Goal: Task Accomplishment & Management: Use online tool/utility

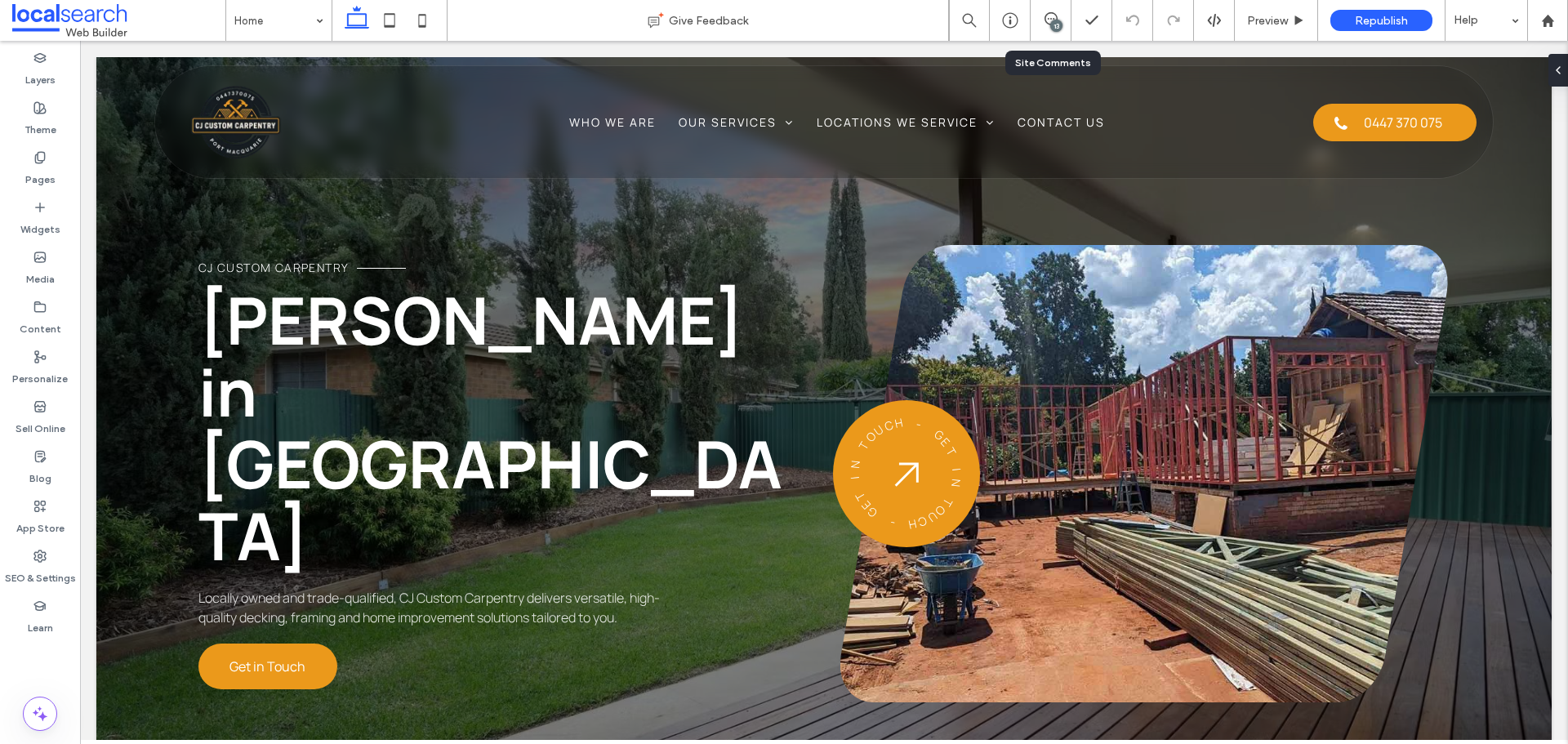
click at [1050, 28] on div "13" at bounding box center [1051, 20] width 40 height 16
click at [1058, 0] on div "13" at bounding box center [1051, 20] width 41 height 41
click at [1055, 8] on div "13" at bounding box center [1051, 20] width 41 height 41
click at [1055, 30] on div "13" at bounding box center [1056, 26] width 12 height 12
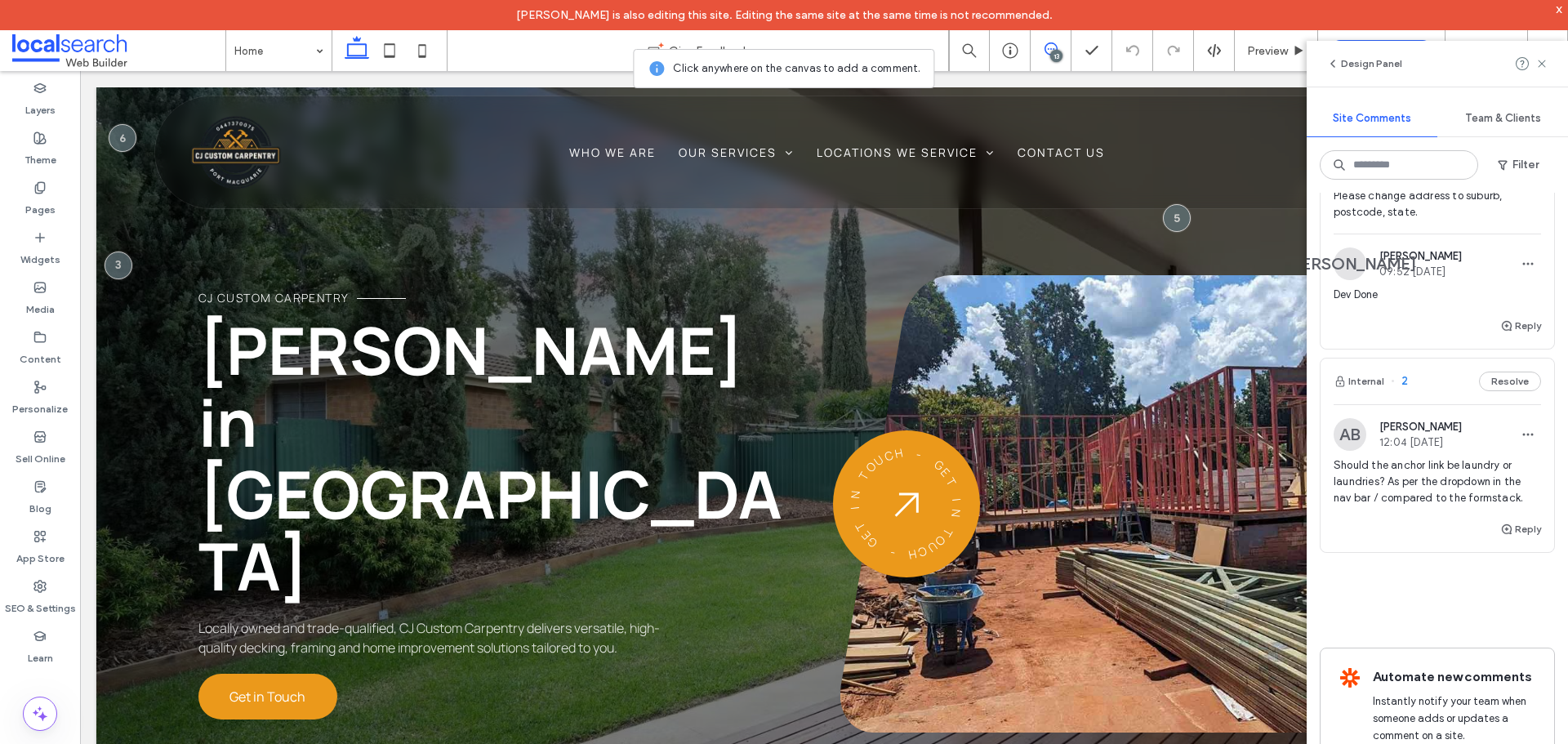
scroll to position [4127, 0]
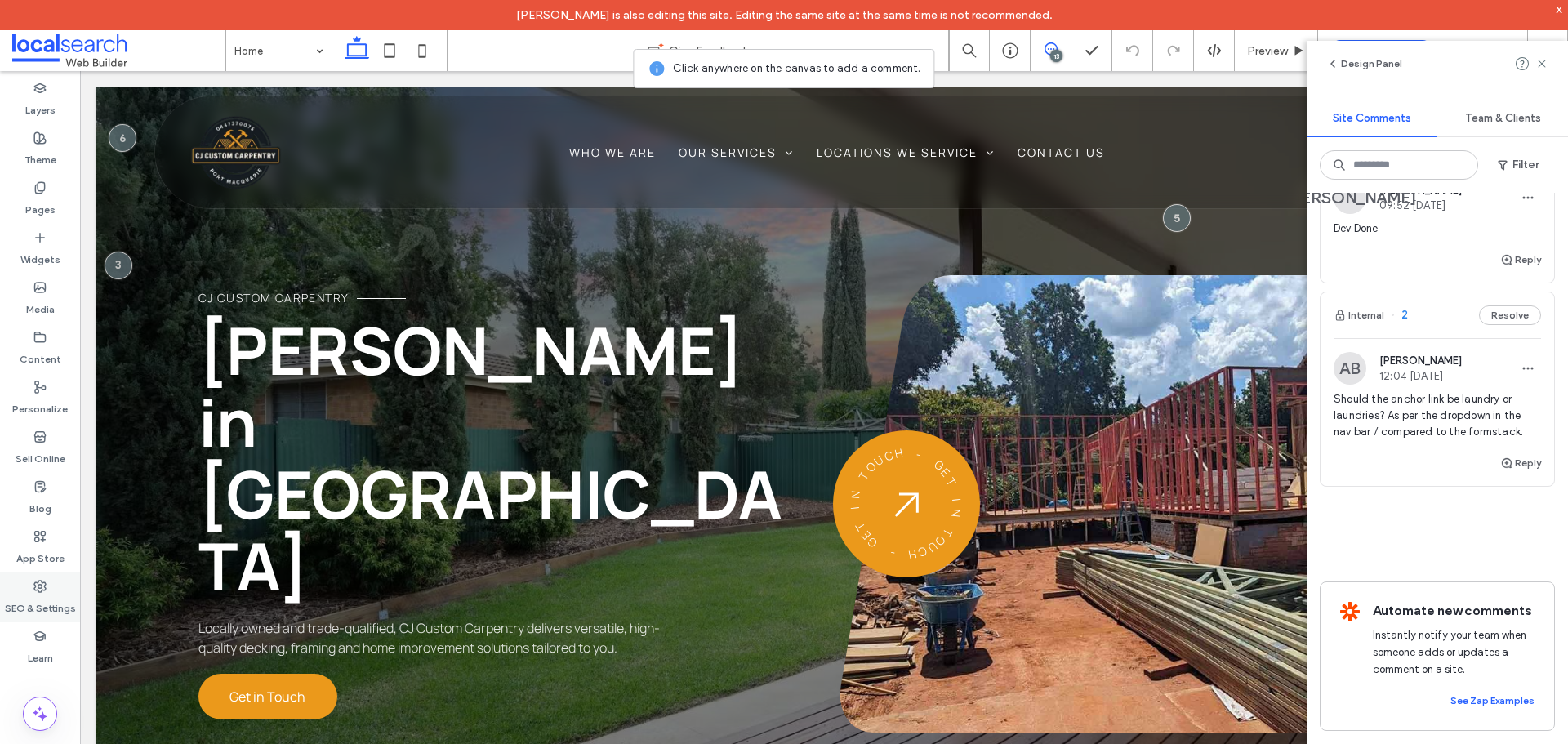
drag, startPoint x: 39, startPoint y: 597, endPoint x: 50, endPoint y: 590, distance: 12.9
click at [39, 597] on label "SEO & Settings" at bounding box center [40, 604] width 71 height 23
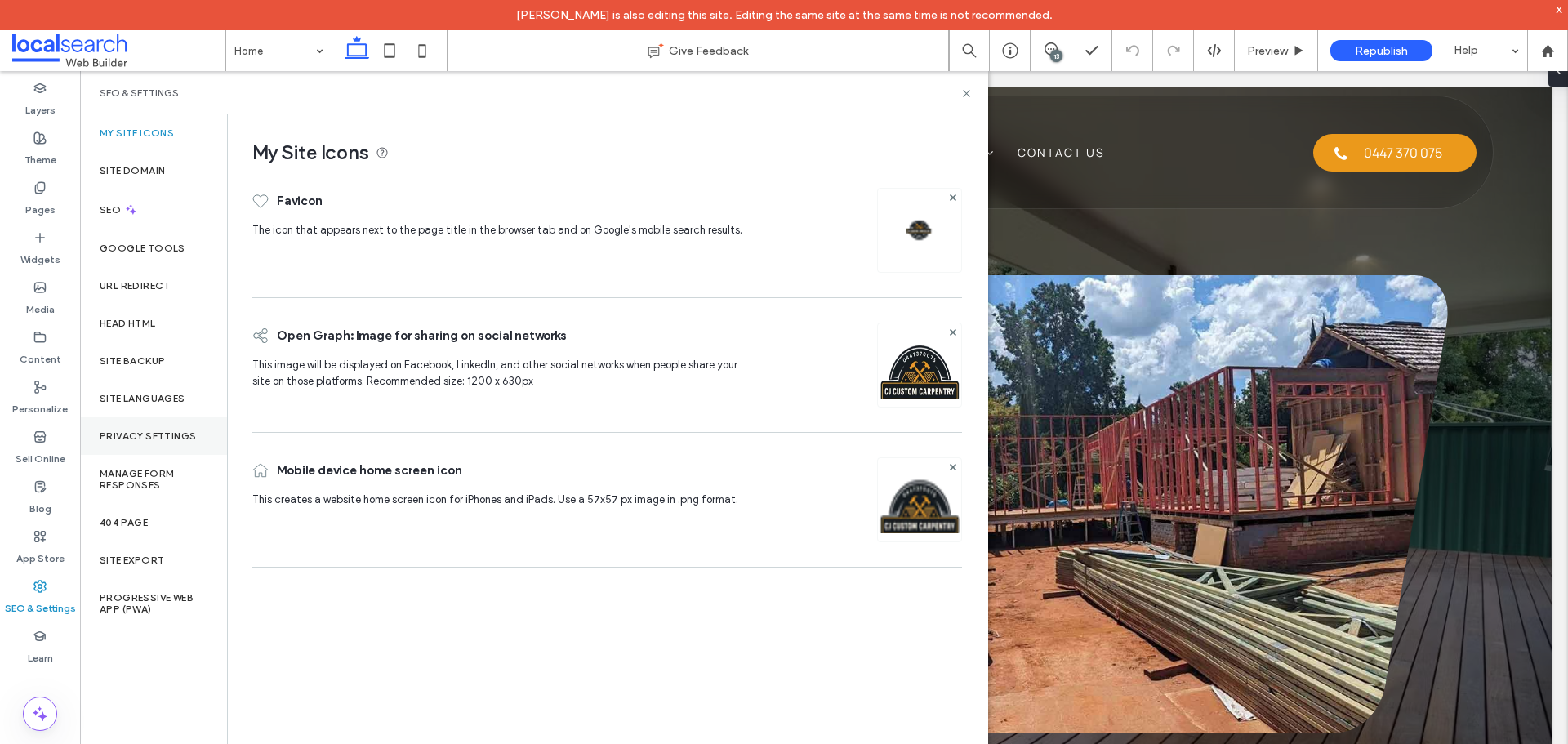
scroll to position [0, 0]
click at [138, 358] on label "Site Backup" at bounding box center [132, 360] width 65 height 11
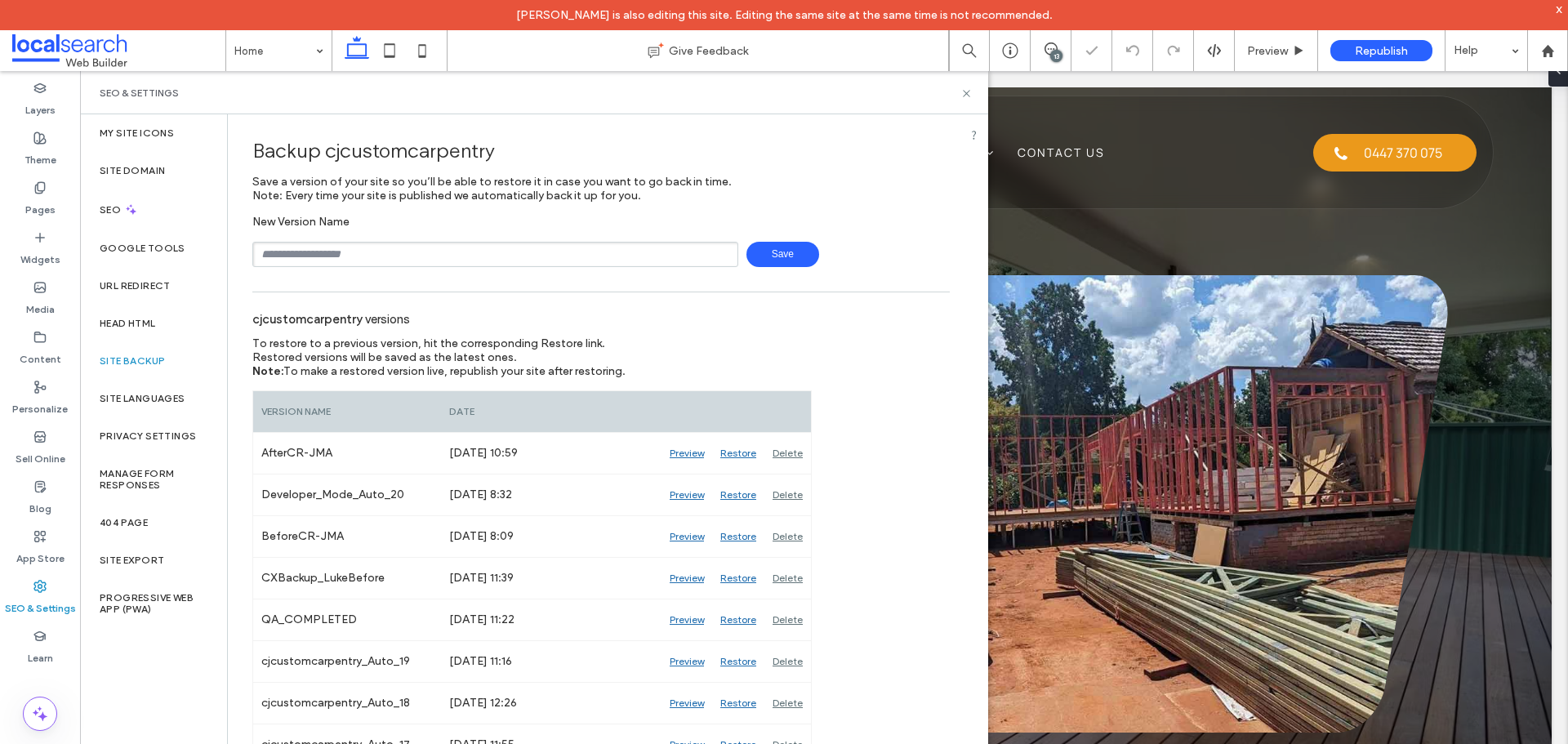
click at [399, 246] on input "text" at bounding box center [495, 254] width 486 height 25
type input "**********"
click at [783, 253] on span "Save" at bounding box center [783, 254] width 73 height 25
click at [972, 96] on icon at bounding box center [967, 93] width 12 height 12
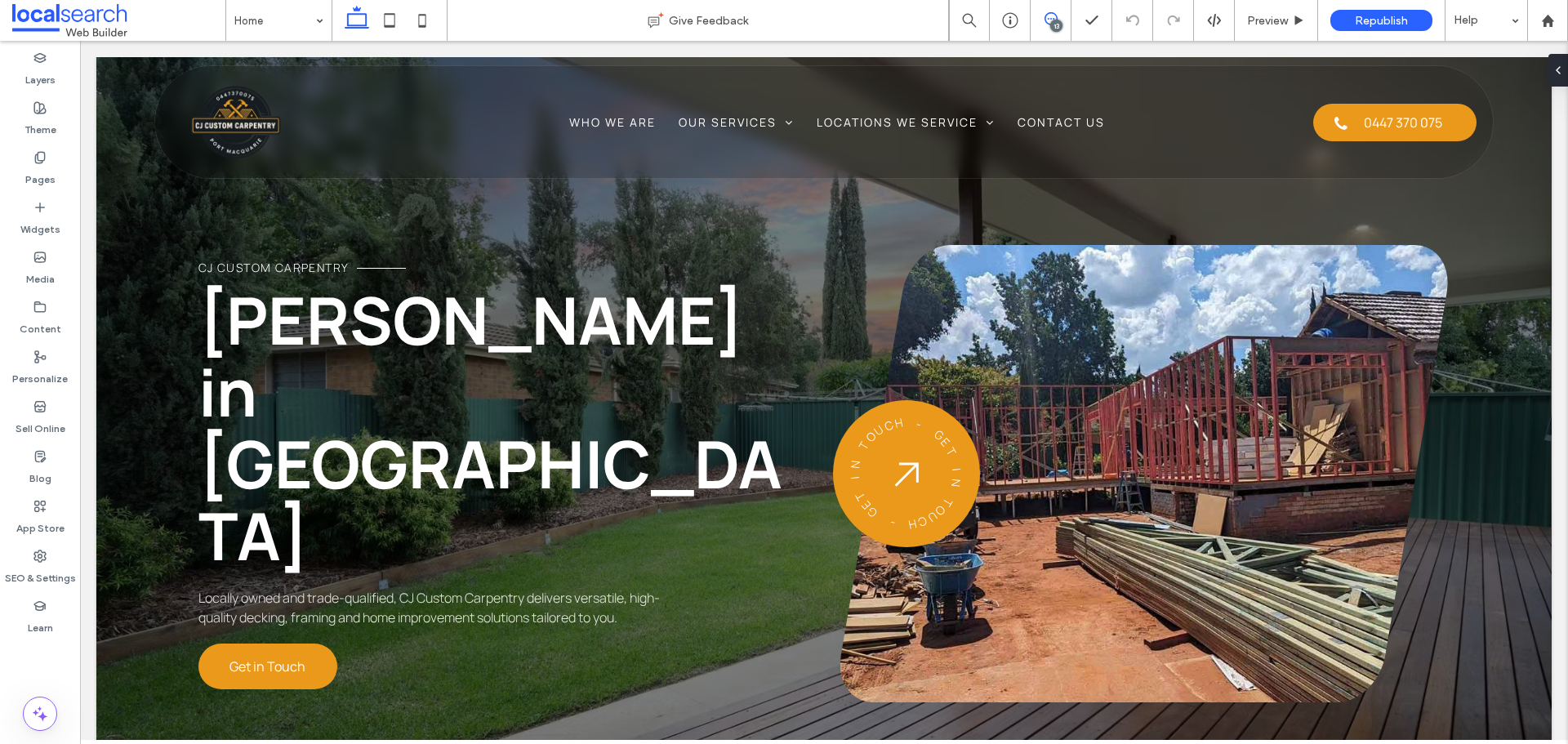
click at [1046, 17] on use at bounding box center [1051, 18] width 13 height 13
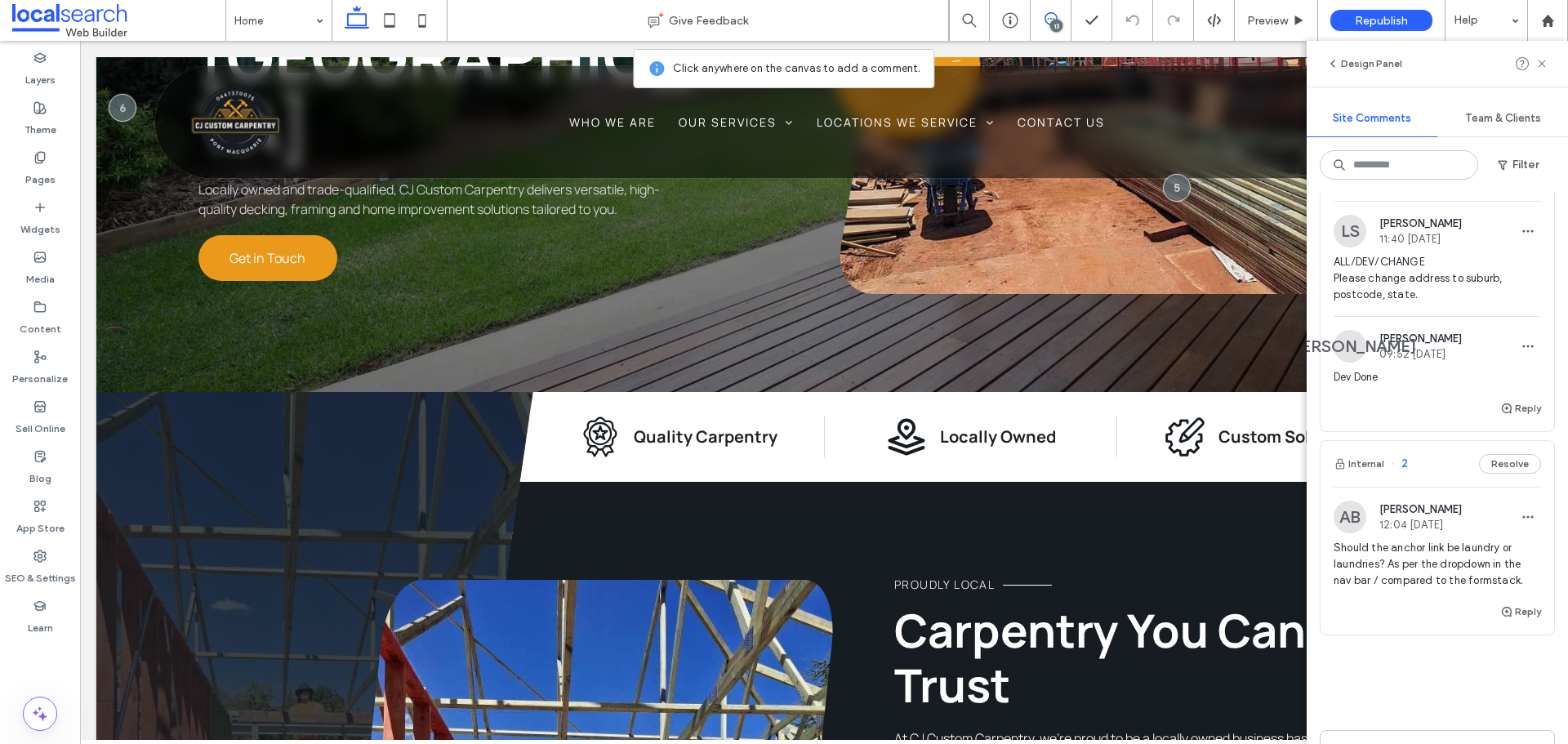
scroll to position [3882, 0]
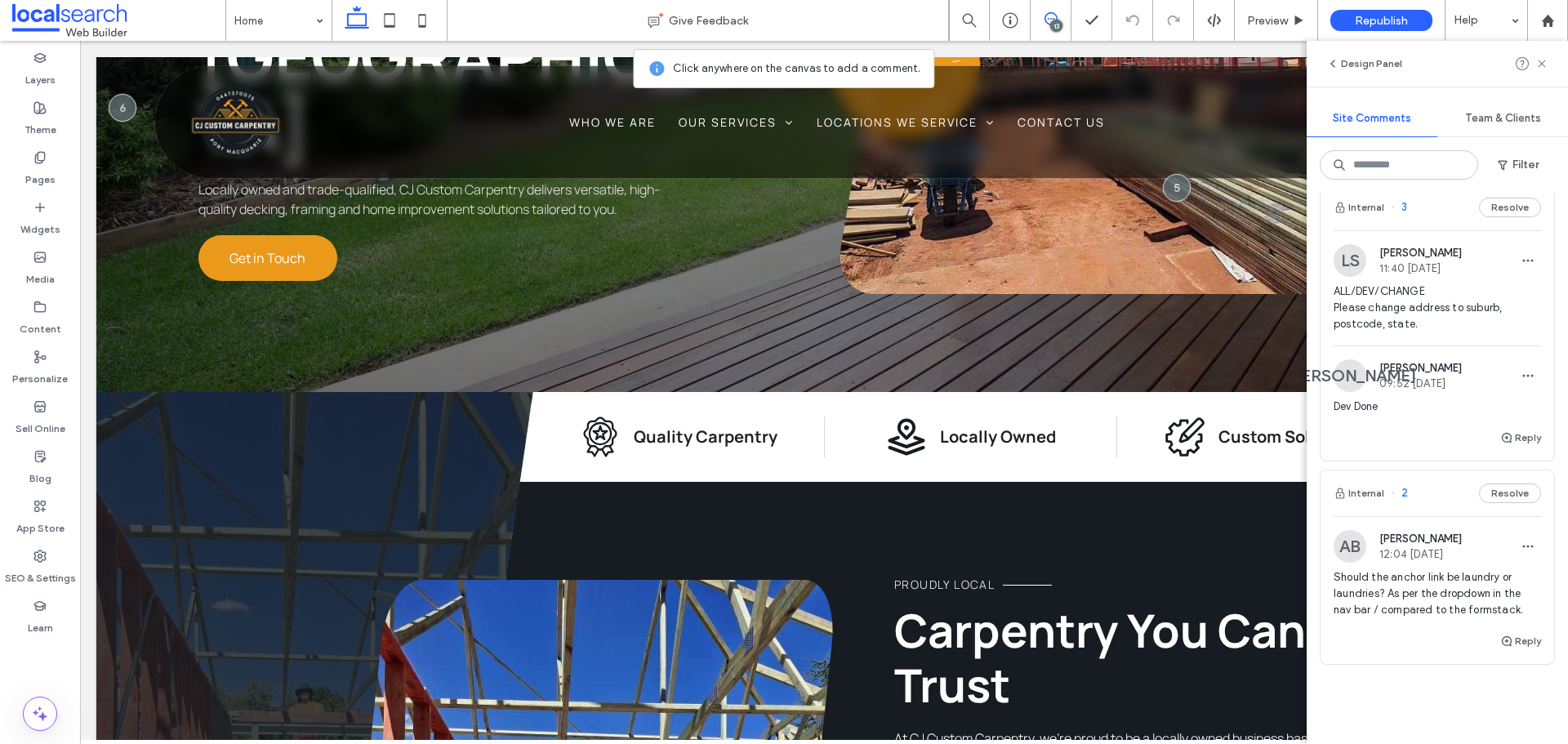
click at [1507, 332] on span "ALL/DEV/CHANGE Please change address to suburb, postcode, state." at bounding box center [1437, 307] width 207 height 49
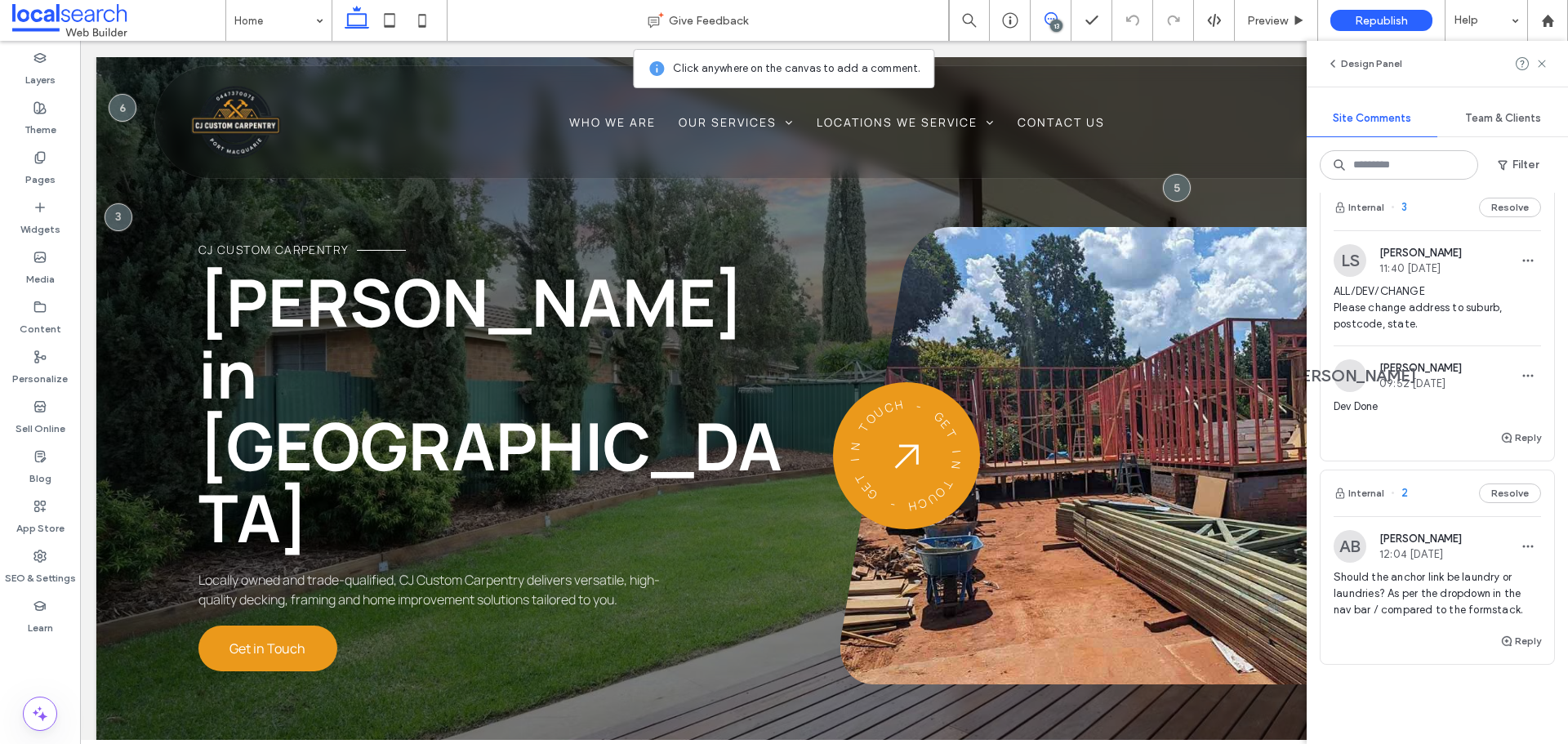
scroll to position [0, 0]
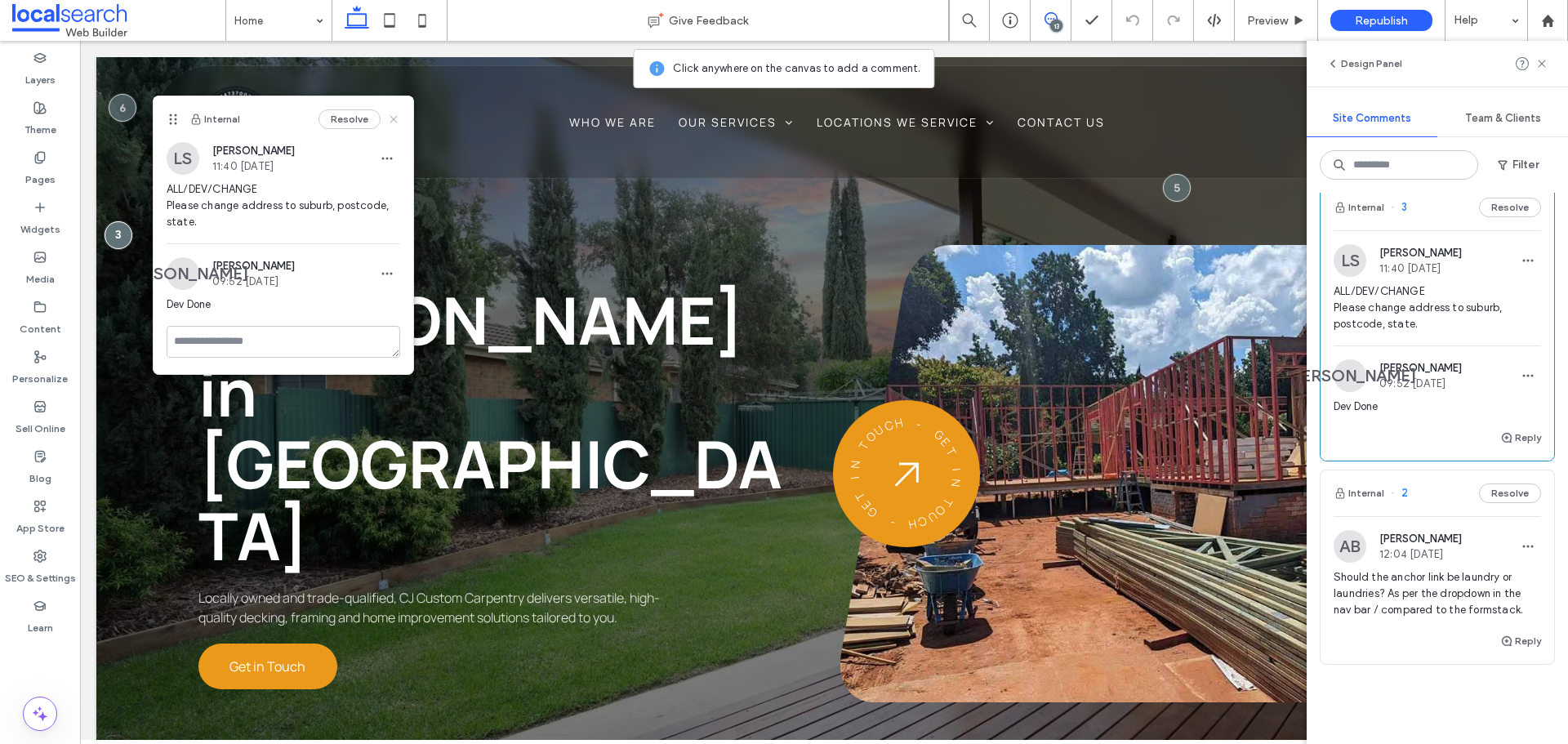
click at [396, 122] on use at bounding box center [393, 118] width 7 height 7
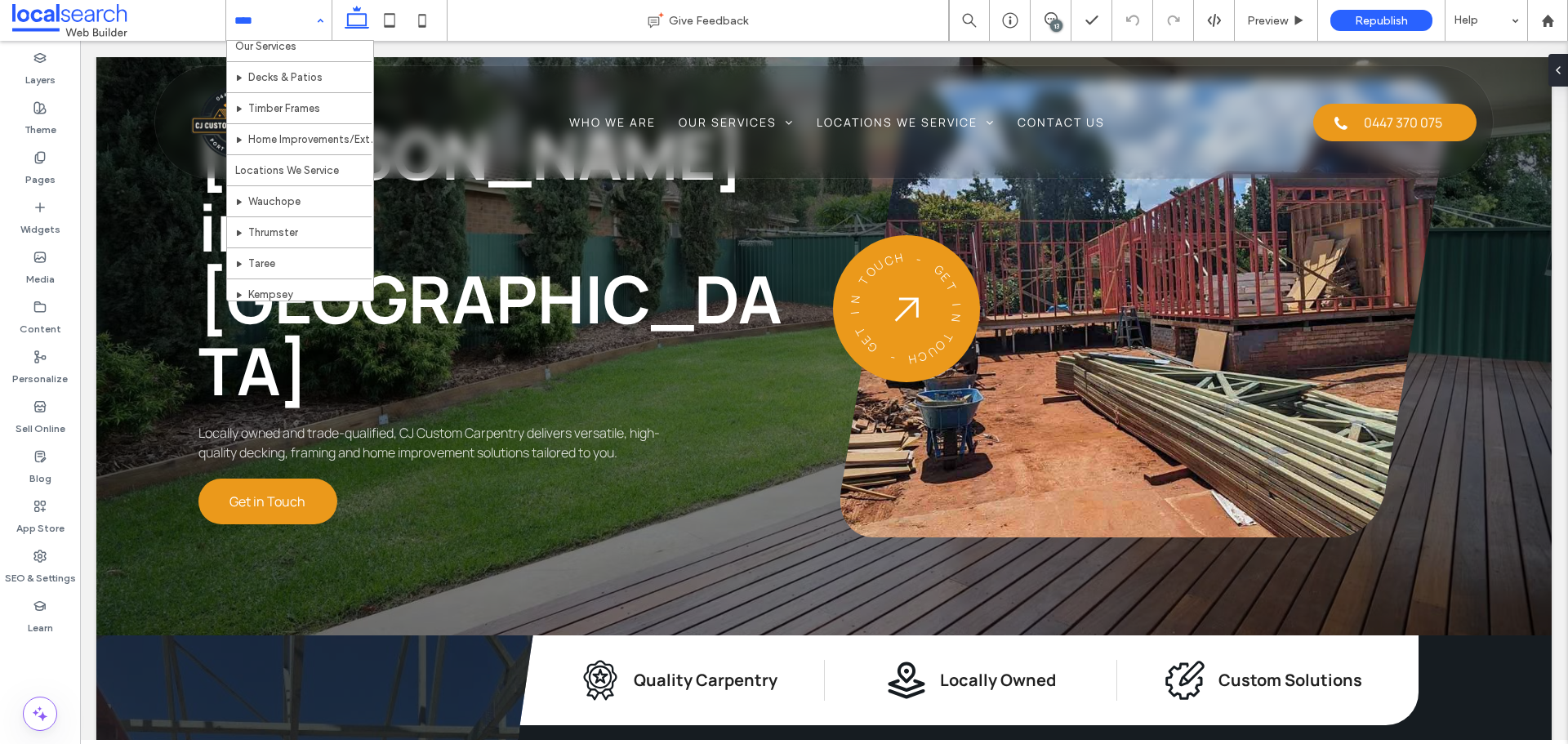
scroll to position [79, 0]
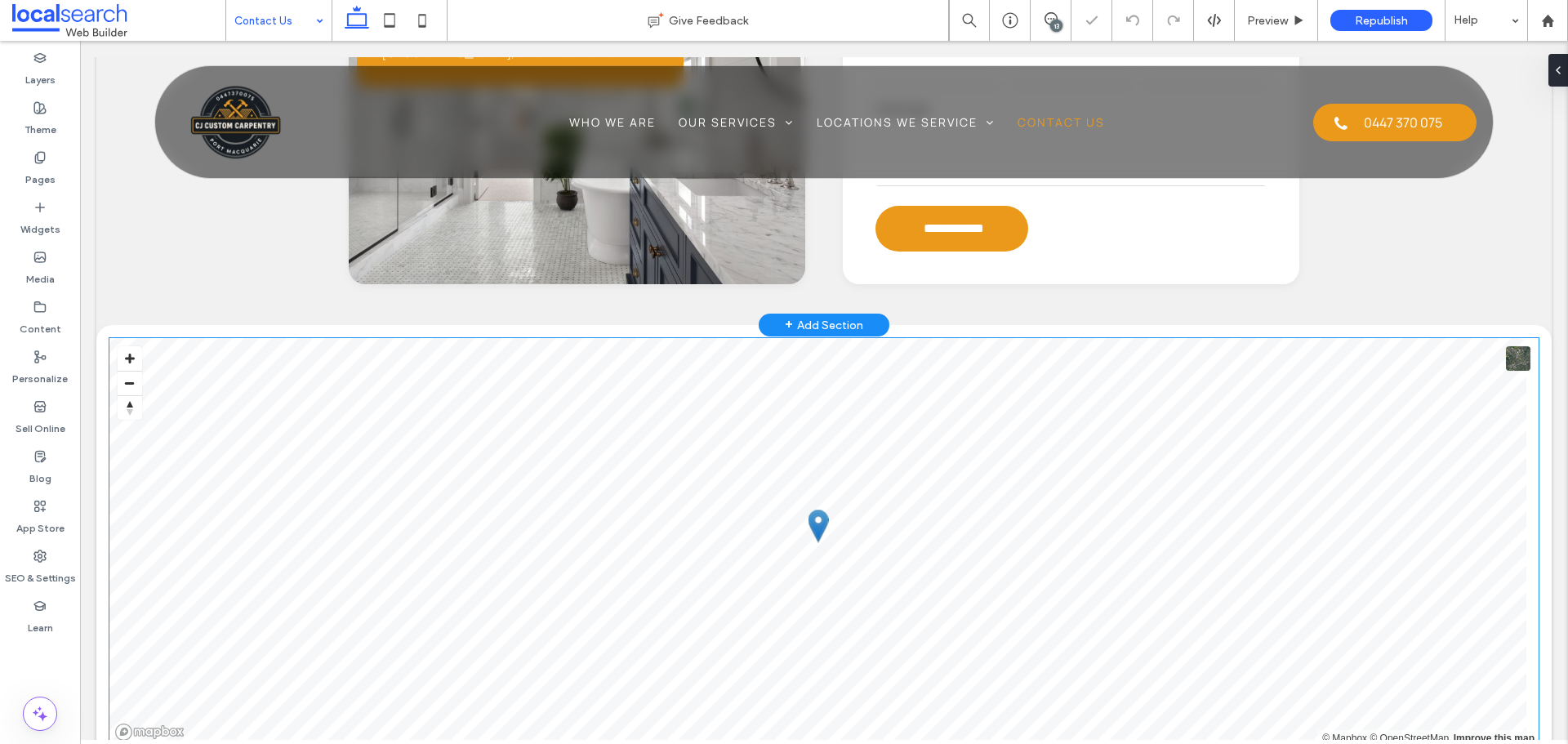
scroll to position [408, 0]
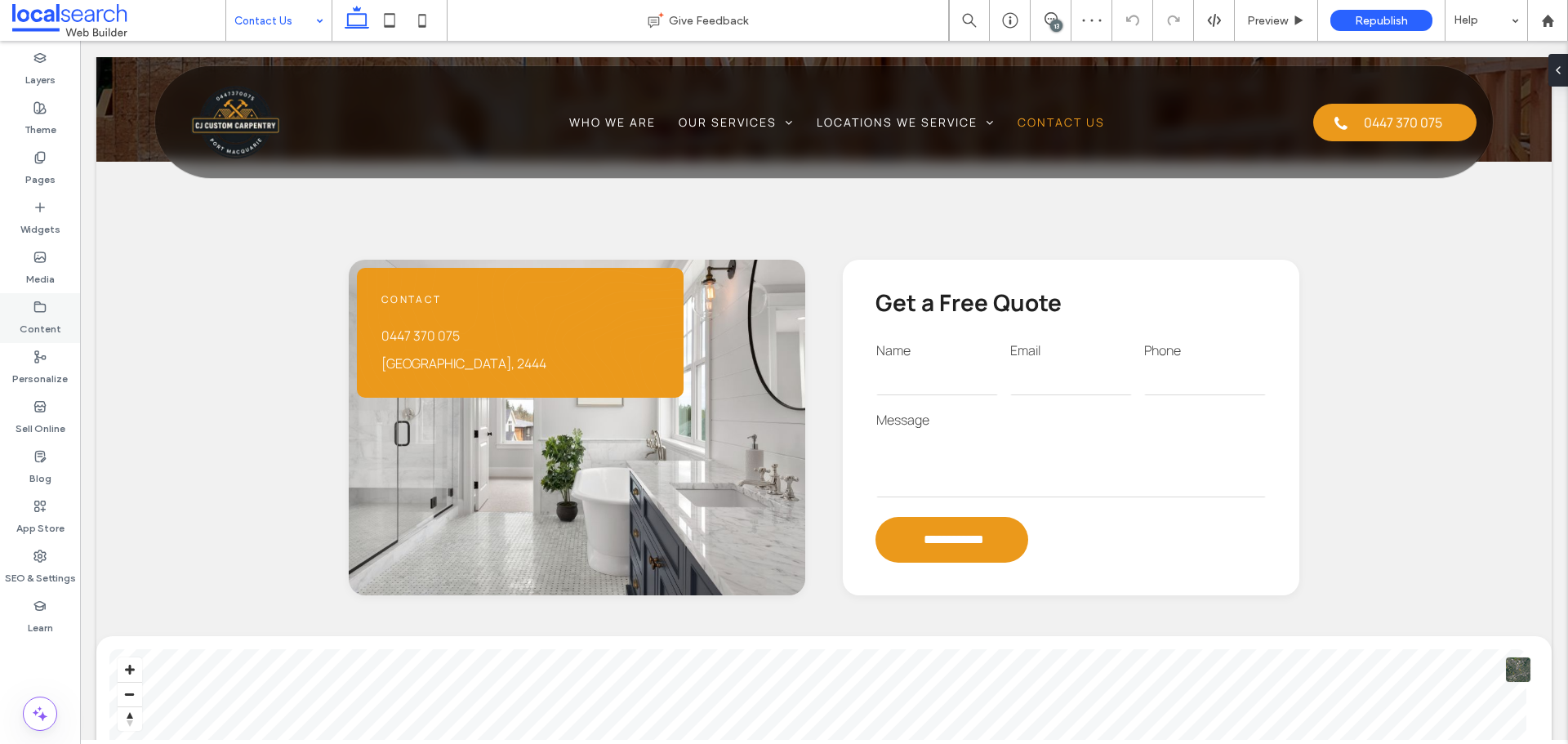
click at [43, 302] on icon at bounding box center [39, 307] width 13 height 13
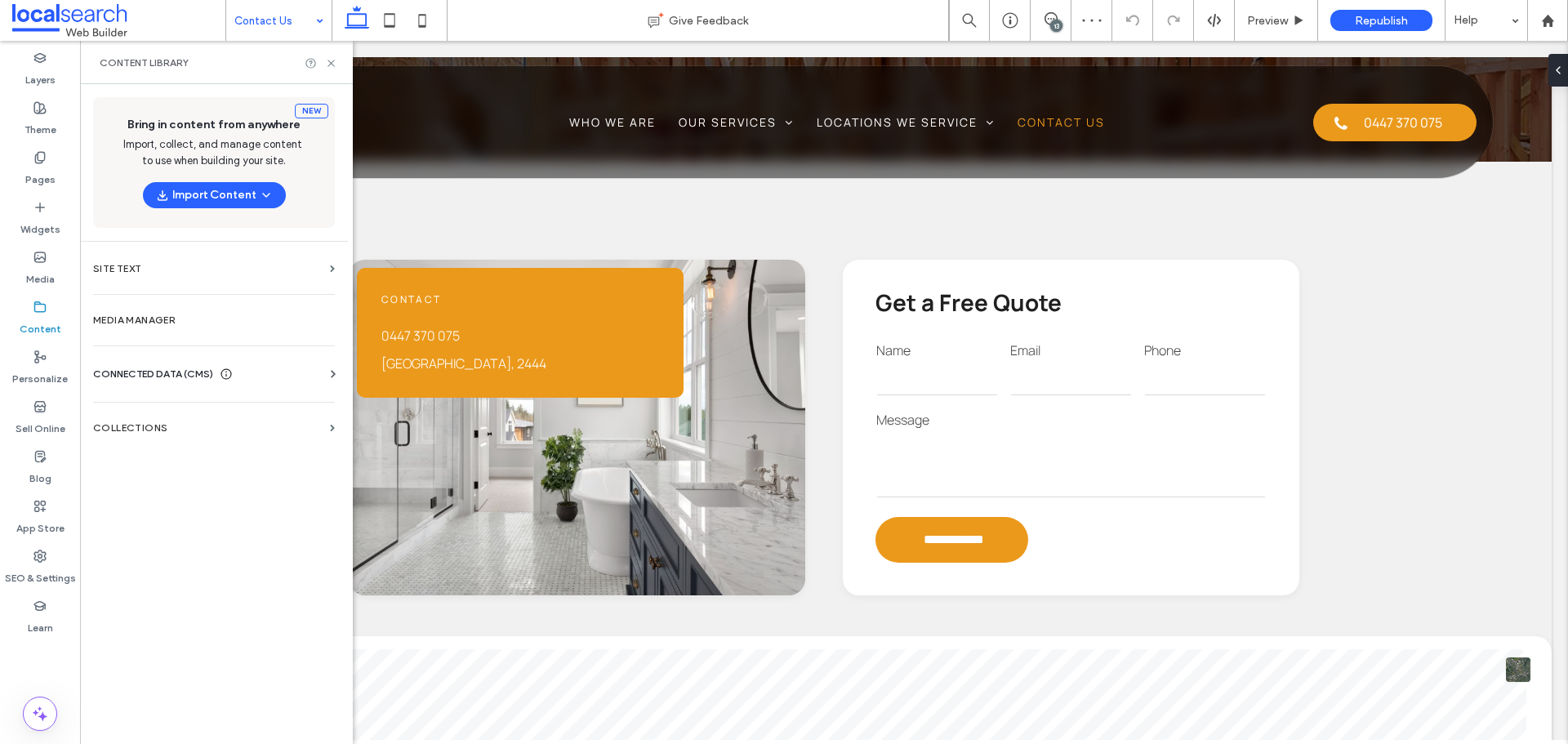
click at [131, 393] on div "Business Info Business Text Business Images Find and Replace" at bounding box center [217, 388] width 248 height 13
click at [131, 378] on span "CONNECTED DATA (CMS)" at bounding box center [153, 374] width 120 height 16
click at [200, 422] on section "Business Info" at bounding box center [217, 414] width 248 height 38
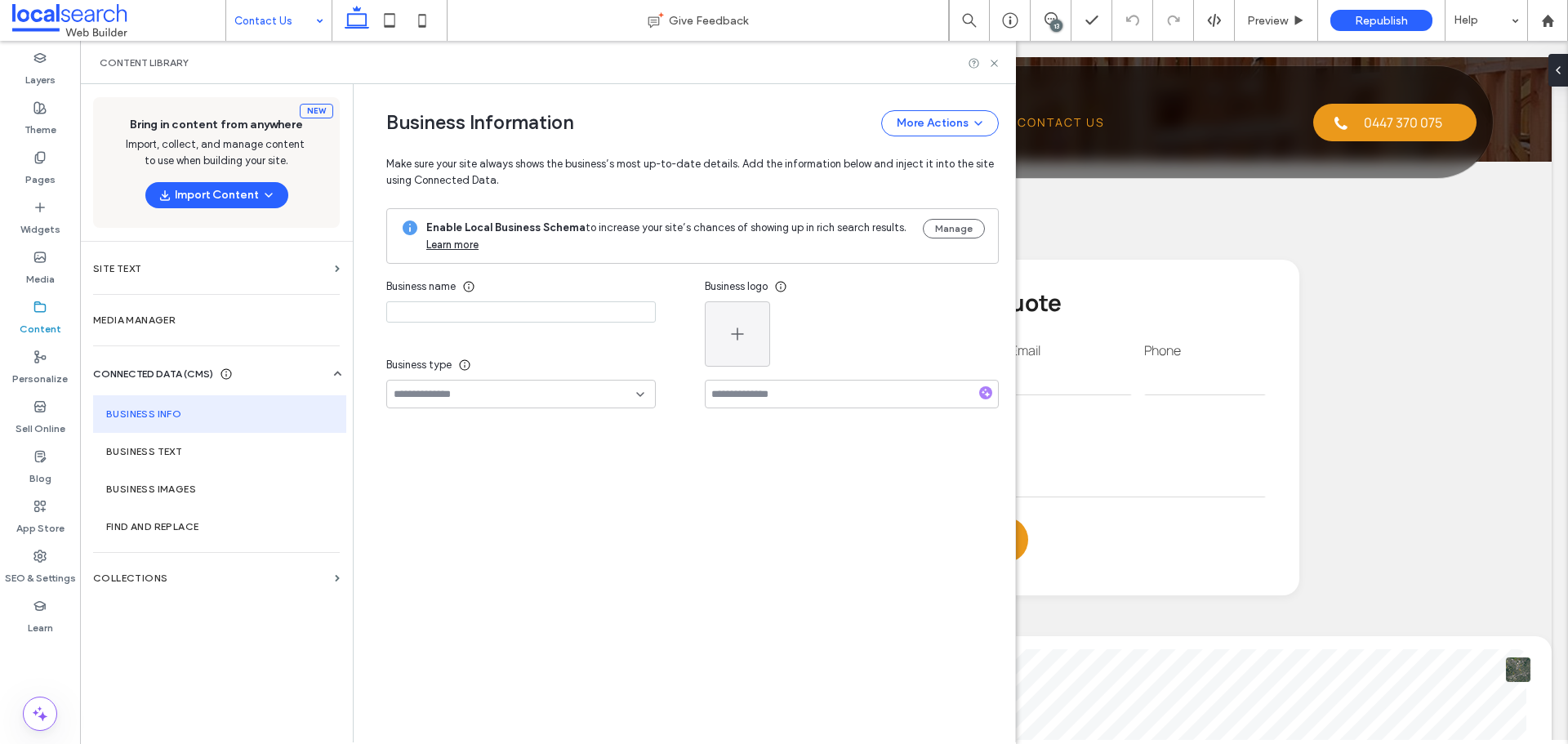
type input "**********"
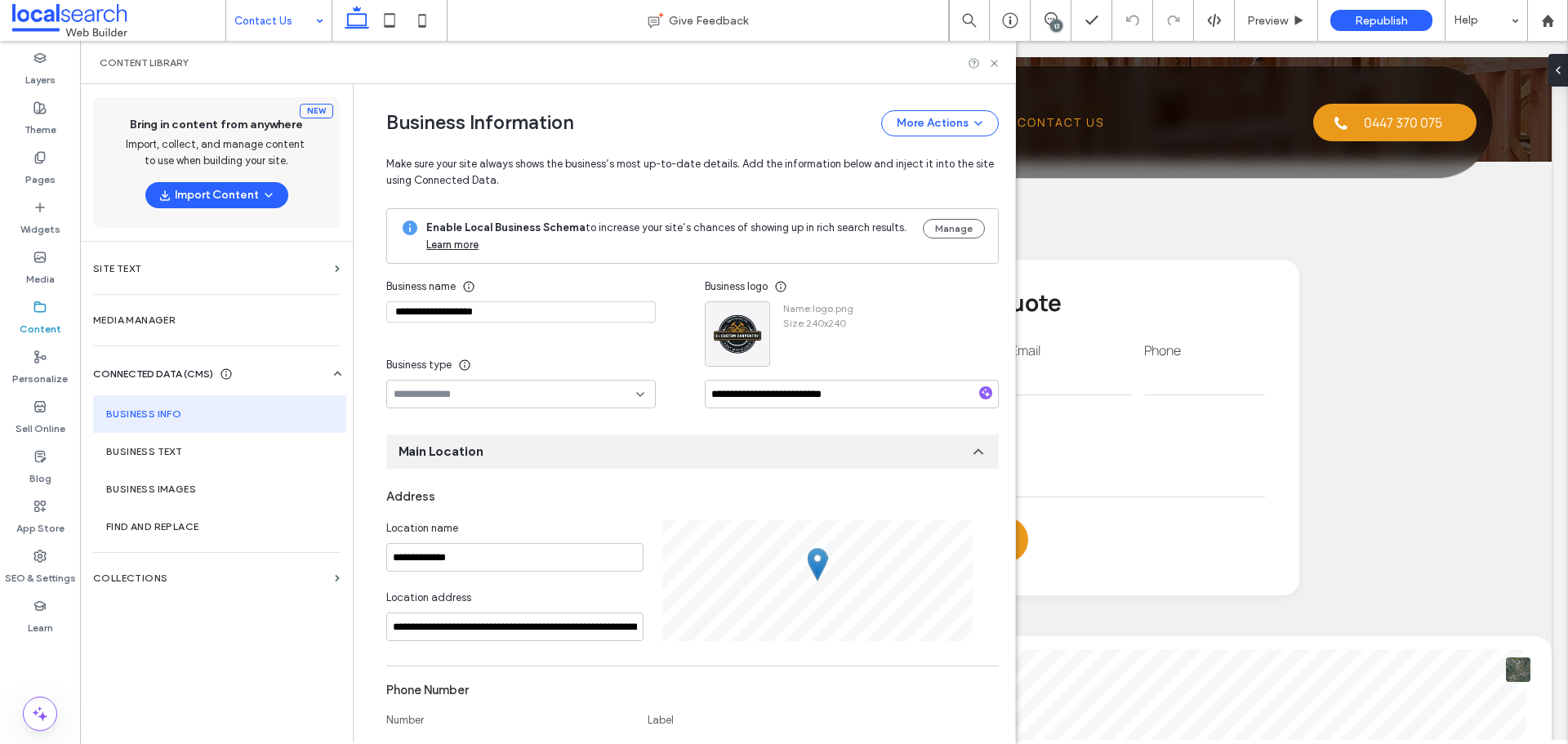
scroll to position [171, 0]
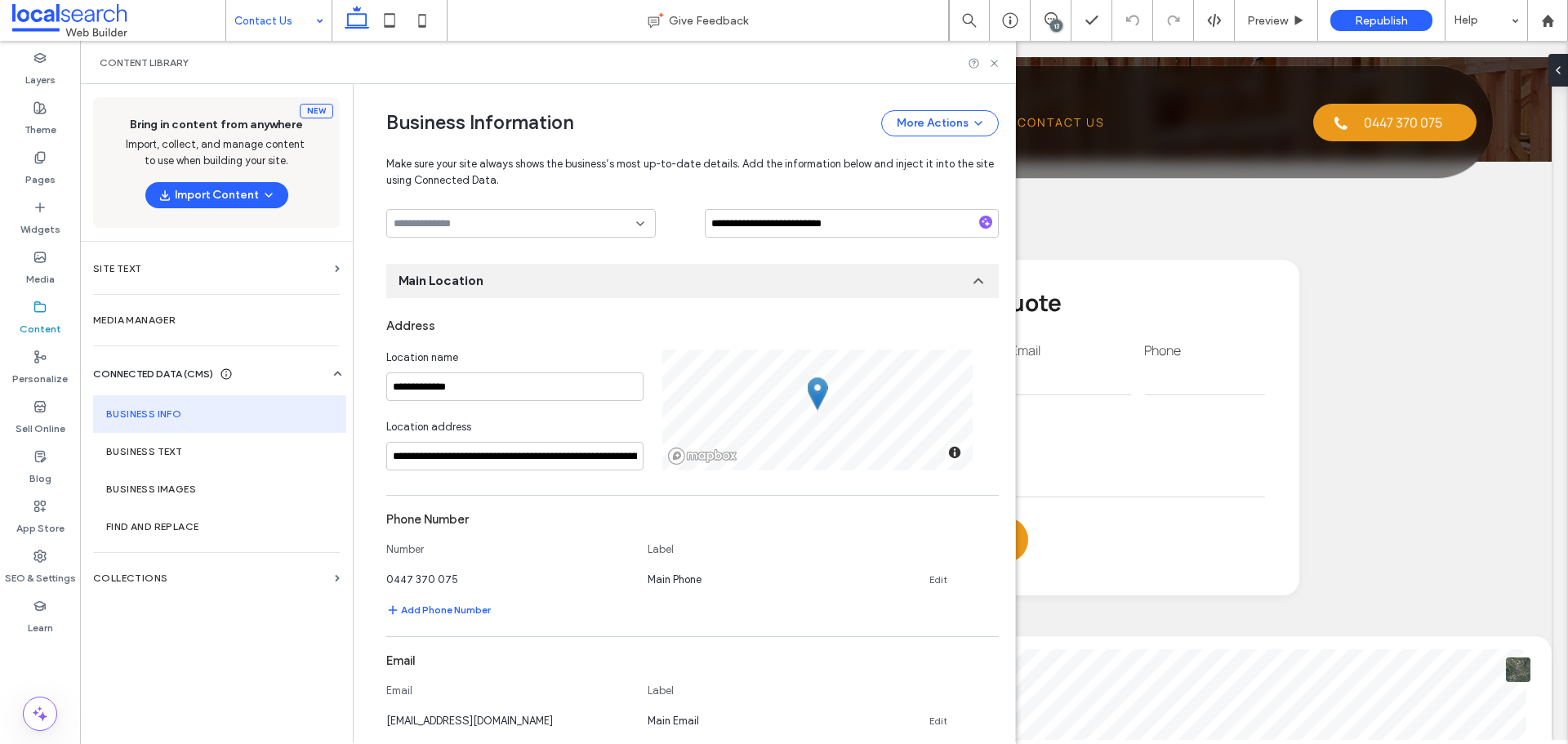
click at [1001, 65] on div "Content Library" at bounding box center [548, 62] width 936 height 43
click at [997, 64] on icon at bounding box center [994, 63] width 12 height 12
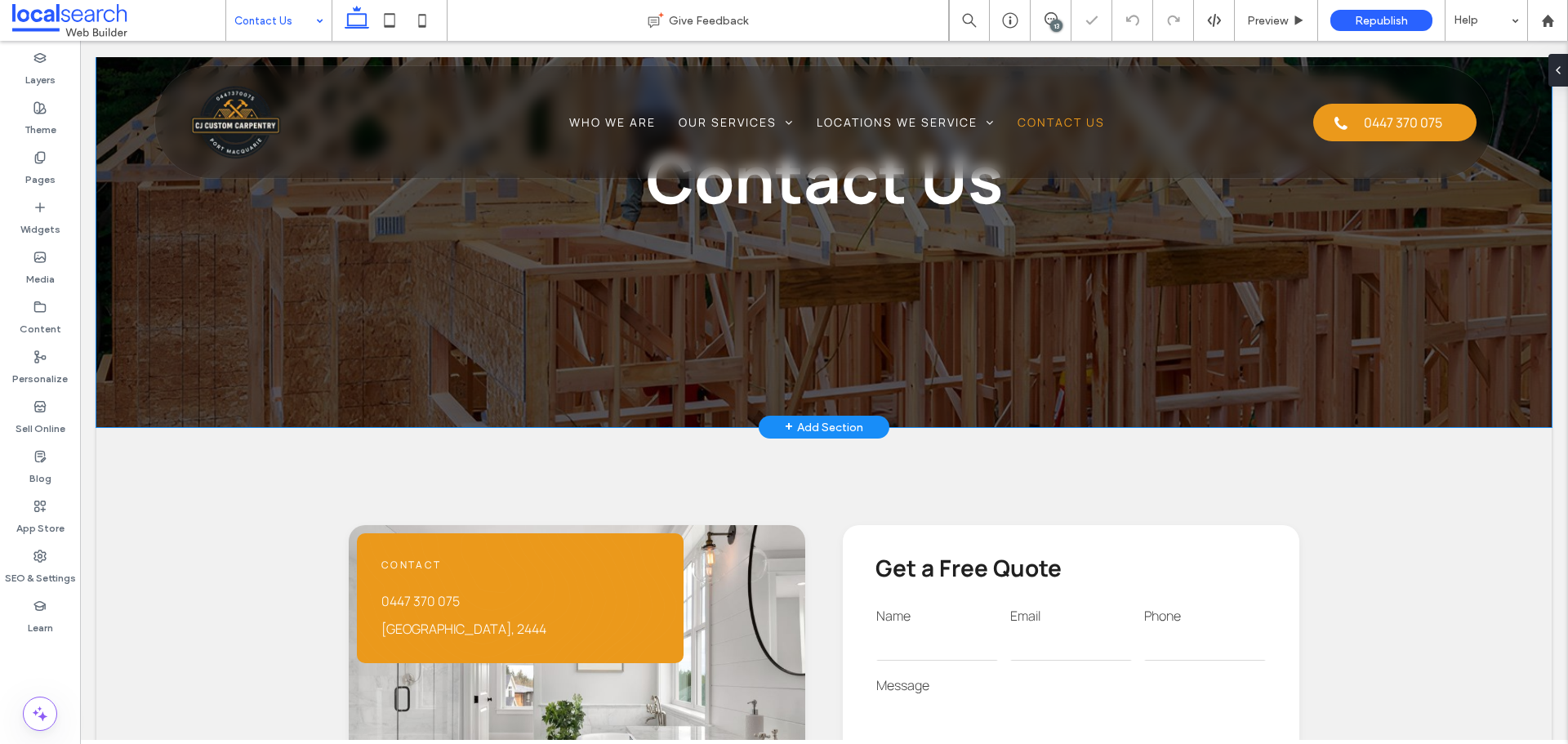
scroll to position [0, 0]
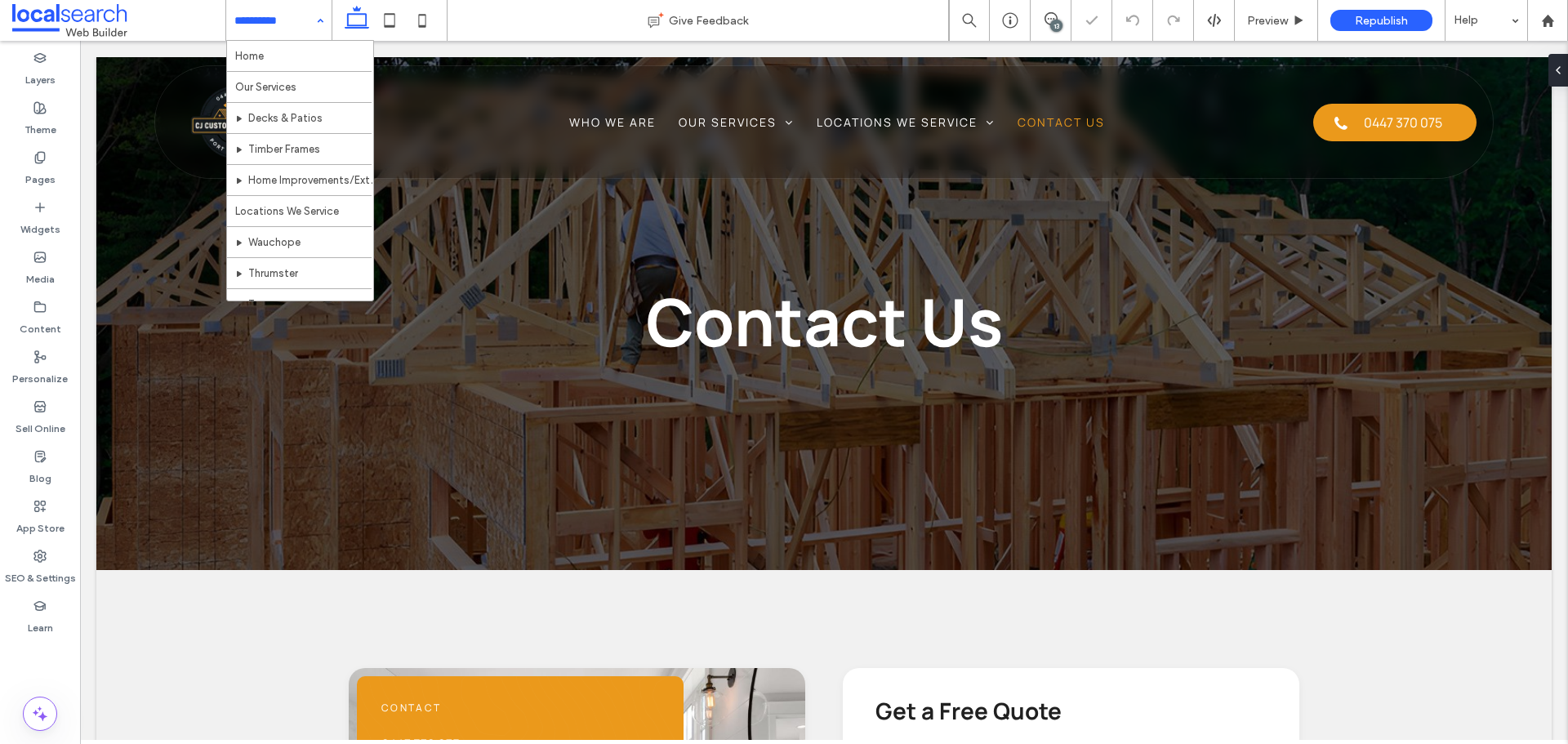
drag, startPoint x: 273, startPoint y: 29, endPoint x: 265, endPoint y: 54, distance: 25.6
click at [1057, 20] on div "13" at bounding box center [1056, 26] width 12 height 12
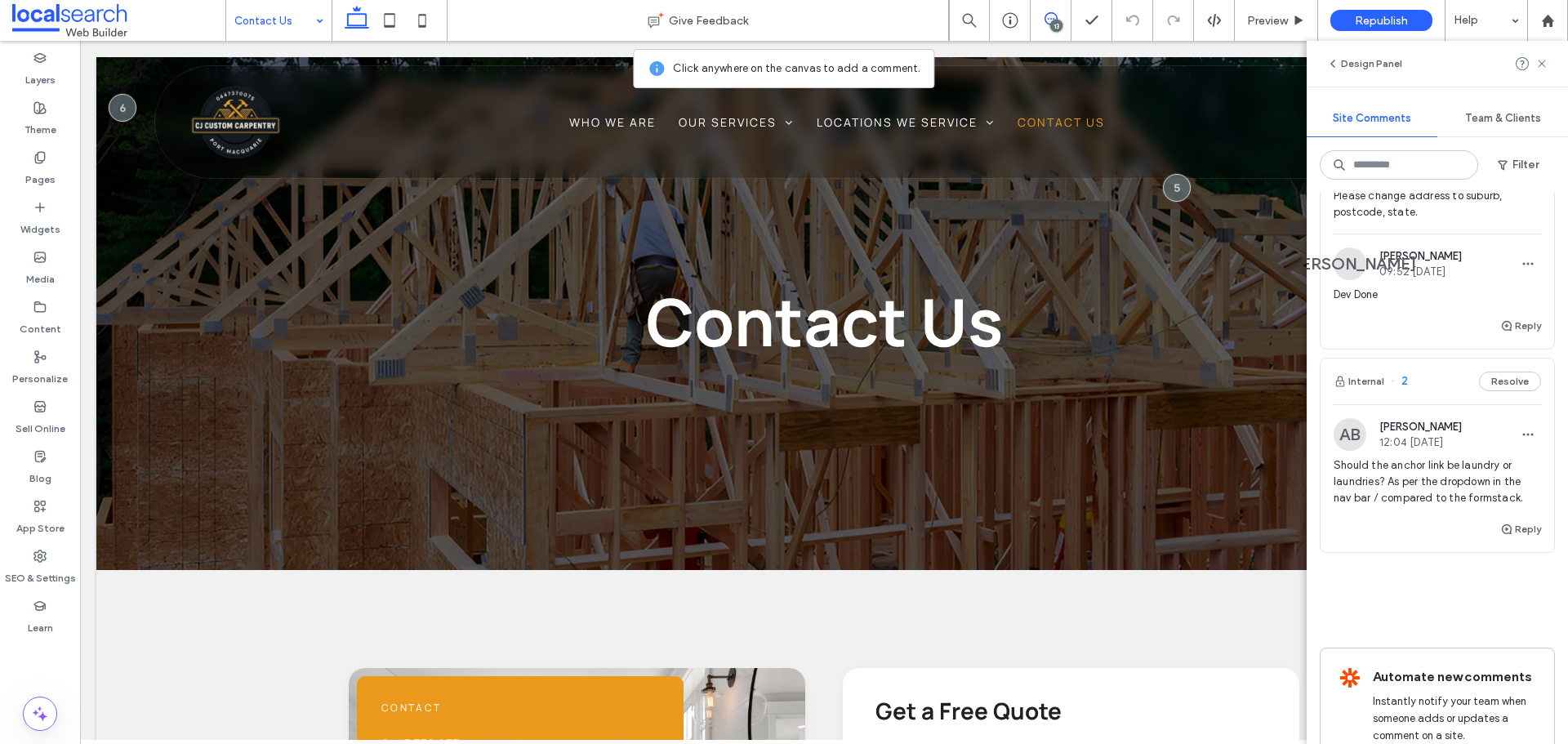
scroll to position [3839, 0]
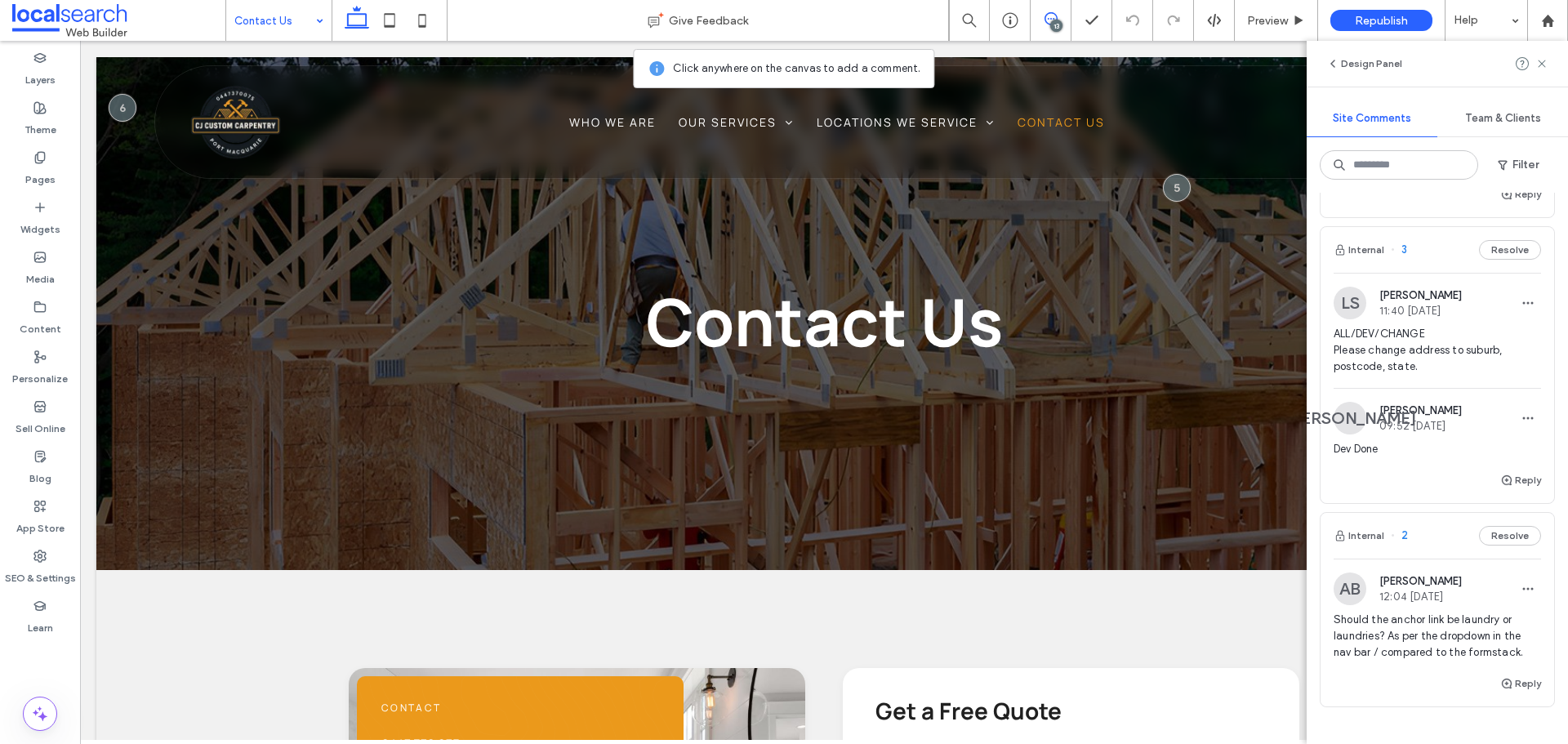
click at [1443, 471] on div "Dev Done" at bounding box center [1437, 455] width 207 height 29
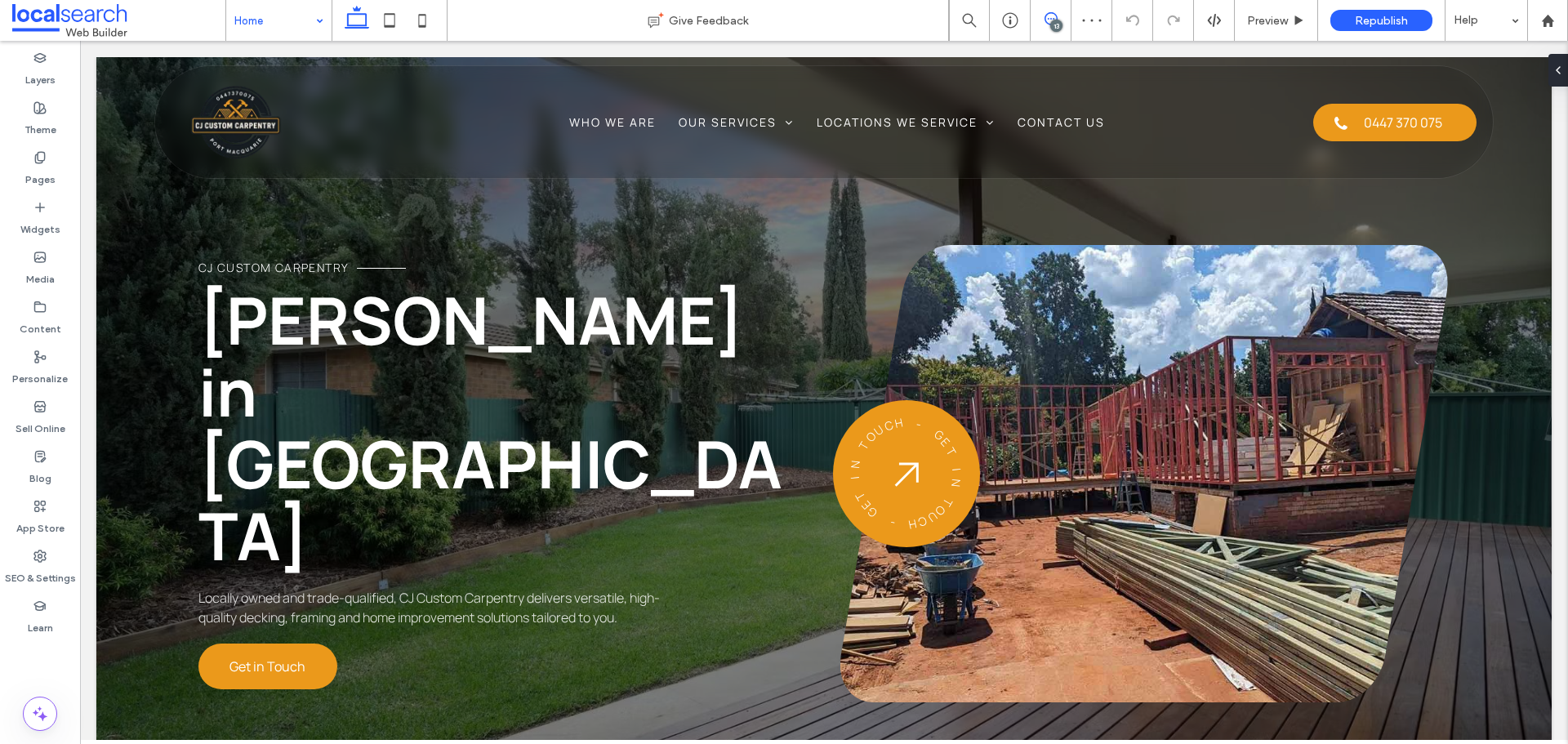
click at [1064, 22] on span at bounding box center [1051, 18] width 40 height 13
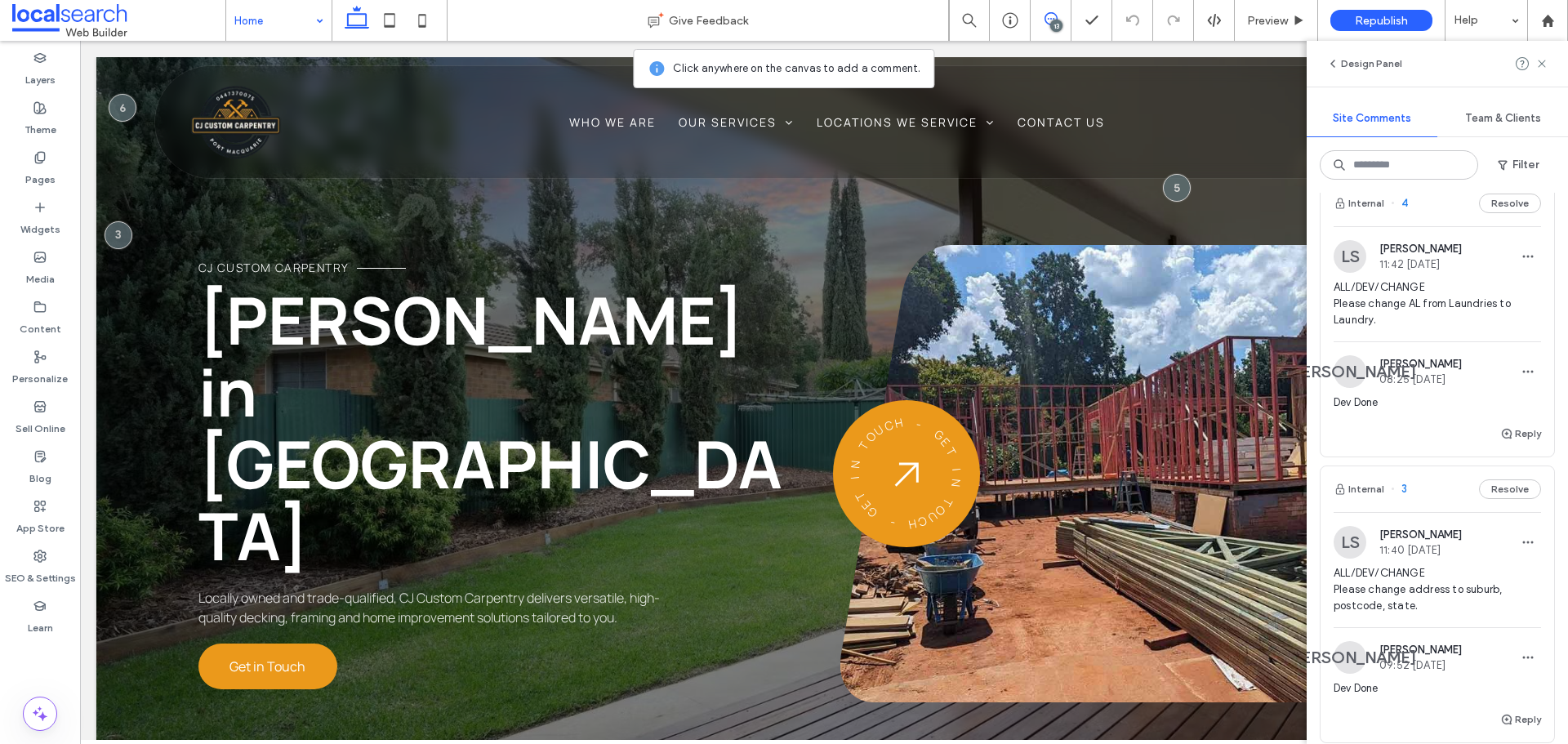
scroll to position [3518, 0]
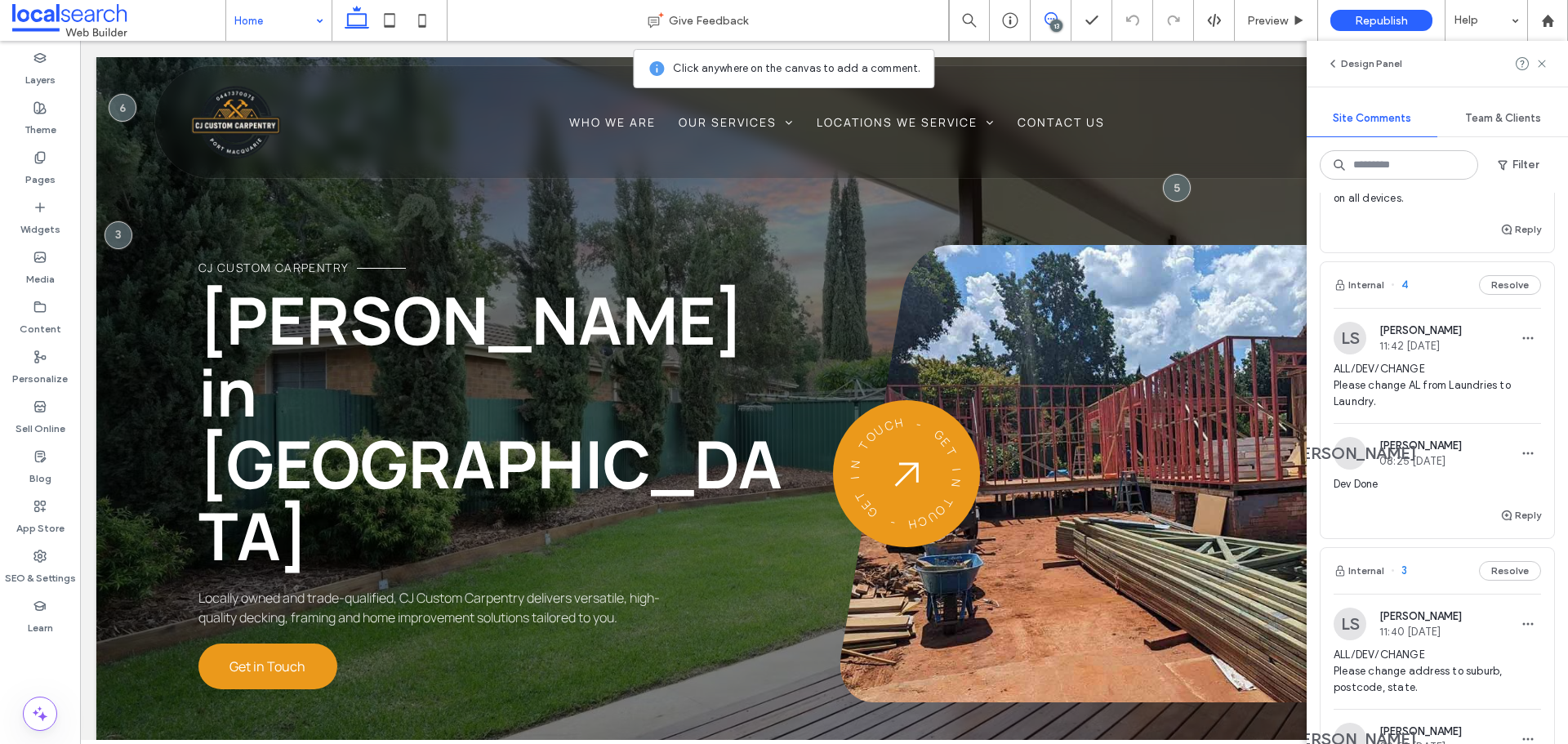
click at [1459, 410] on span "ALL/DEV/CHANGE Please change AL from Laundries to Laundry." at bounding box center [1437, 385] width 207 height 49
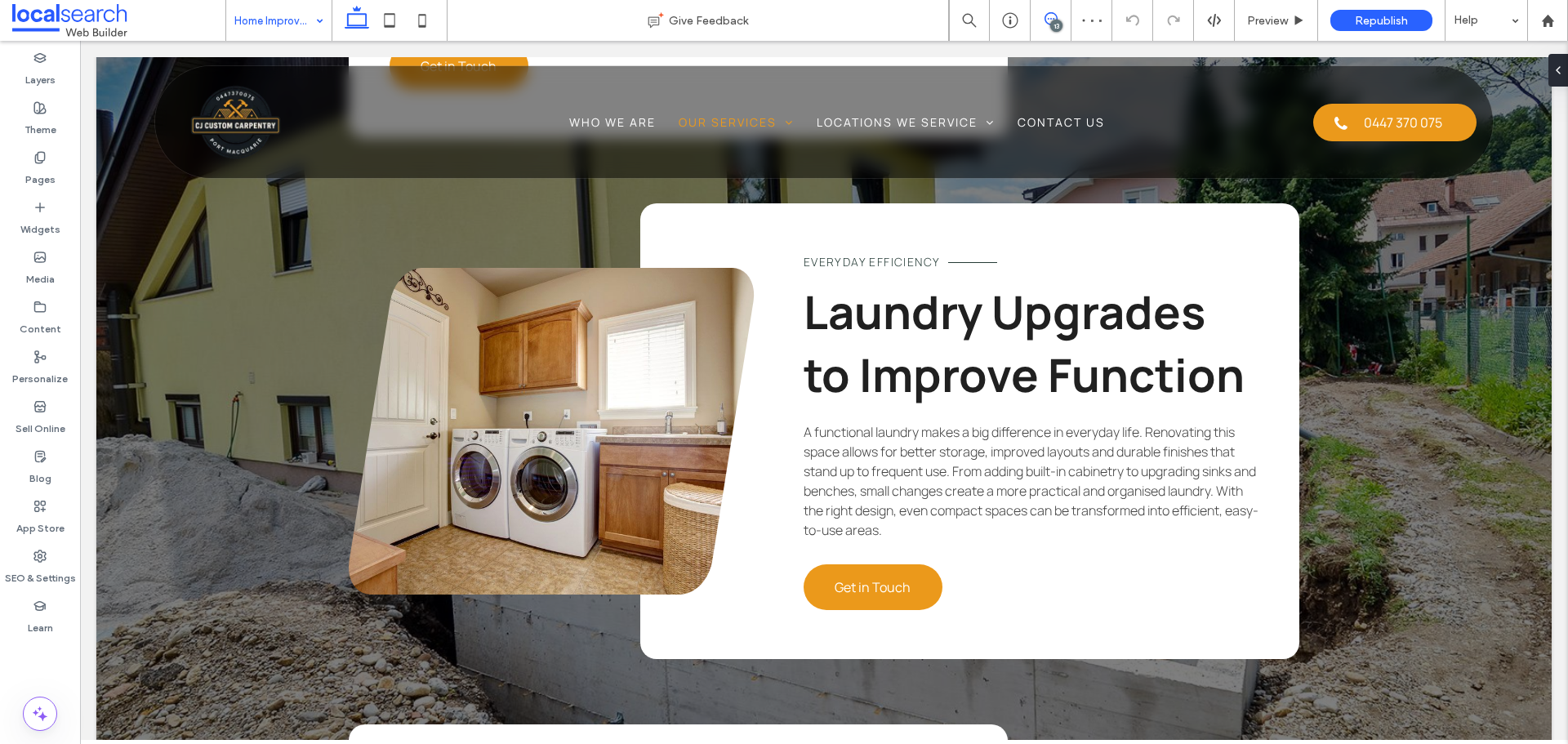
click at [1054, 16] on icon at bounding box center [1051, 18] width 13 height 13
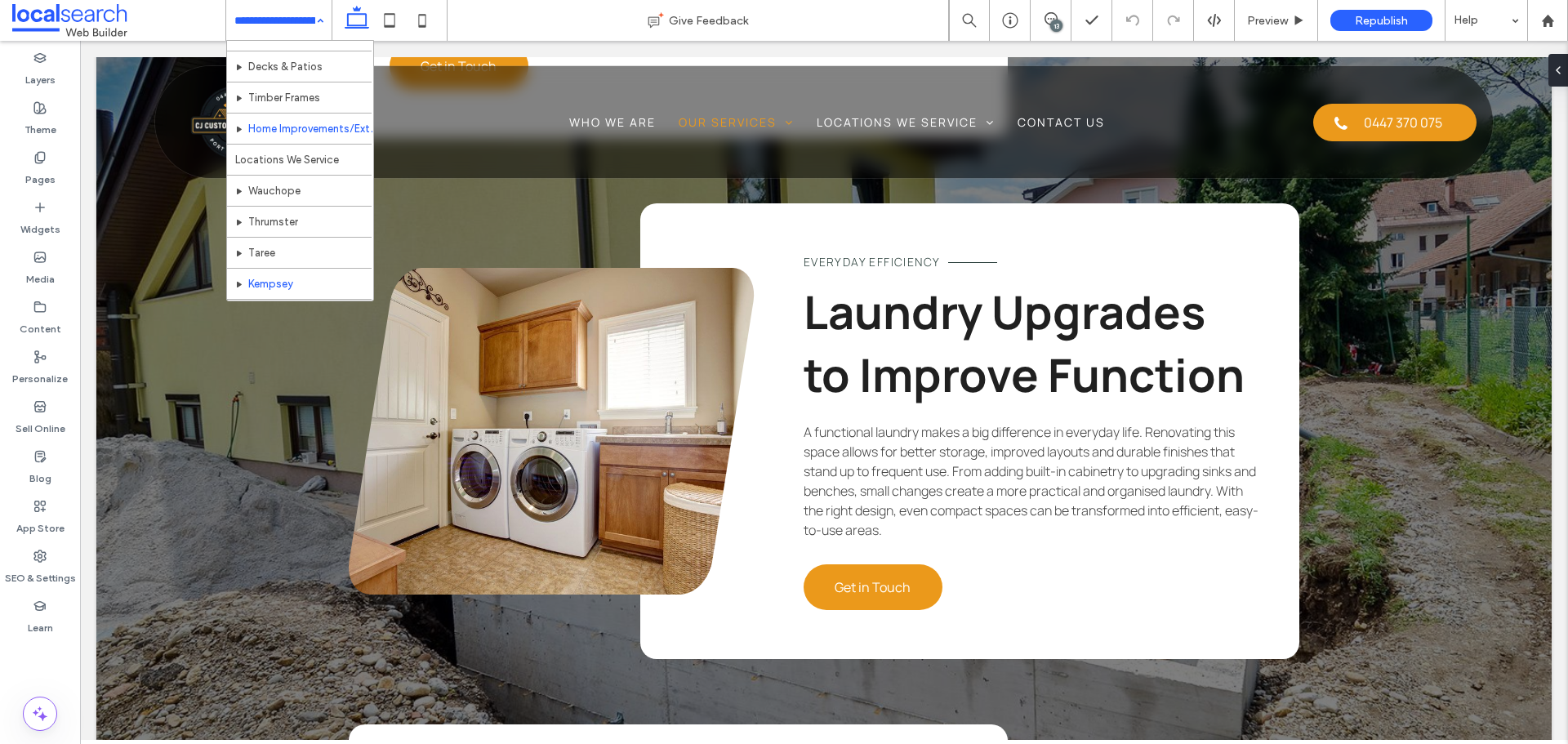
scroll to position [79, 0]
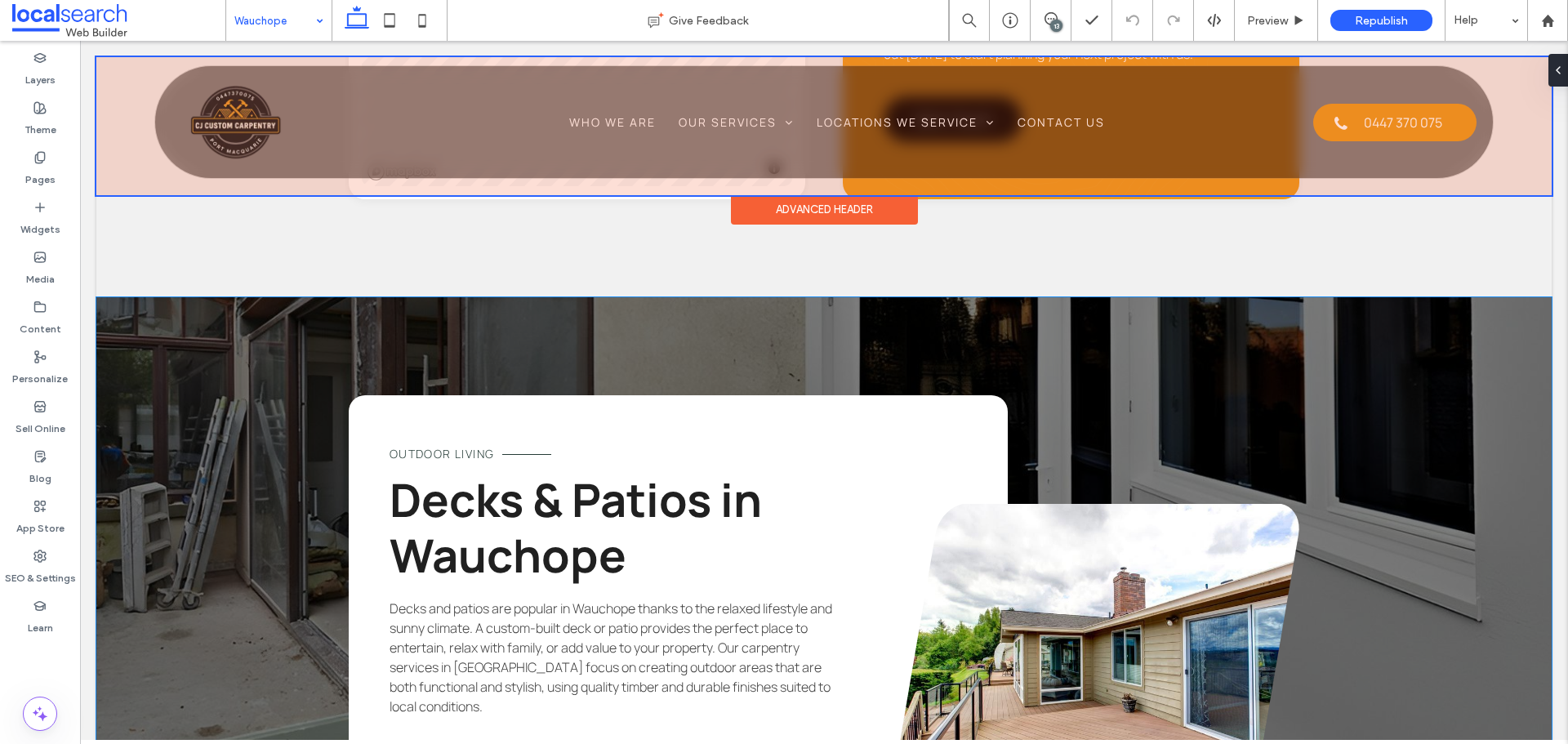
scroll to position [2287, 0]
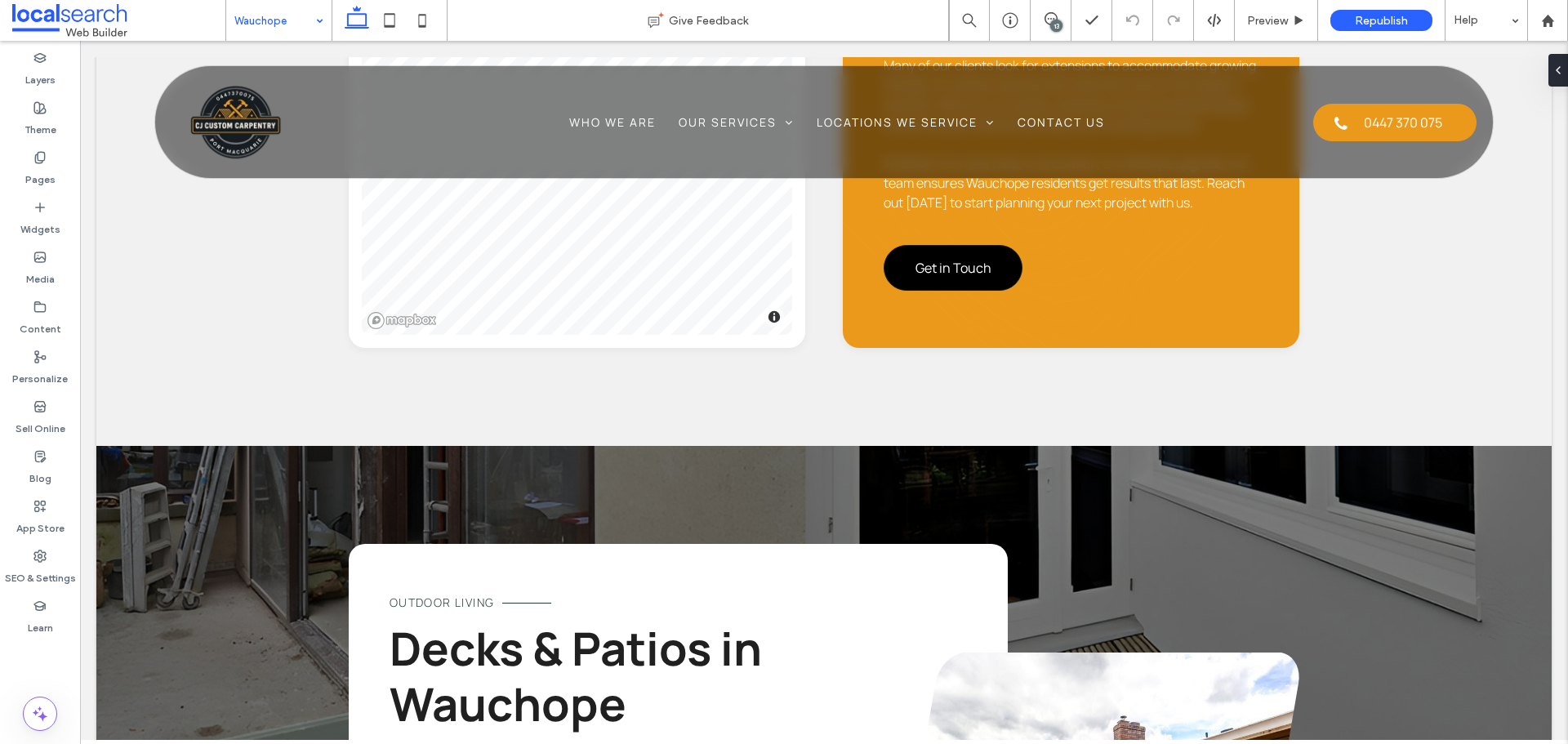
click at [277, 23] on input at bounding box center [274, 20] width 81 height 41
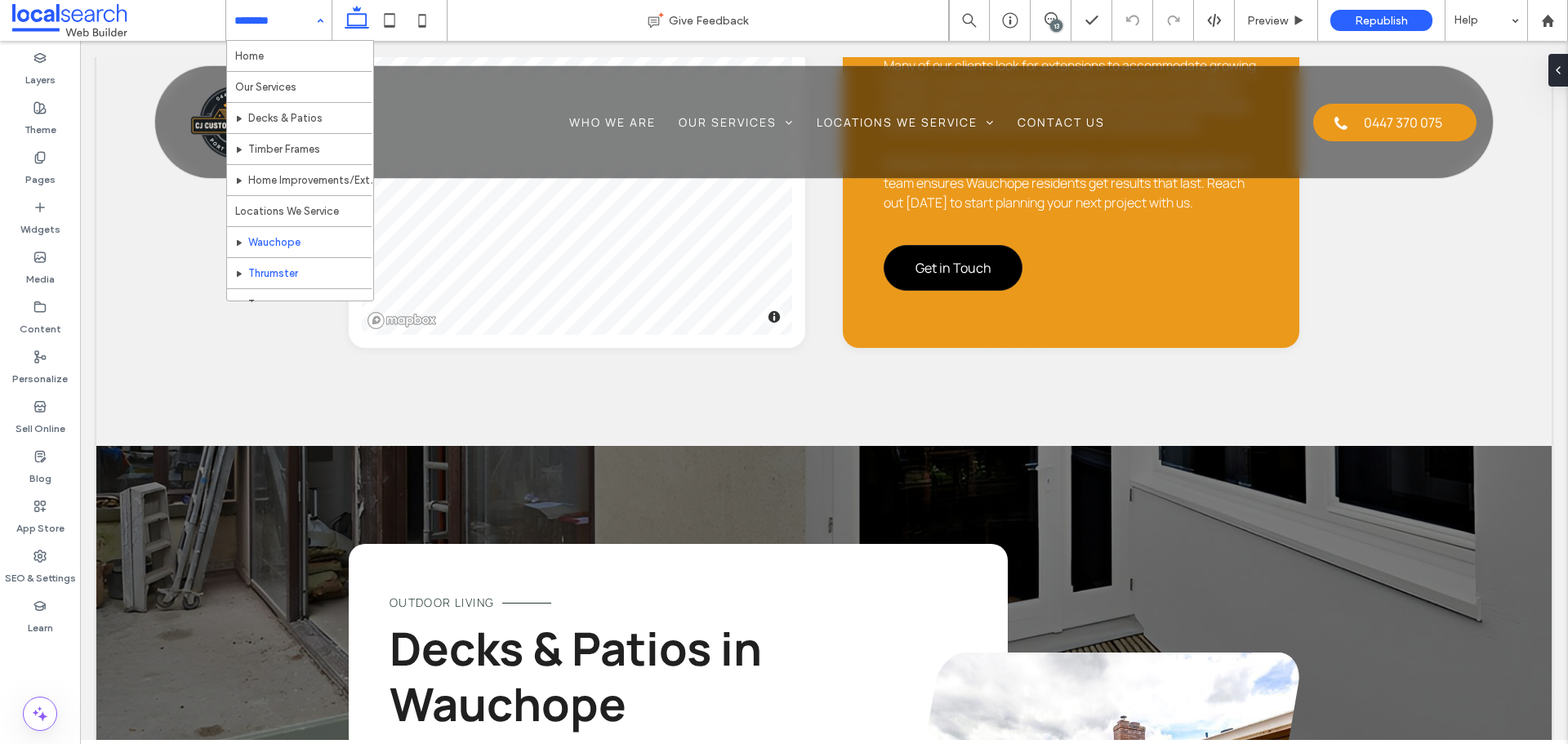
scroll to position [79, 0]
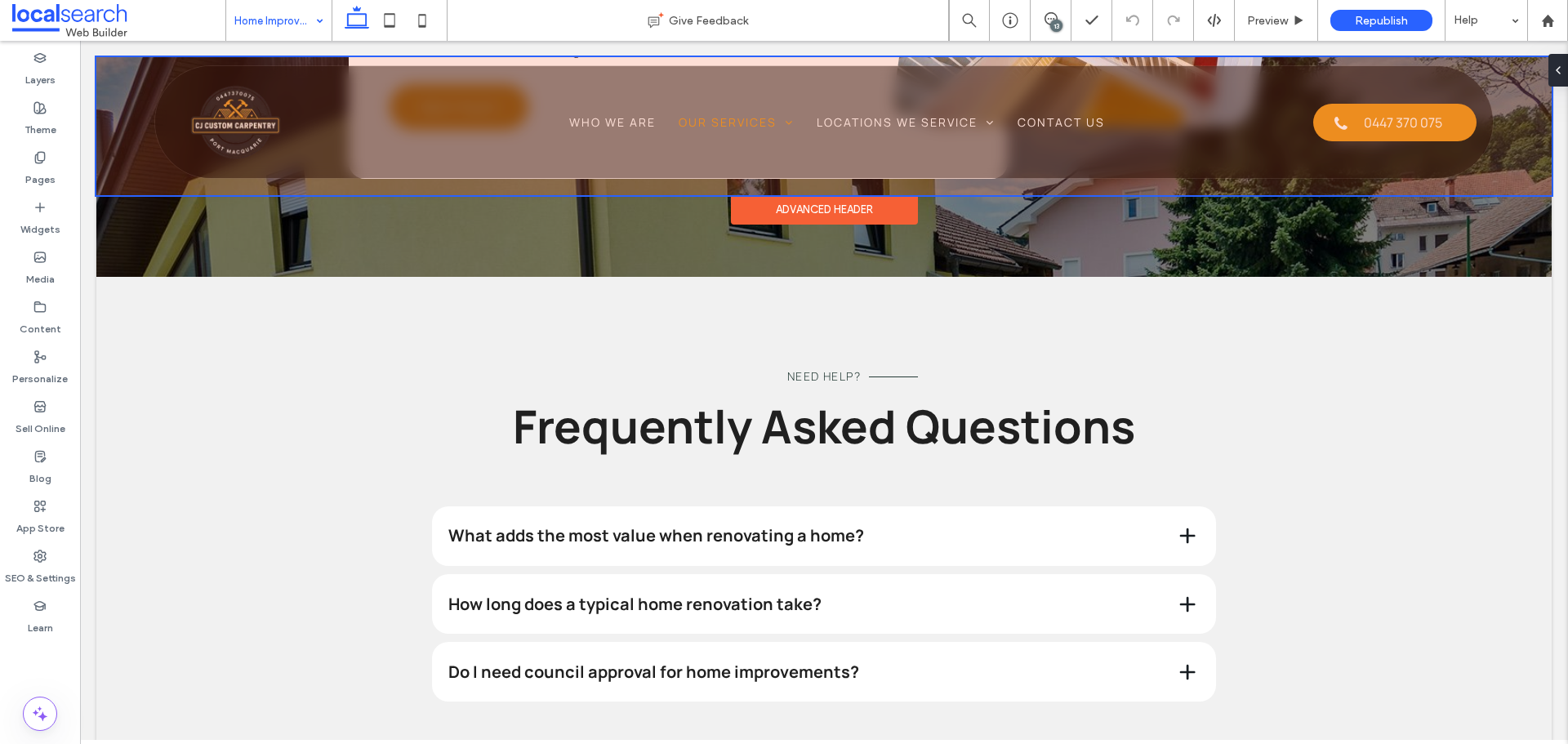
scroll to position [4574, 0]
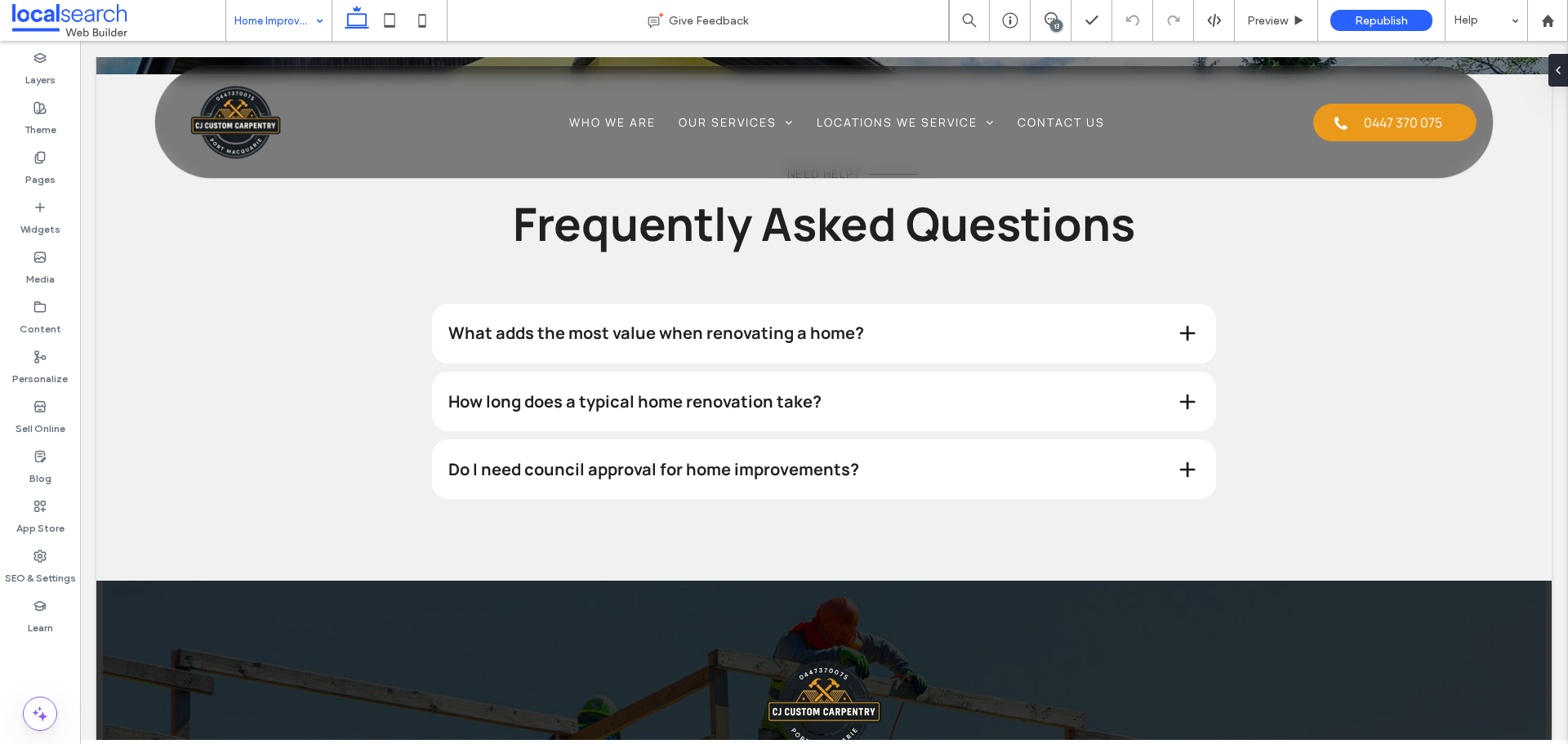
click at [1053, 21] on div "13" at bounding box center [1056, 26] width 12 height 12
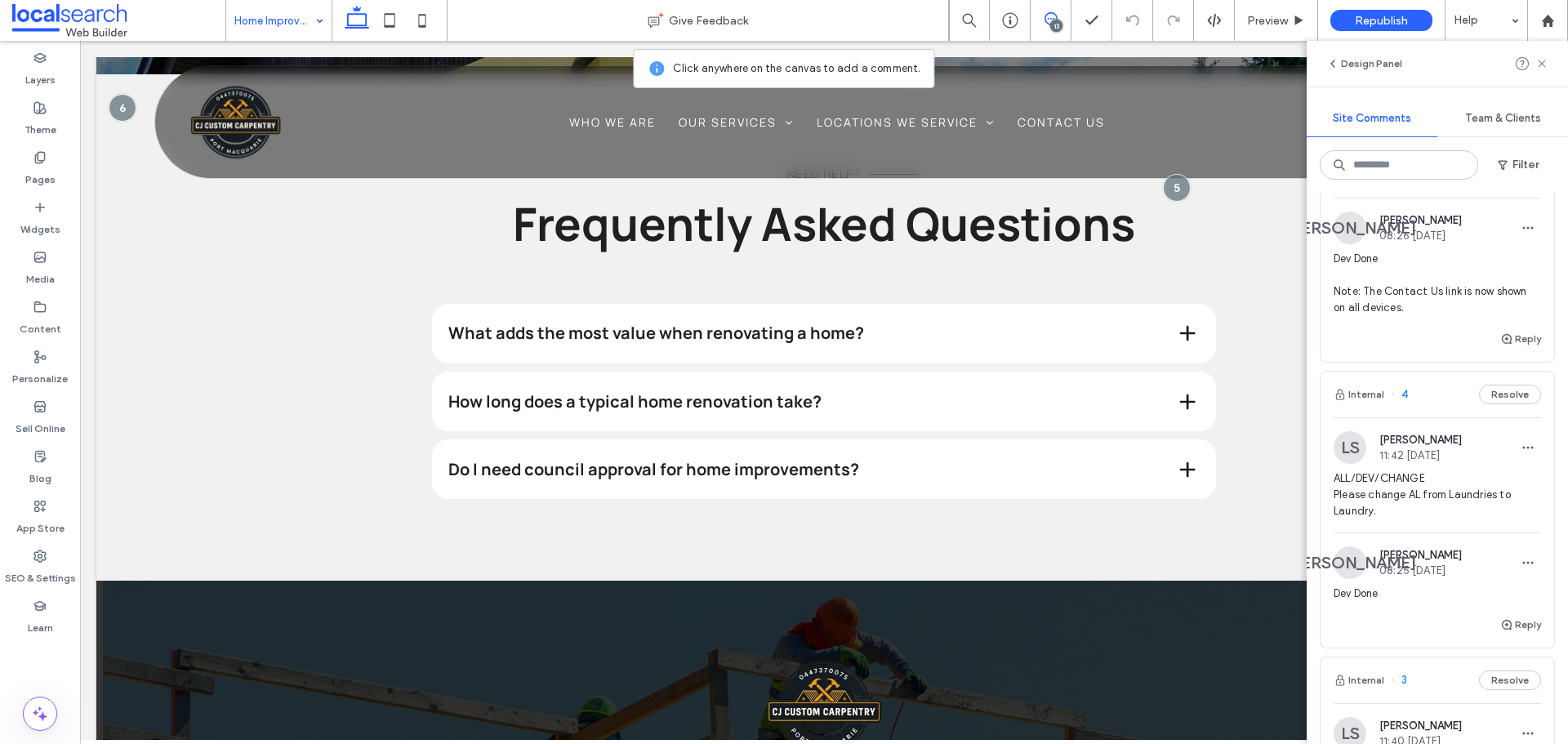
scroll to position [3306, 0]
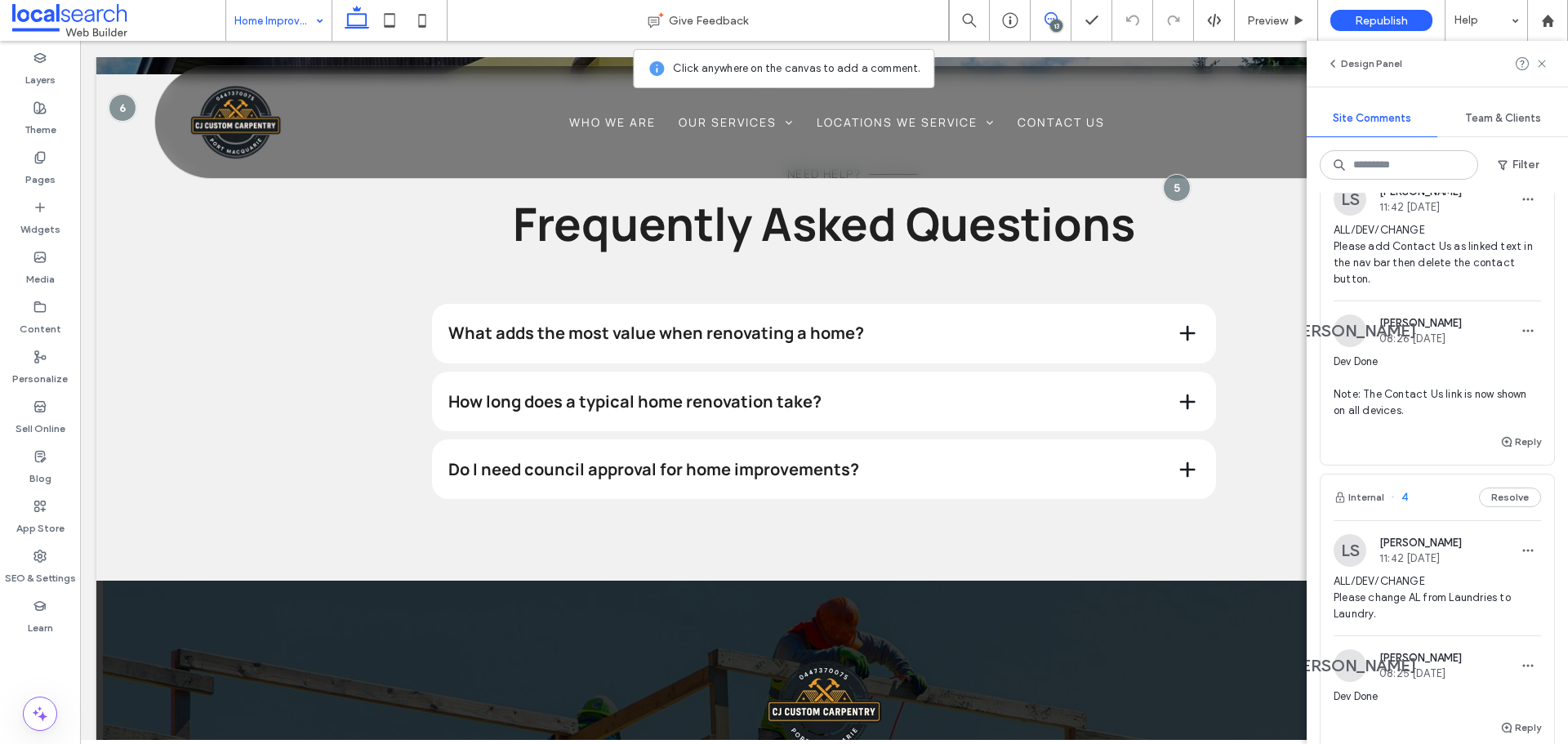
click at [1440, 288] on span "ALL/DEV/CHANGE Please add Contact Us as linked text in the nav bar then delete …" at bounding box center [1437, 254] width 207 height 65
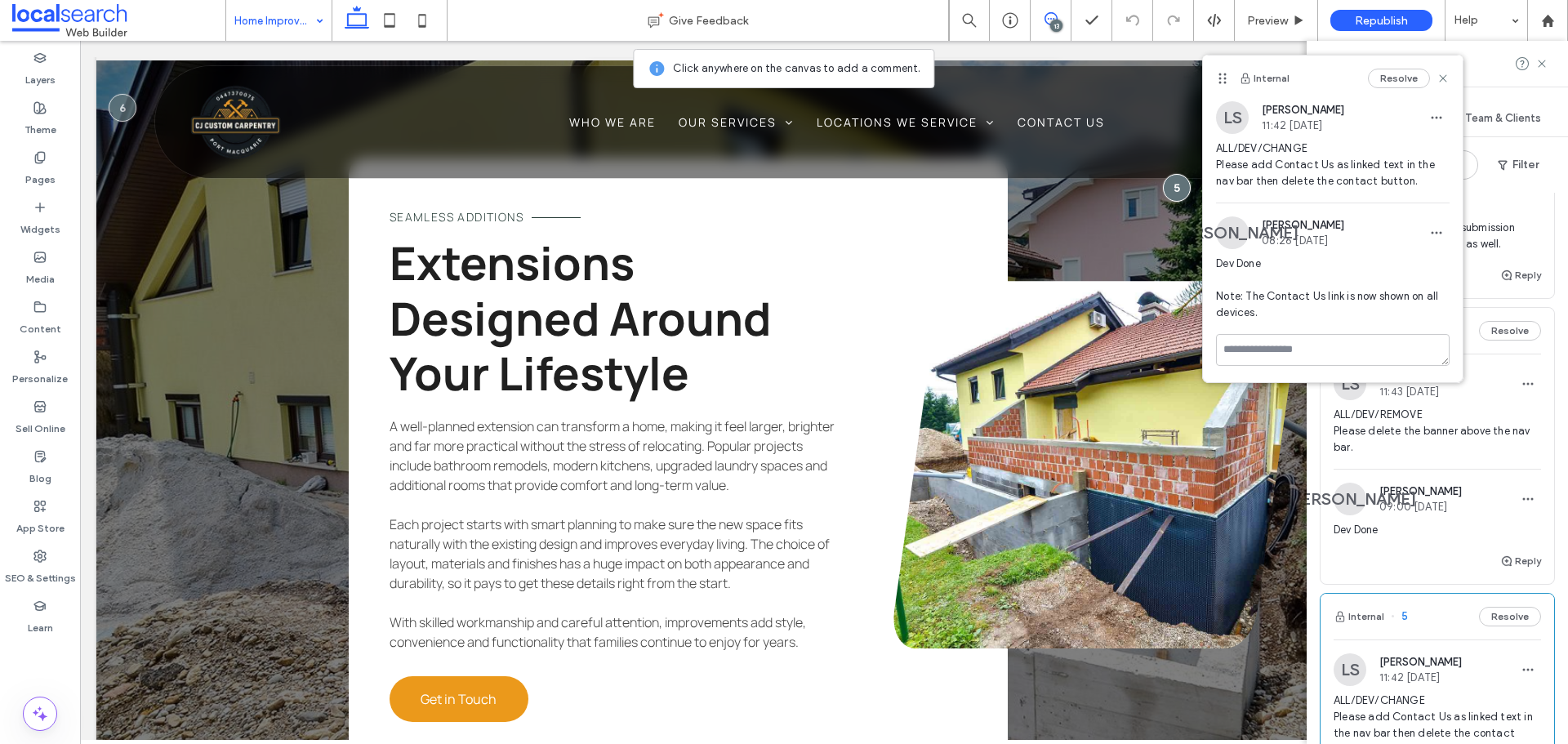
scroll to position [2816, 0]
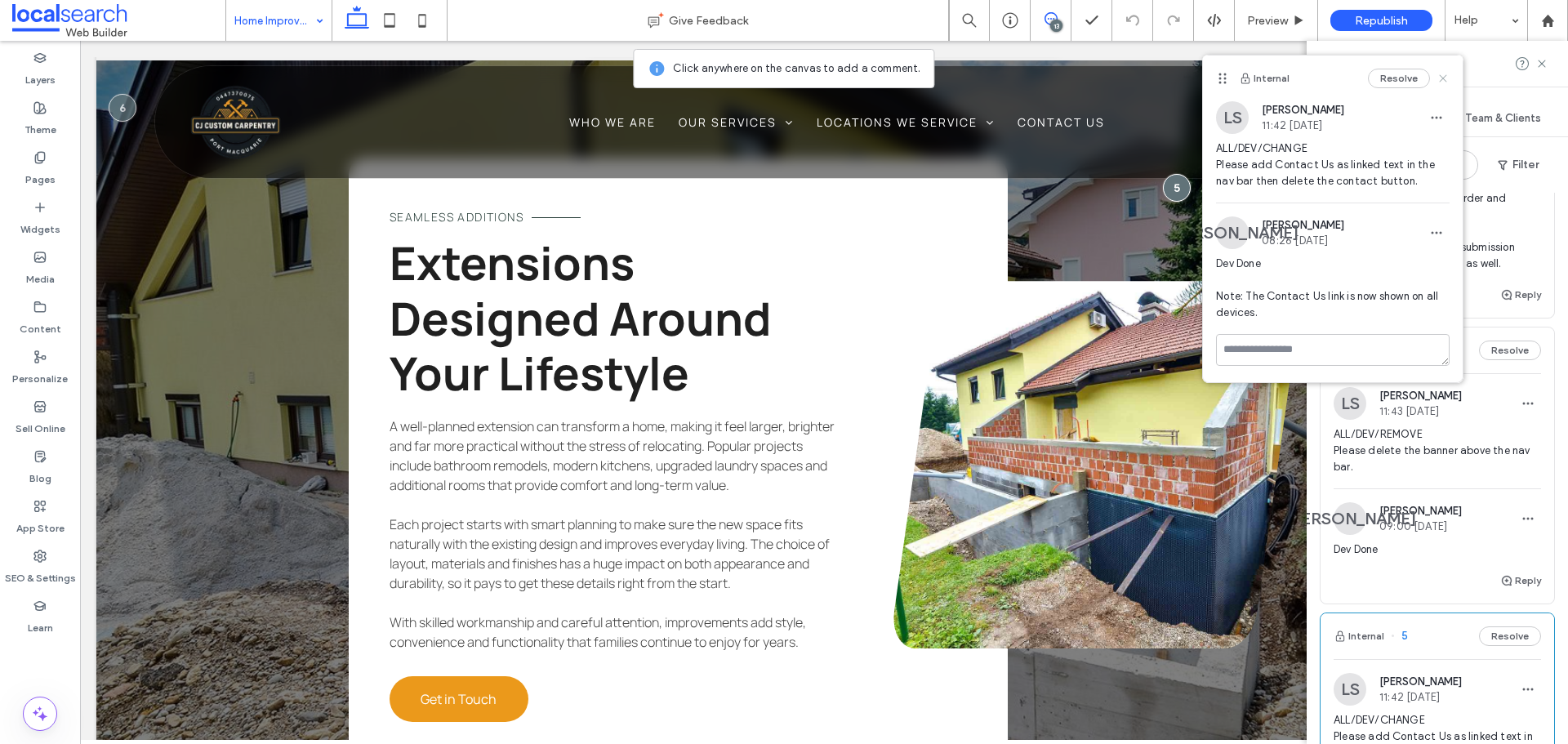
click at [1445, 77] on use at bounding box center [1443, 77] width 7 height 7
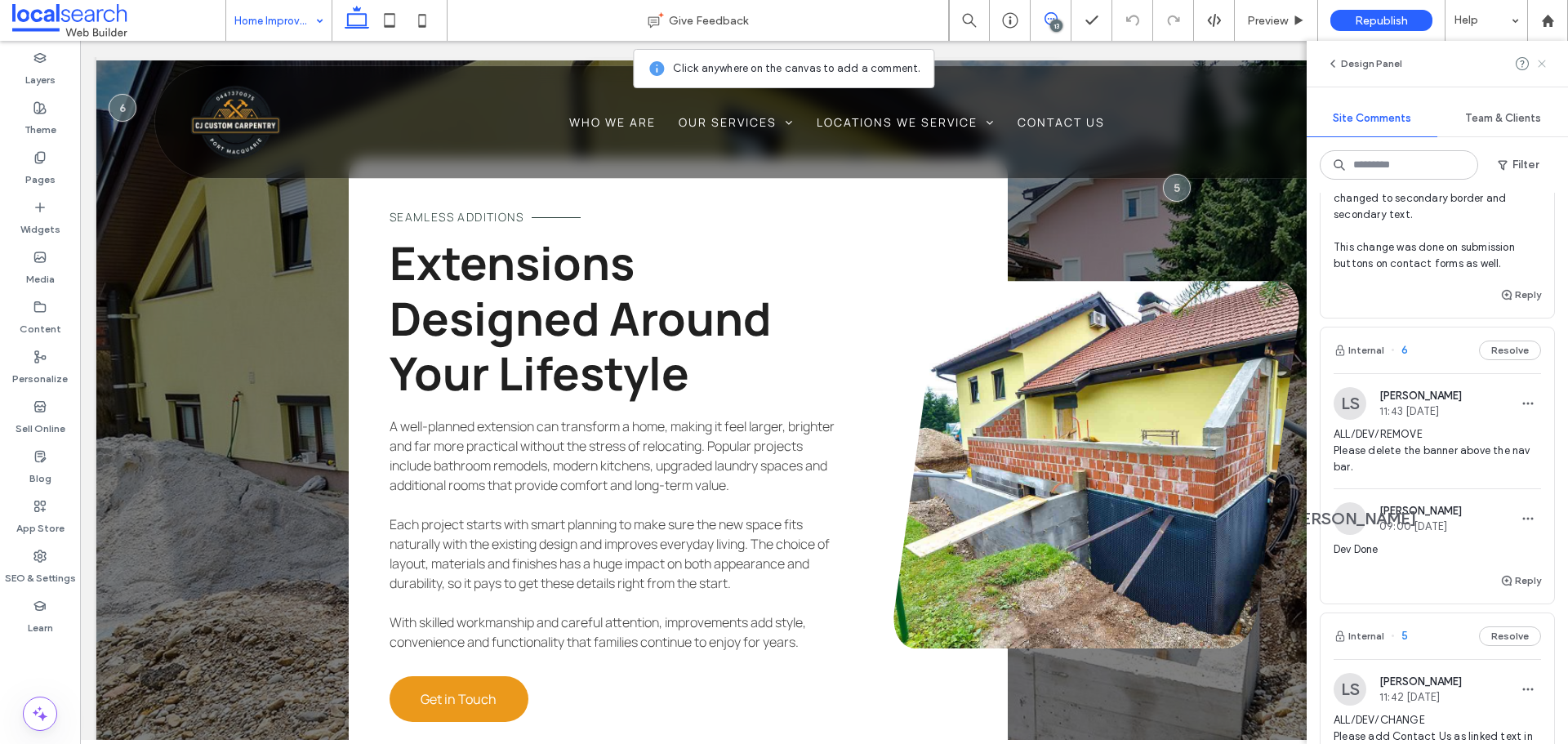
click at [1546, 63] on icon at bounding box center [1542, 63] width 13 height 13
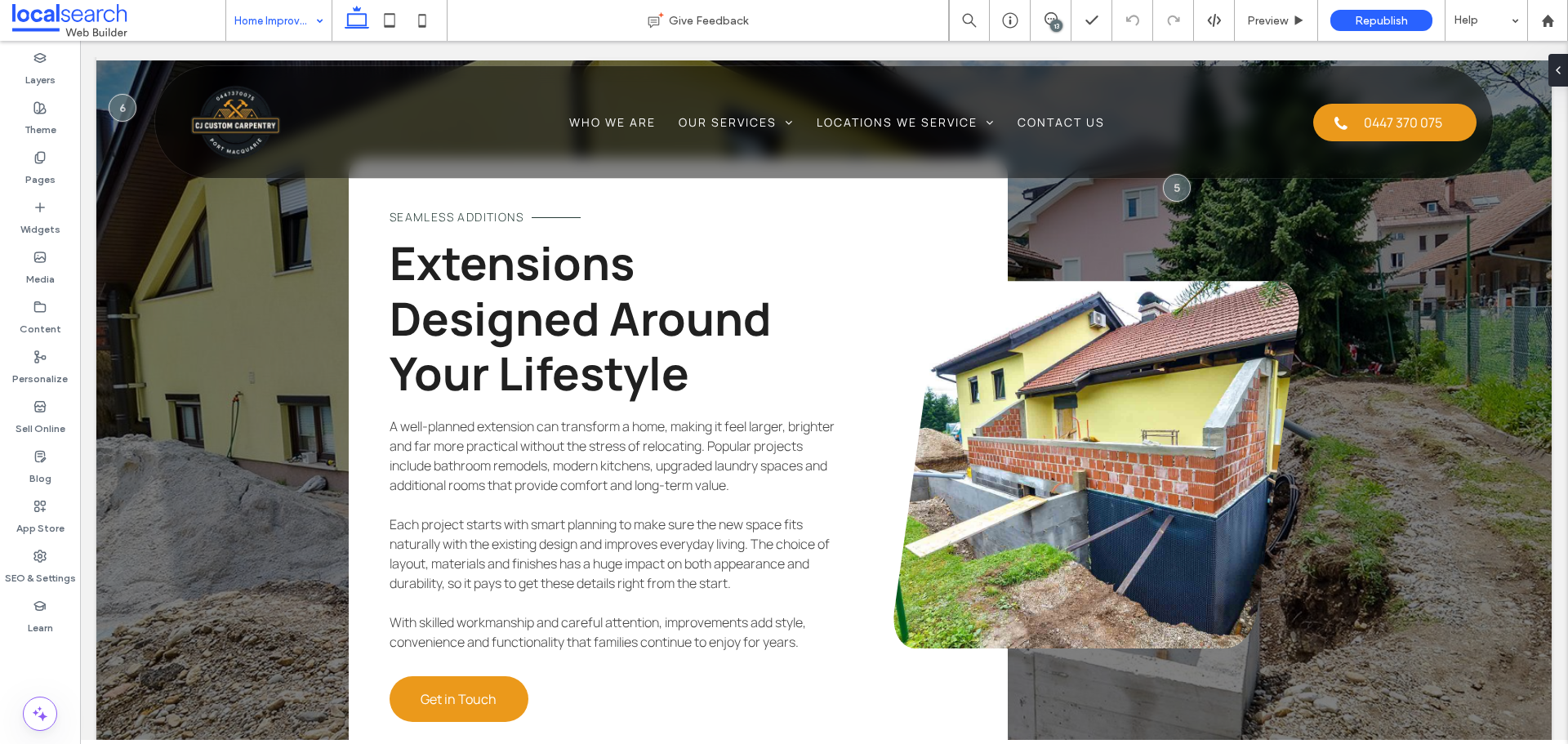
scroll to position [0, 0]
click at [391, 20] on icon at bounding box center [389, 20] width 33 height 33
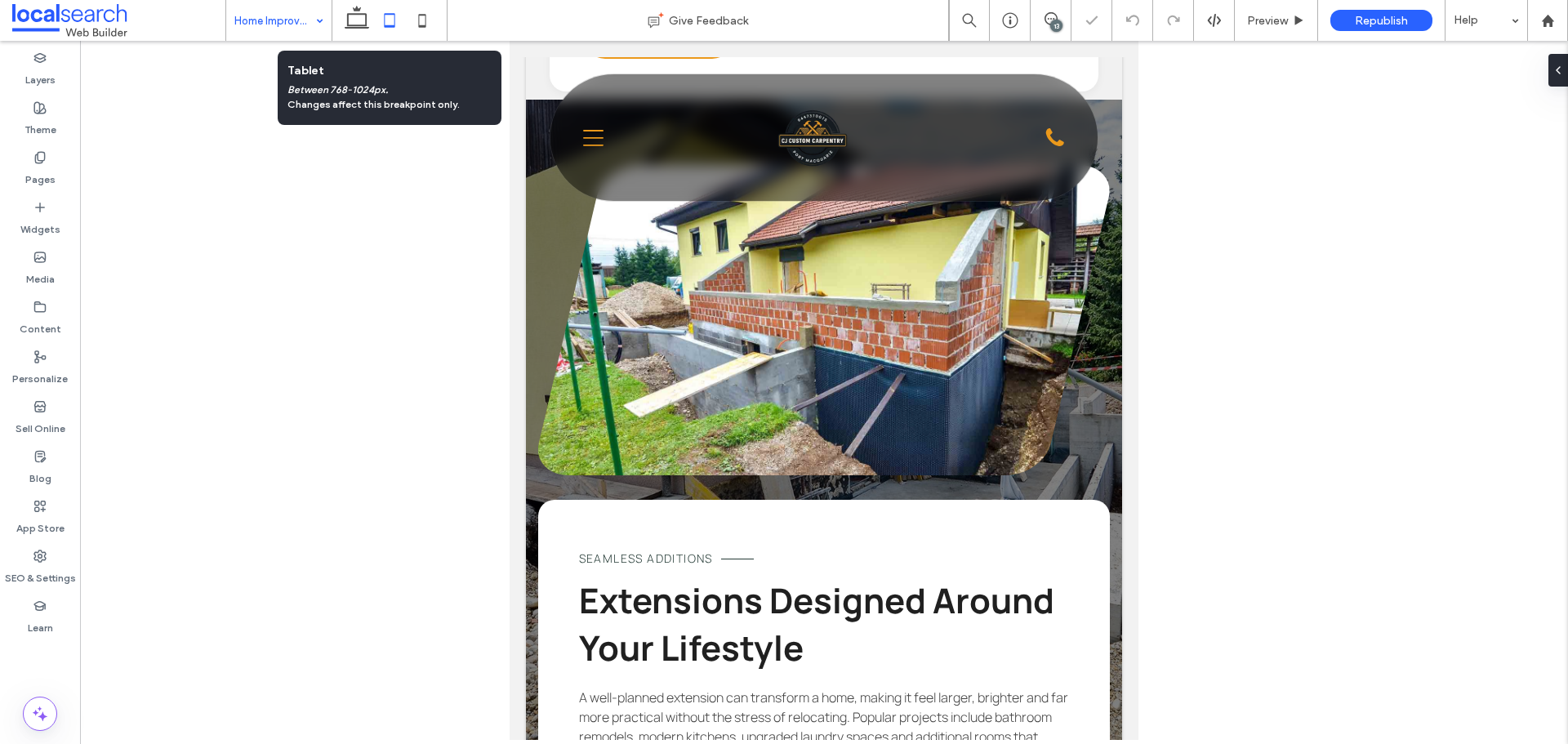
scroll to position [1275, 0]
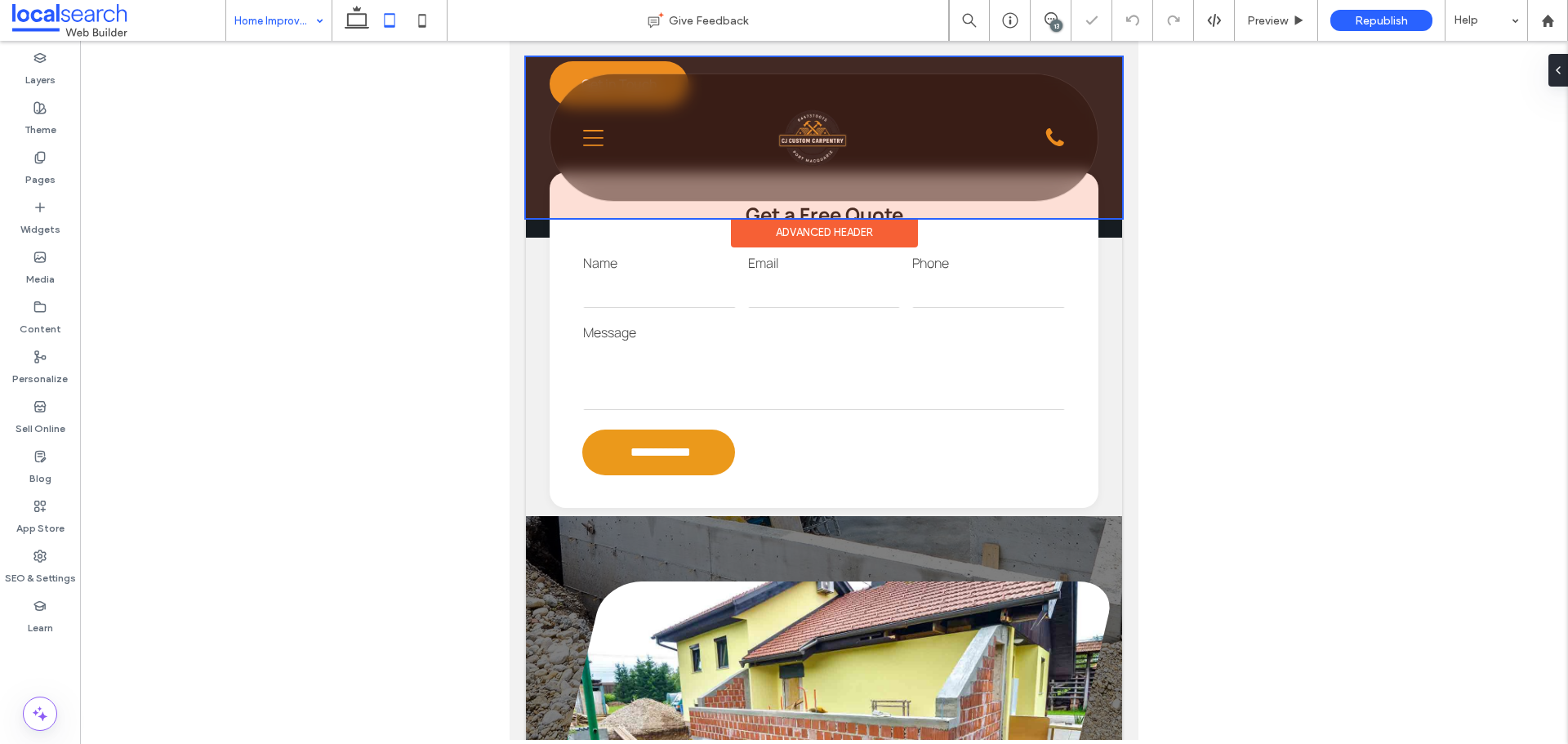
click at [587, 136] on div at bounding box center [824, 137] width 596 height 161
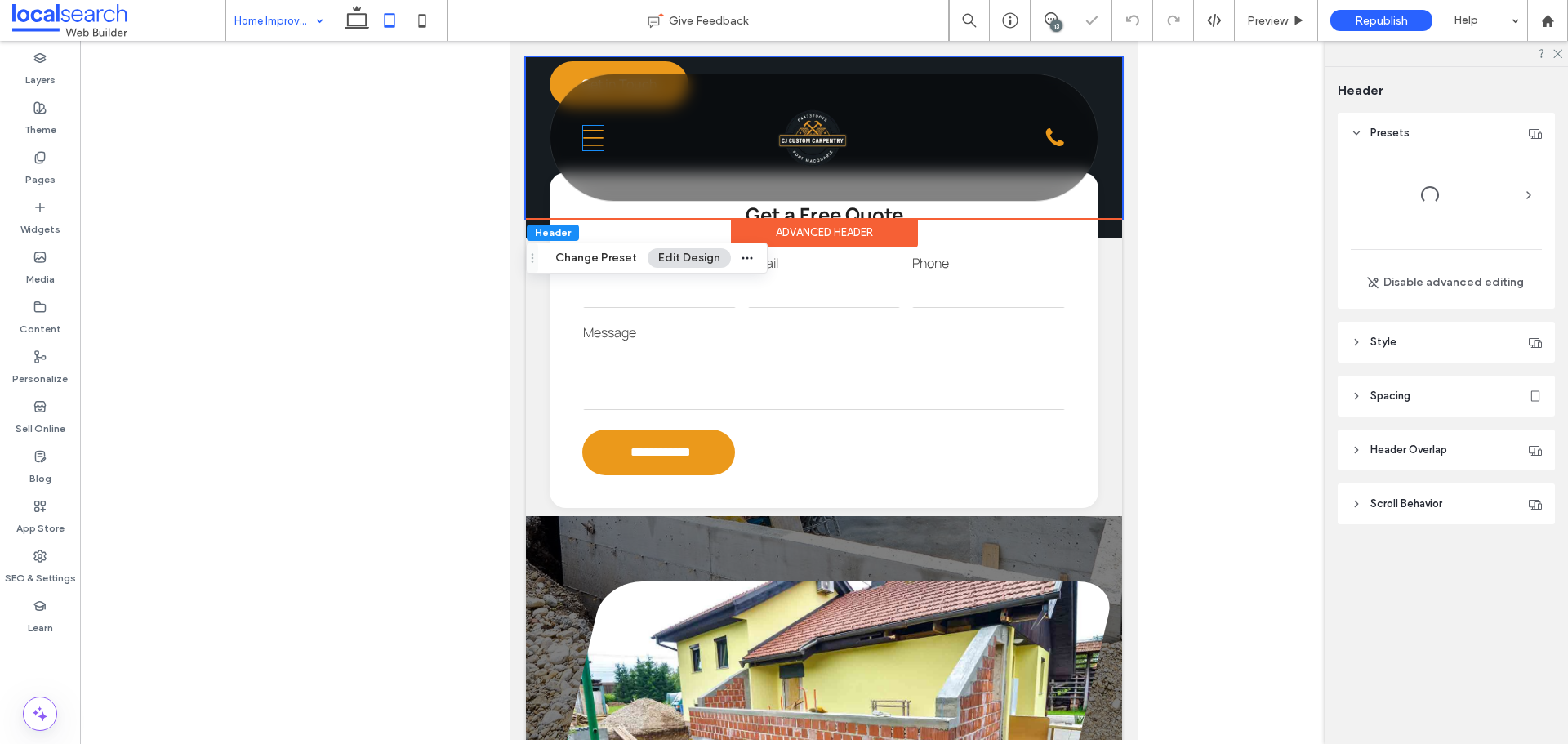
click at [587, 136] on icon "Menu Icon" at bounding box center [593, 138] width 20 height 25
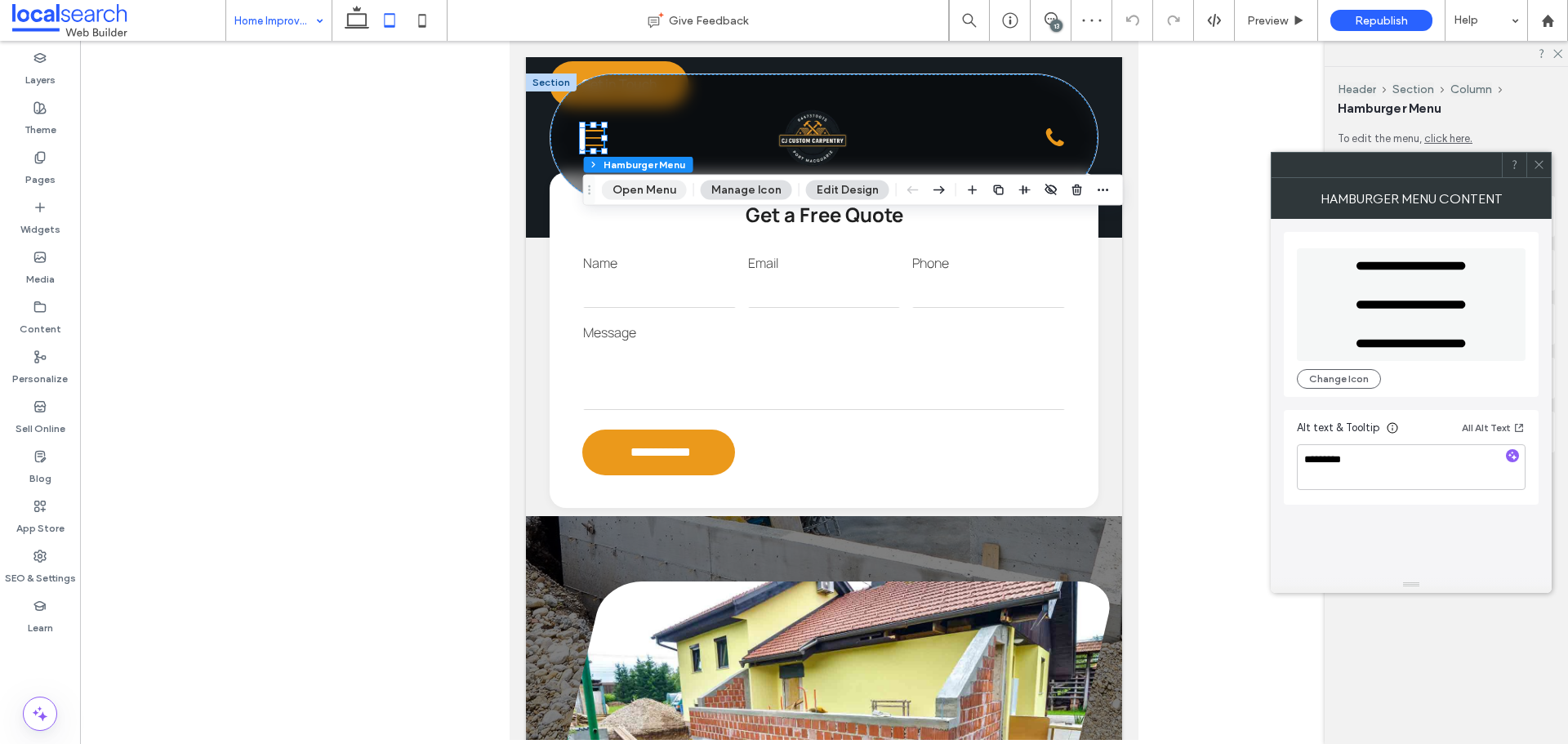
click at [653, 184] on button "Open Menu" at bounding box center [644, 191] width 85 height 20
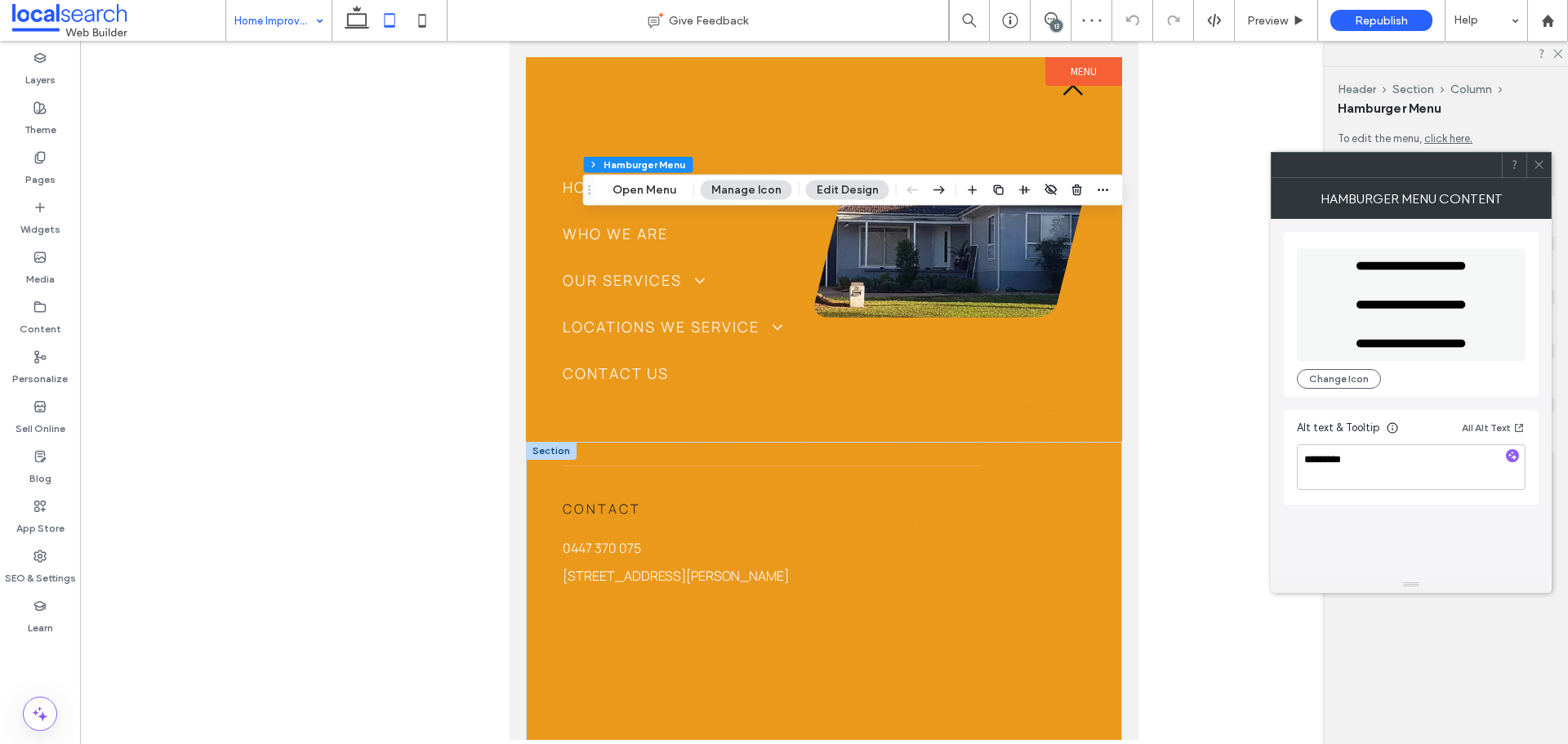
scroll to position [0, 0]
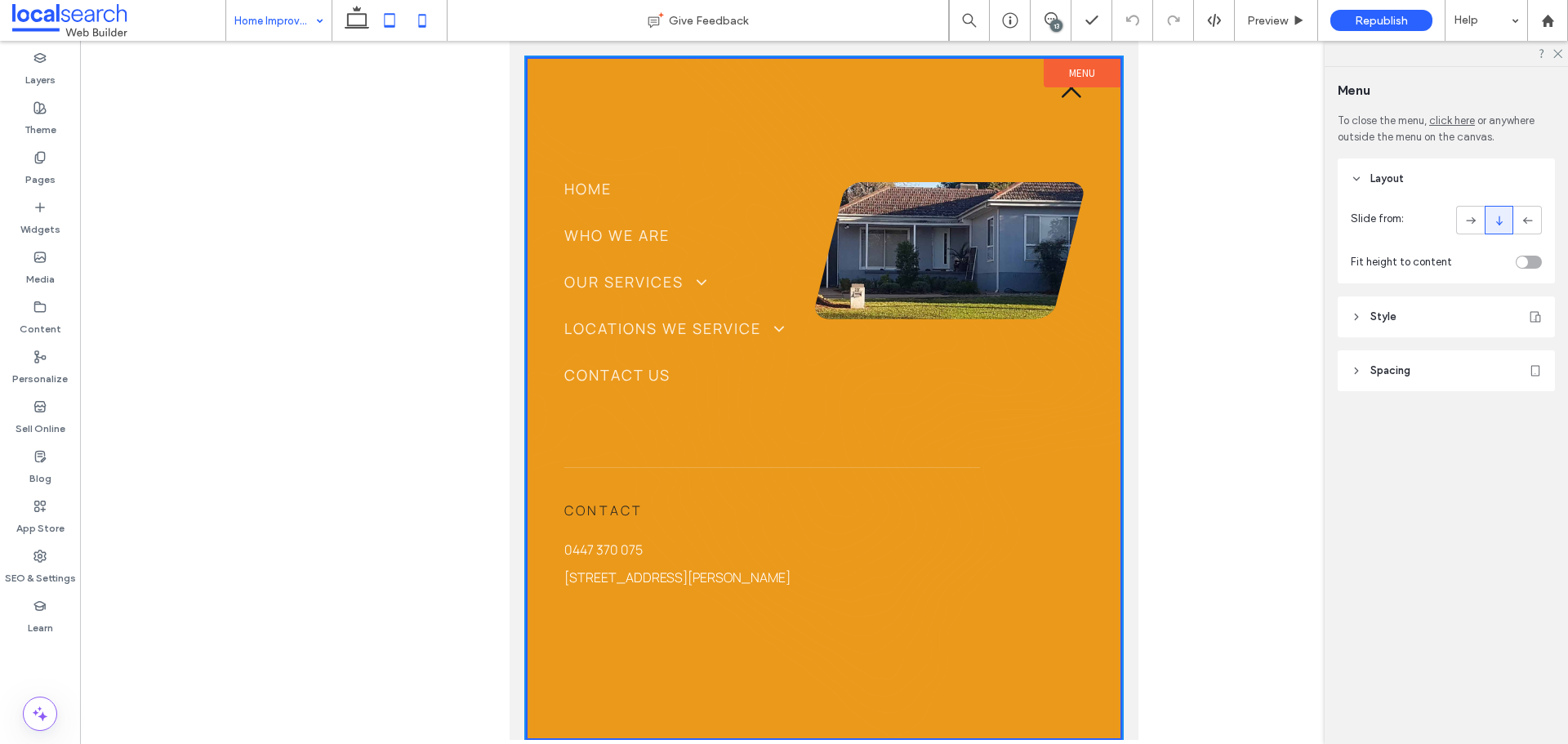
click at [422, 15] on use at bounding box center [422, 20] width 7 height 13
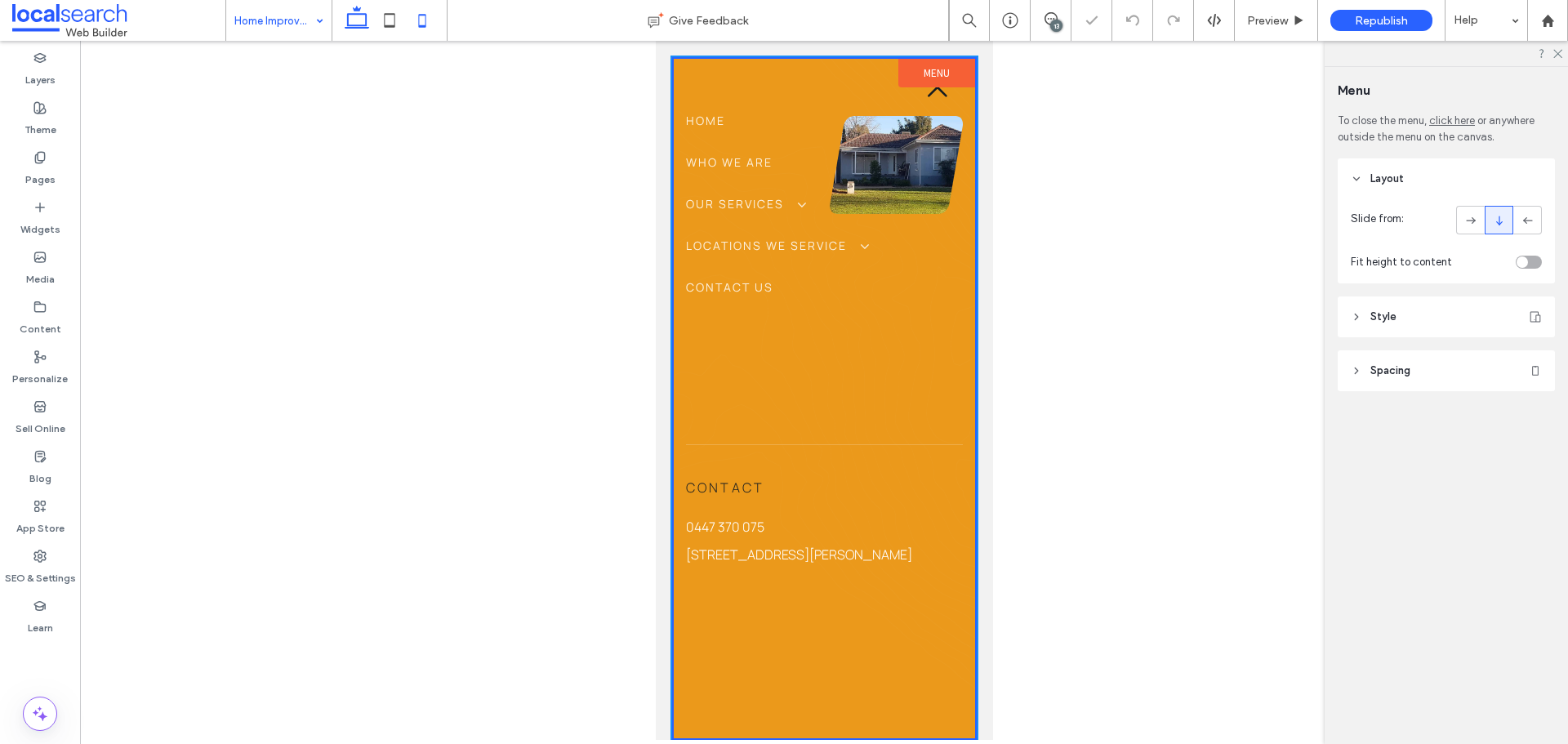
click at [368, 24] on icon at bounding box center [357, 20] width 33 height 33
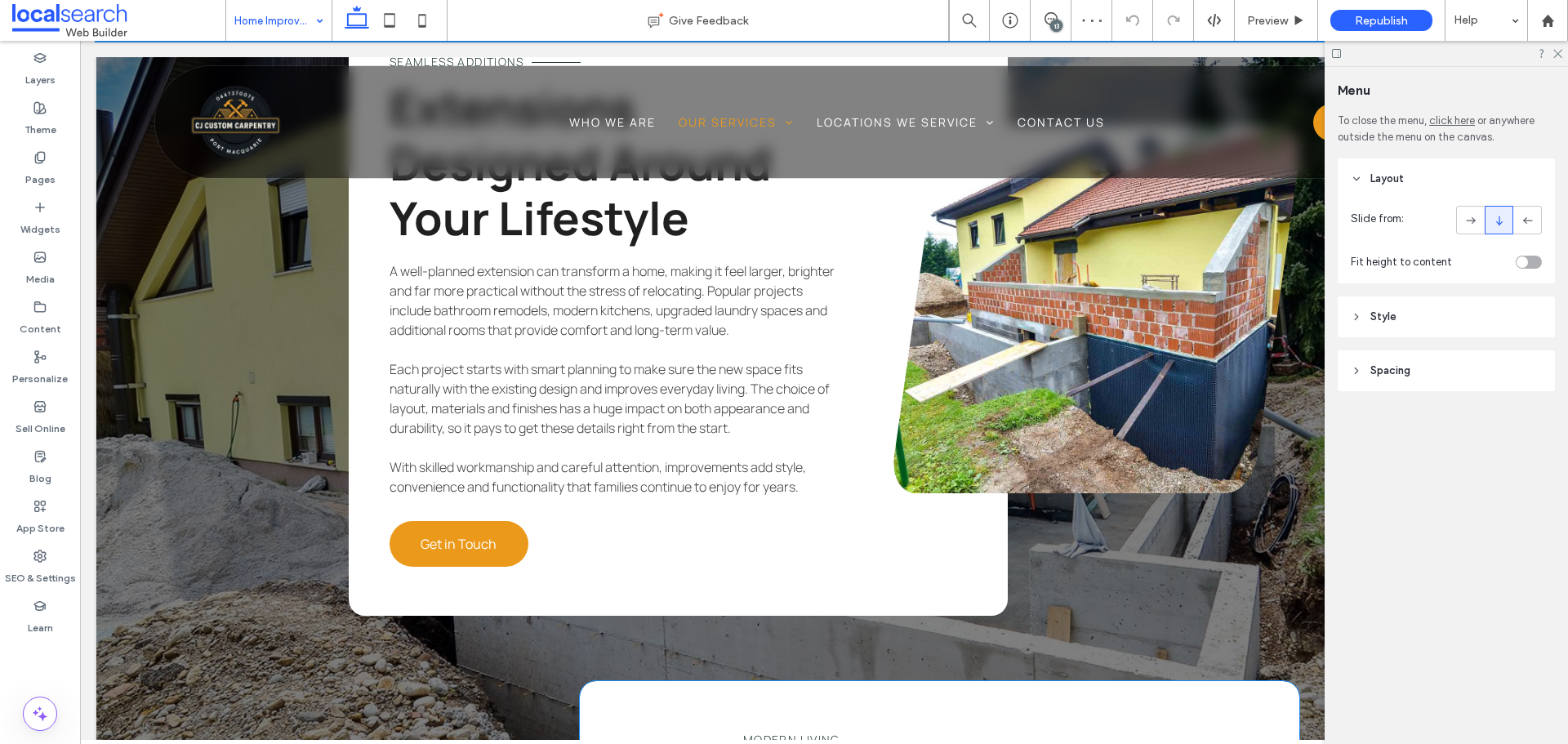
scroll to position [2337, 0]
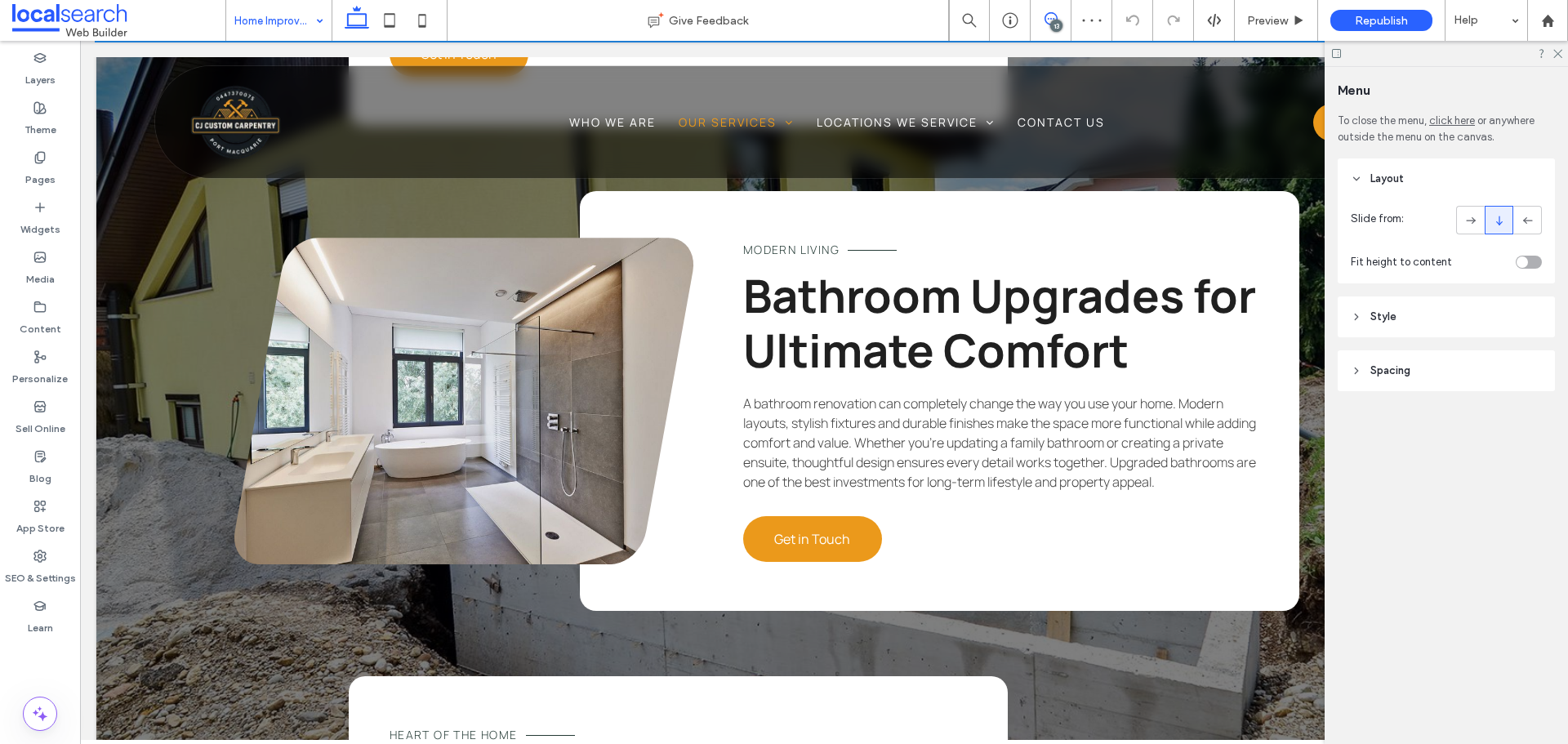
click at [1063, 20] on span at bounding box center [1051, 18] width 40 height 13
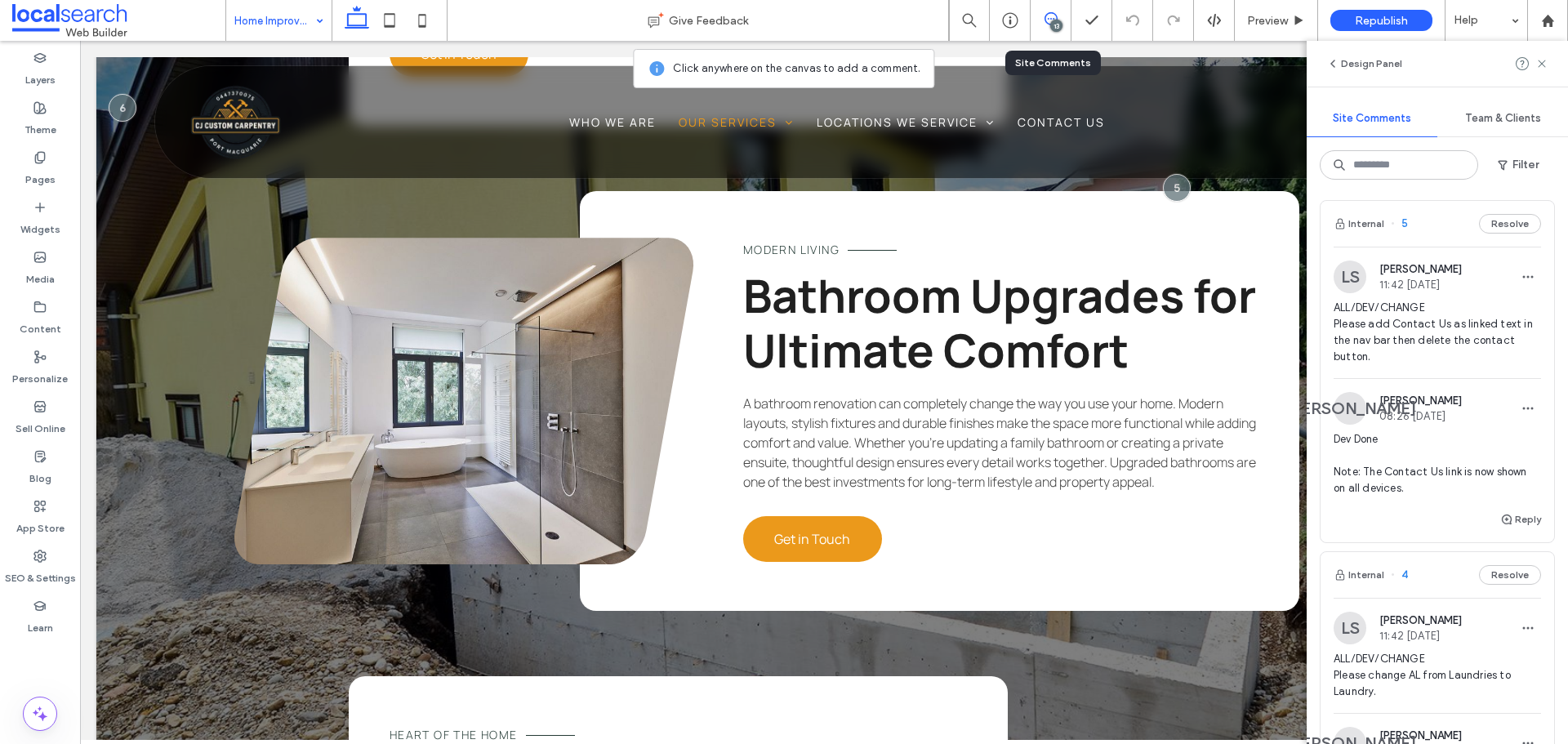
scroll to position [2983, 0]
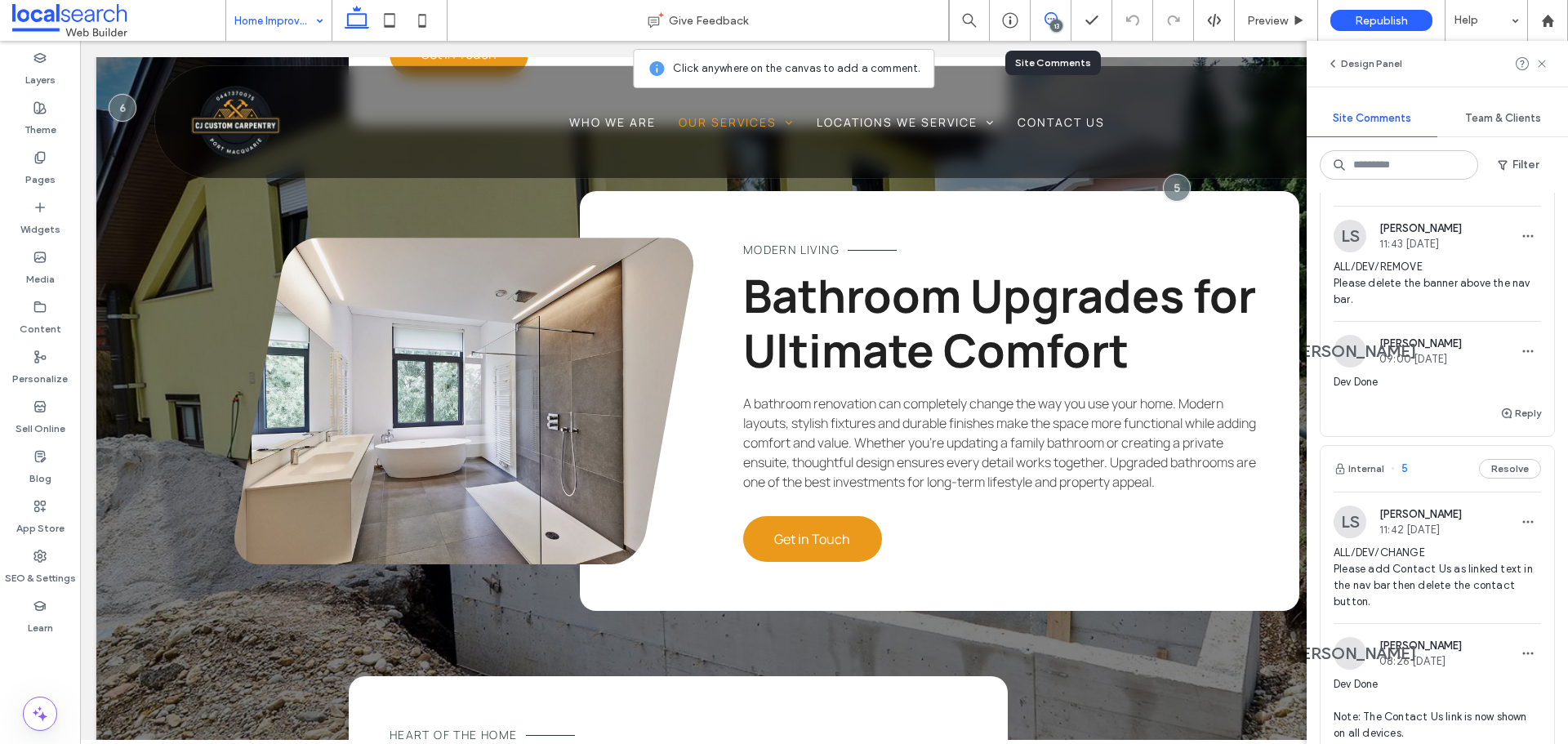
click at [1421, 308] on span "ALL/DEV/REMOVE Please delete the banner above the nav bar." at bounding box center [1437, 283] width 207 height 49
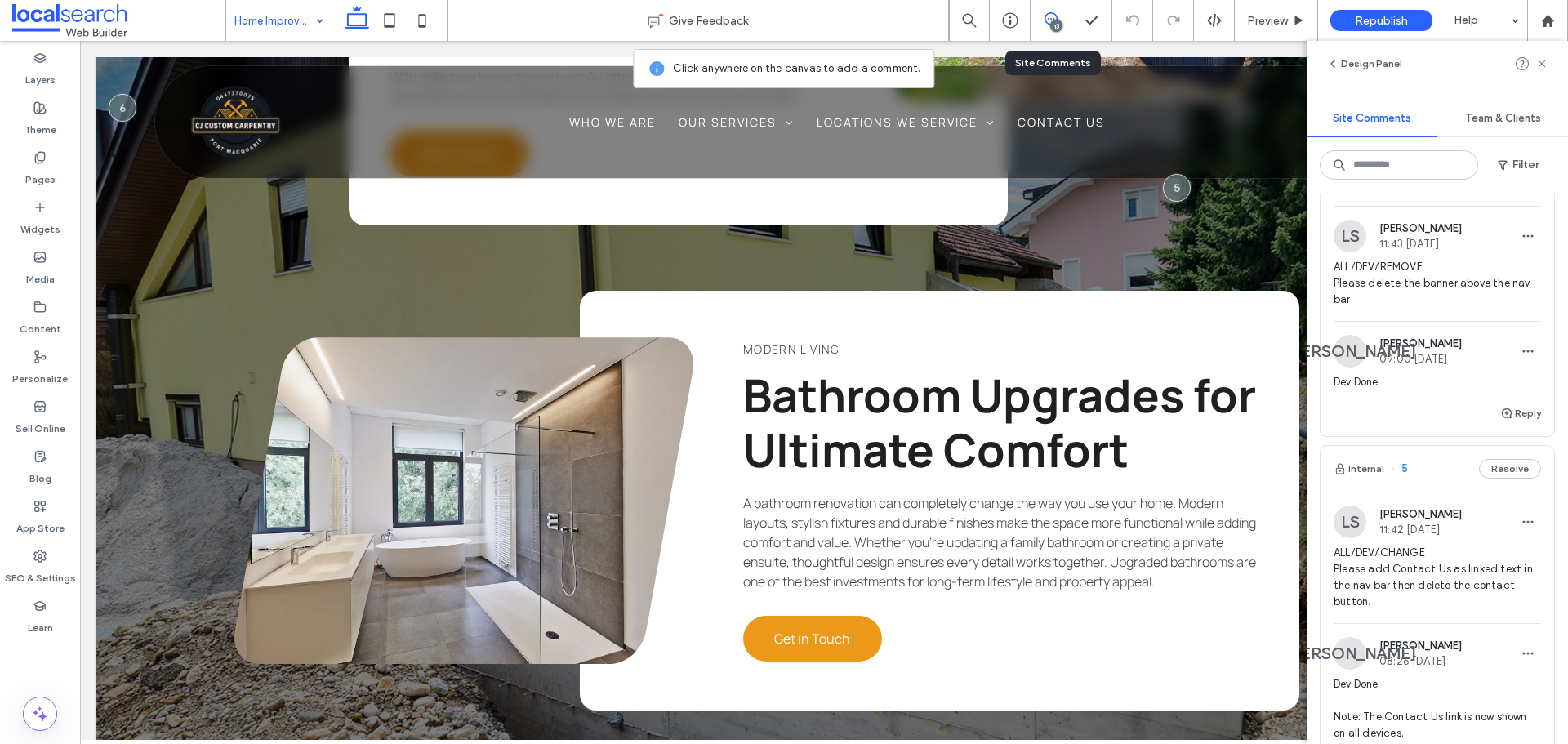
scroll to position [0, 0]
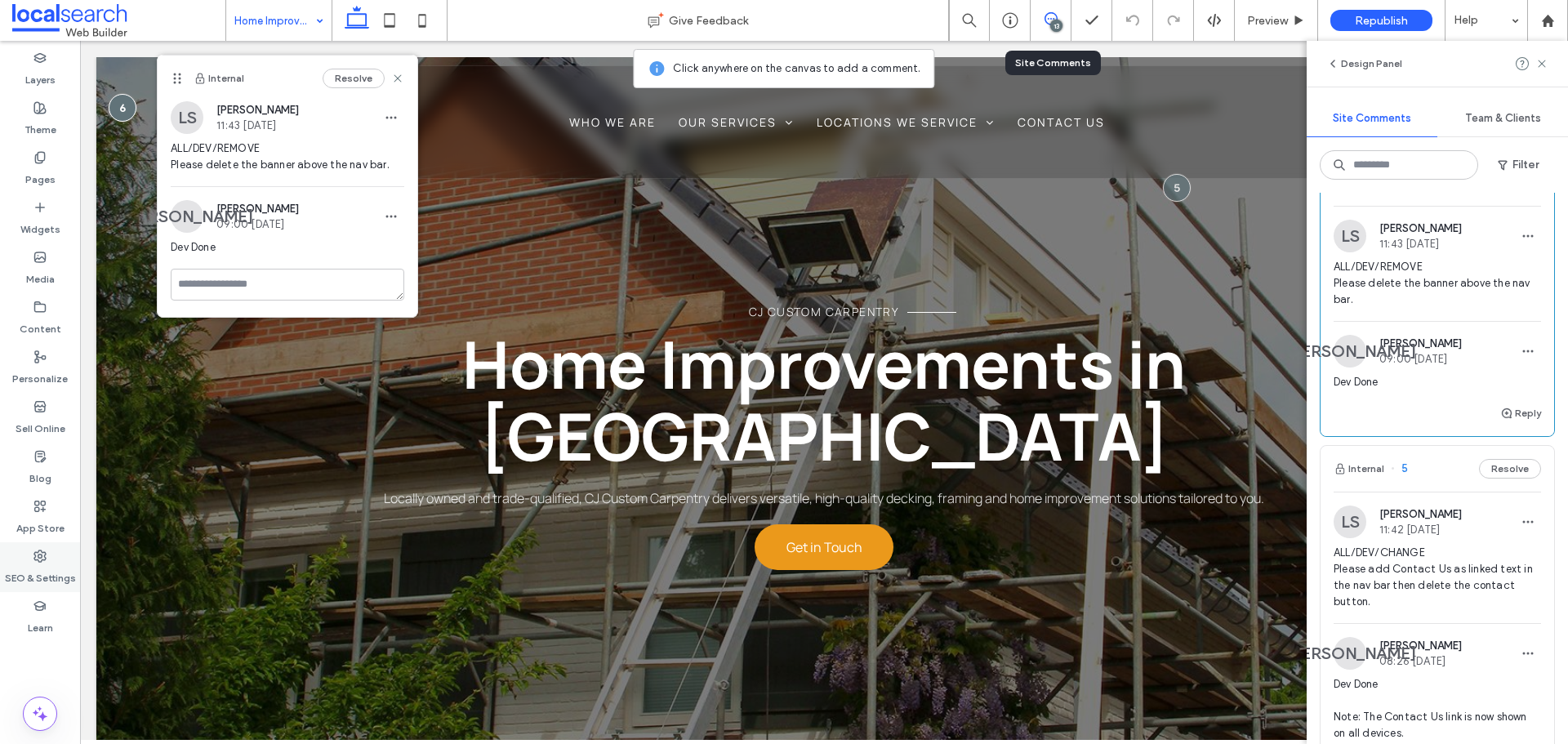
click at [55, 570] on label "SEO & Settings" at bounding box center [40, 574] width 71 height 23
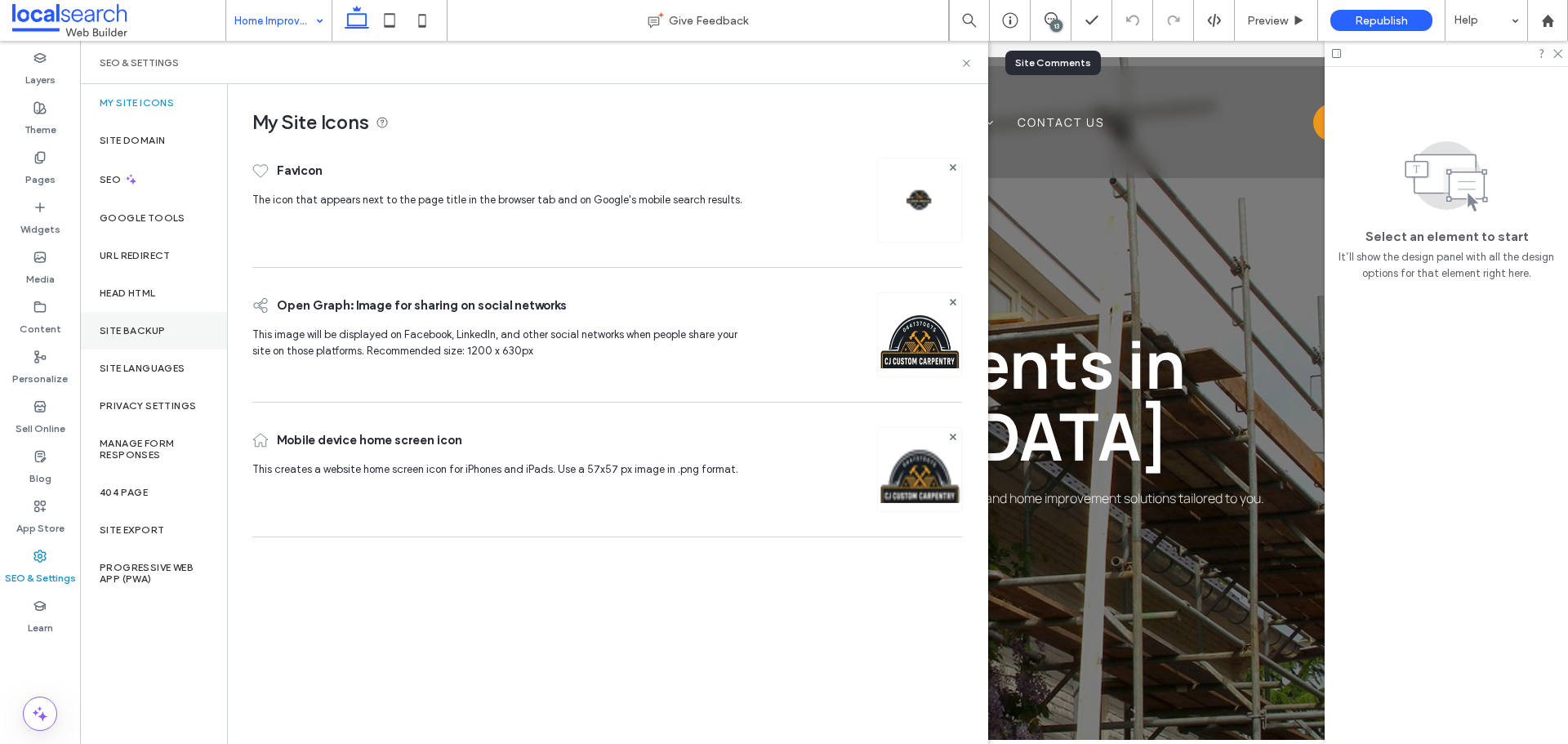
click at [149, 339] on div "Site Backup" at bounding box center [153, 331] width 147 height 38
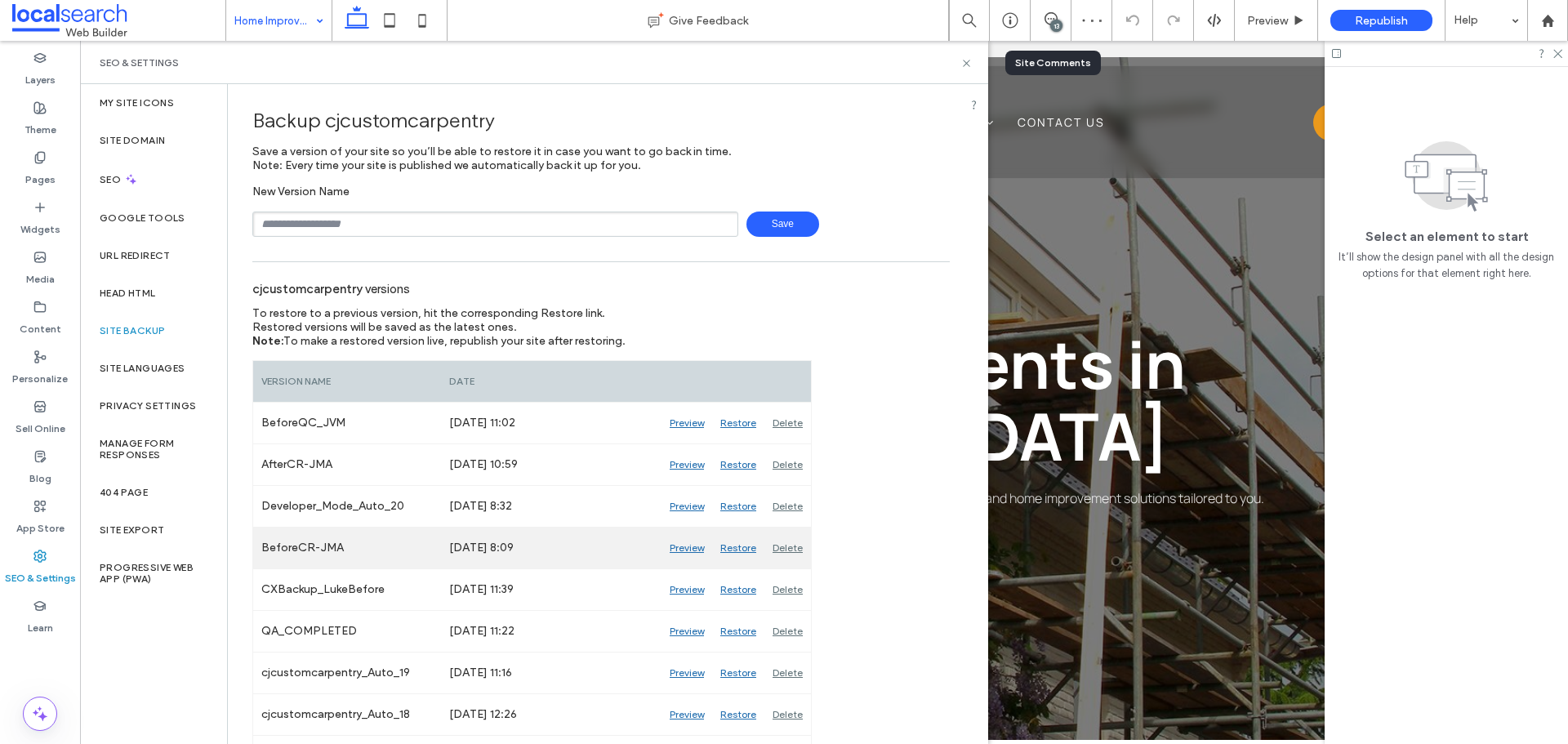
click at [681, 552] on div "Preview" at bounding box center [687, 548] width 51 height 41
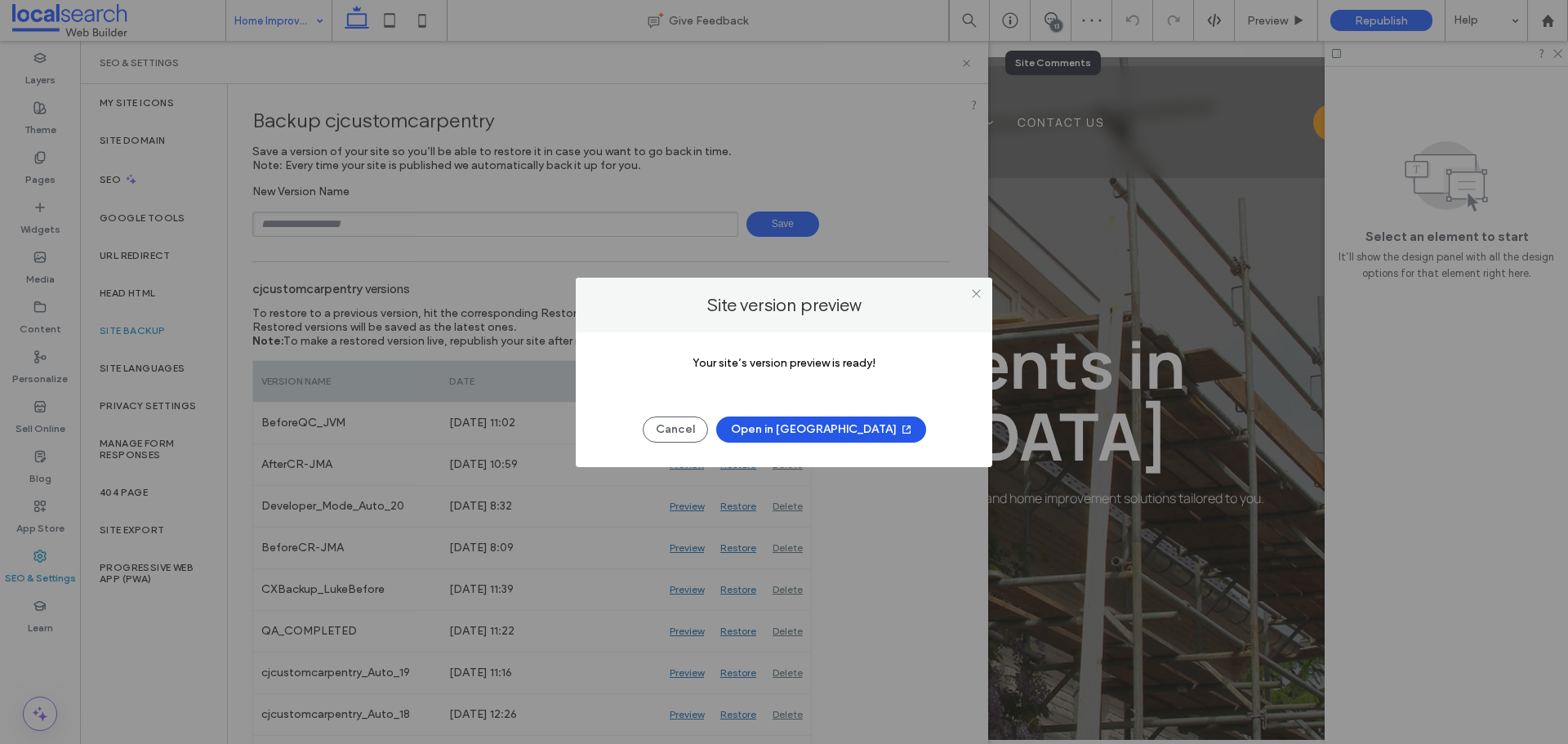
click at [801, 433] on button "Open in New Tab" at bounding box center [821, 430] width 210 height 26
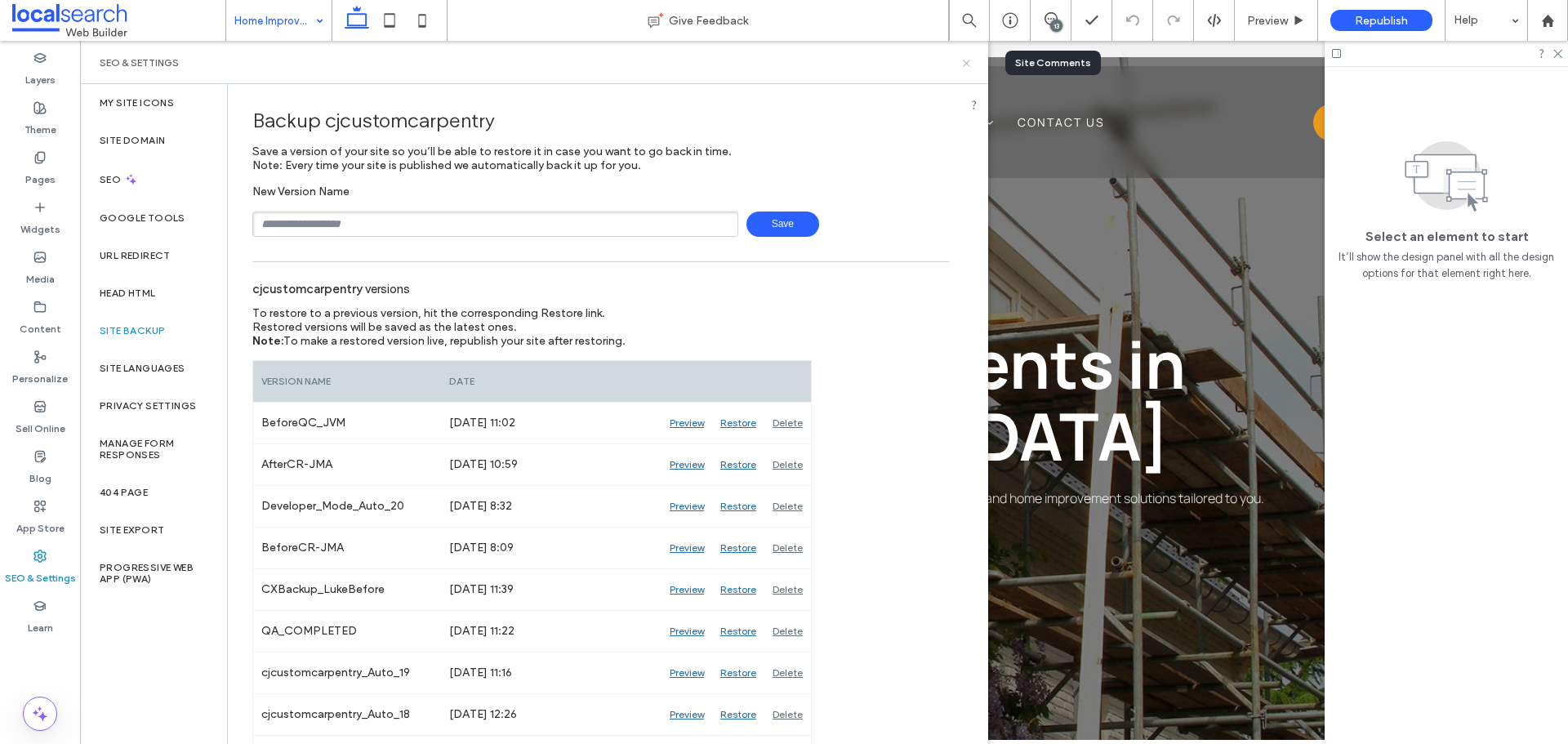
click at [966, 58] on icon at bounding box center [967, 63] width 12 height 12
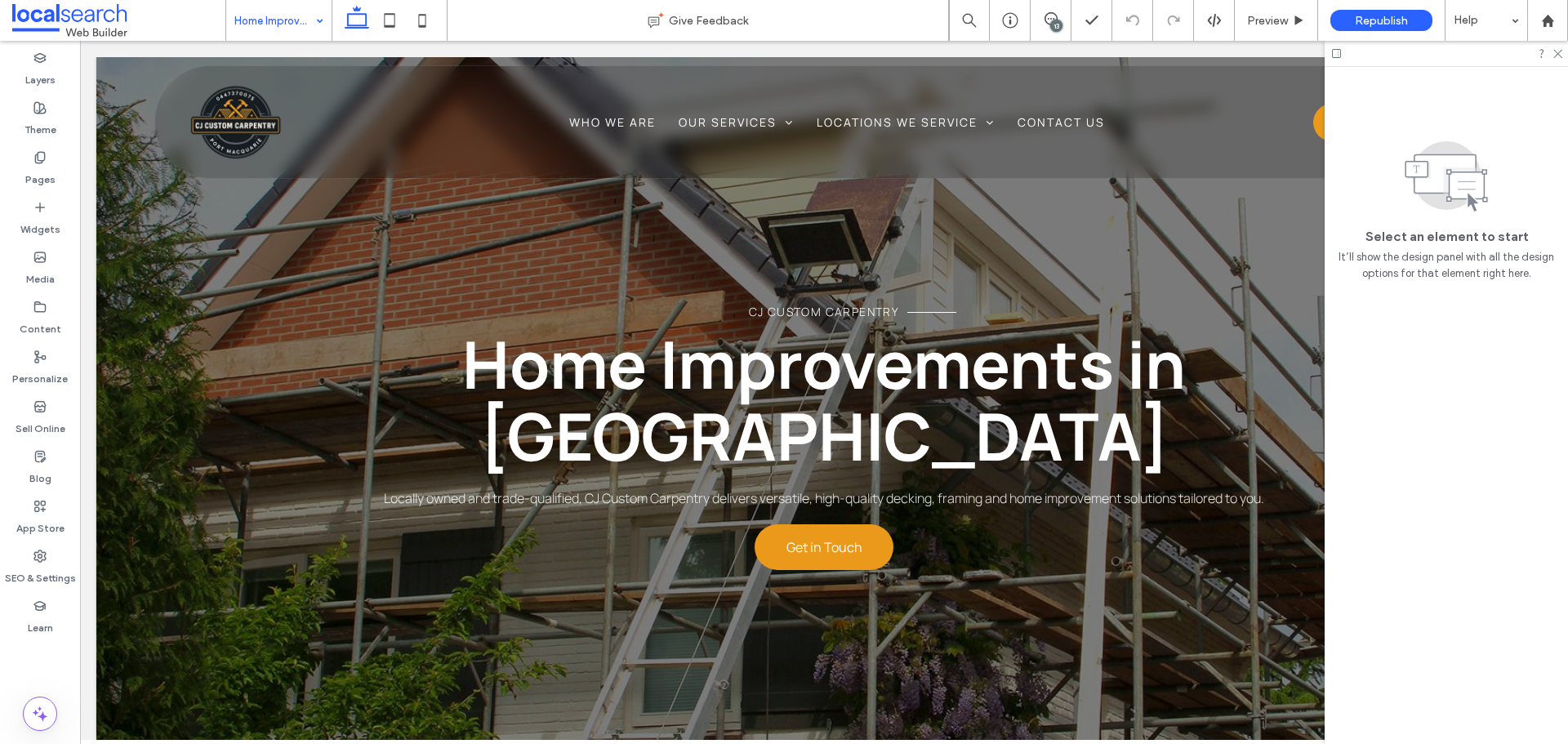
click at [1059, 21] on div "13" at bounding box center [1056, 26] width 12 height 12
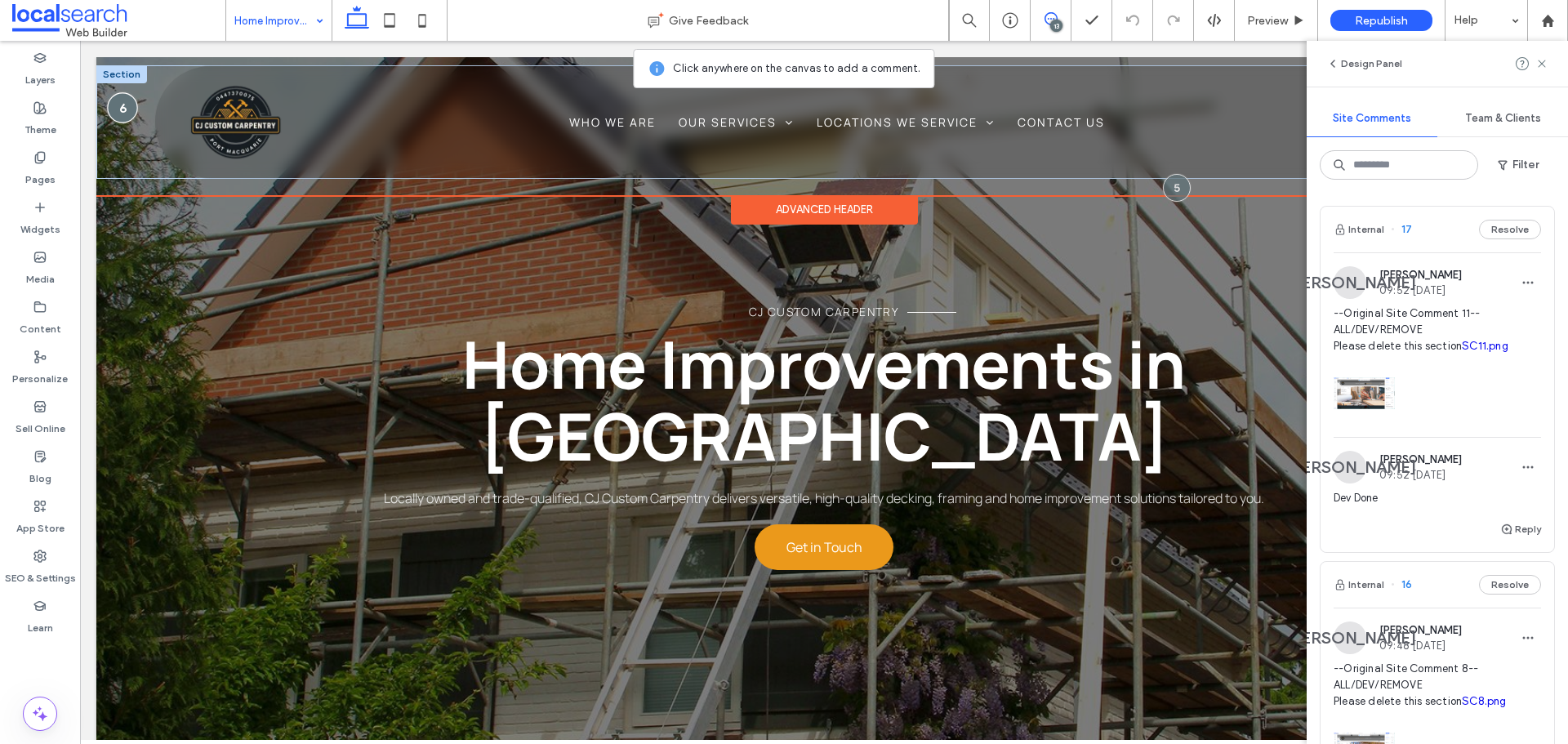
click at [134, 106] on div at bounding box center [123, 107] width 30 height 30
click at [115, 110] on div at bounding box center [123, 107] width 30 height 30
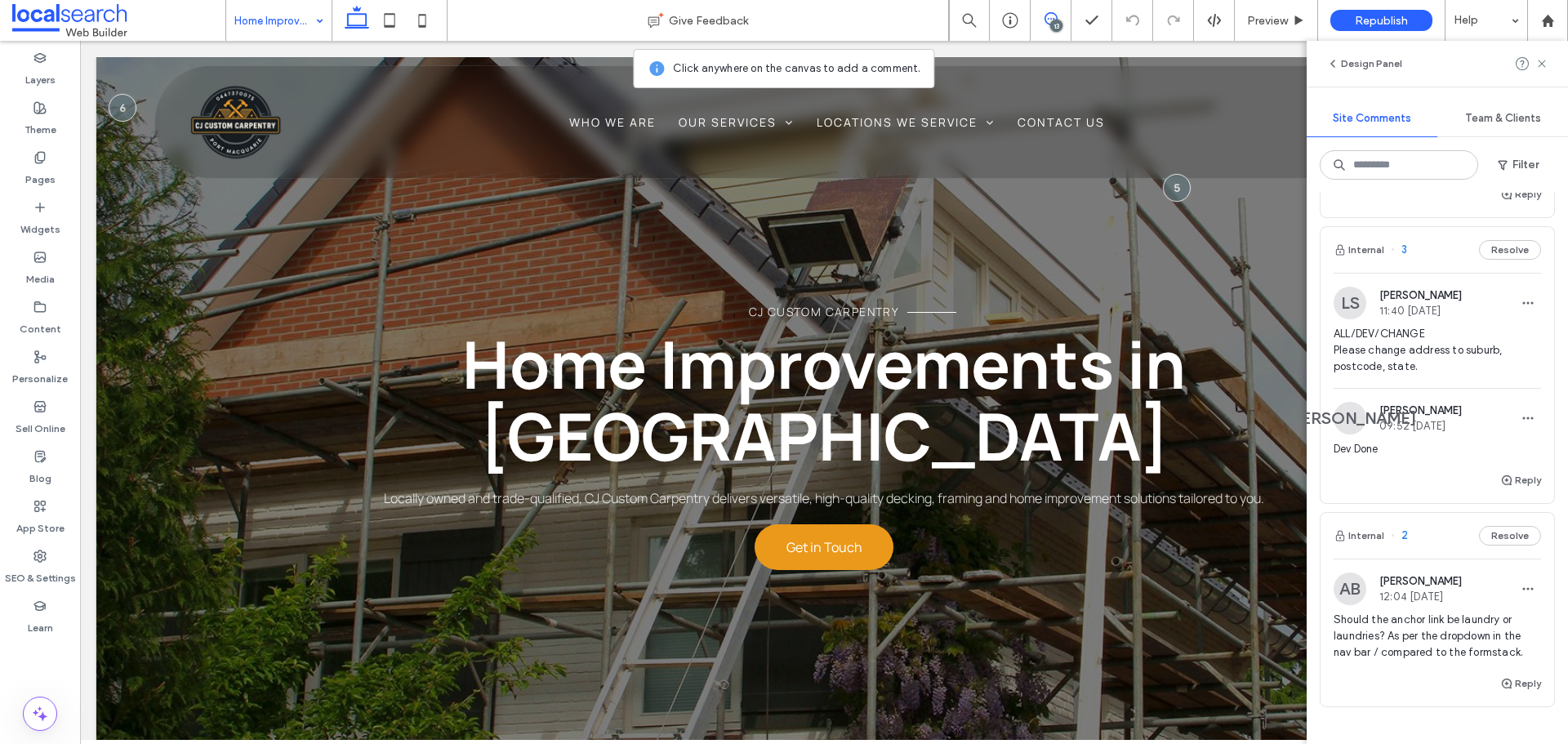
scroll to position [4127, 0]
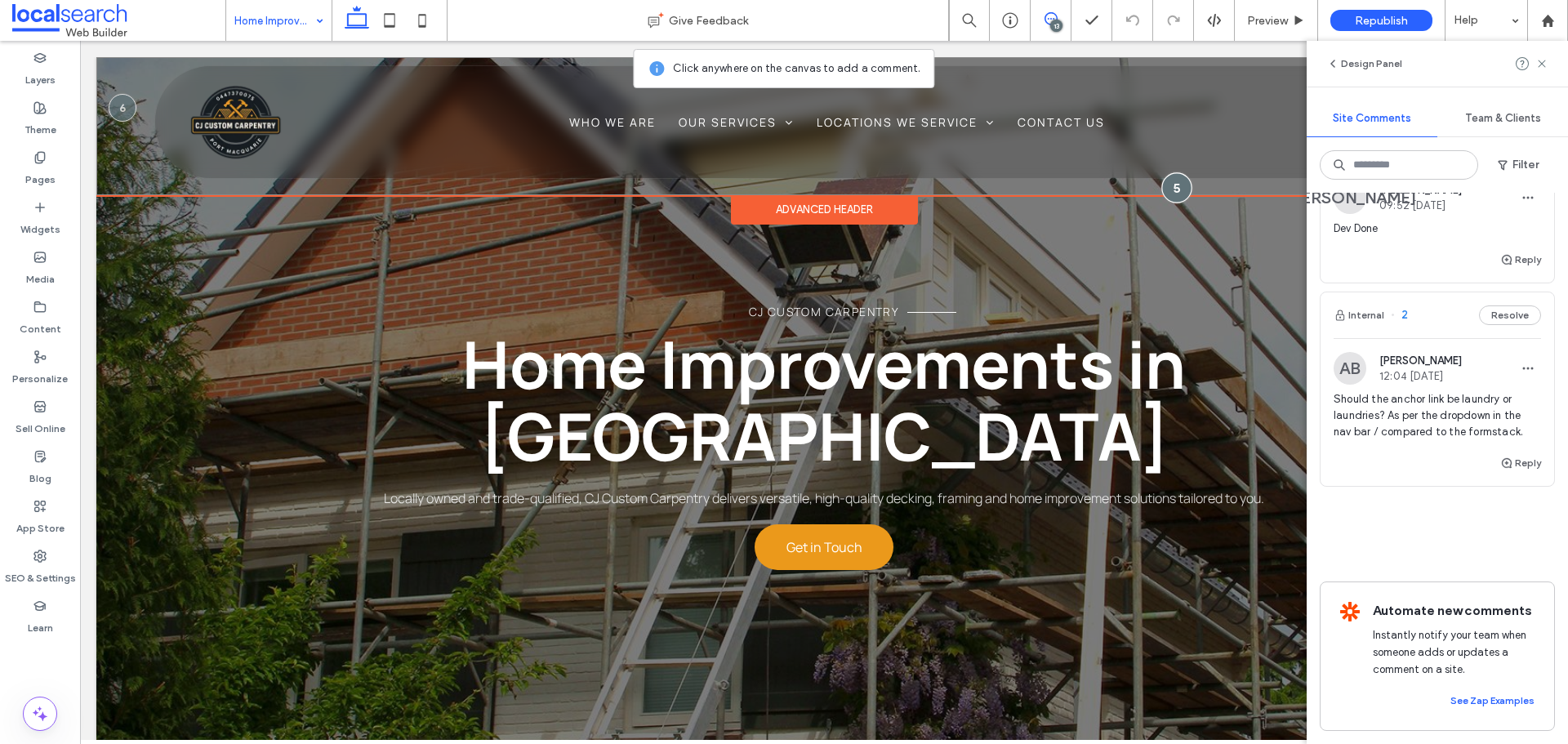
click at [1171, 192] on div at bounding box center [1177, 188] width 30 height 30
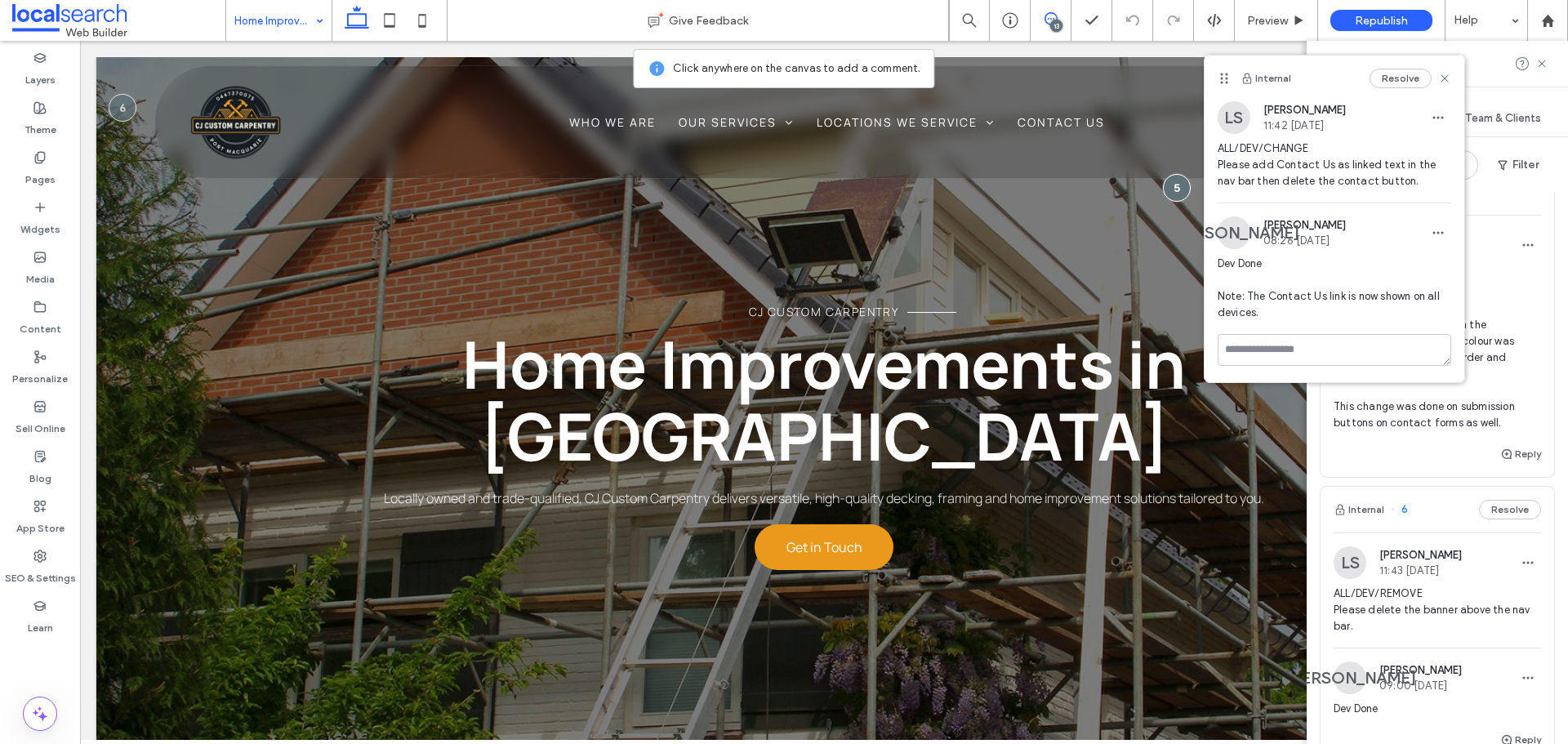
scroll to position [2330, 0]
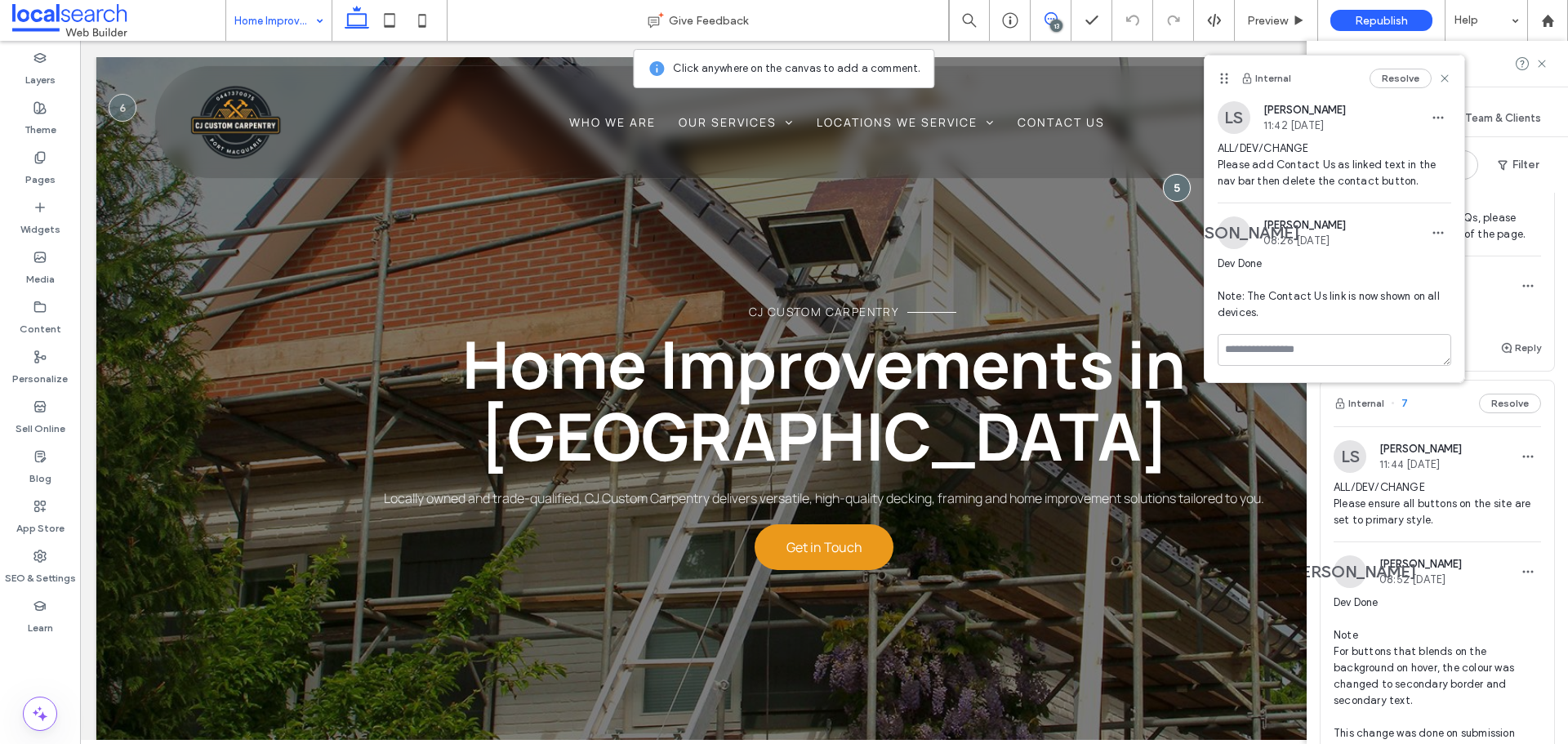
click at [1465, 542] on div "ALL/DEV/CHANGE Please ensure all buttons on the site are set to primary style." at bounding box center [1437, 510] width 207 height 62
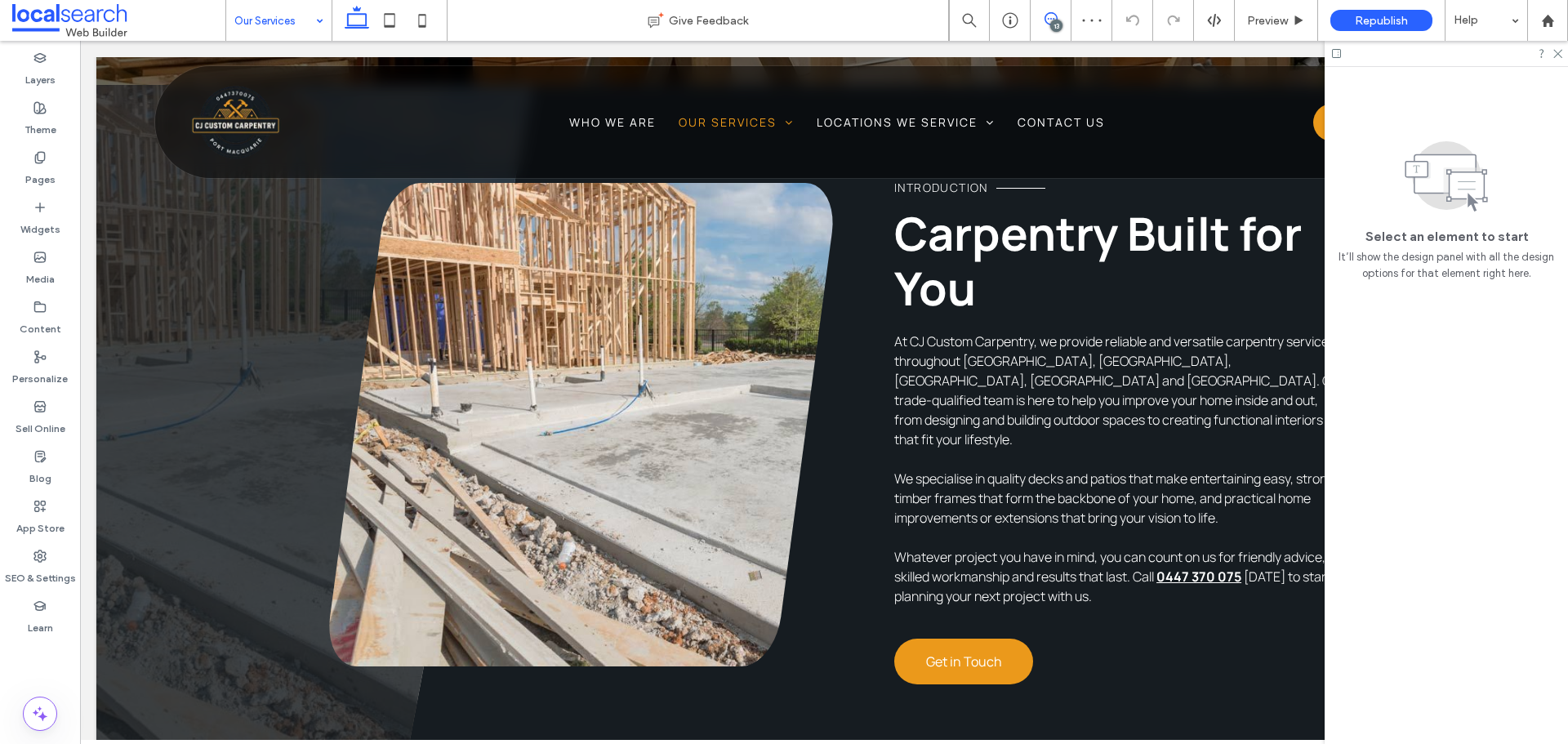
click at [1062, 14] on span at bounding box center [1051, 18] width 40 height 13
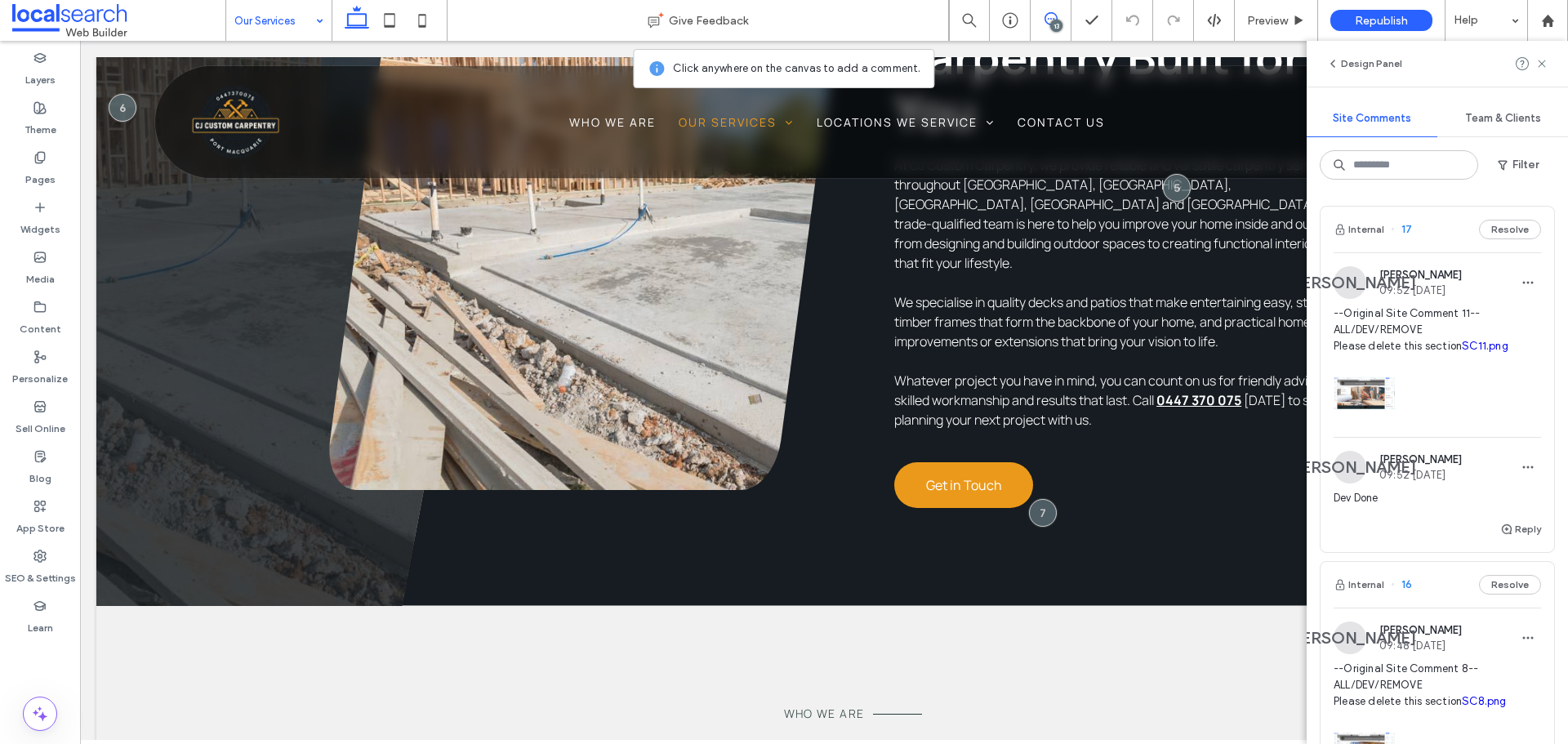
scroll to position [506, 0]
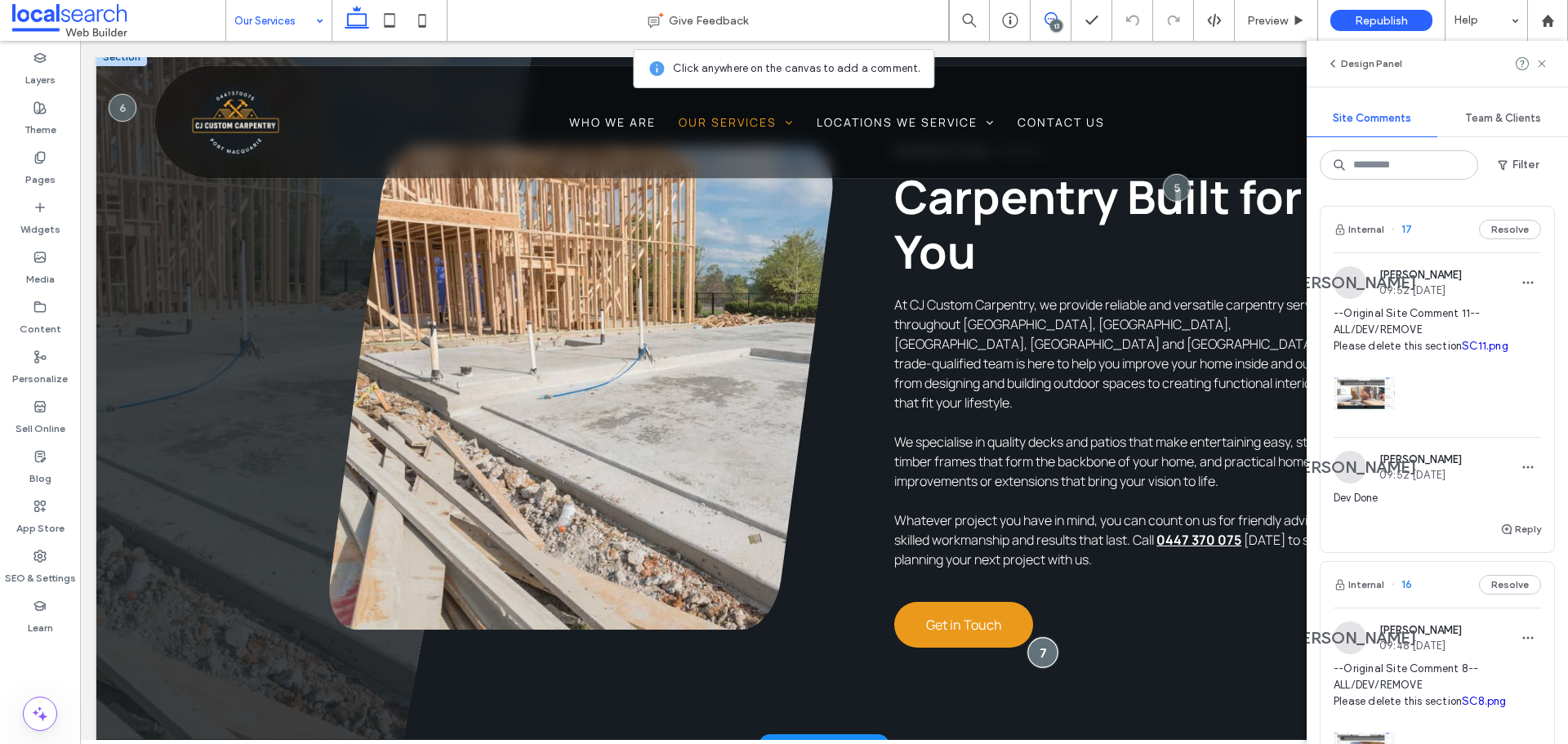
click at [1029, 638] on div at bounding box center [1043, 653] width 30 height 30
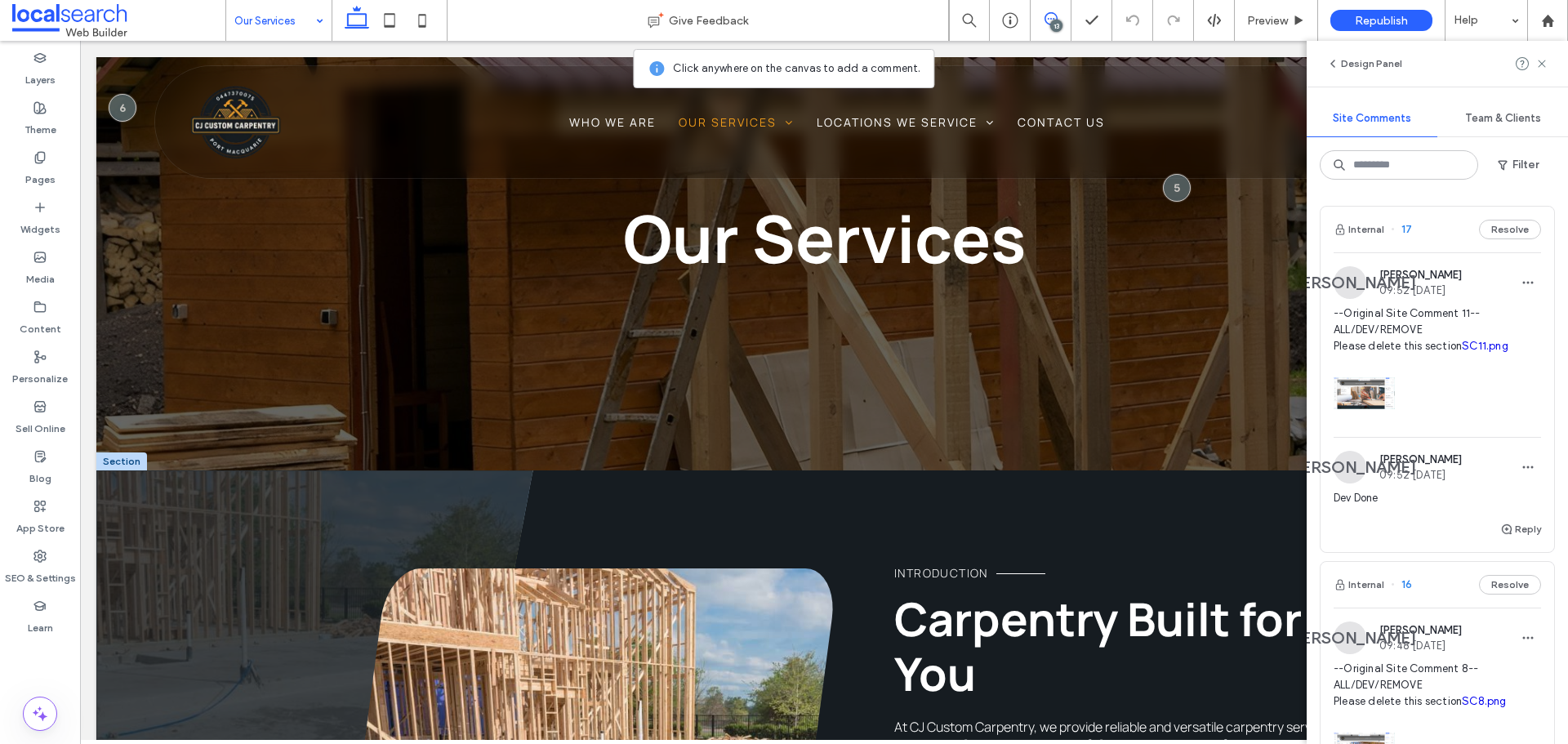
scroll to position [0, 0]
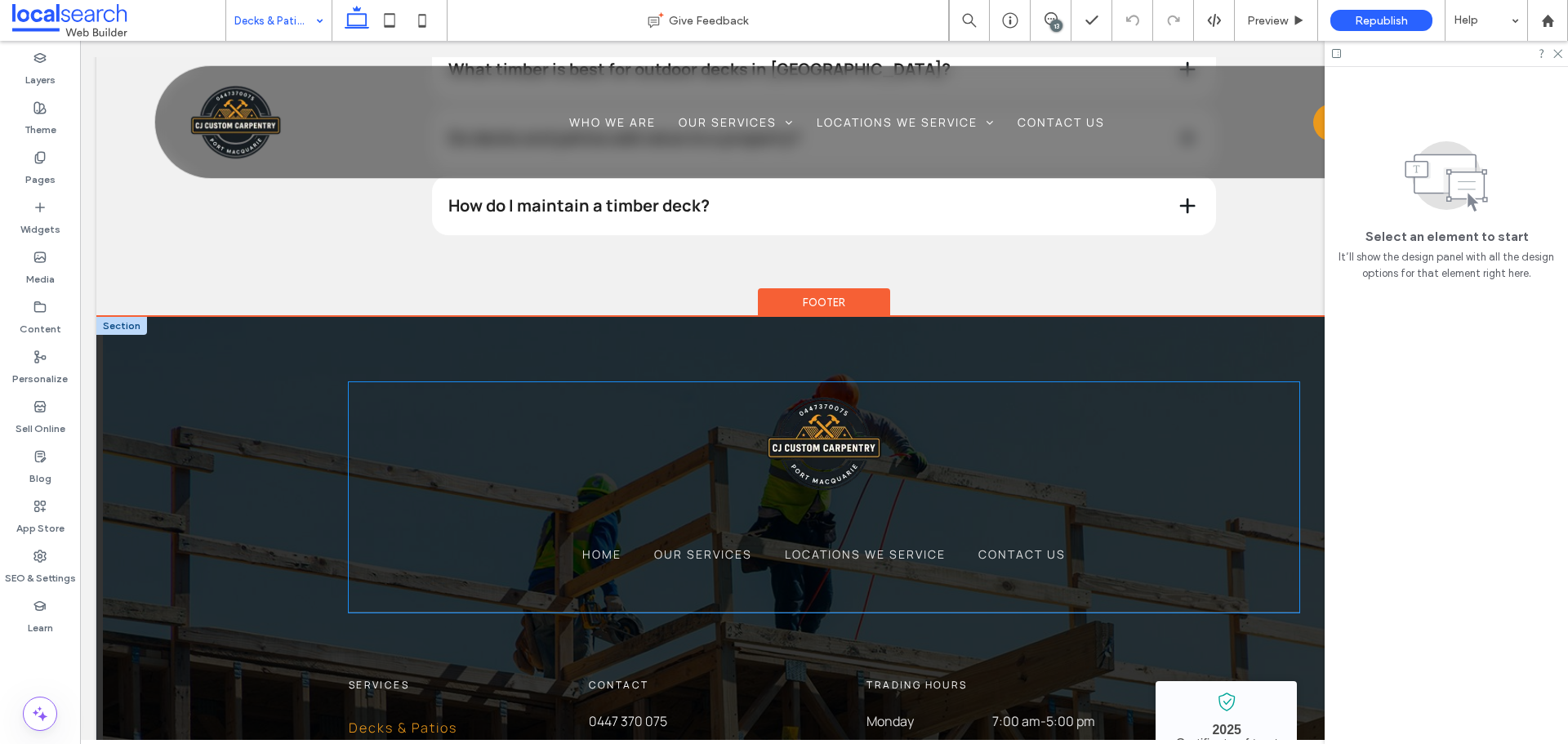
scroll to position [2287, 0]
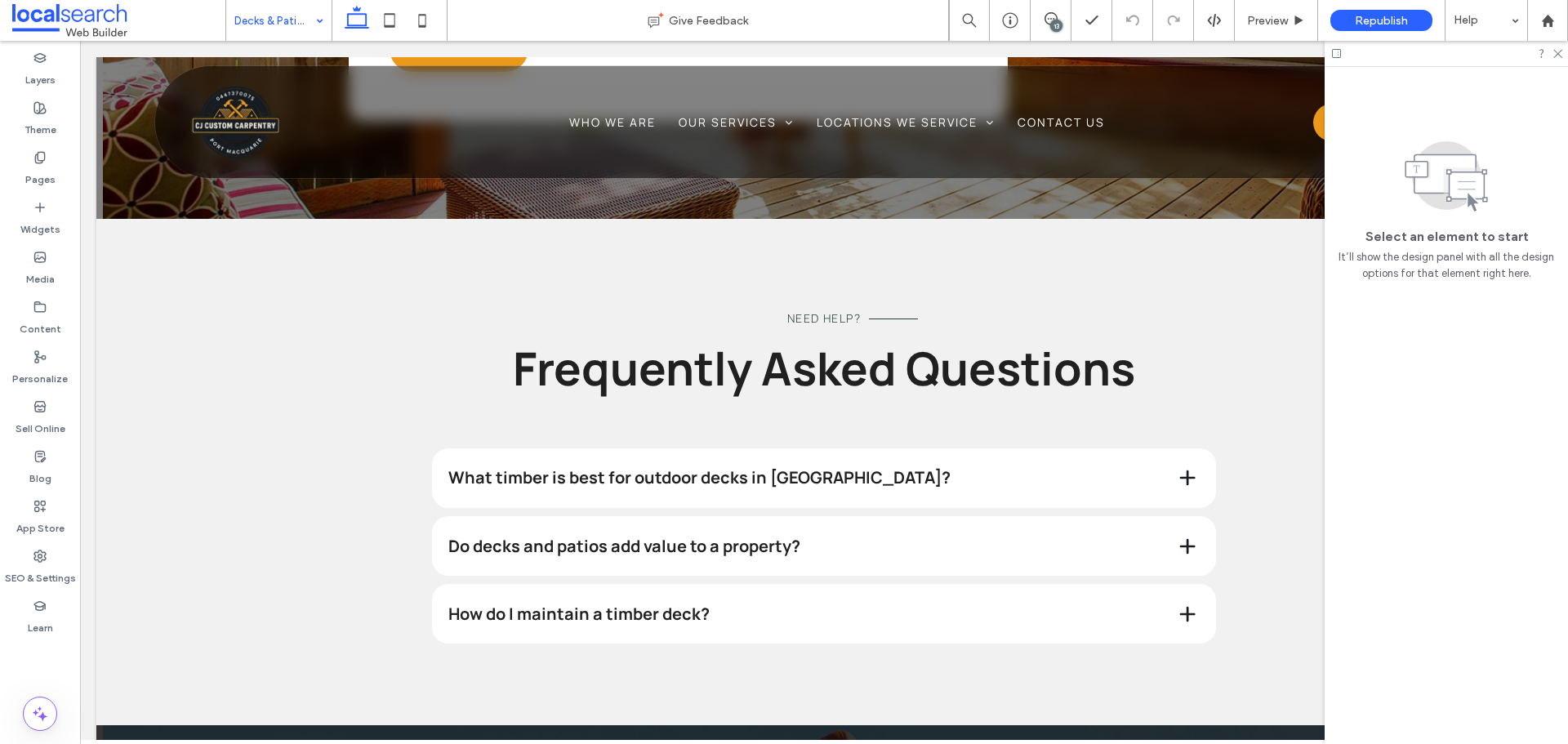
click at [270, 20] on input at bounding box center [274, 20] width 81 height 41
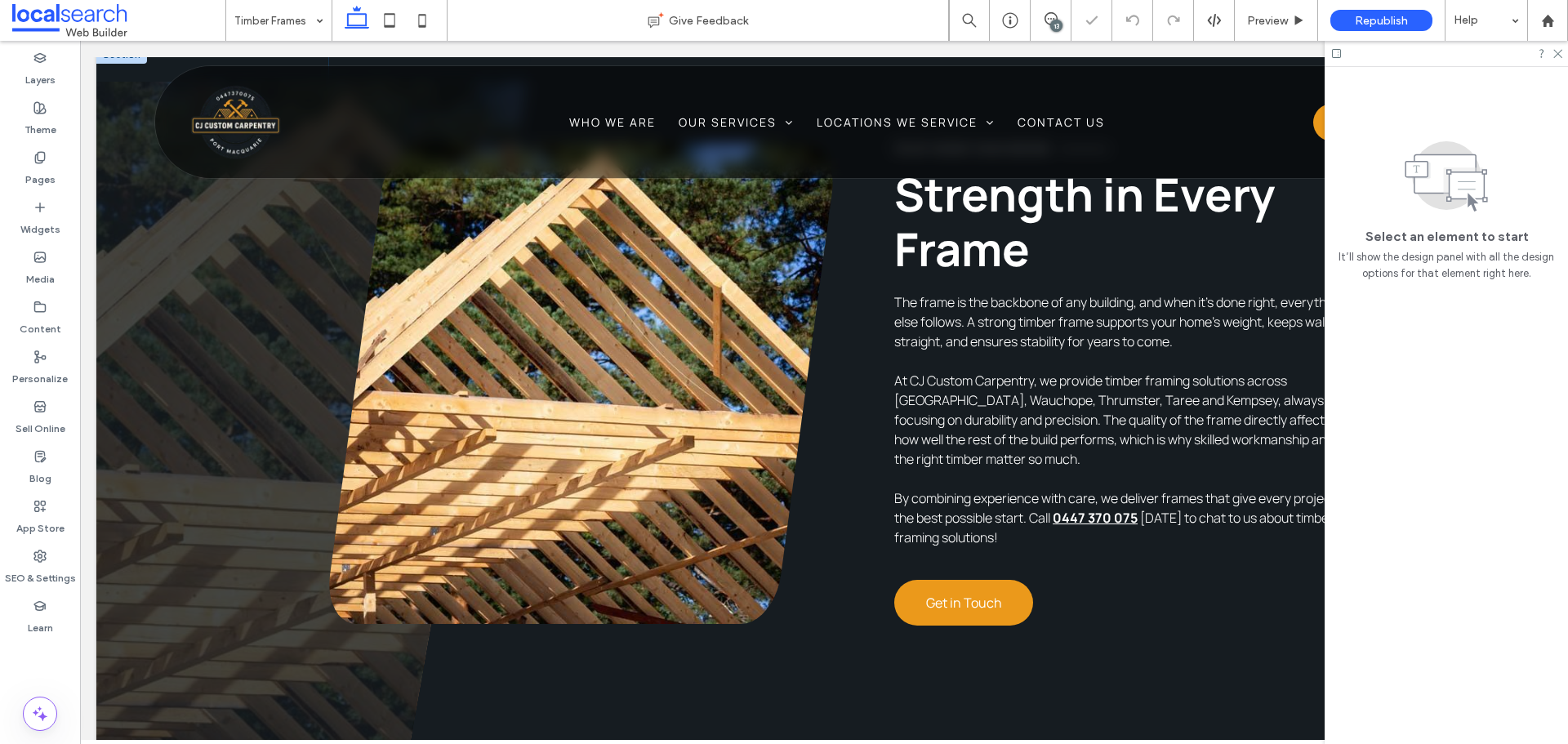
scroll to position [817, 0]
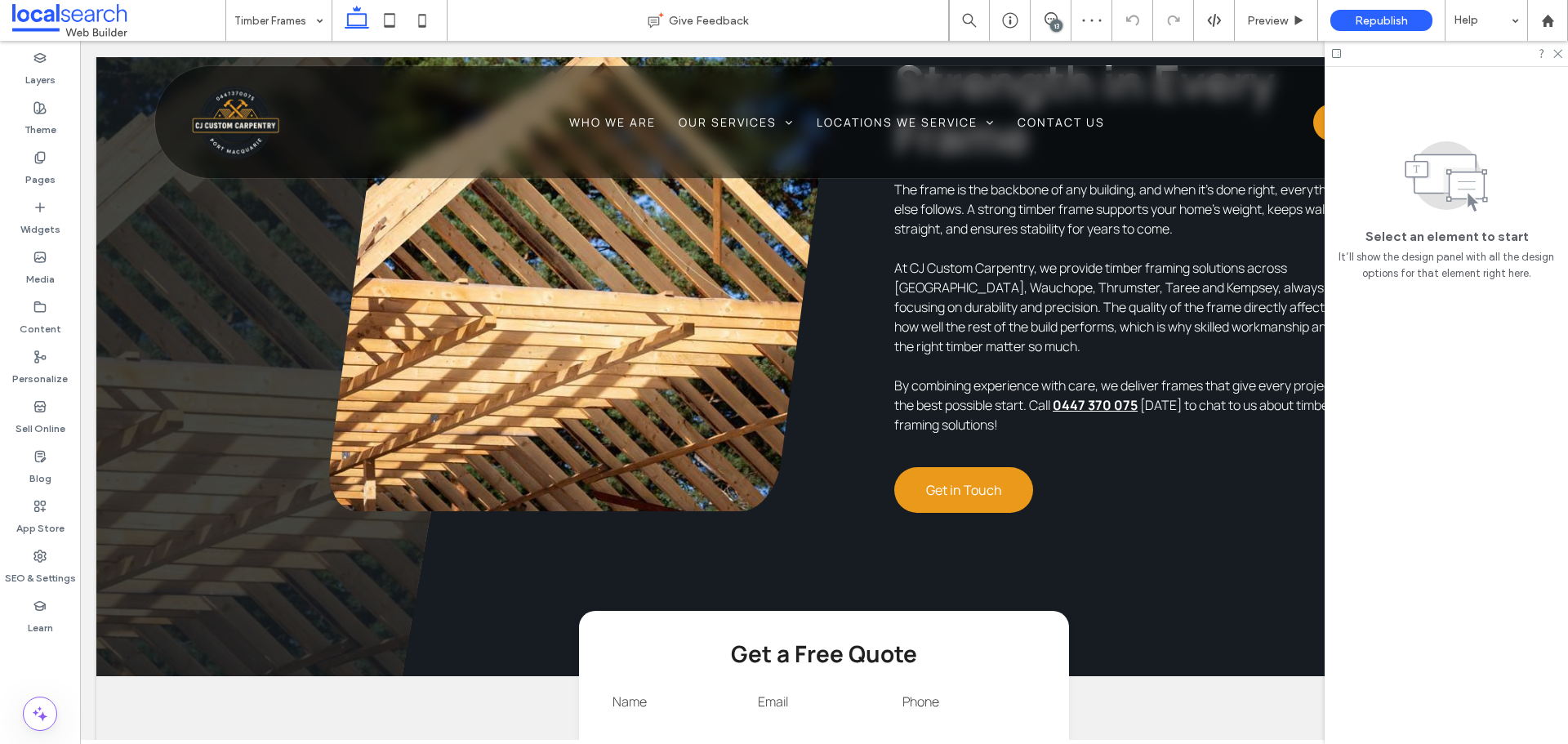
click at [1056, 20] on div "13" at bounding box center [1056, 26] width 12 height 12
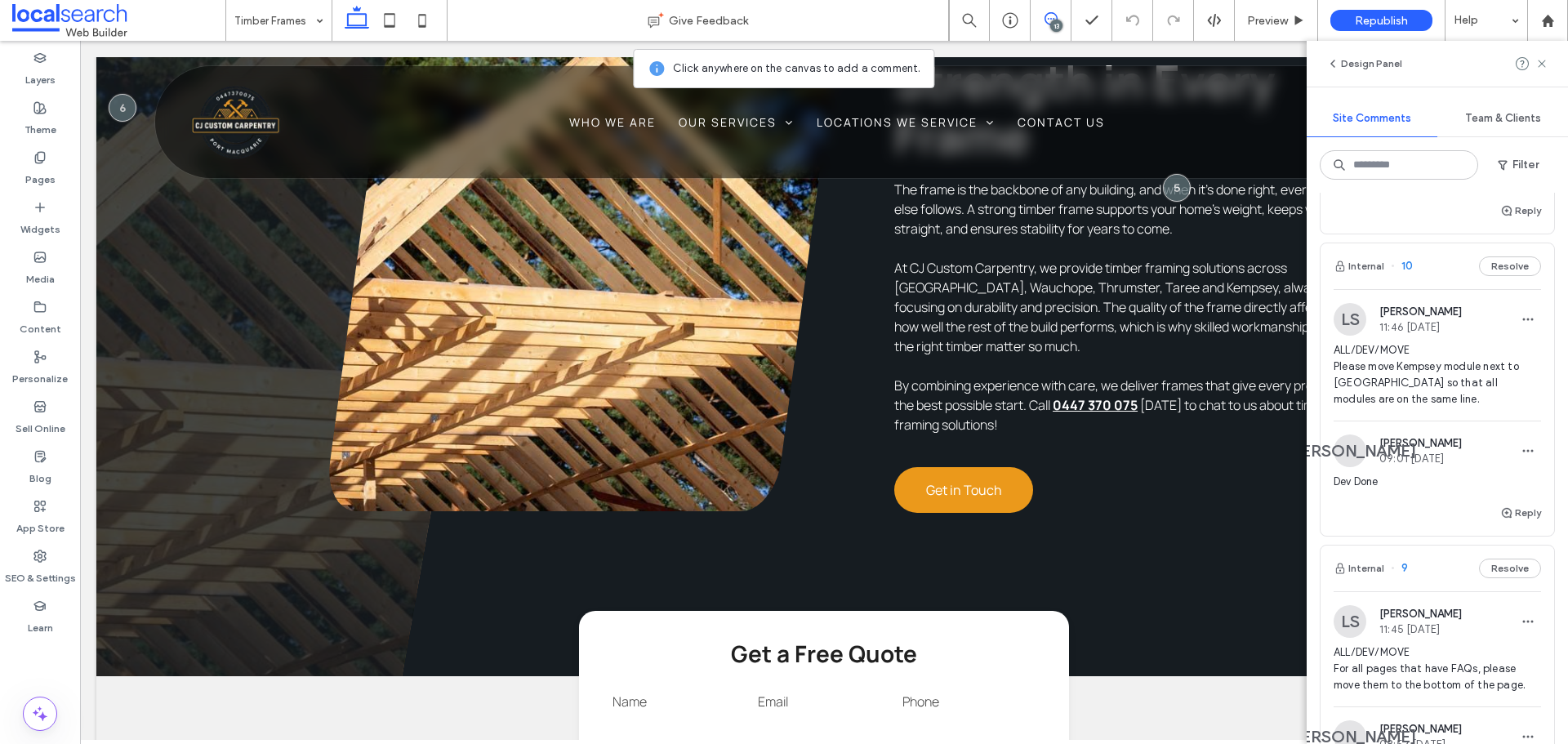
scroll to position [2451, 0]
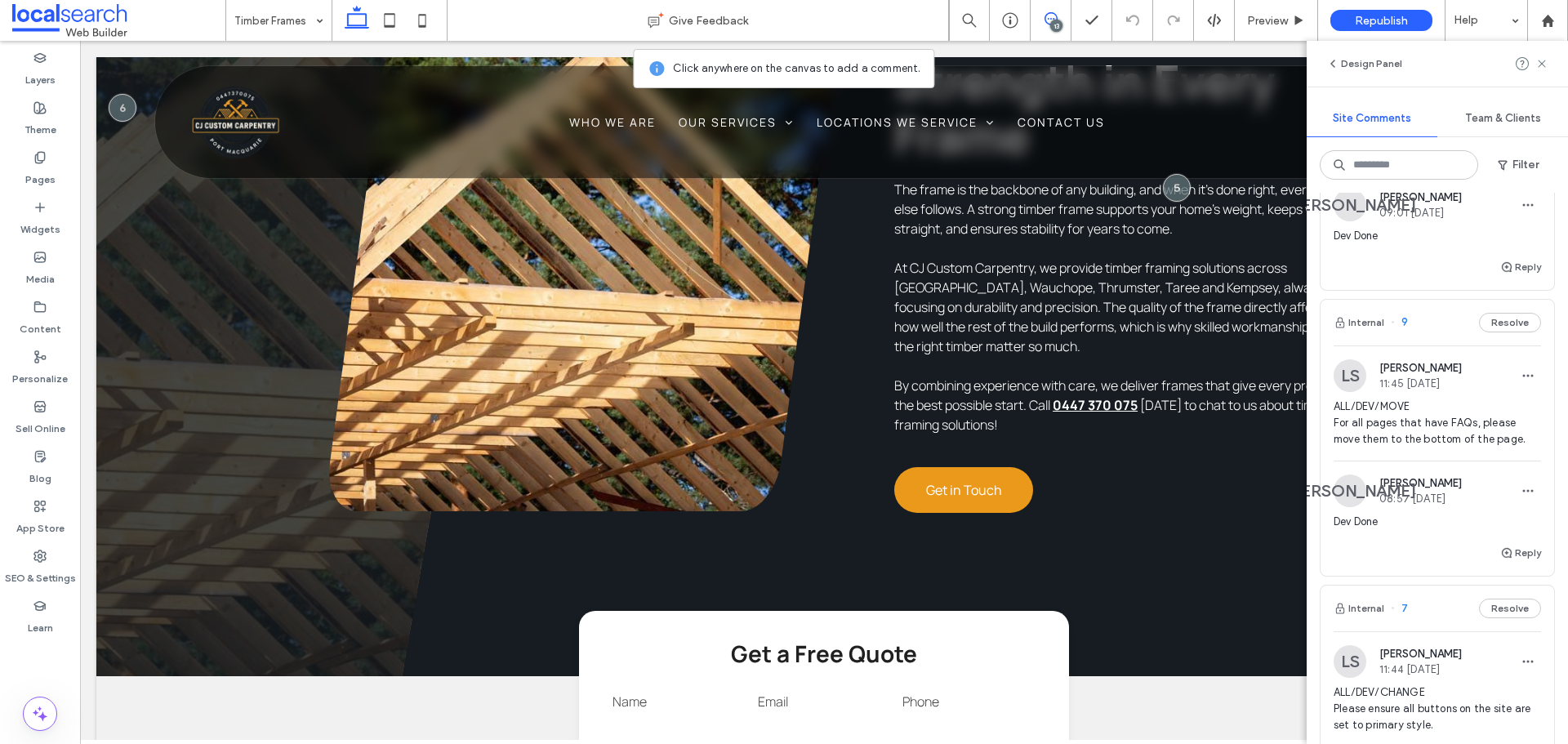
scroll to position [2124, 0]
click at [1439, 448] on span "ALL/DEV/MOVE For all pages that have FAQs, please move them to the bottom of th…" at bounding box center [1437, 423] width 207 height 49
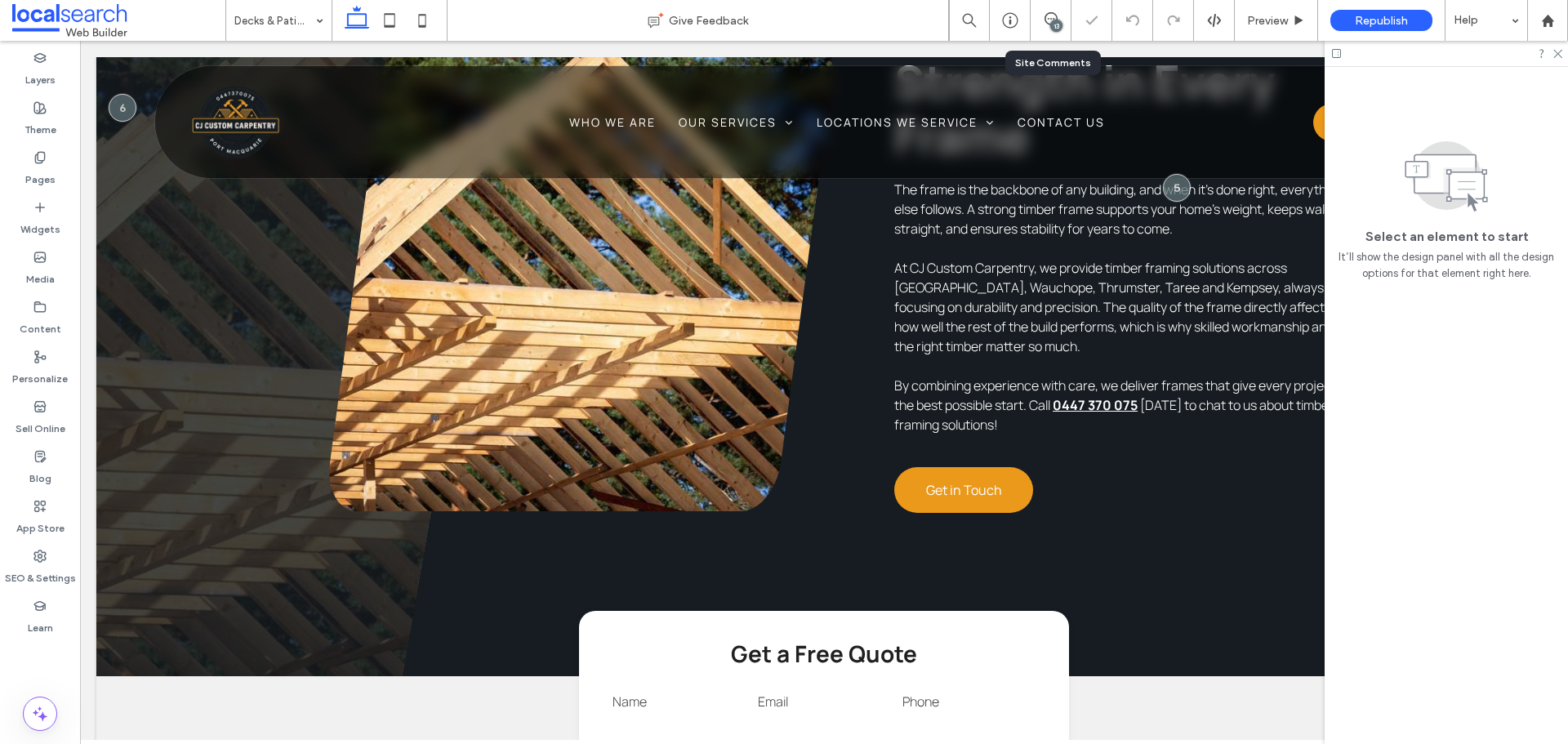
click at [1064, 26] on div "13" at bounding box center [1051, 20] width 40 height 16
click at [1055, 23] on div "13" at bounding box center [1056, 26] width 12 height 12
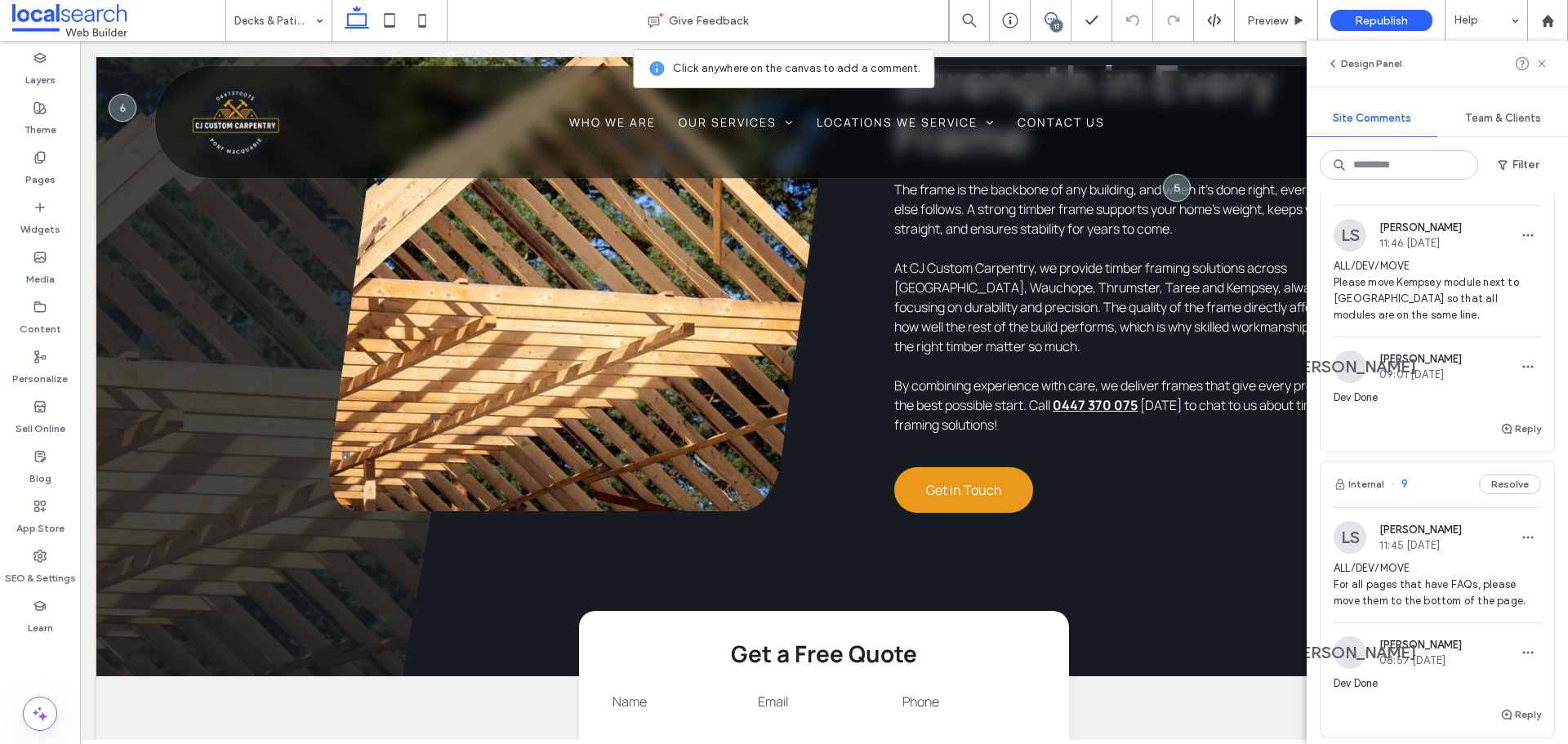
scroll to position [2124, 0]
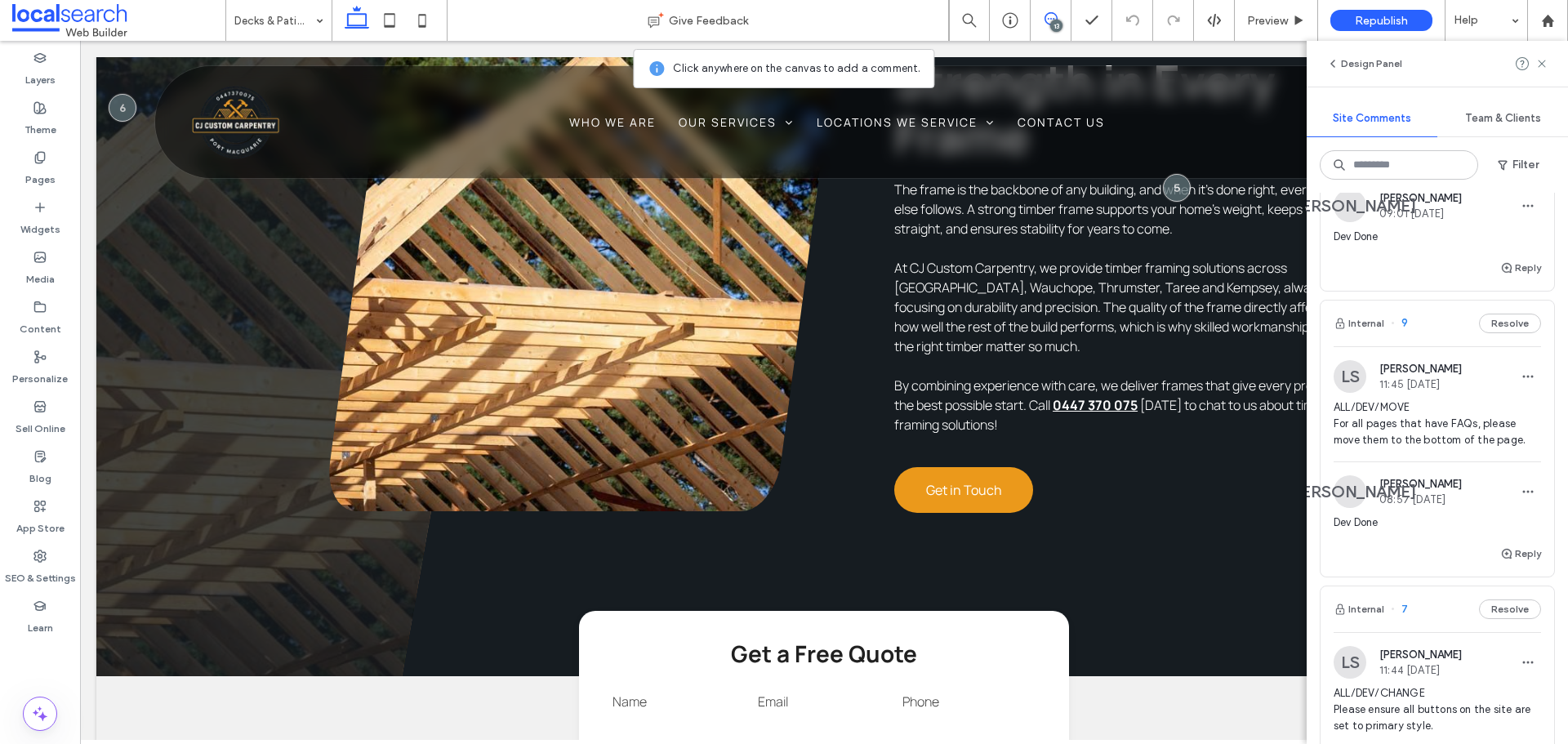
click at [1456, 448] on span "ALL/DEV/MOVE For all pages that have FAQs, please move them to the bottom of th…" at bounding box center [1437, 423] width 207 height 49
click at [1546, 57] on icon at bounding box center [1542, 63] width 13 height 13
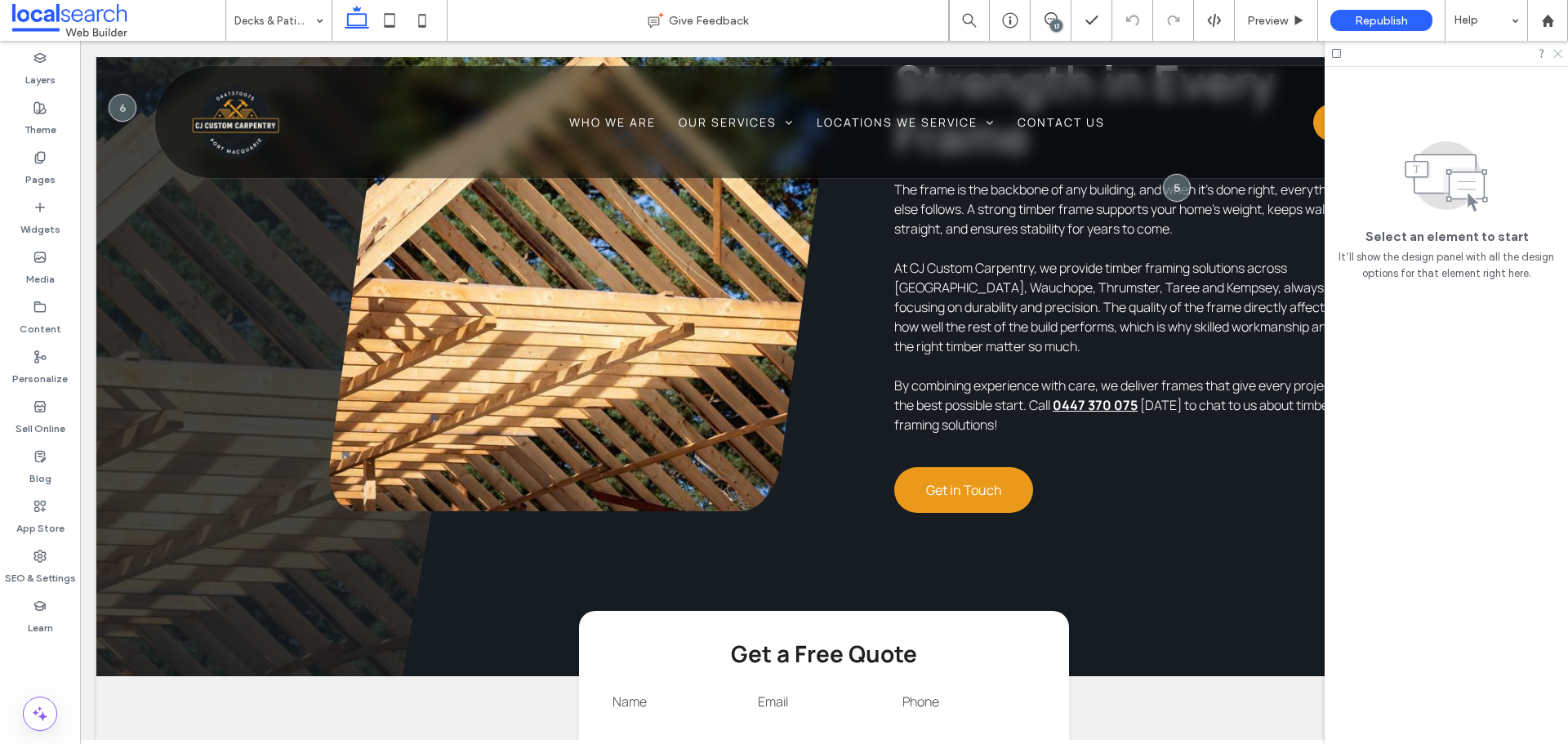
click at [1552, 55] on icon at bounding box center [1557, 52] width 11 height 11
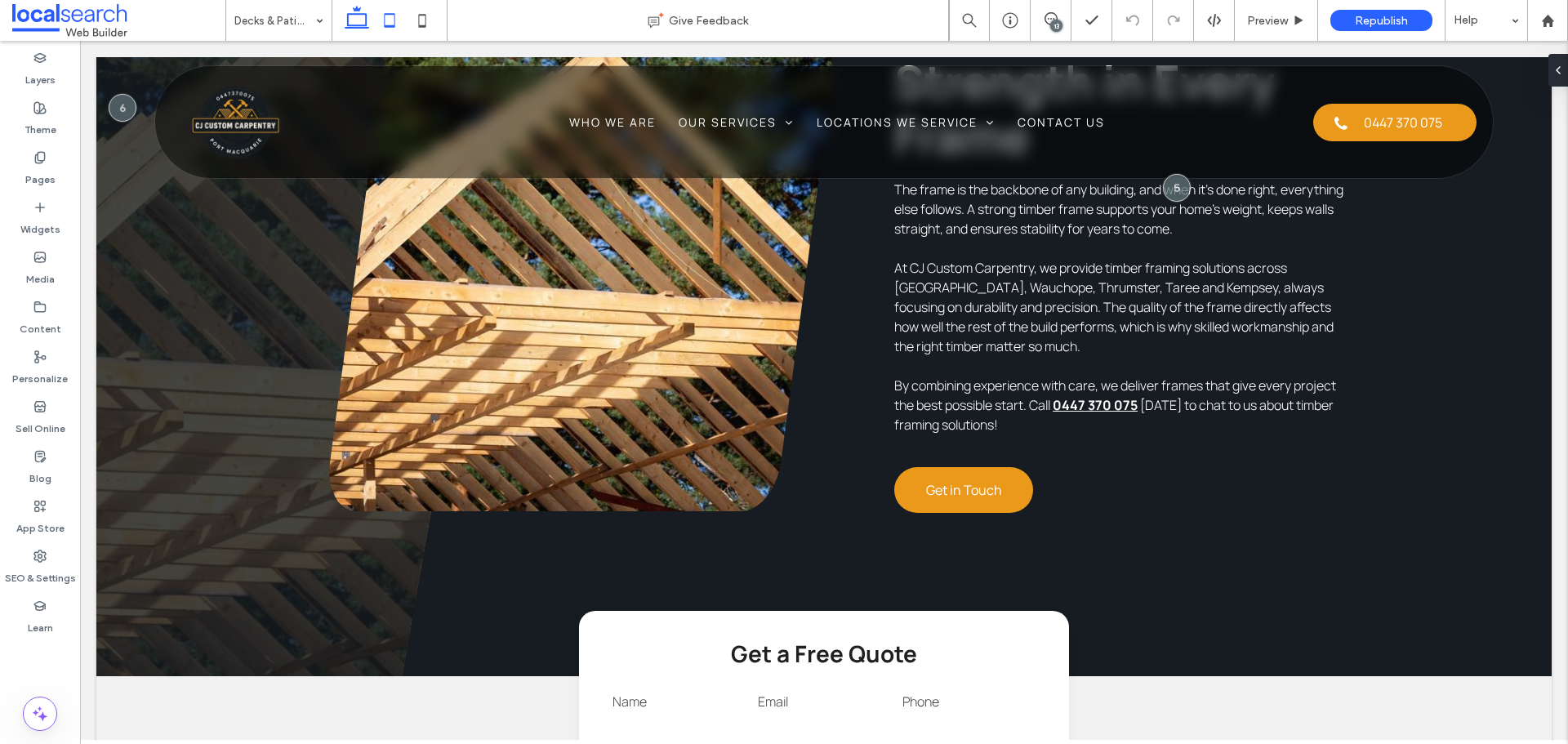
click at [391, 34] on icon at bounding box center [389, 20] width 33 height 33
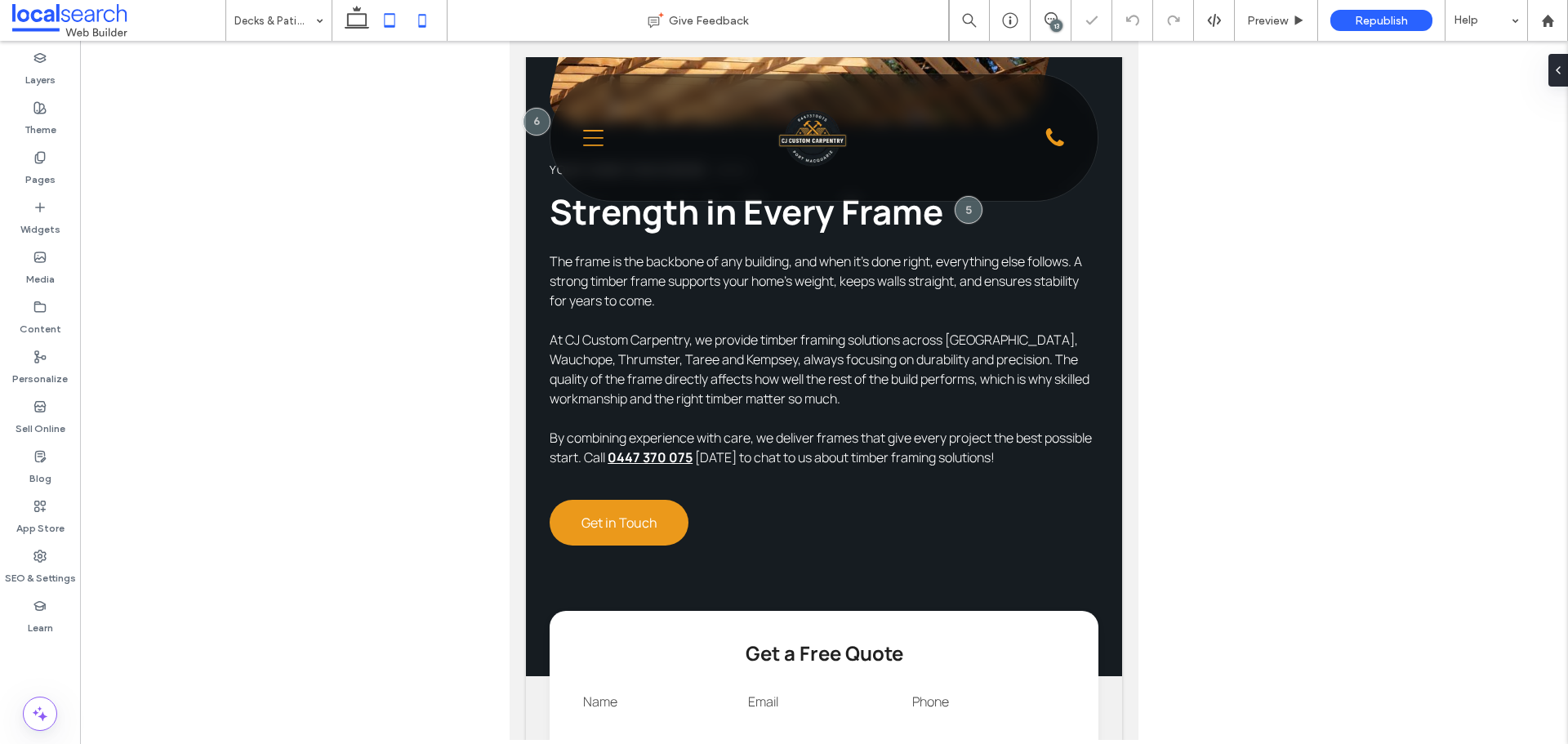
click at [412, 25] on icon at bounding box center [422, 20] width 33 height 33
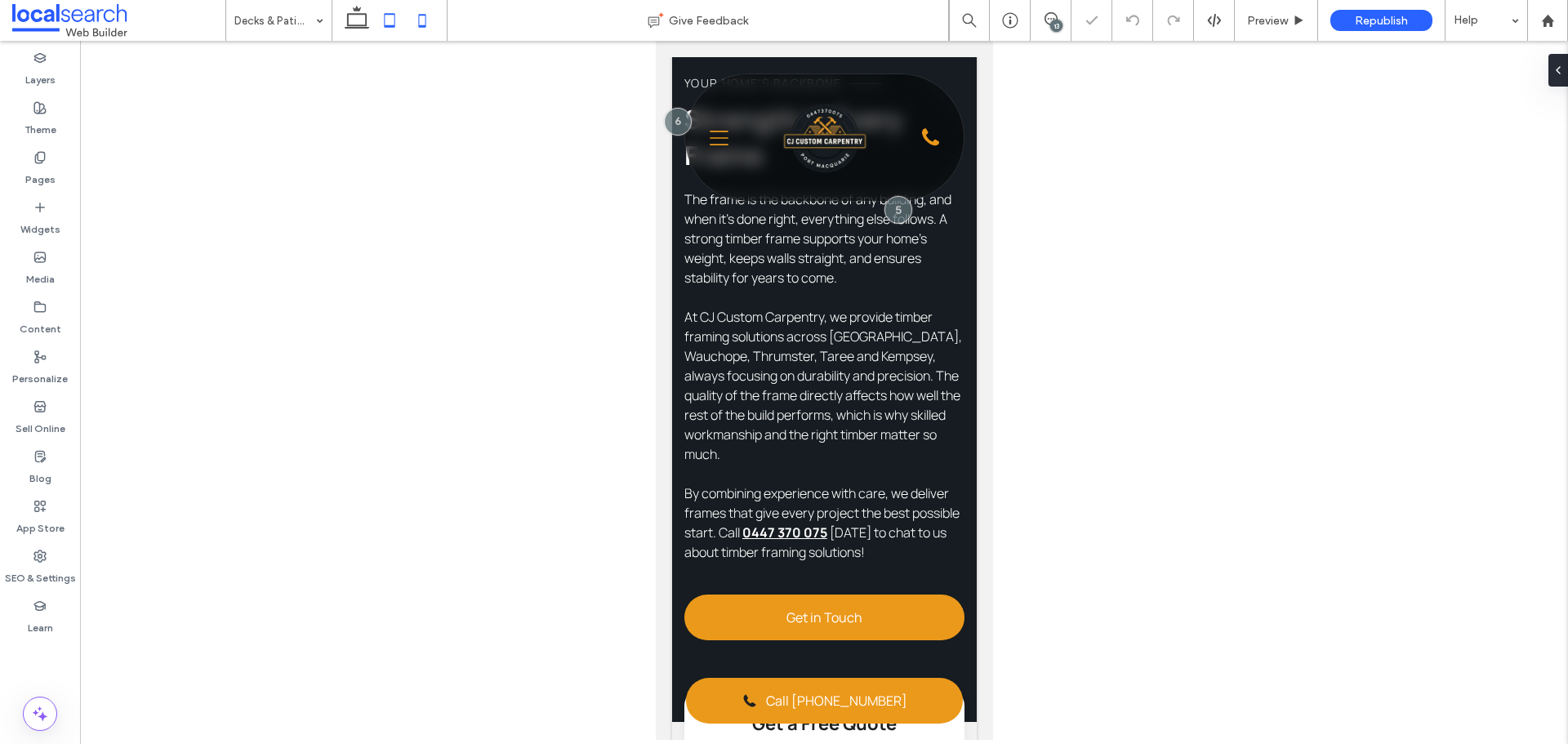
click at [384, 24] on icon at bounding box center [389, 20] width 33 height 33
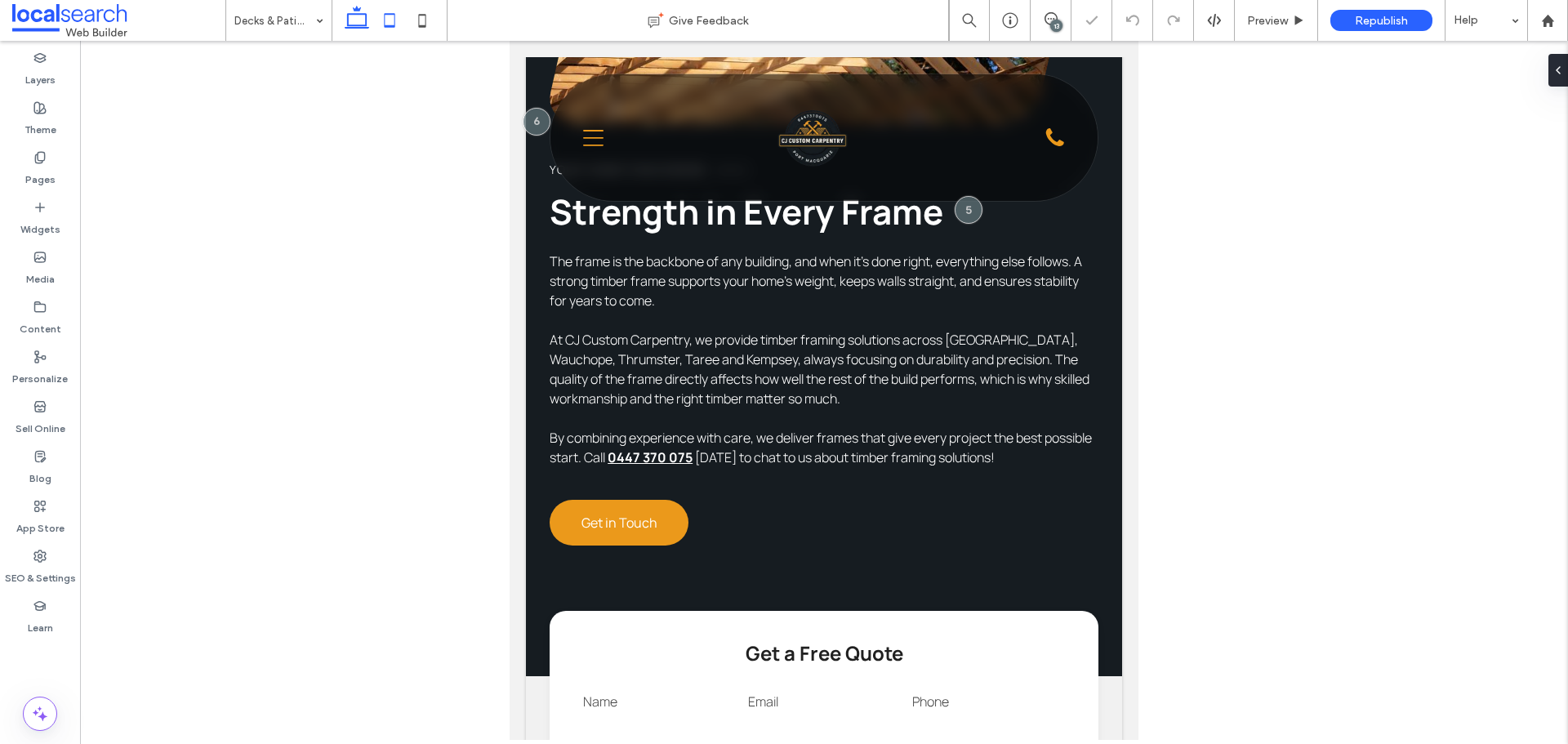
click at [366, 16] on use at bounding box center [357, 17] width 25 height 23
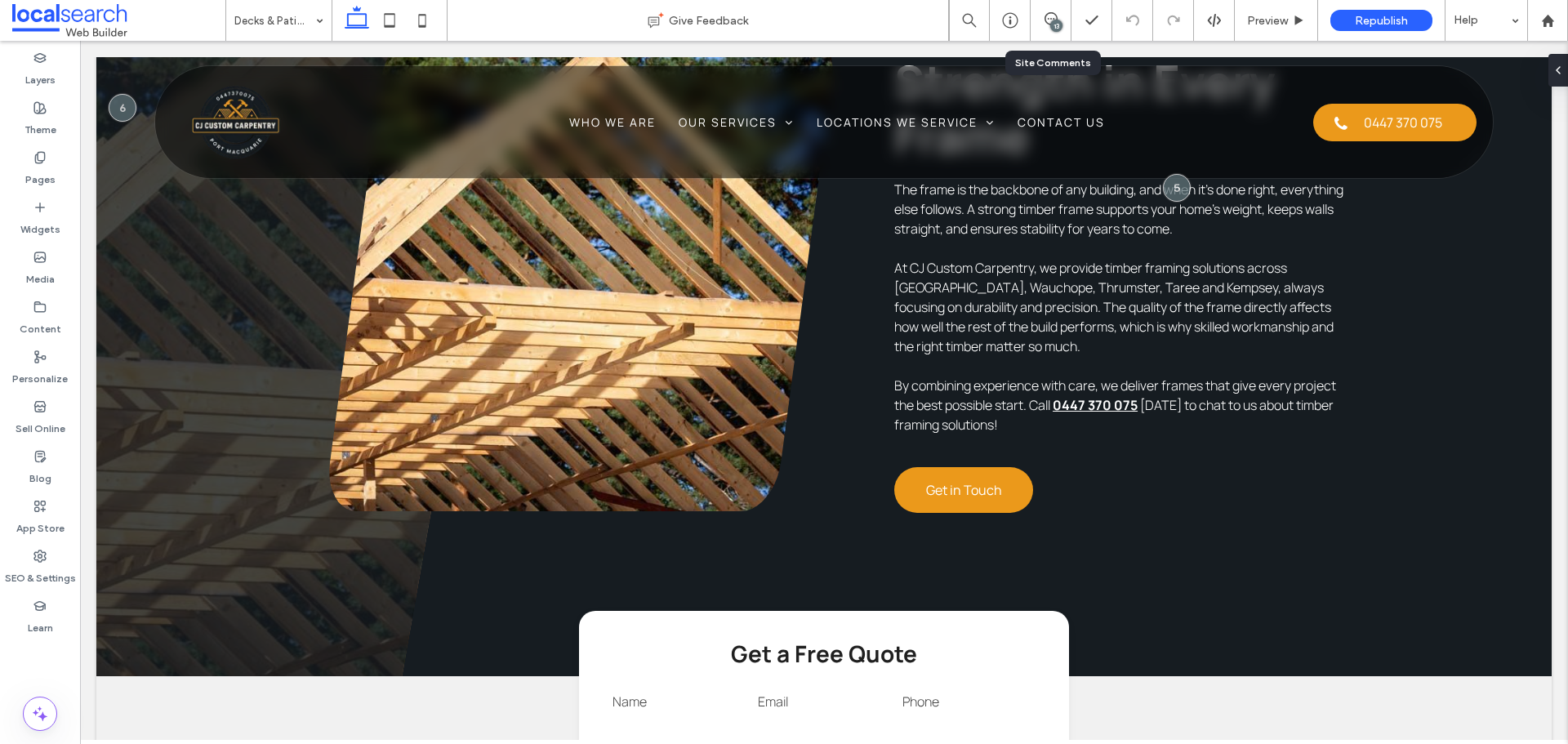
click at [1066, 30] on div "13" at bounding box center [1051, 20] width 41 height 41
click at [1059, 18] on span at bounding box center [1051, 18] width 40 height 13
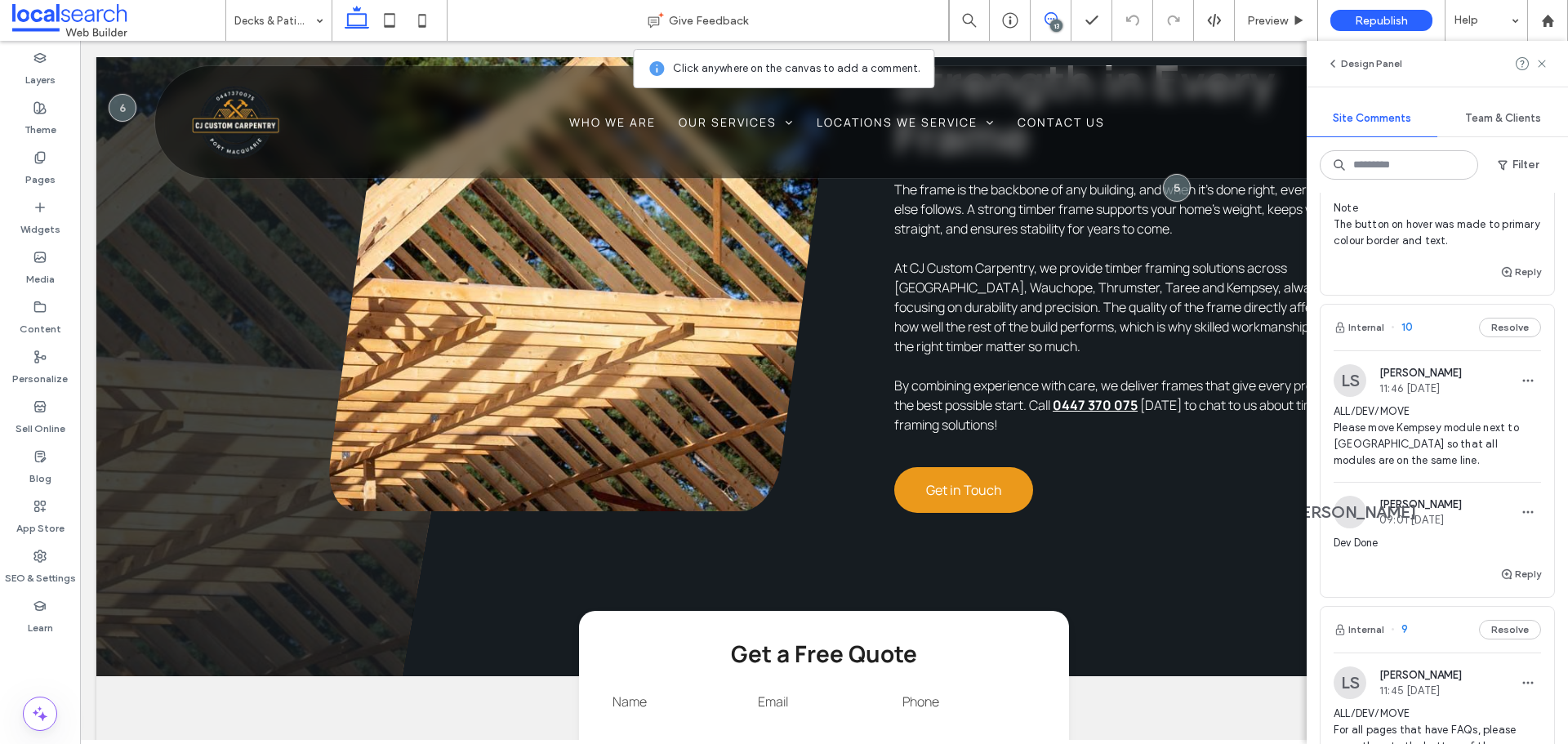
scroll to position [2042, 0]
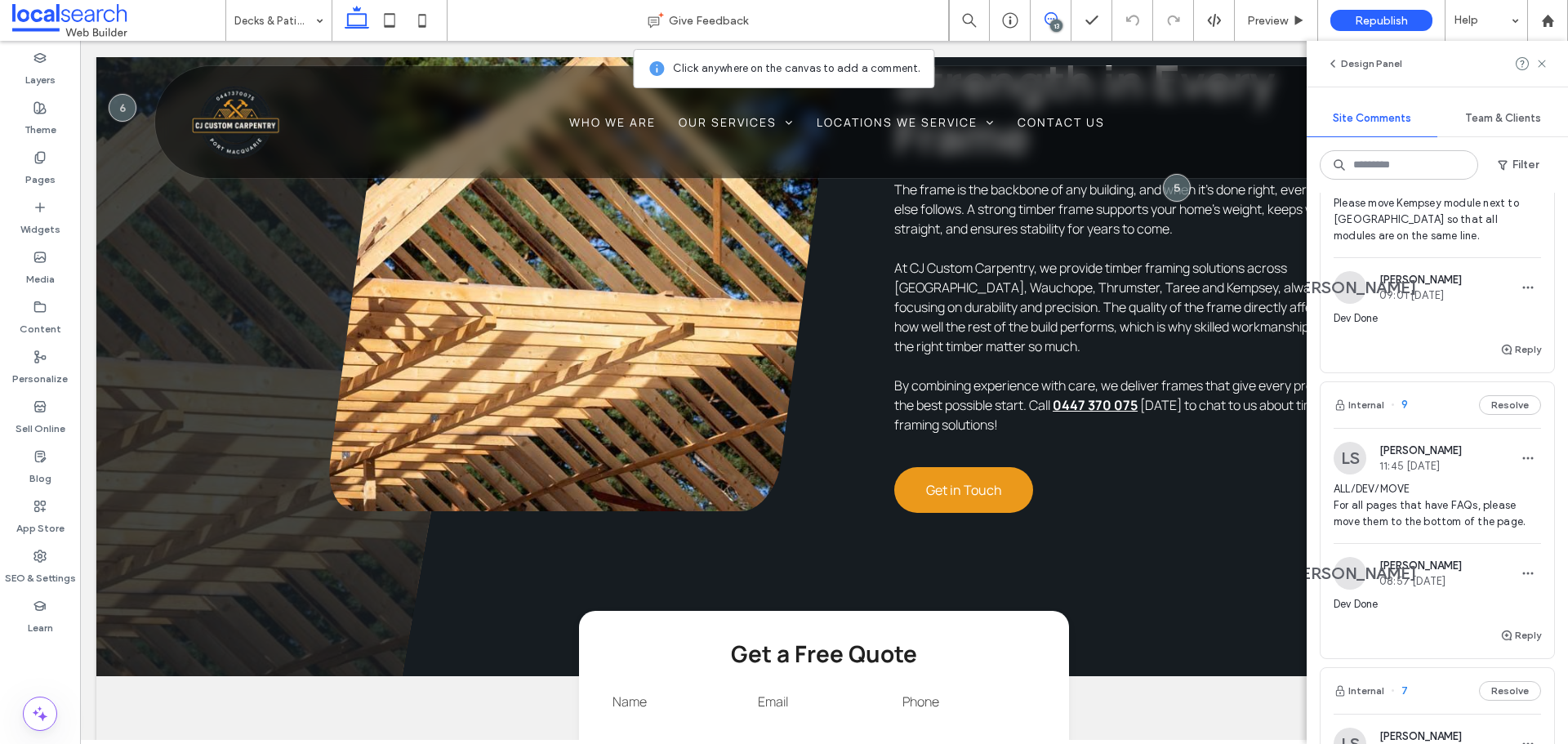
click at [1470, 244] on span "ALL/DEV/MOVE Please move Kempsey module next to [GEOGRAPHIC_DATA] so that all m…" at bounding box center [1437, 211] width 207 height 65
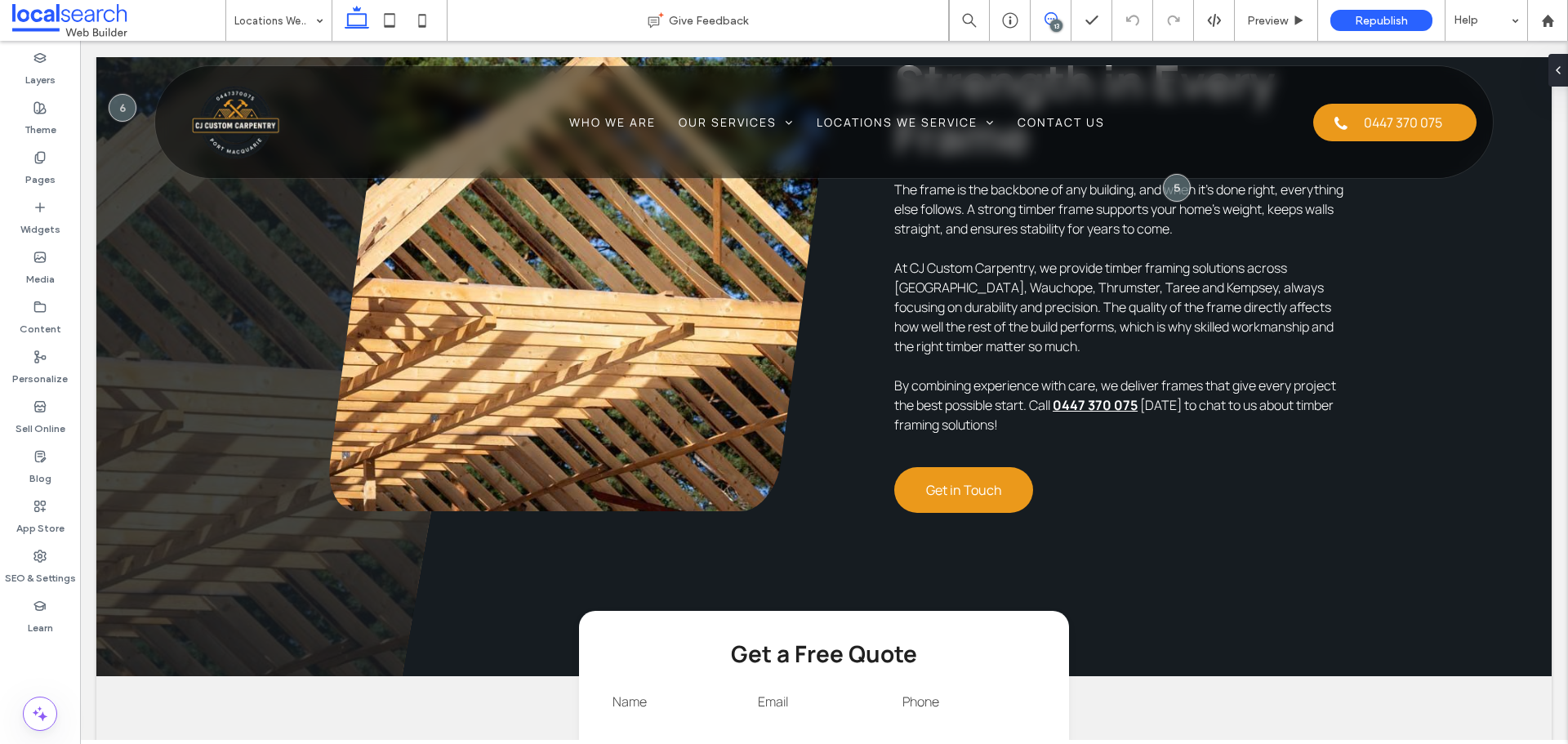
click at [1042, 12] on span at bounding box center [1051, 18] width 40 height 13
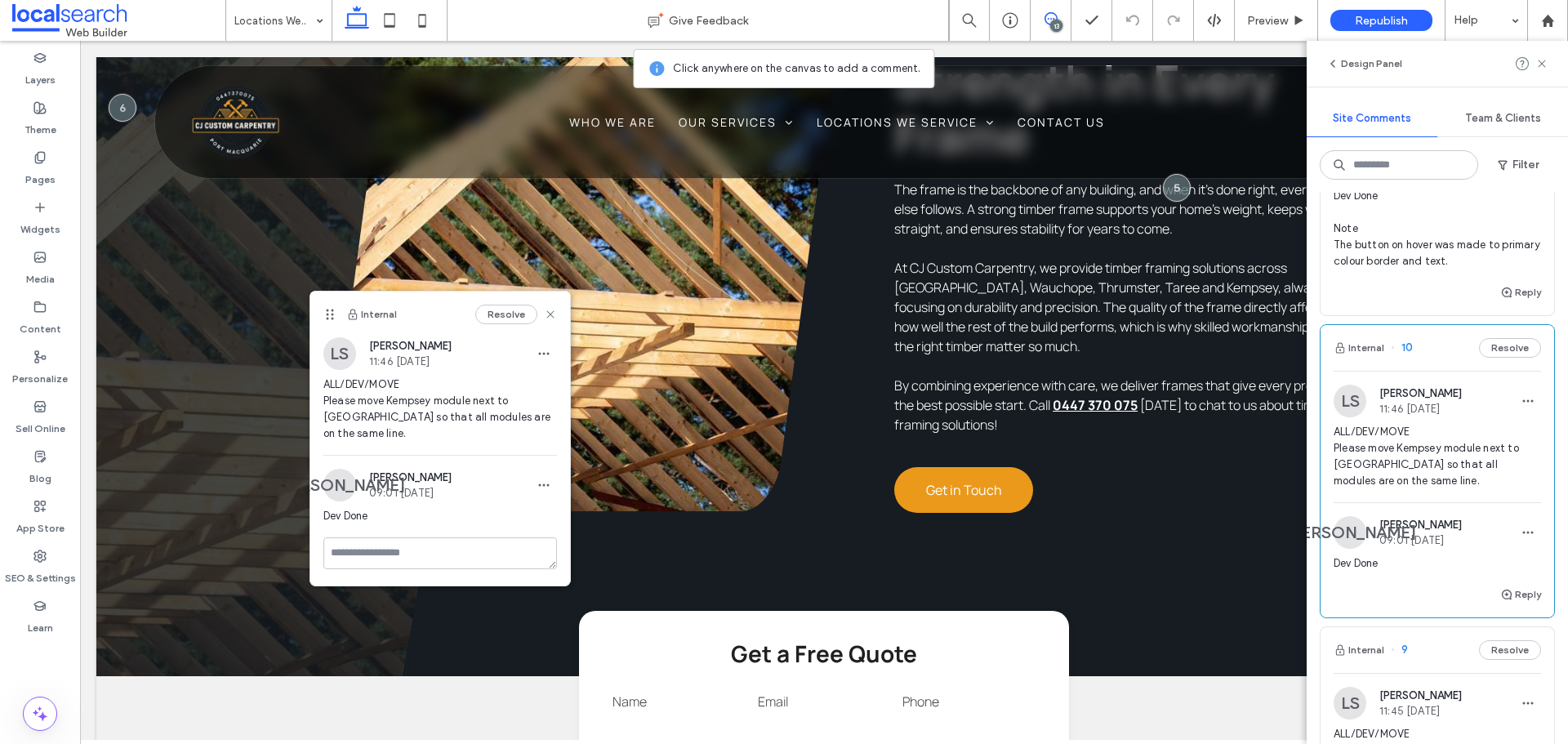
scroll to position [1552, 0]
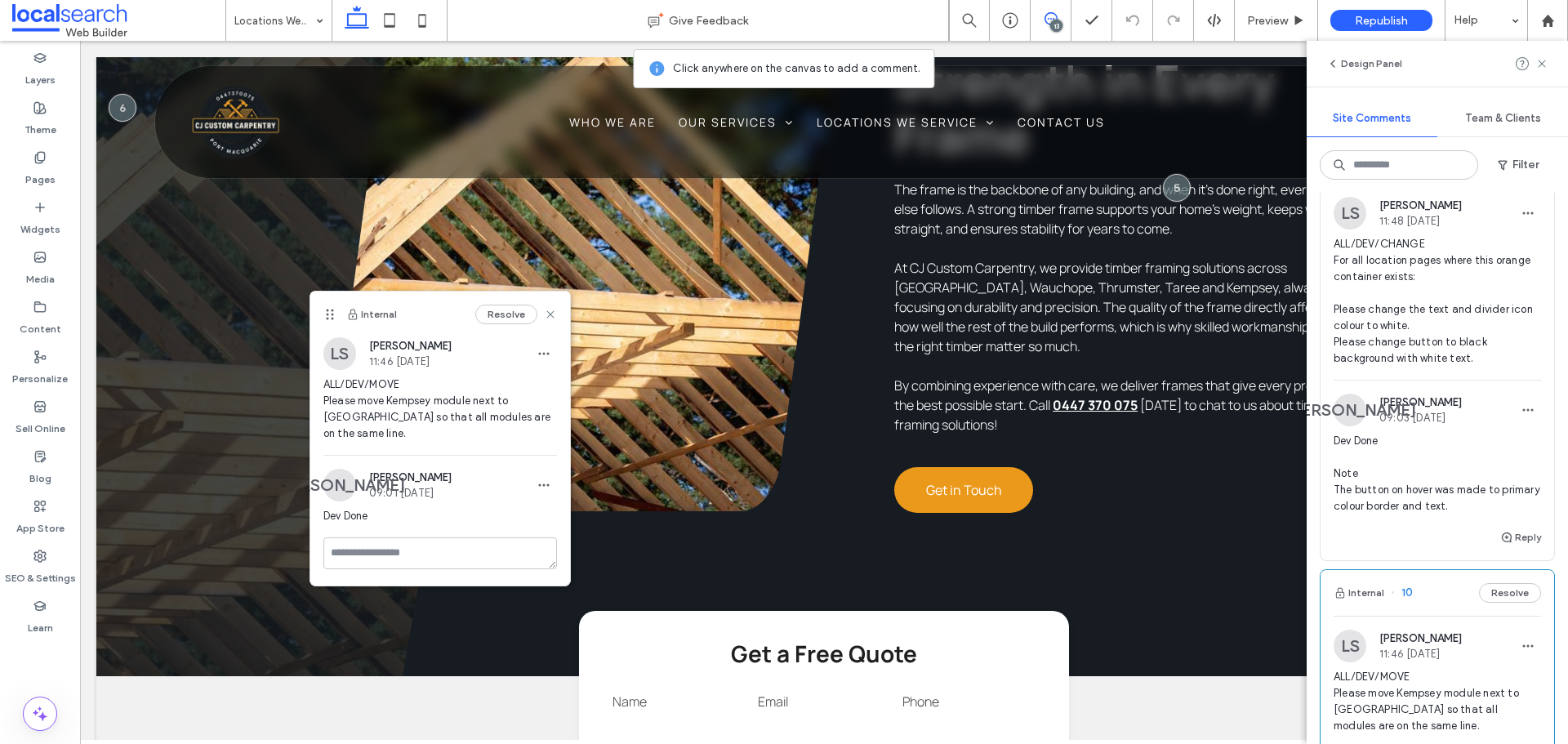
click at [1403, 367] on span "ALL/DEV/CHANGE For all location pages where this orange container exists: Pleas…" at bounding box center [1437, 301] width 207 height 131
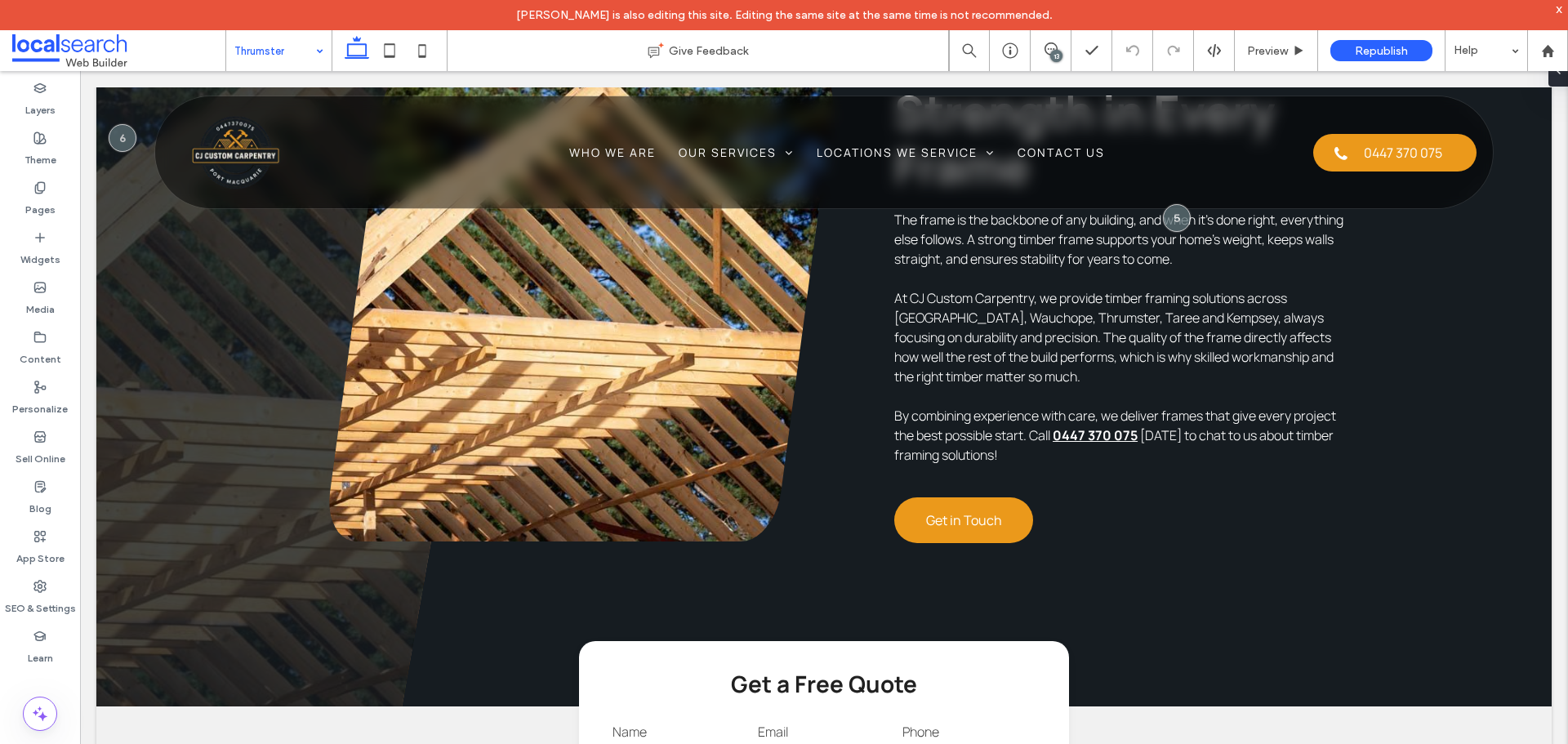
click at [286, 46] on input at bounding box center [274, 50] width 81 height 41
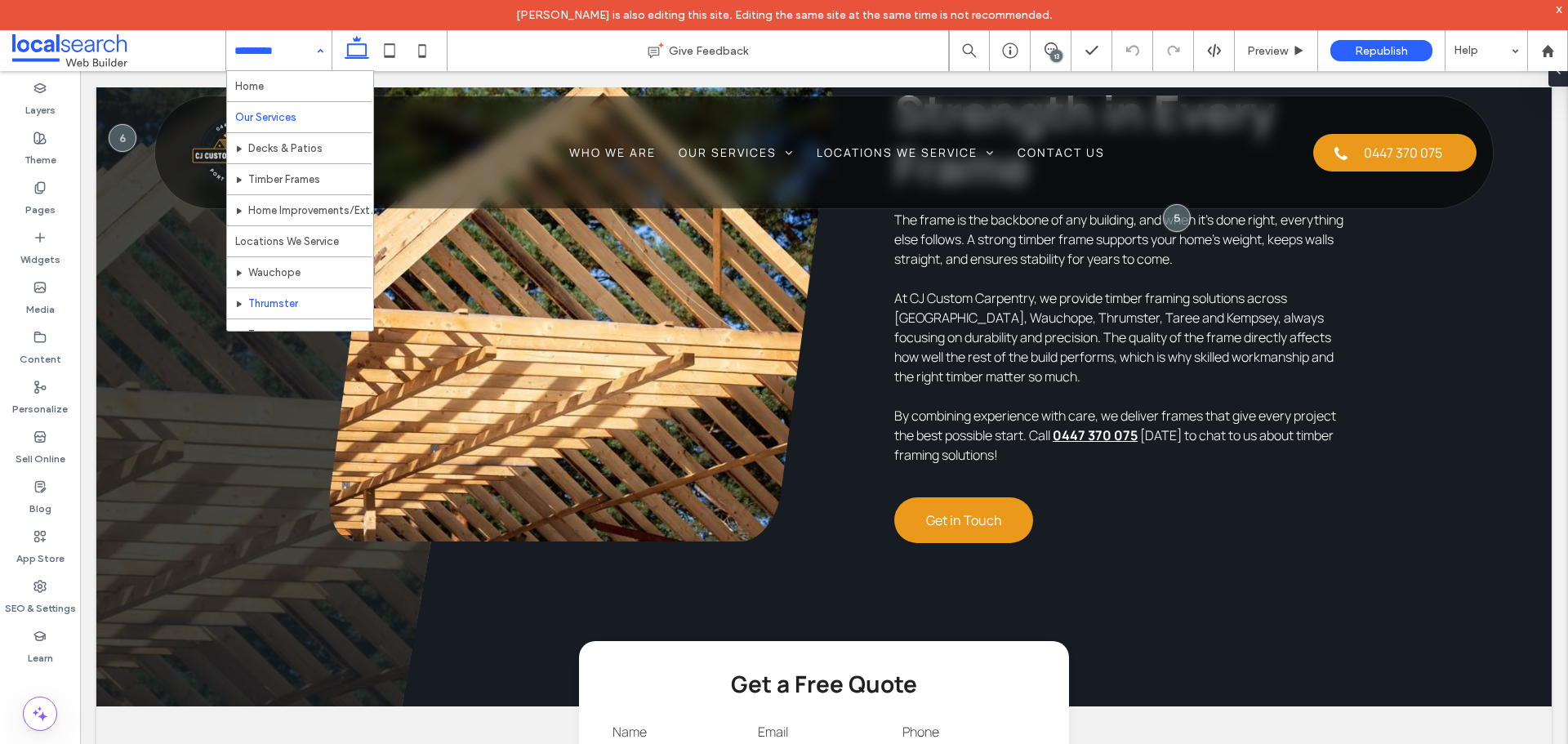
scroll to position [79, 0]
click at [309, 60] on div "Home Our Services Decks & Patios Timber Frames Home Improvements/Extensions Loc…" at bounding box center [278, 50] width 105 height 41
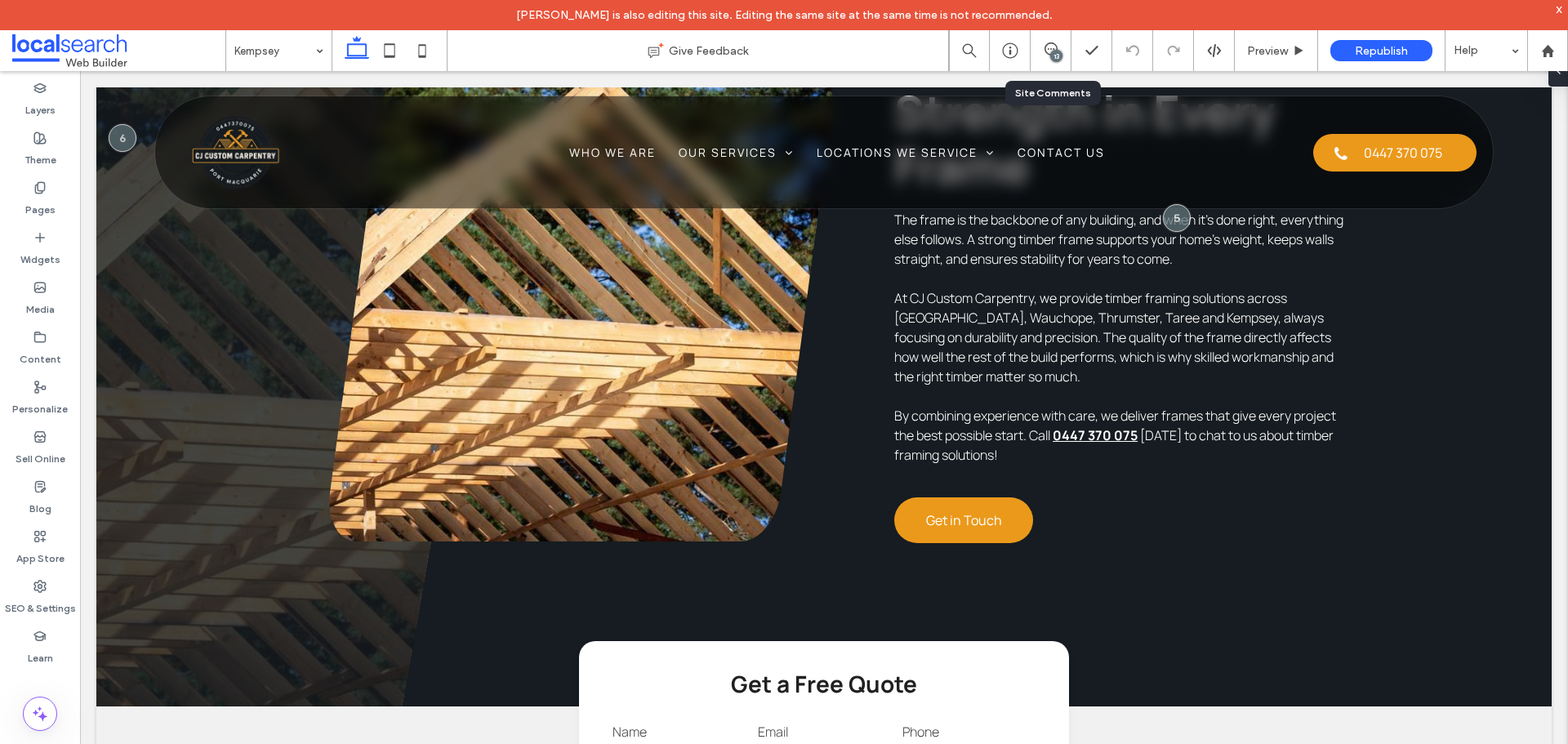
click at [1068, 66] on div "13" at bounding box center [1051, 50] width 41 height 41
click at [1064, 55] on span at bounding box center [1051, 48] width 40 height 13
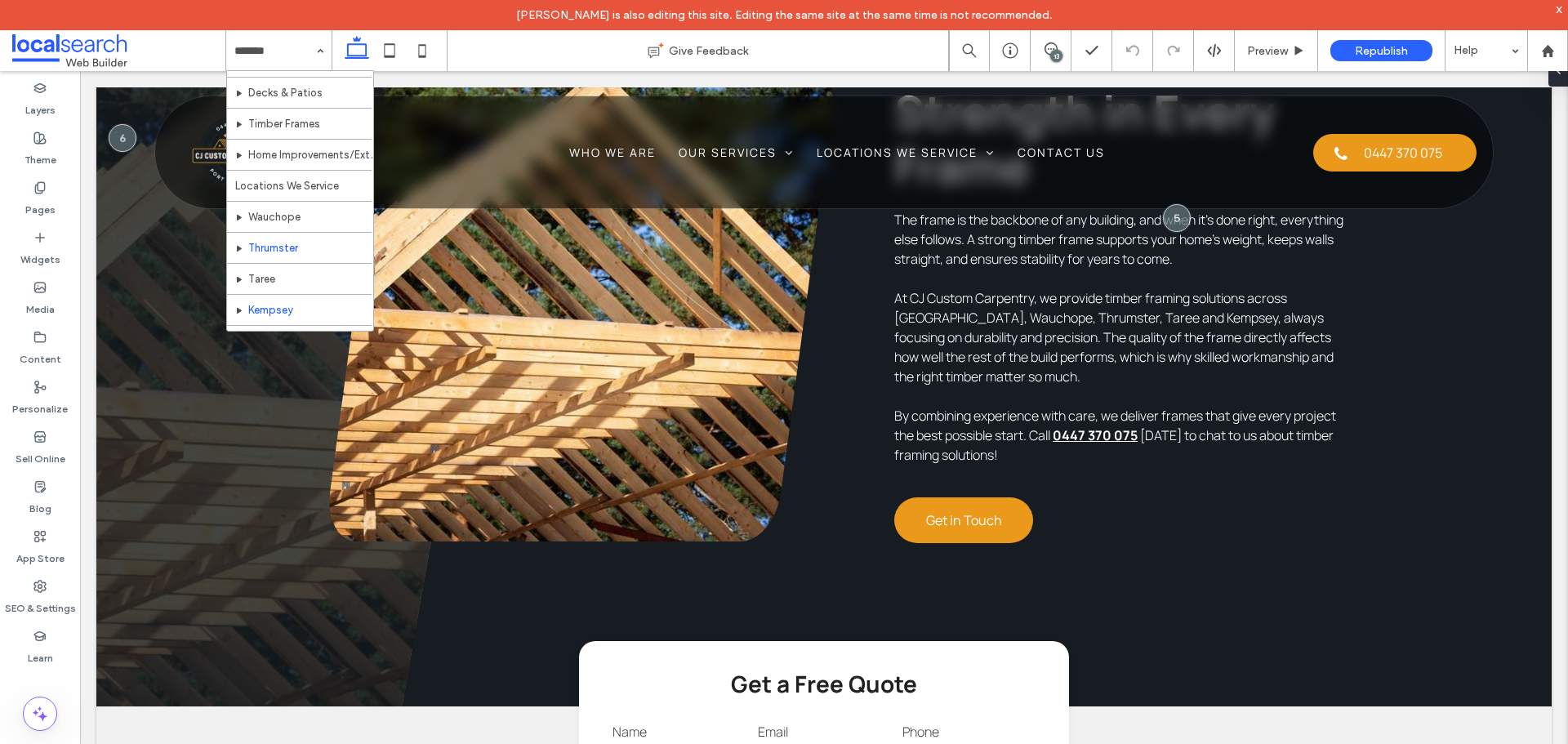
scroll to position [79, 0]
click at [1059, 51] on div "13" at bounding box center [1056, 56] width 12 height 12
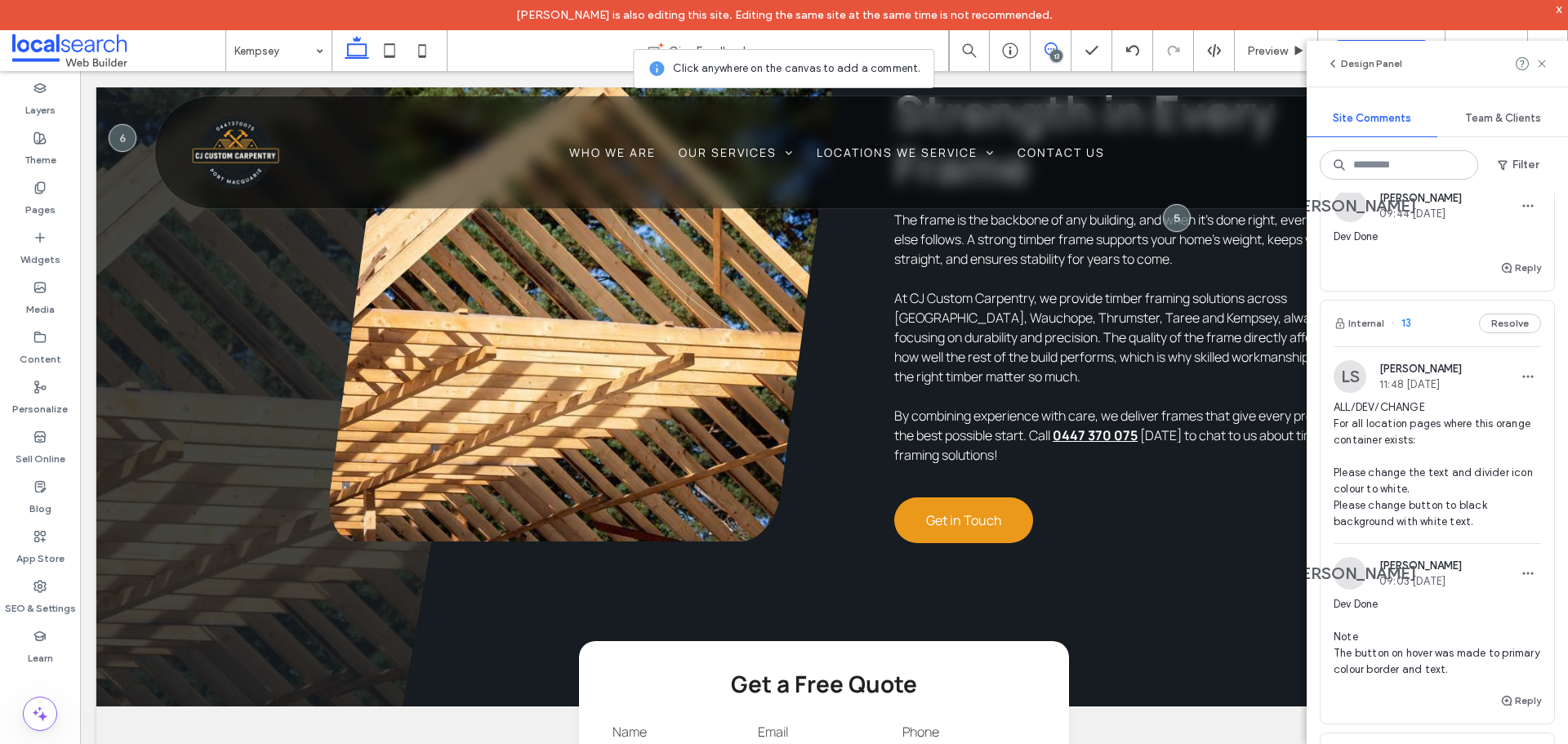
scroll to position [1225, 0]
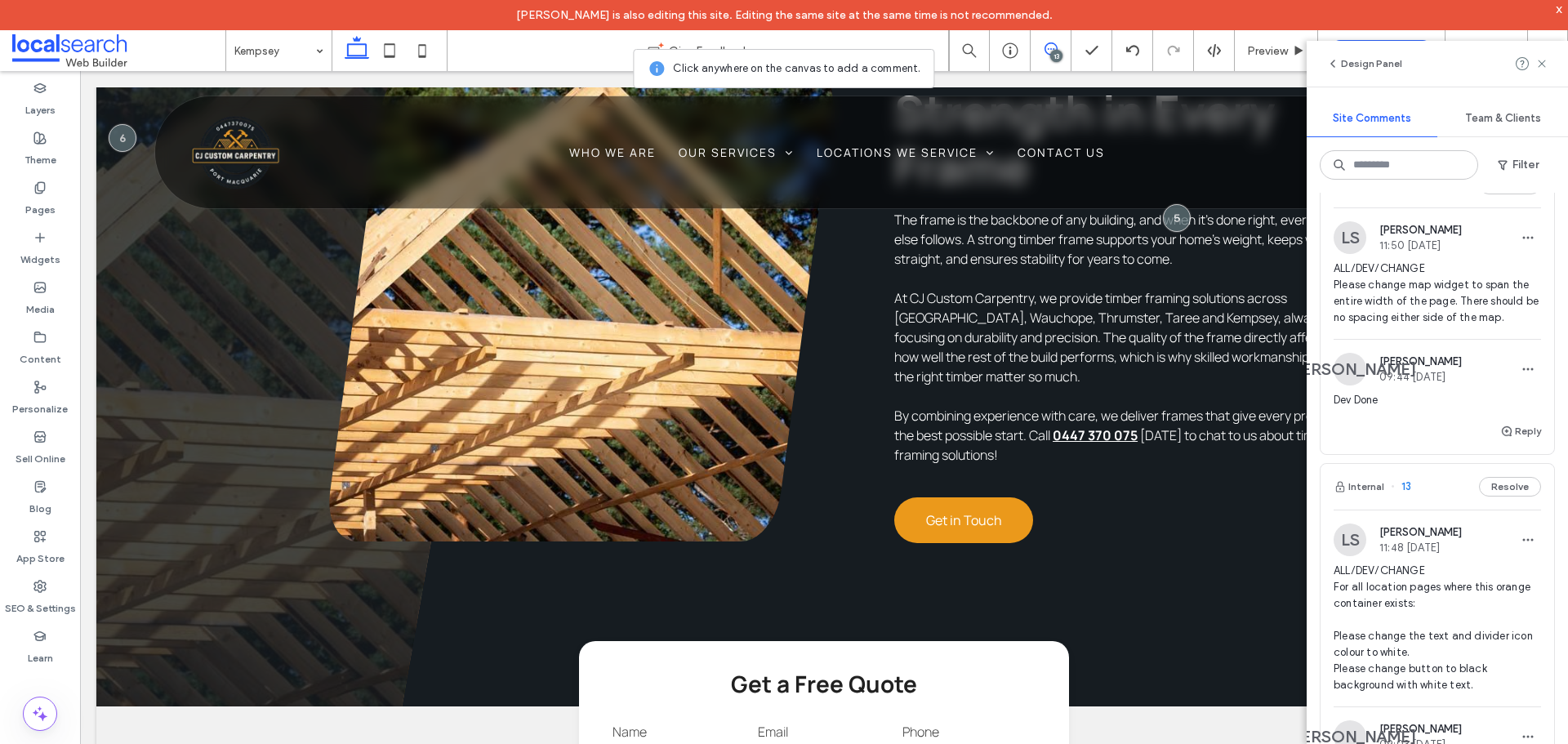
click at [1451, 326] on span "ALL/DEV/CHANGE Please change map widget to span the entire width of the page. T…" at bounding box center [1437, 293] width 207 height 65
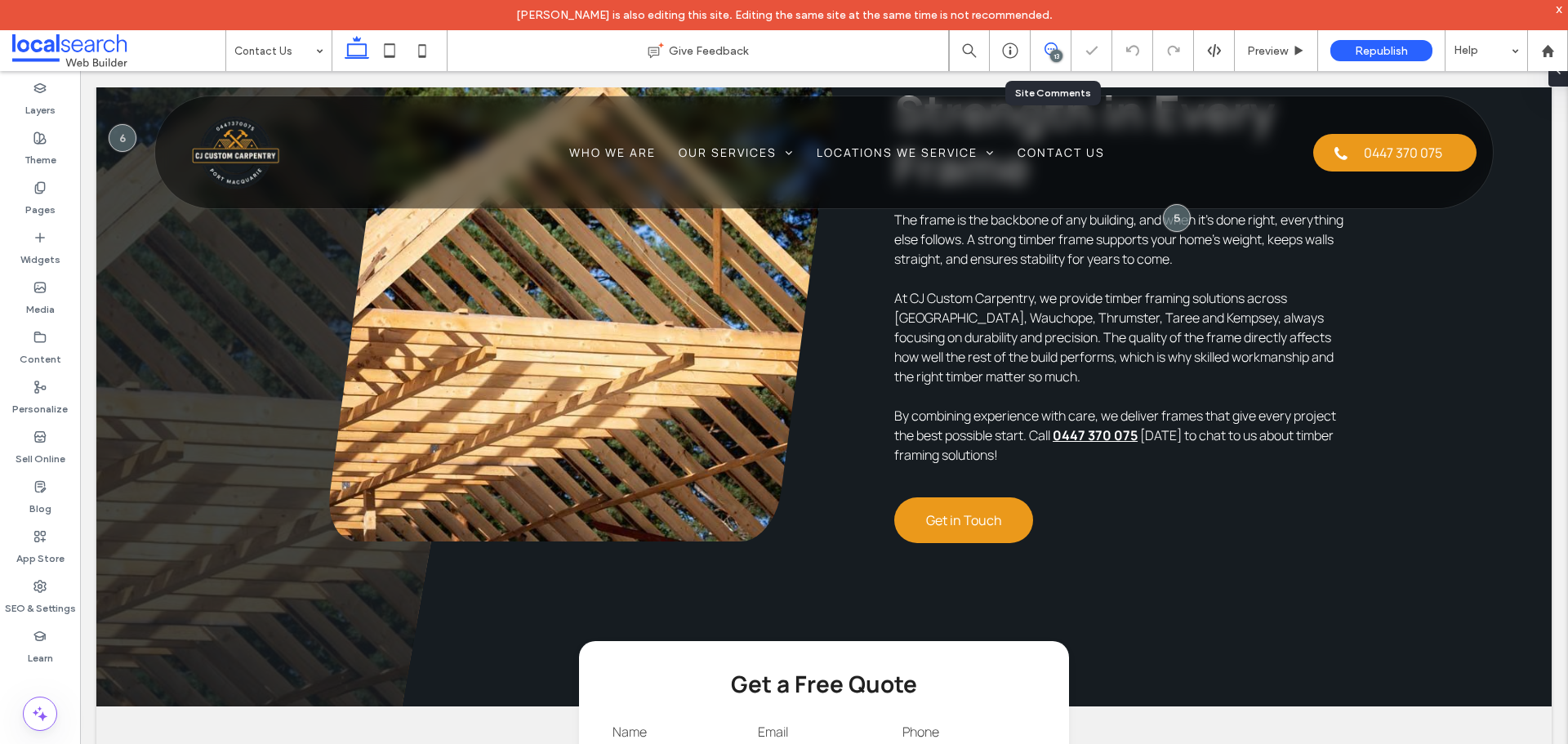
click at [1049, 52] on icon at bounding box center [1051, 48] width 13 height 13
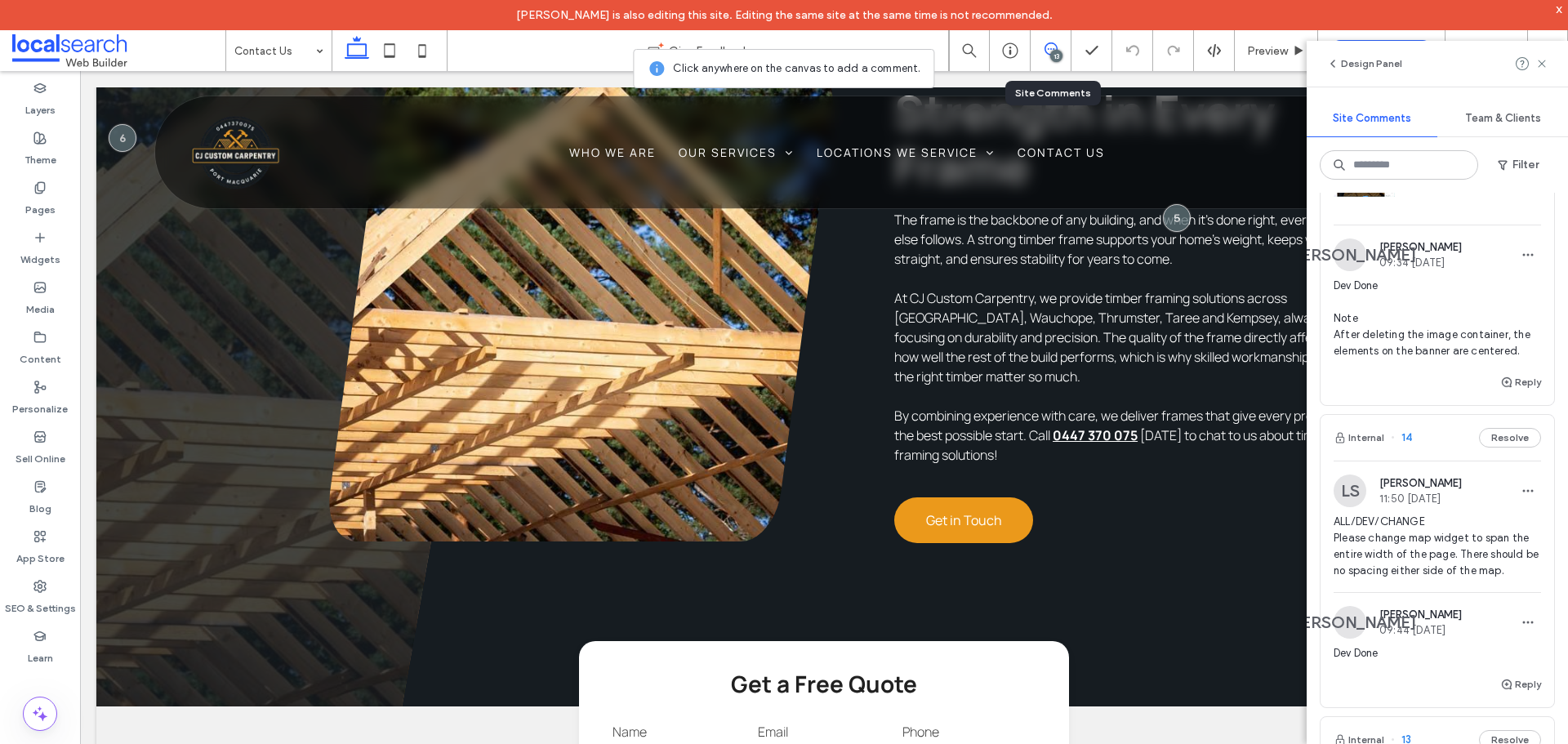
scroll to position [1062, 0]
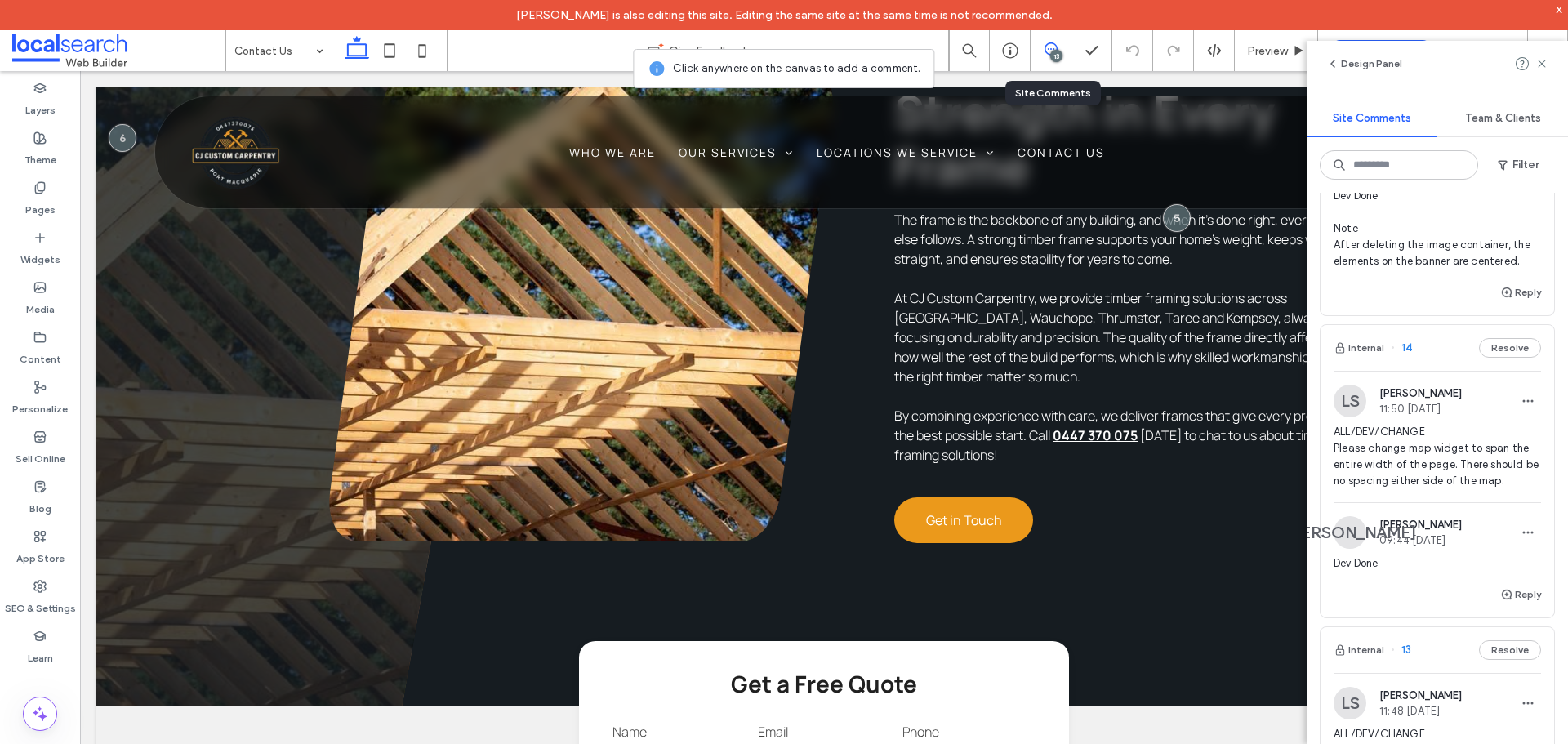
click at [1456, 489] on span "ALL/DEV/CHANGE Please change map widget to span the entire width of the page. T…" at bounding box center [1437, 456] width 207 height 65
drag, startPoint x: 308, startPoint y: 45, endPoint x: 308, endPoint y: 61, distance: 16.3
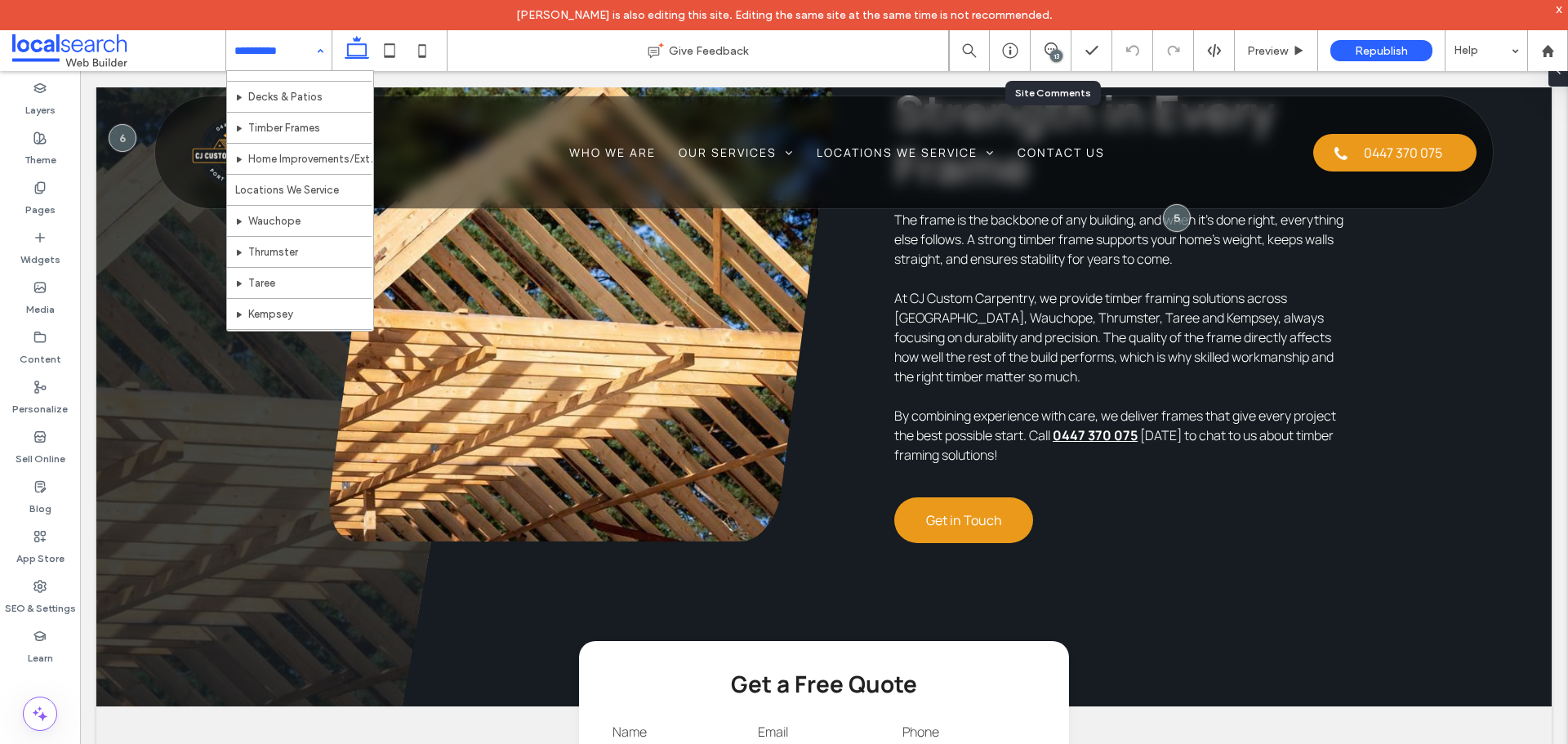
scroll to position [79, 0]
click at [1062, 53] on div "13" at bounding box center [1056, 56] width 12 height 12
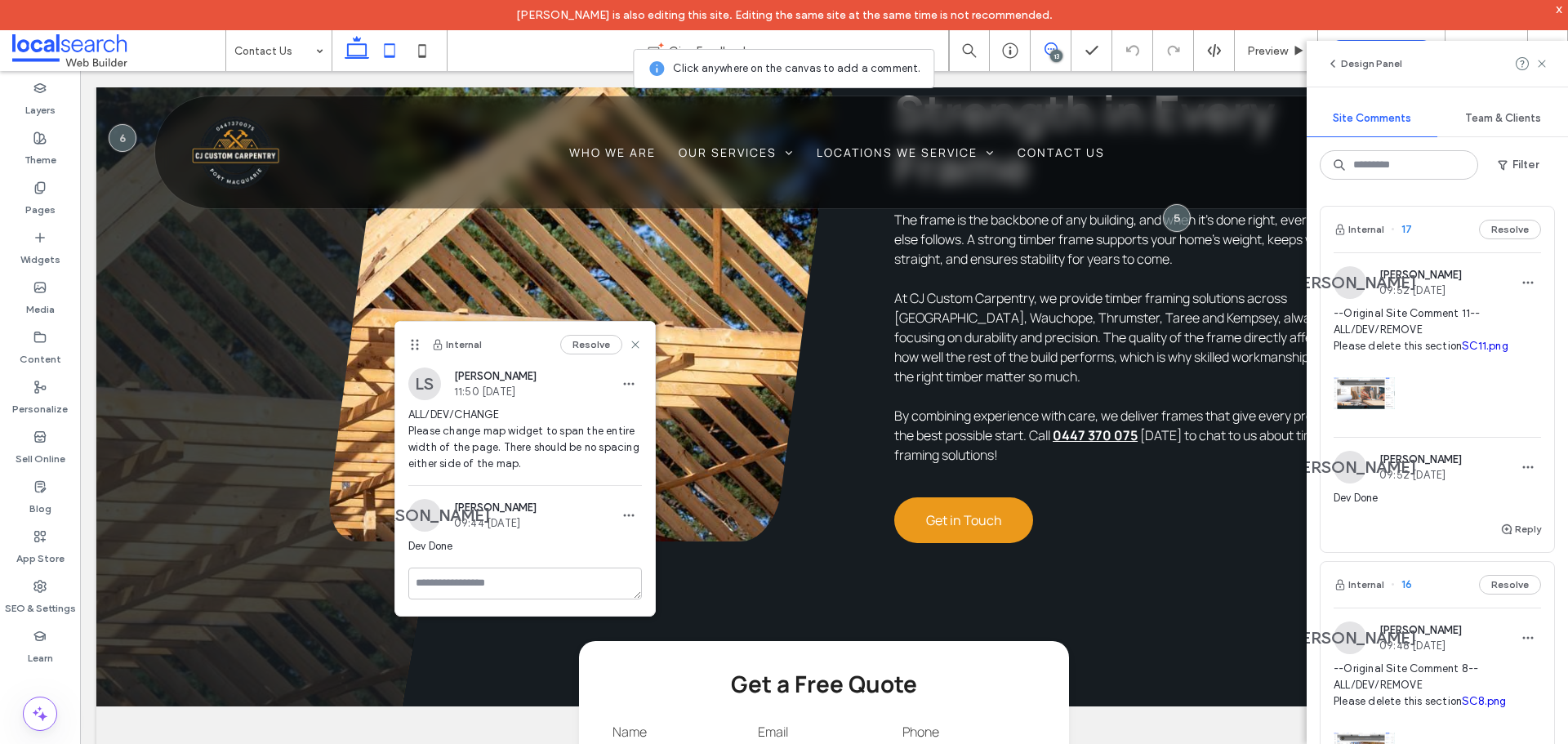
click at [391, 51] on icon at bounding box center [389, 50] width 33 height 33
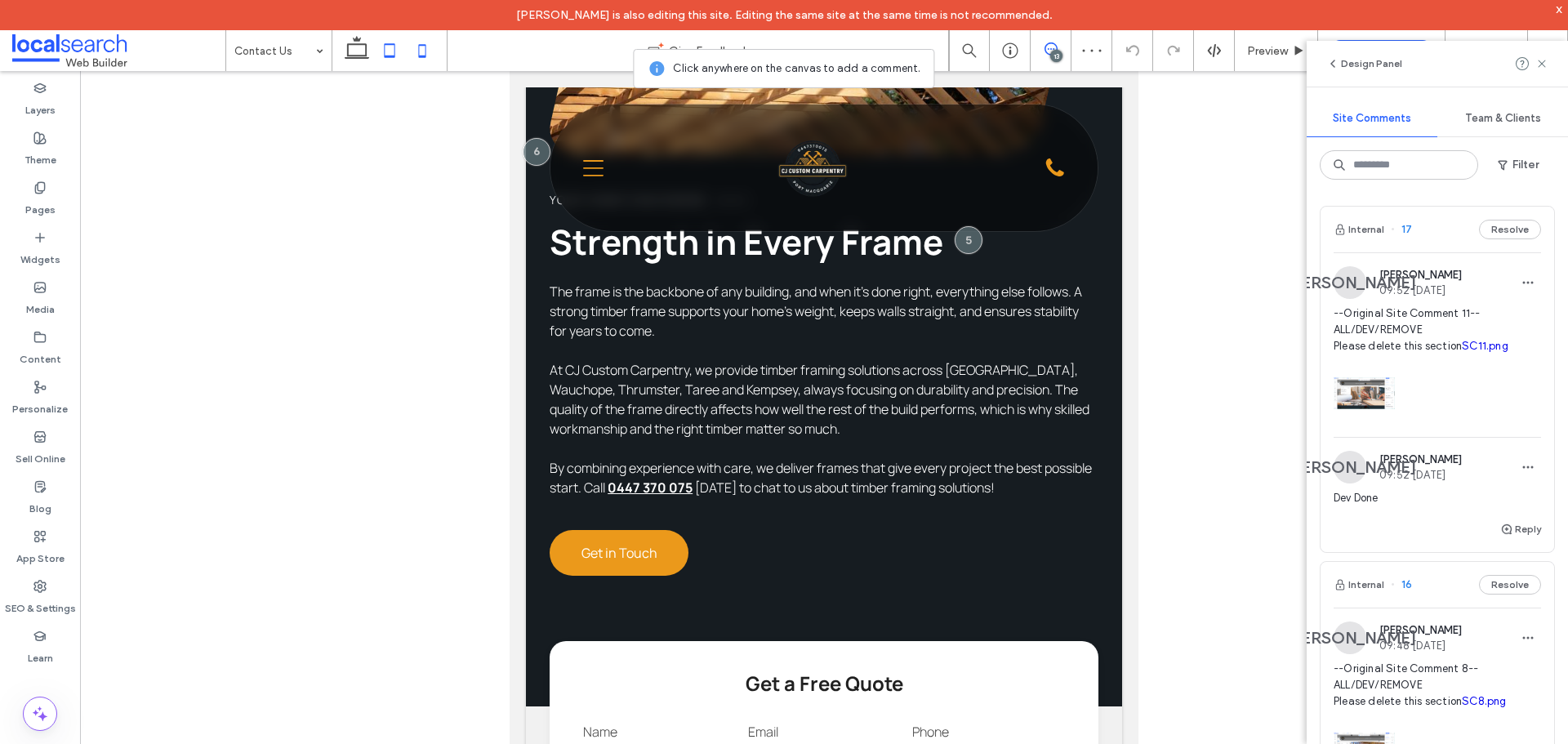
click at [417, 50] on icon at bounding box center [422, 50] width 33 height 33
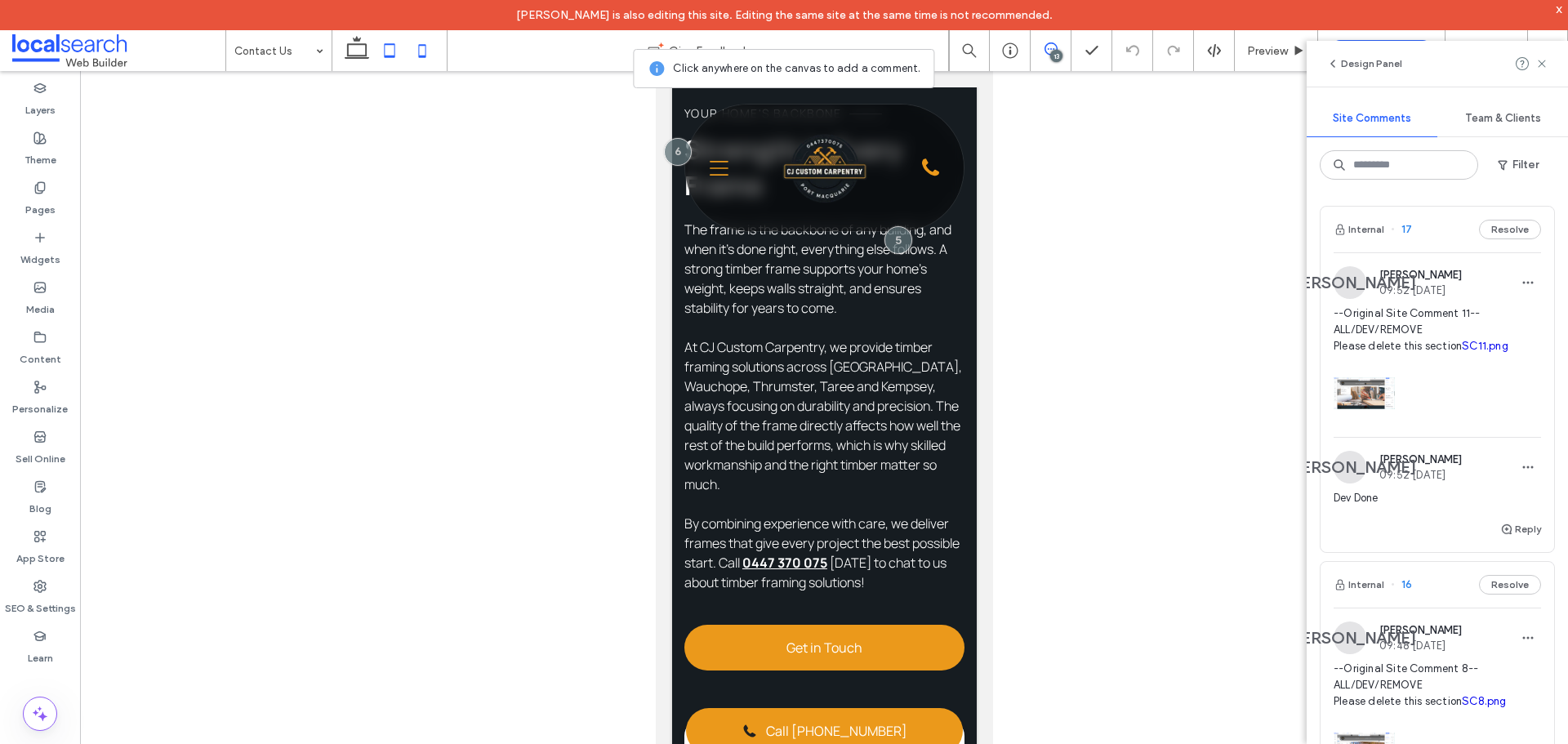
click at [384, 42] on icon at bounding box center [389, 50] width 33 height 33
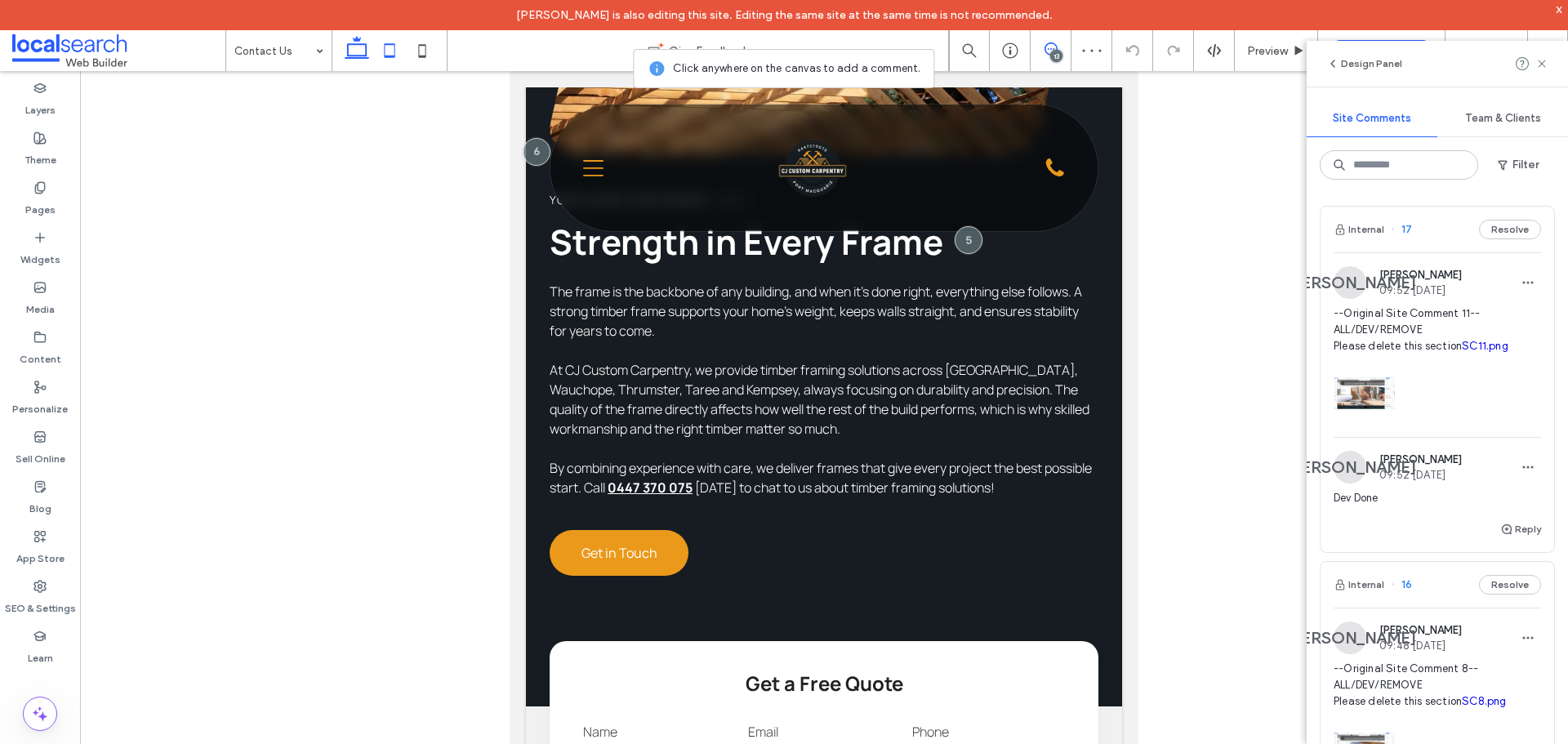
click at [354, 52] on icon at bounding box center [357, 50] width 33 height 33
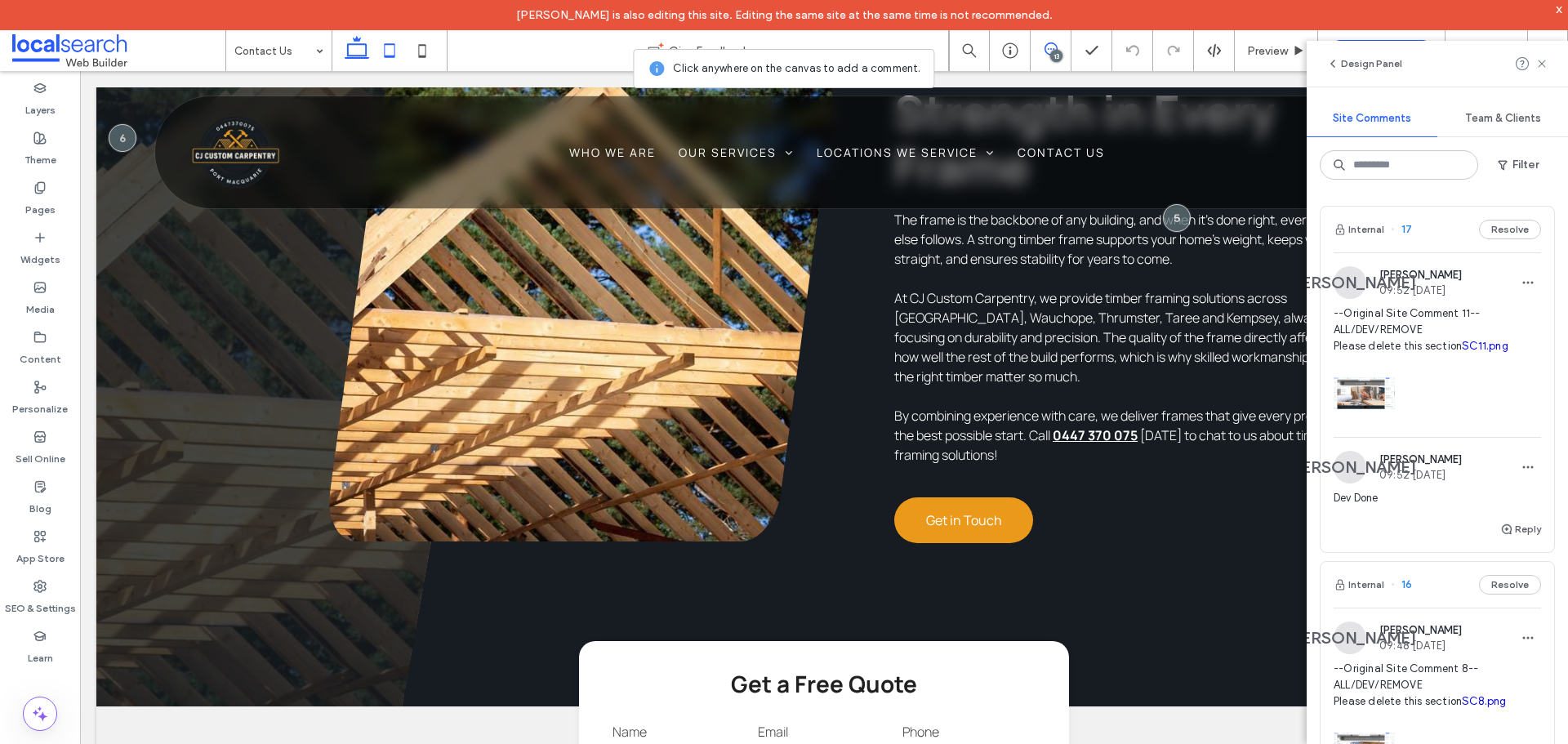
click at [391, 54] on icon at bounding box center [389, 50] width 33 height 33
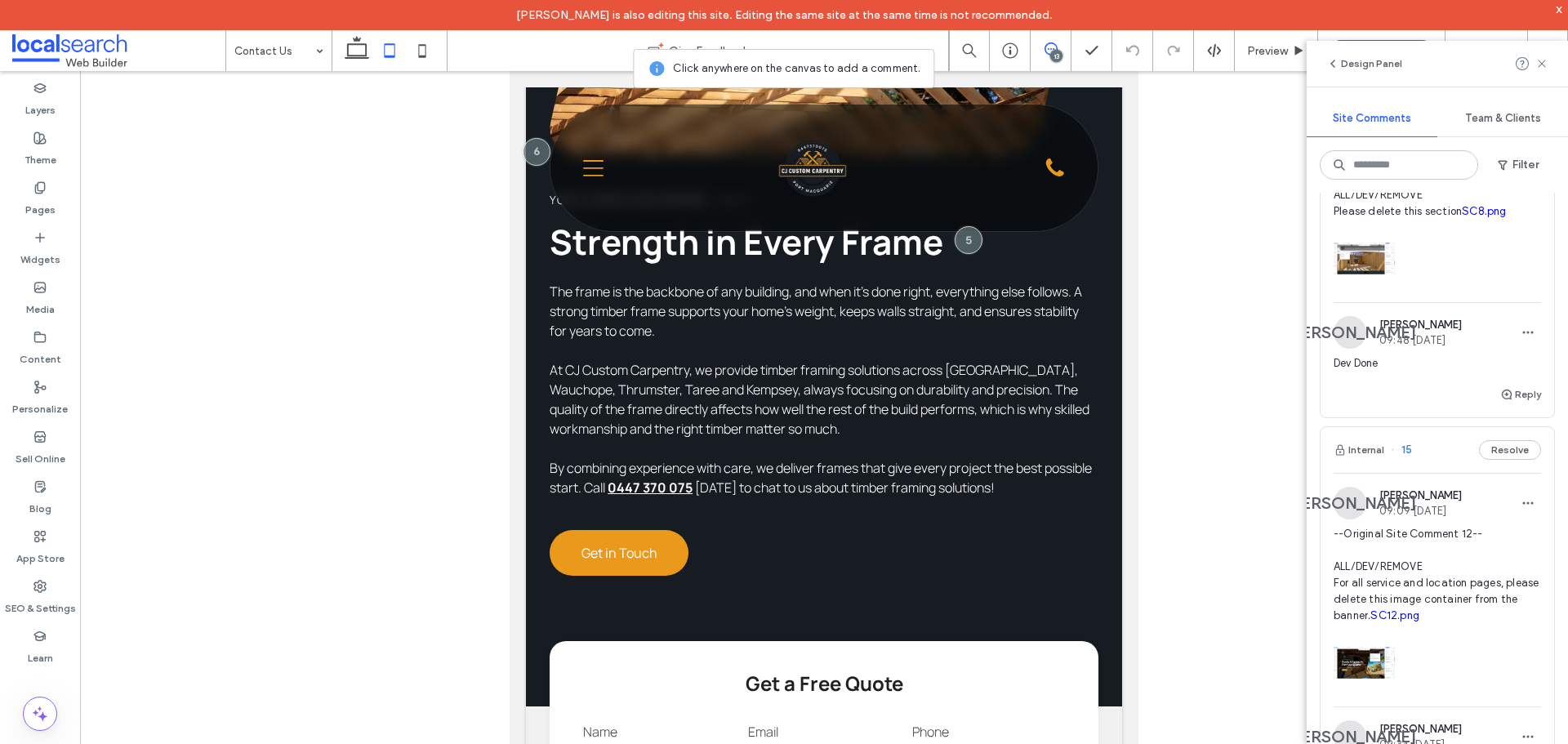
scroll to position [899, 0]
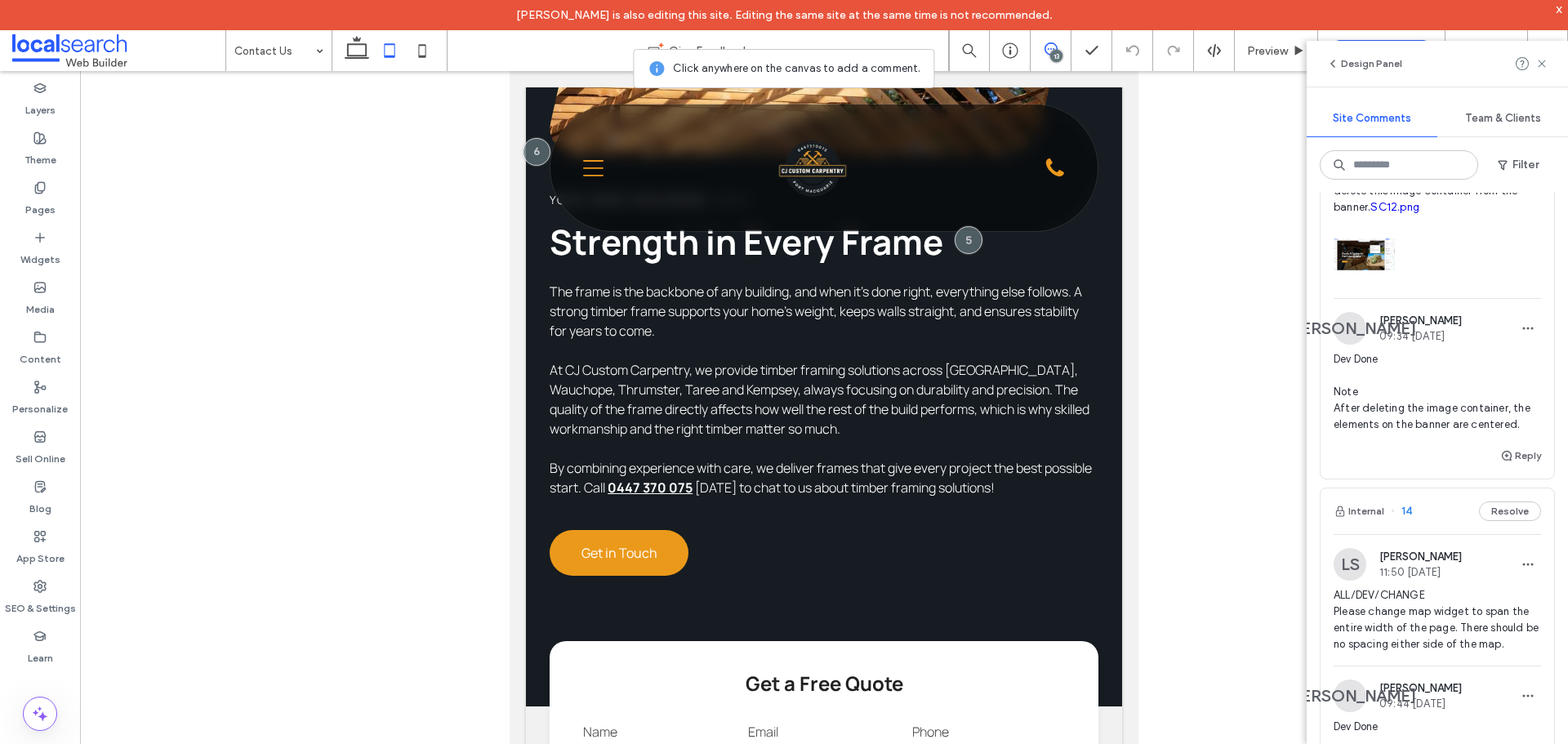
click at [1458, 285] on div at bounding box center [1437, 250] width 207 height 69
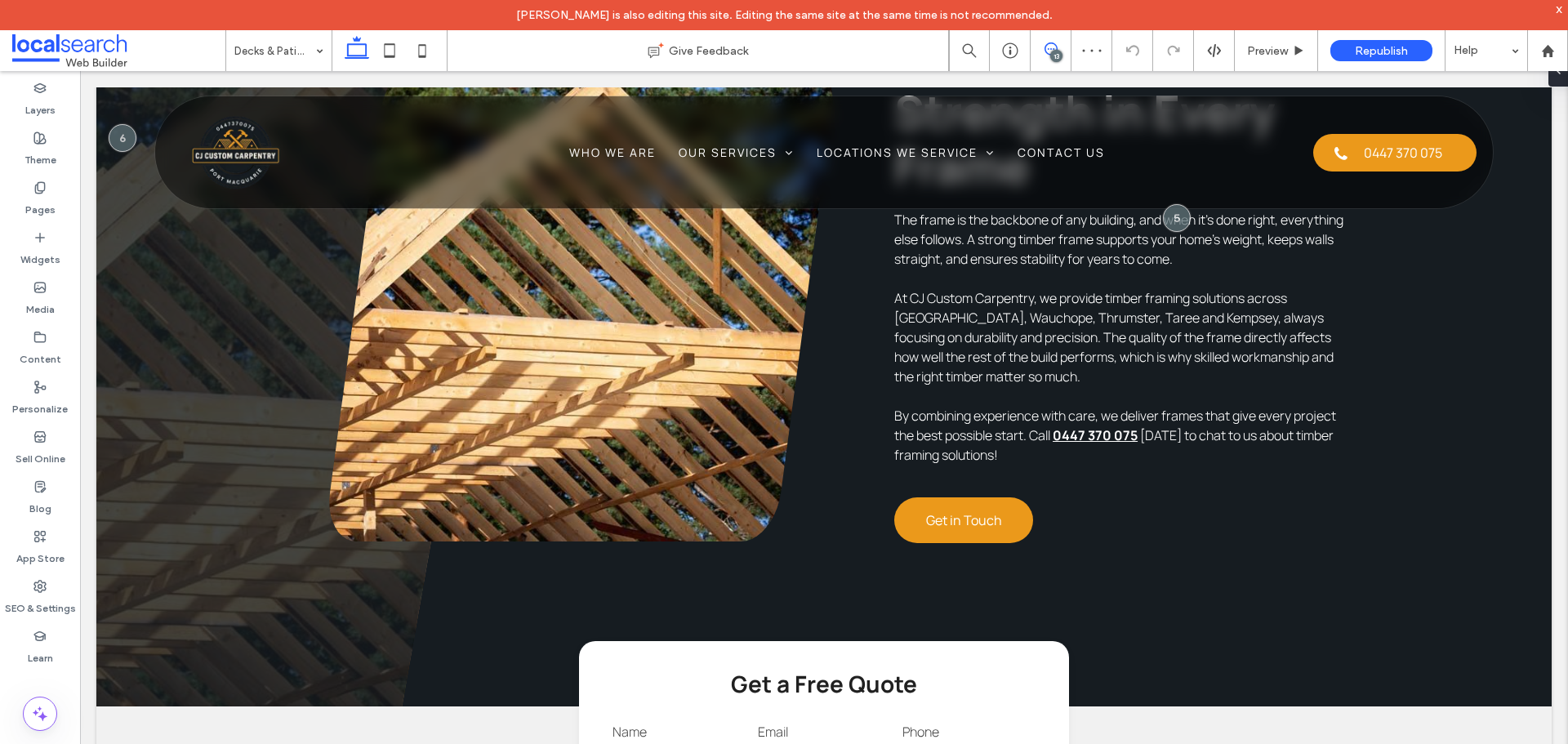
click at [1054, 45] on icon at bounding box center [1051, 48] width 13 height 13
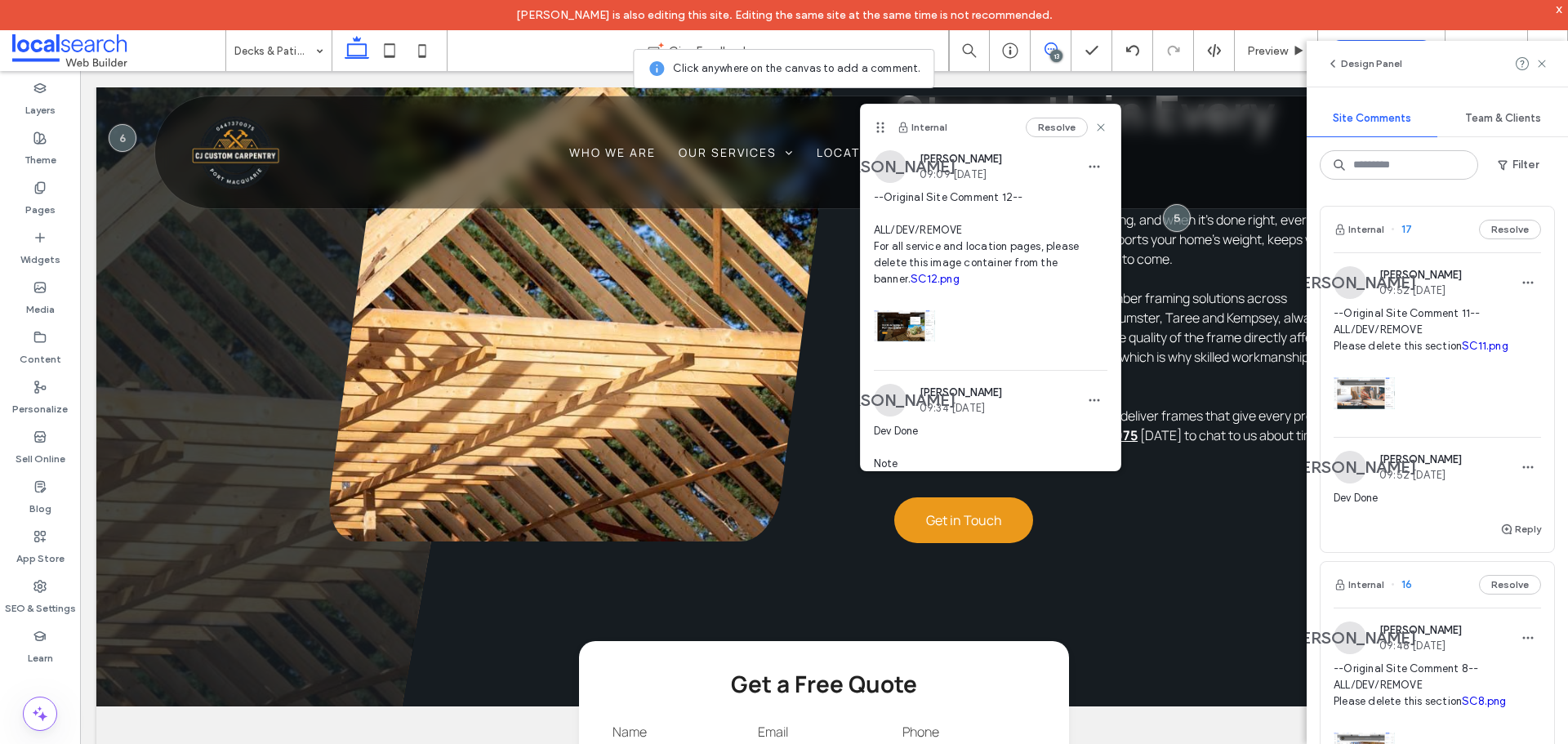
click at [911, 277] on link "SC12.png" at bounding box center [935, 279] width 49 height 12
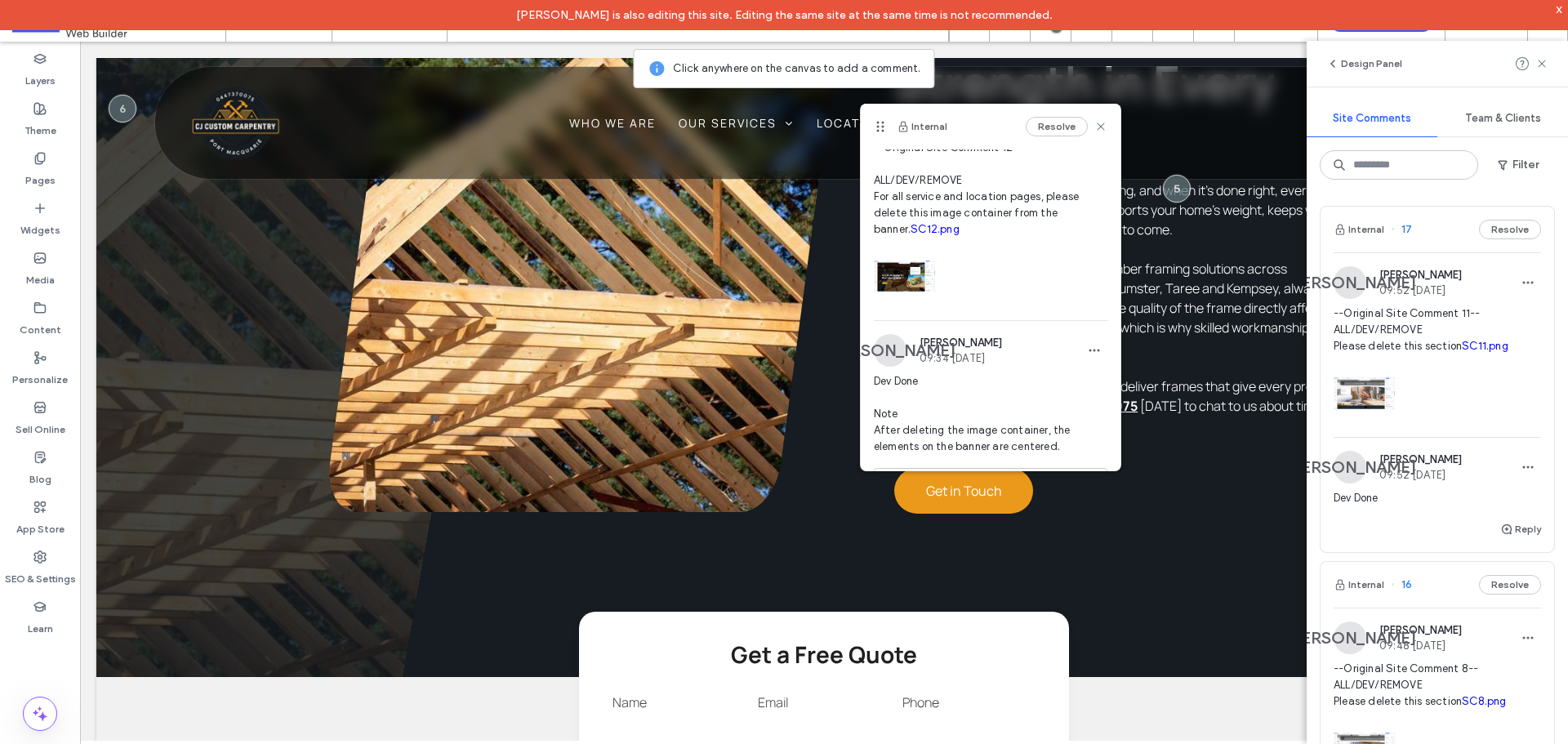
scroll to position [96, 0]
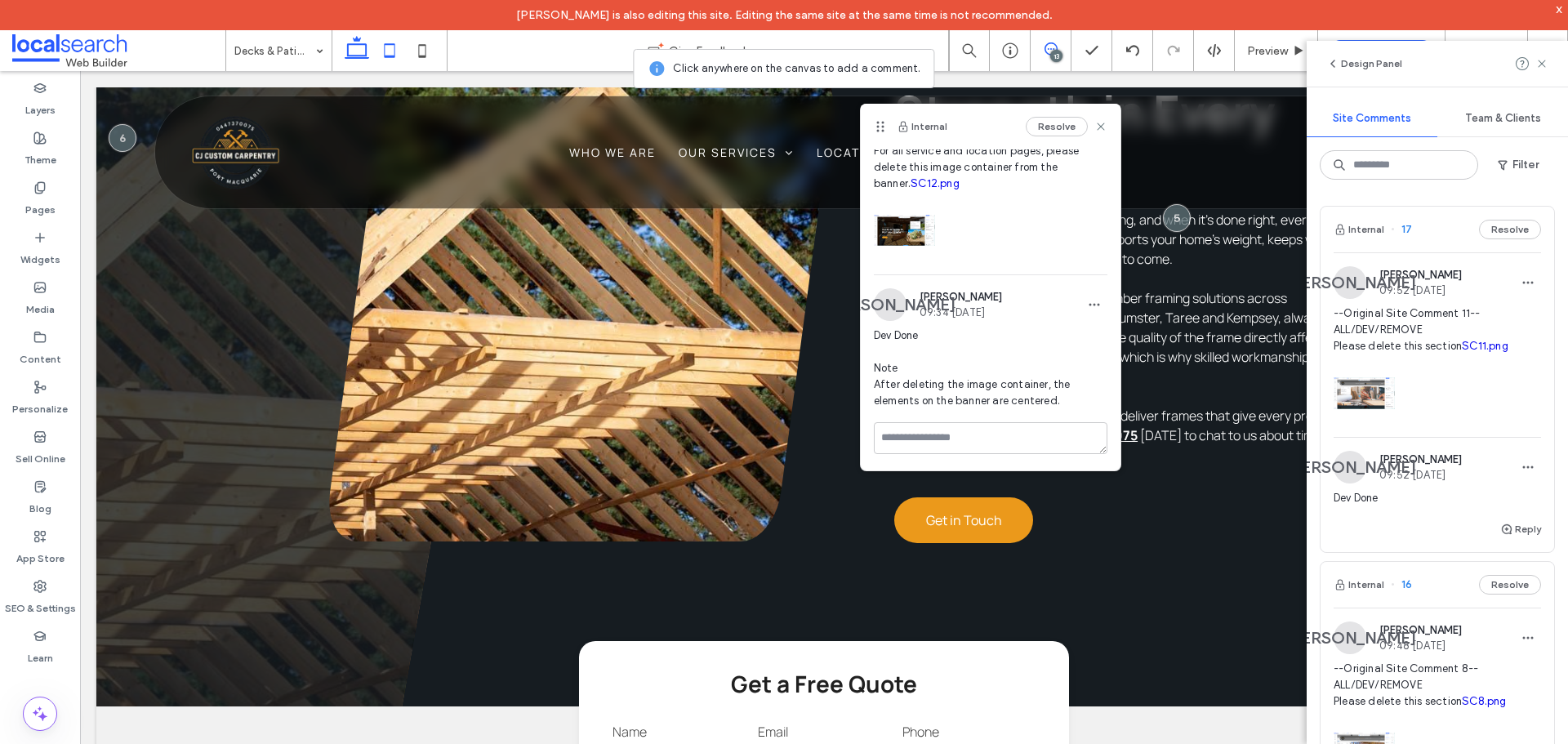
click at [399, 51] on icon at bounding box center [389, 50] width 33 height 33
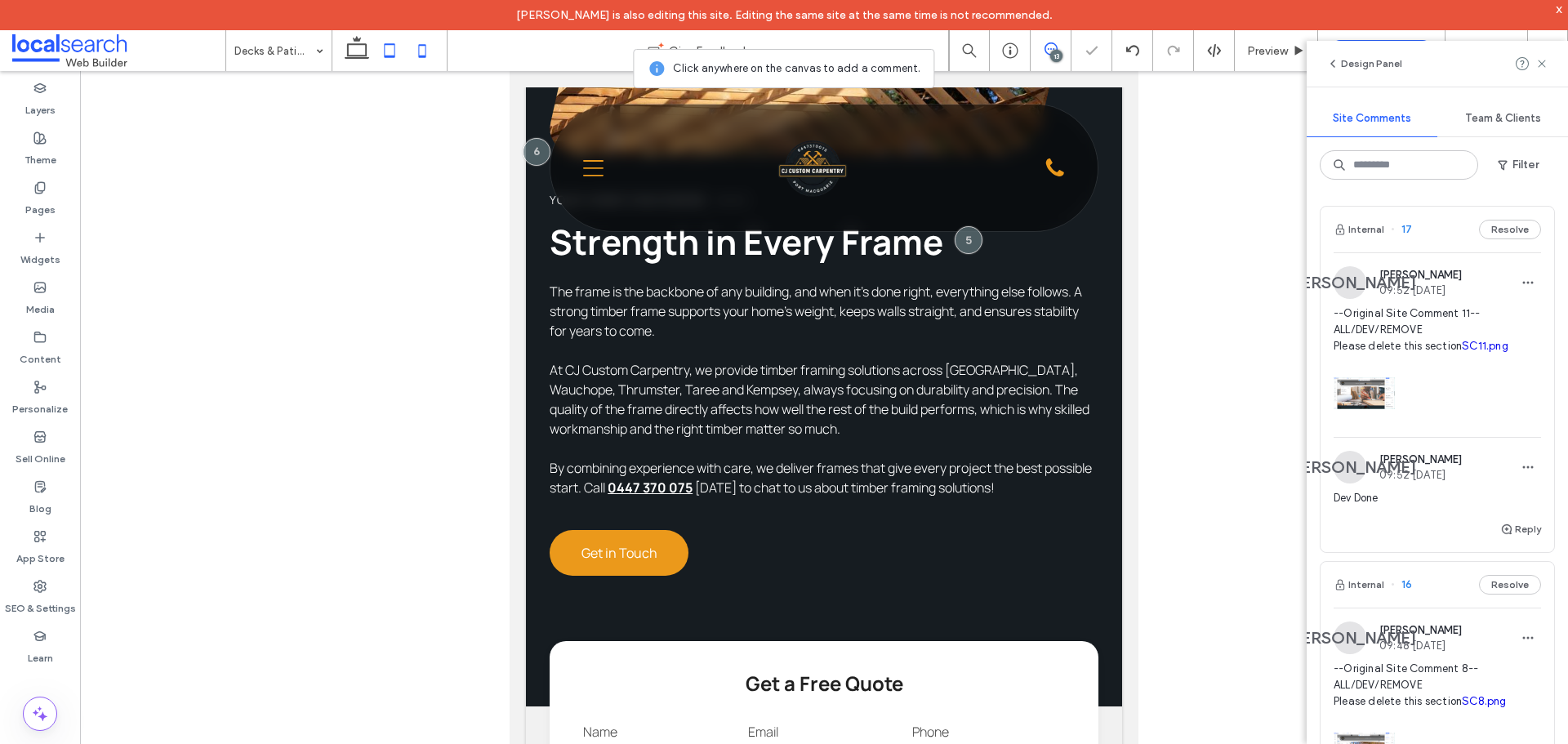
click at [415, 51] on icon at bounding box center [422, 50] width 33 height 33
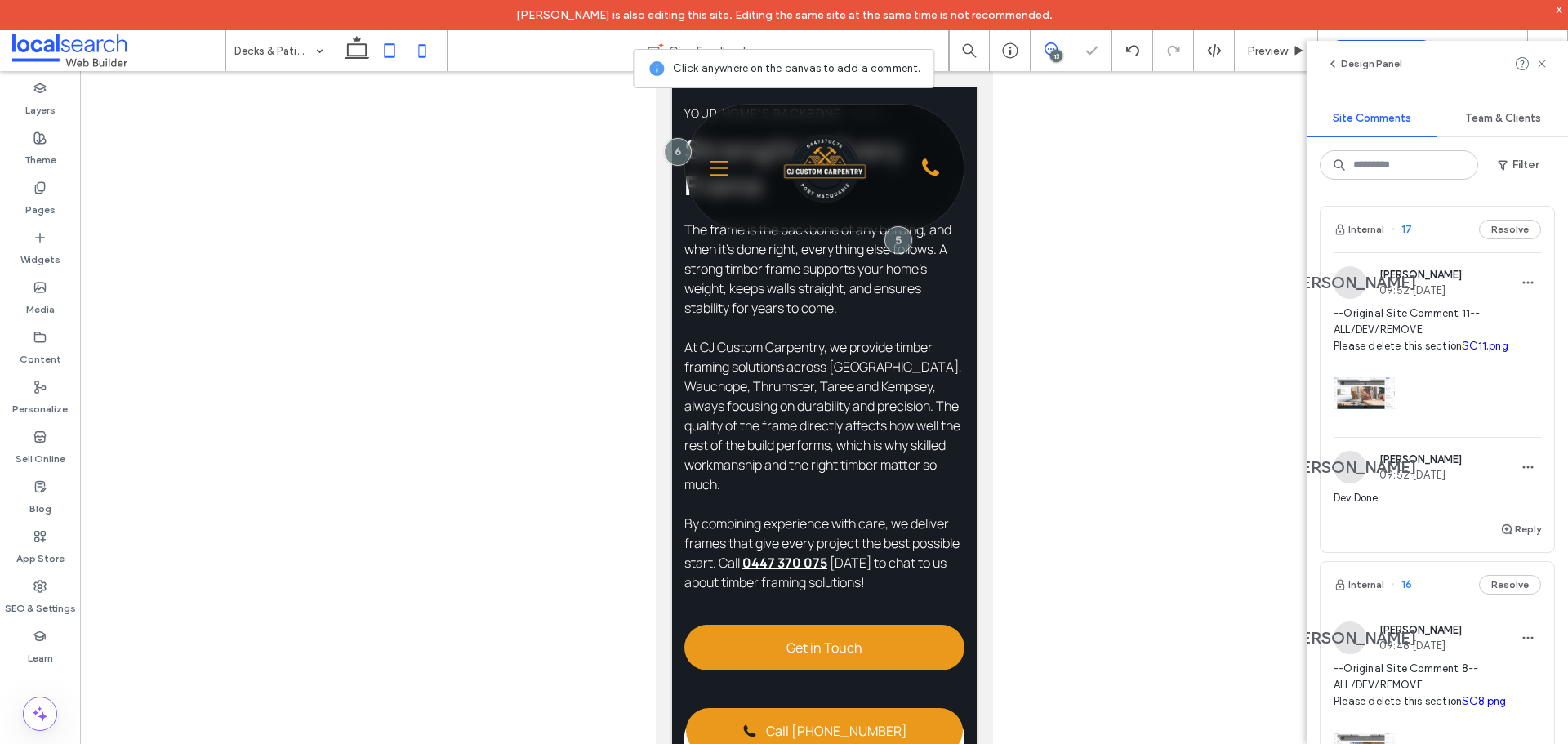
click at [381, 48] on icon at bounding box center [389, 50] width 33 height 33
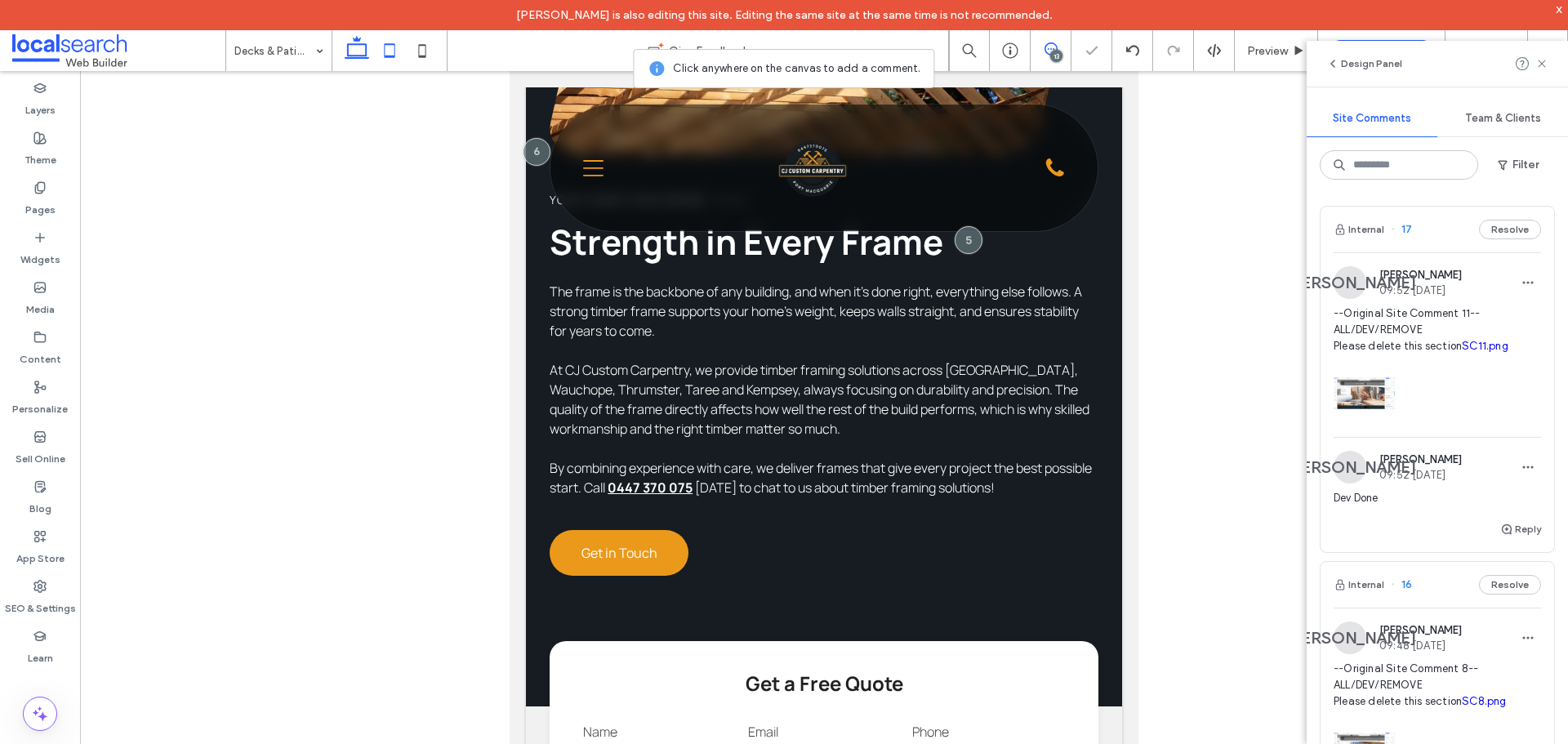
click at [361, 47] on icon at bounding box center [357, 50] width 33 height 33
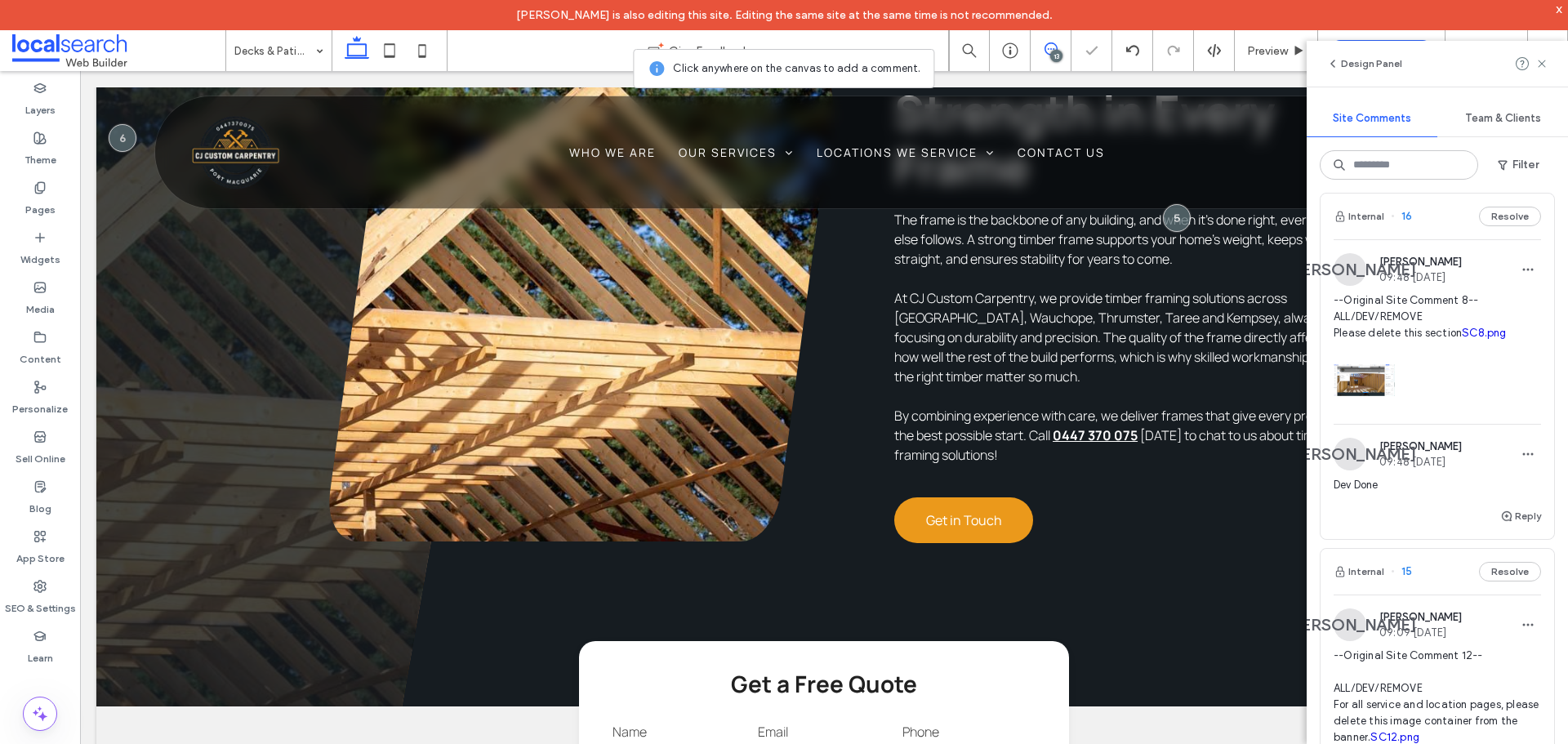
scroll to position [245, 0]
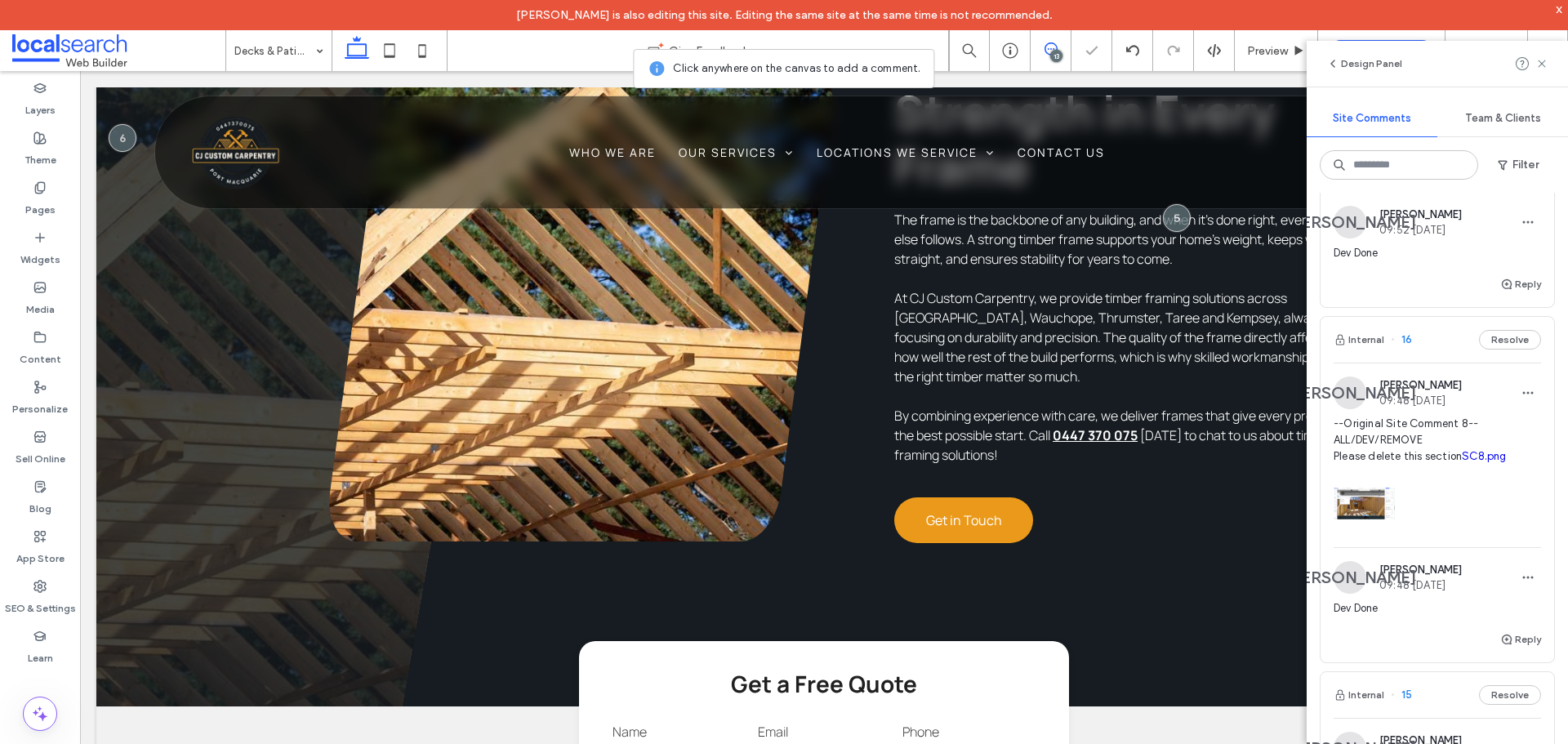
click at [1506, 443] on span "--Original Site Comment 8-- ALL/DEV/REMOVE Please delete this section SC8.png" at bounding box center [1437, 440] width 207 height 49
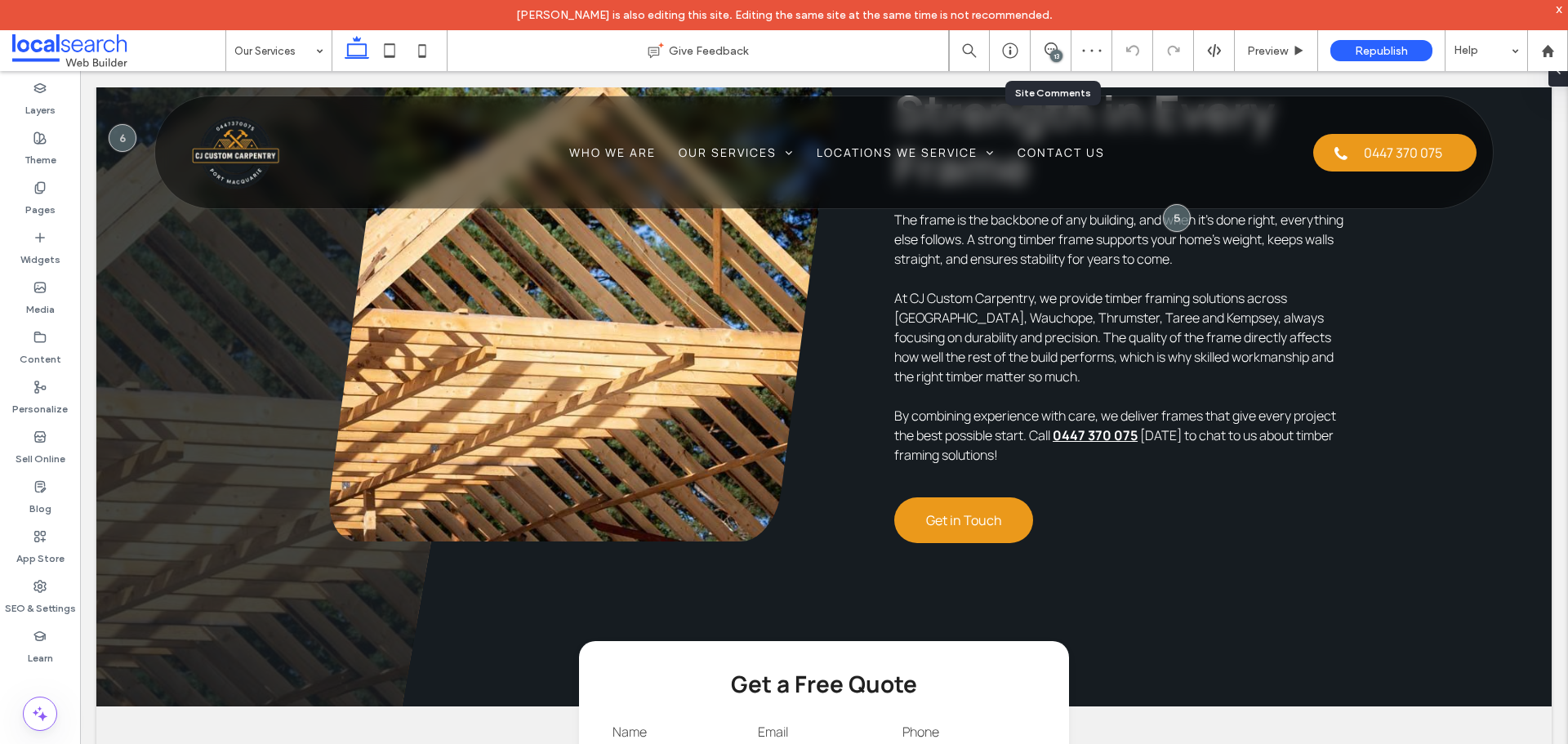
click at [1069, 38] on div "13" at bounding box center [1051, 50] width 41 height 41
click at [1059, 42] on span at bounding box center [1051, 48] width 40 height 13
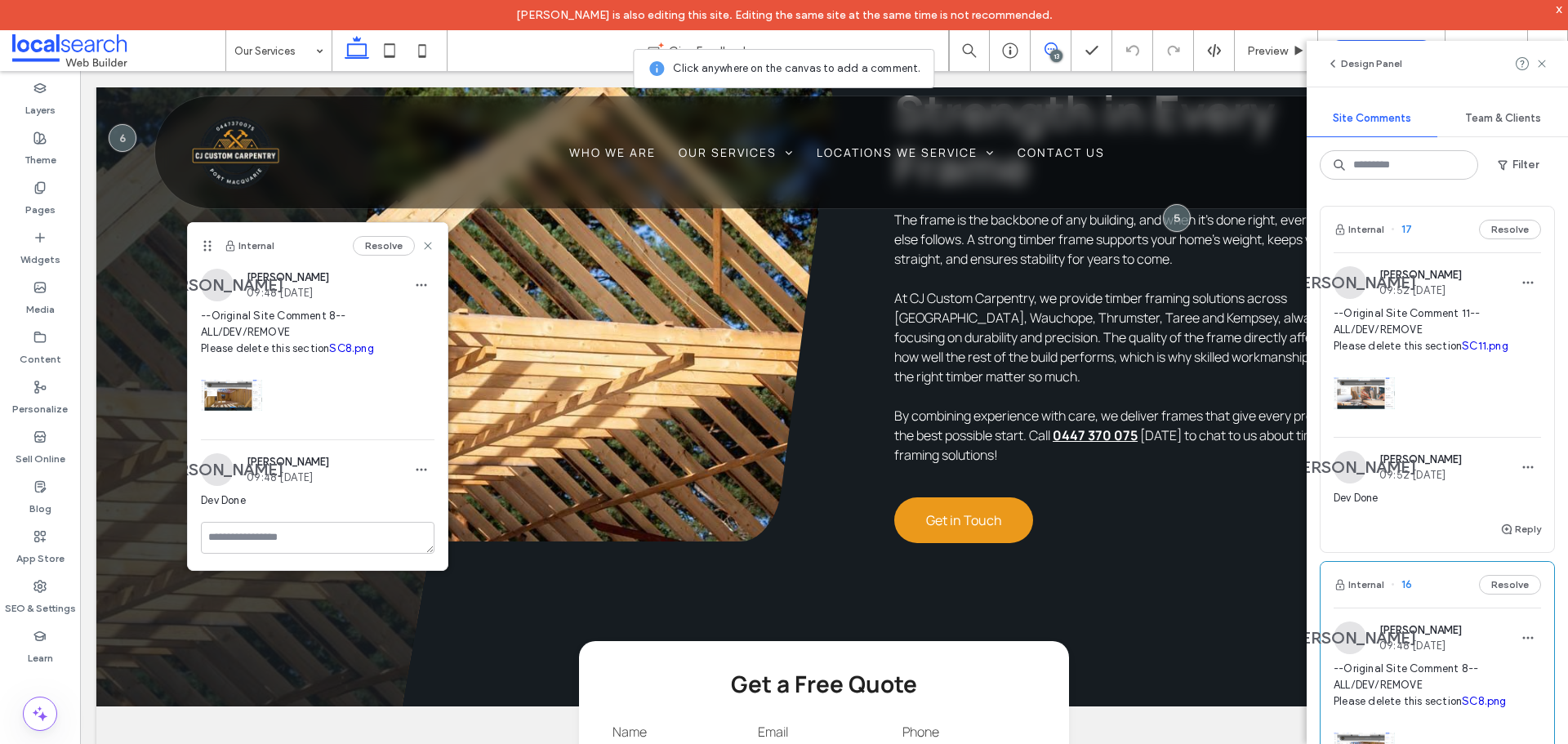
click at [329, 355] on link "SC8.png" at bounding box center [351, 348] width 44 height 12
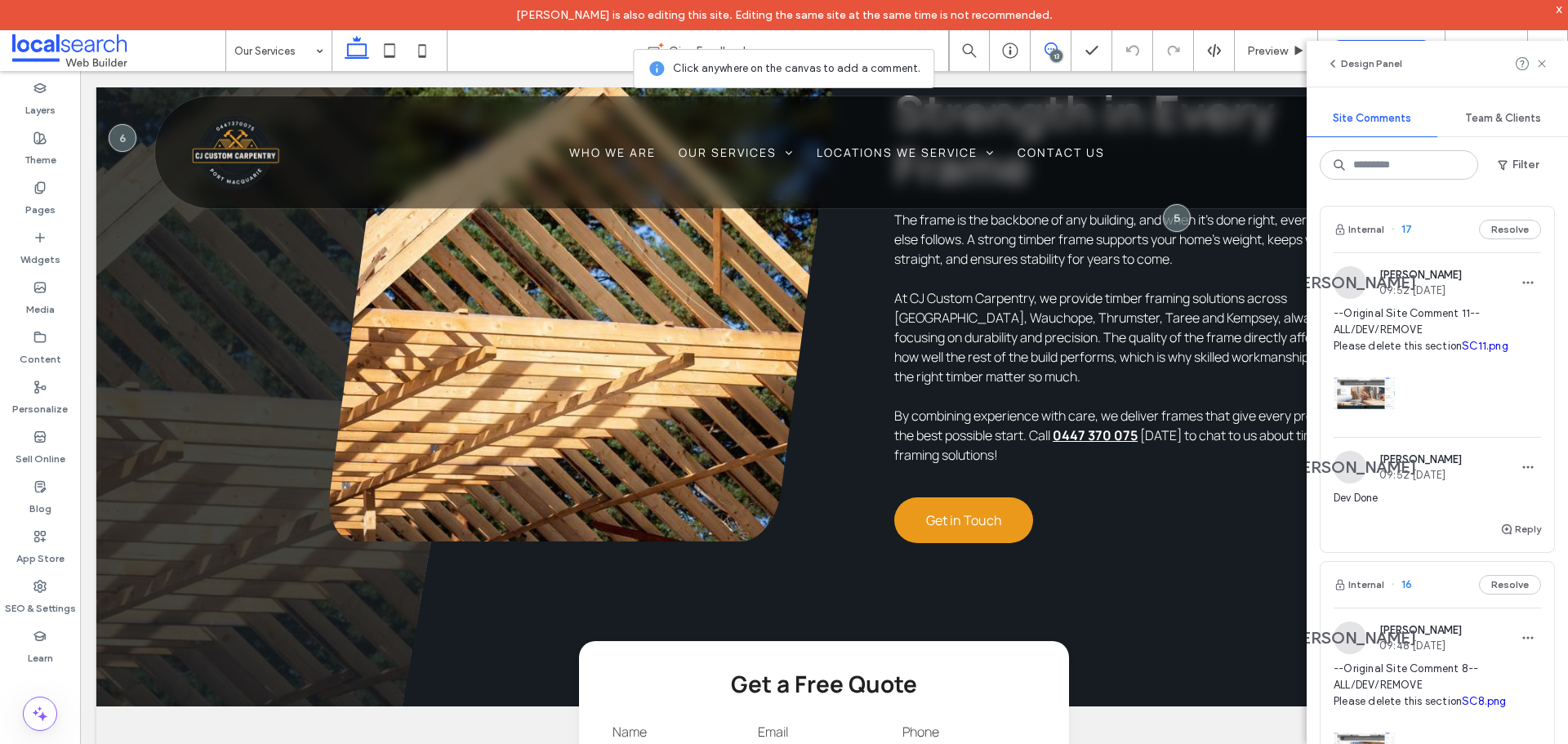
click at [1457, 323] on span "--Original Site Comment 11-- ALL/DEV/REMOVE Please delete this section SC11.png" at bounding box center [1437, 330] width 207 height 49
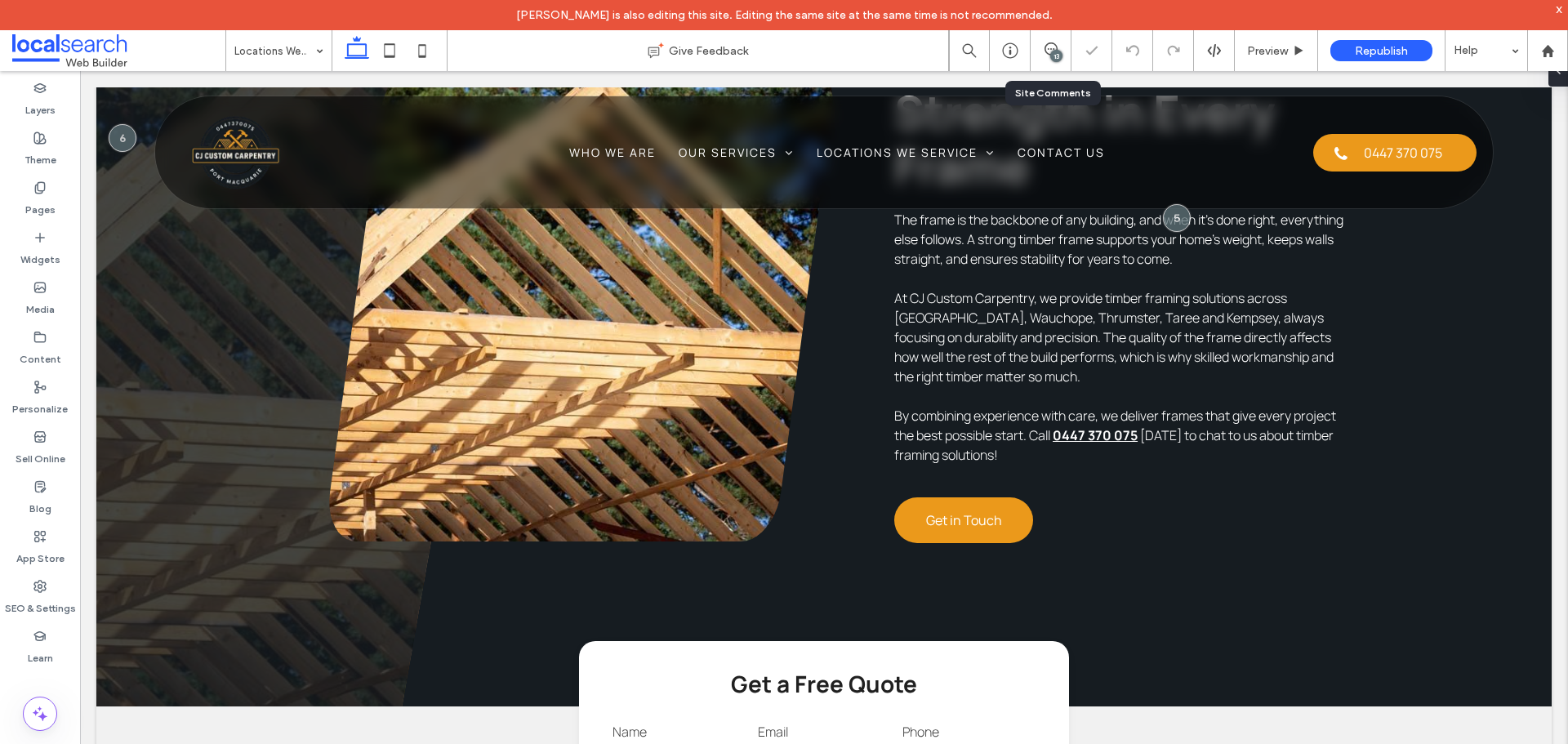
click at [1064, 56] on div "13" at bounding box center [1051, 50] width 40 height 16
click at [1055, 56] on div "13" at bounding box center [1056, 56] width 12 height 12
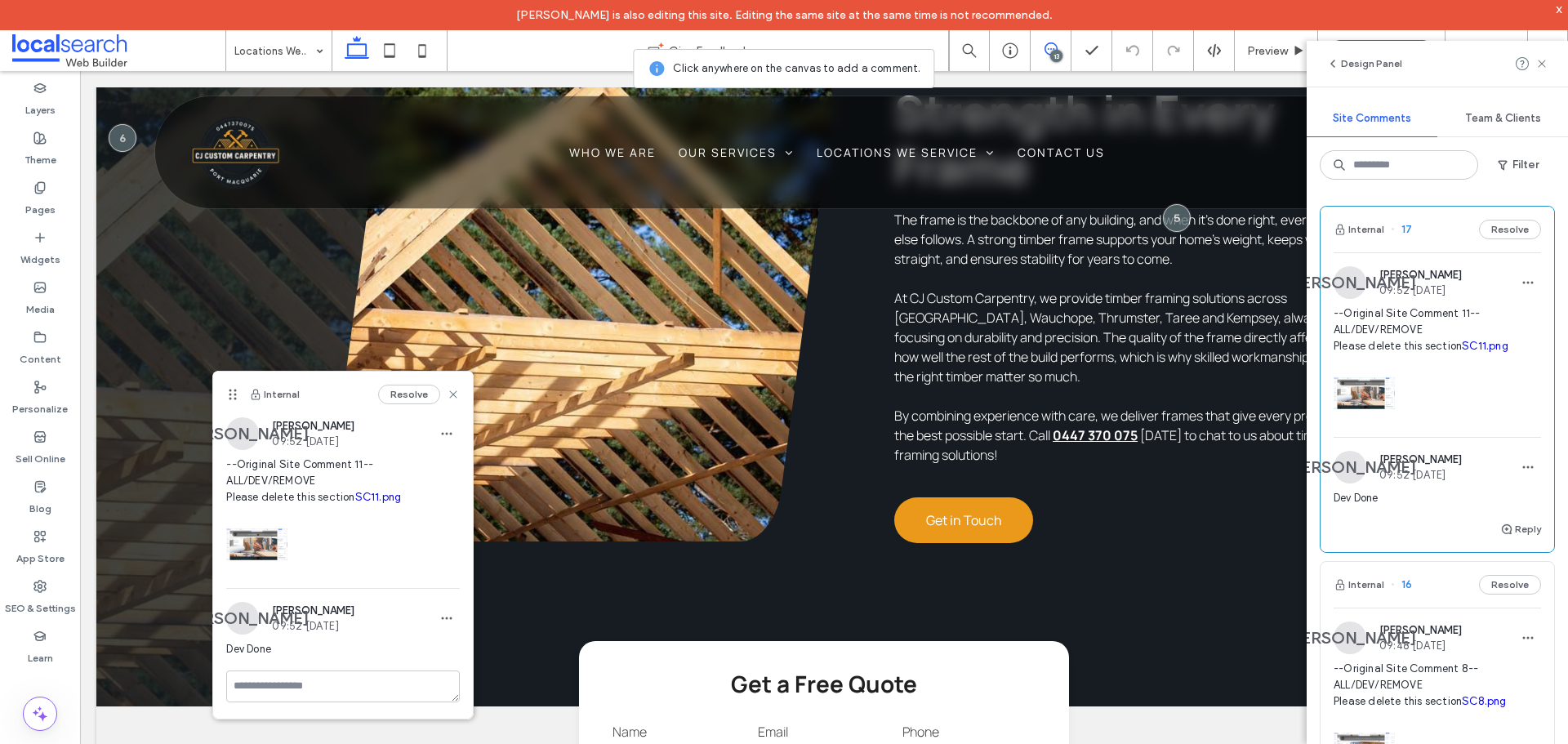
click at [355, 503] on link "SC11.png" at bounding box center [378, 497] width 47 height 12
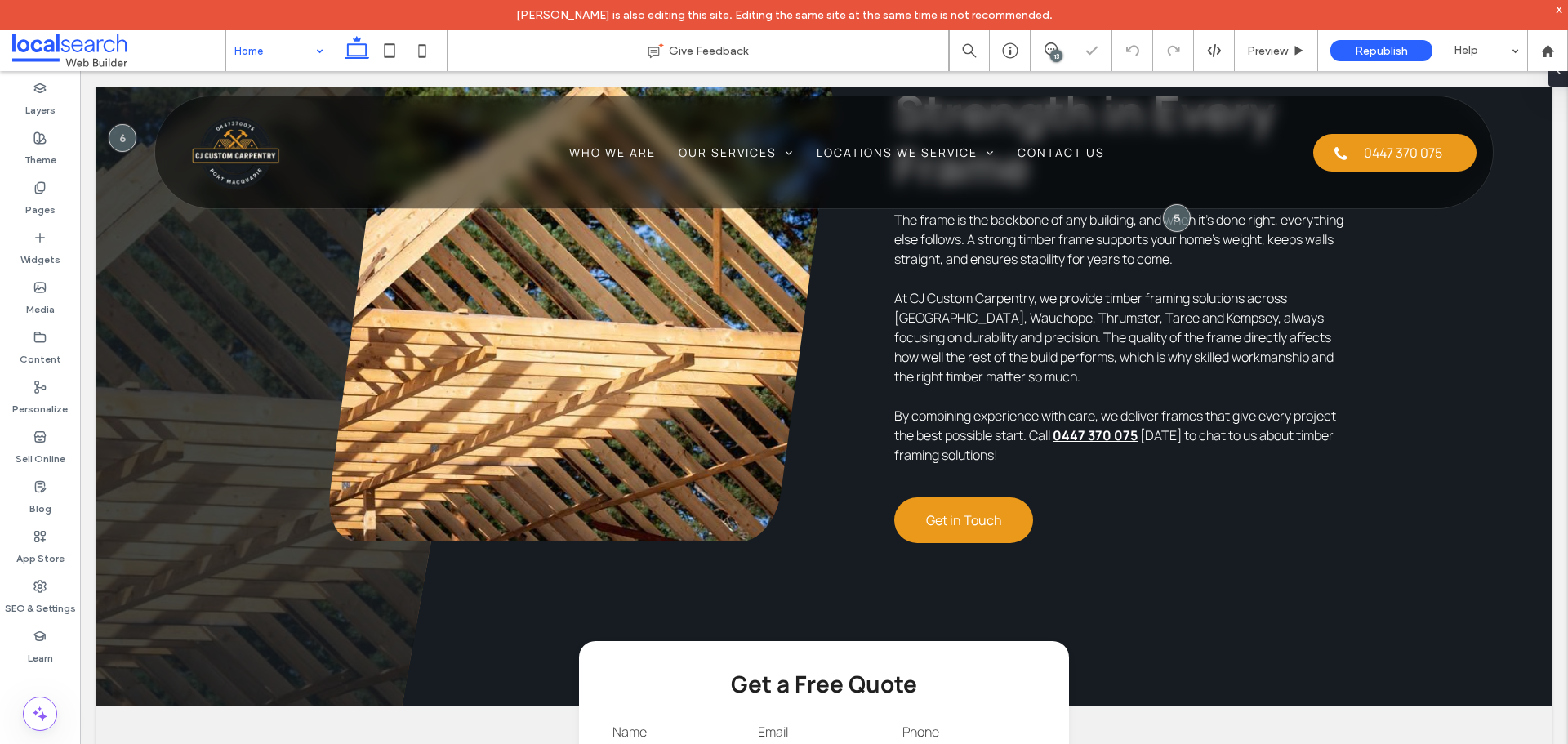
click at [296, 38] on input at bounding box center [274, 50] width 81 height 41
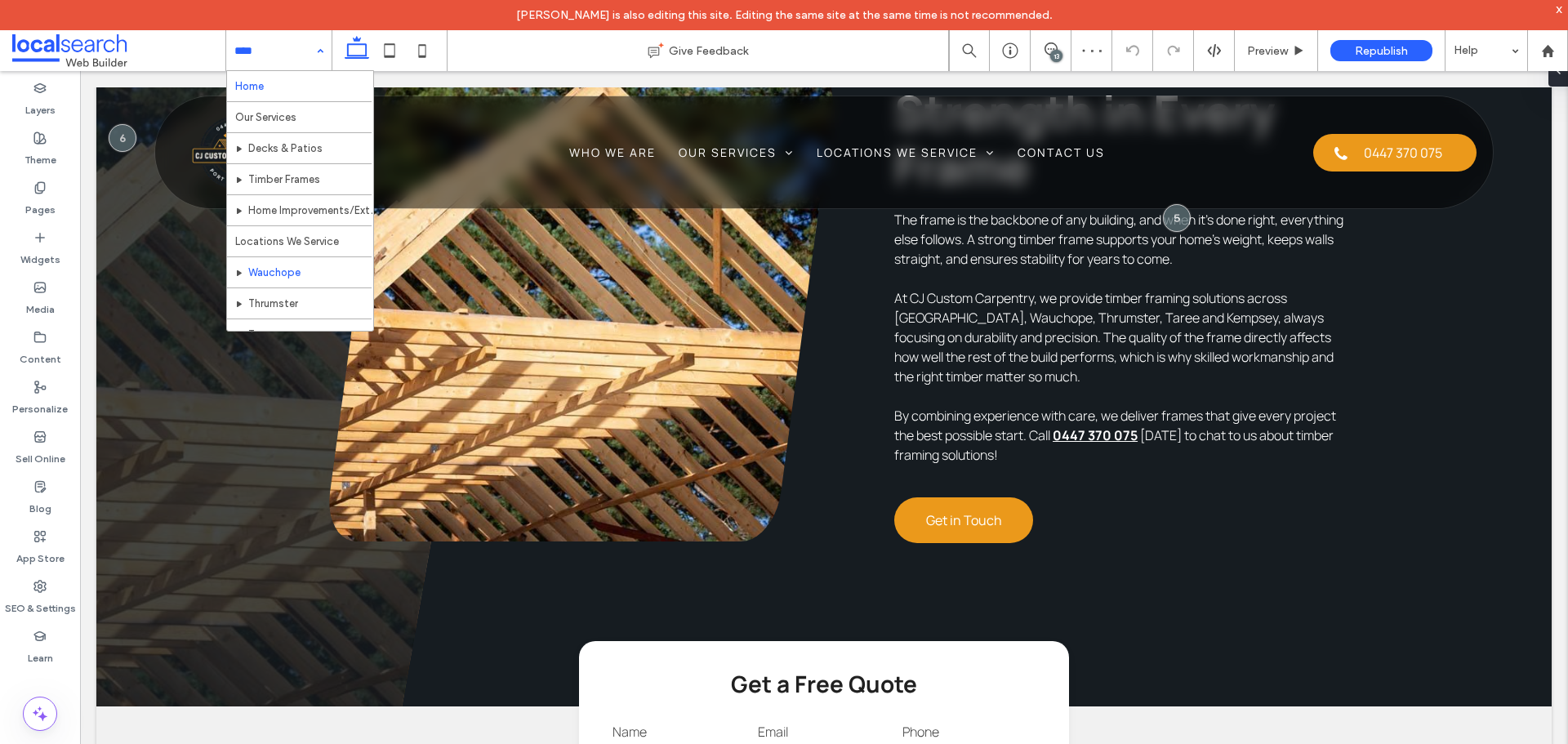
scroll to position [79, 0]
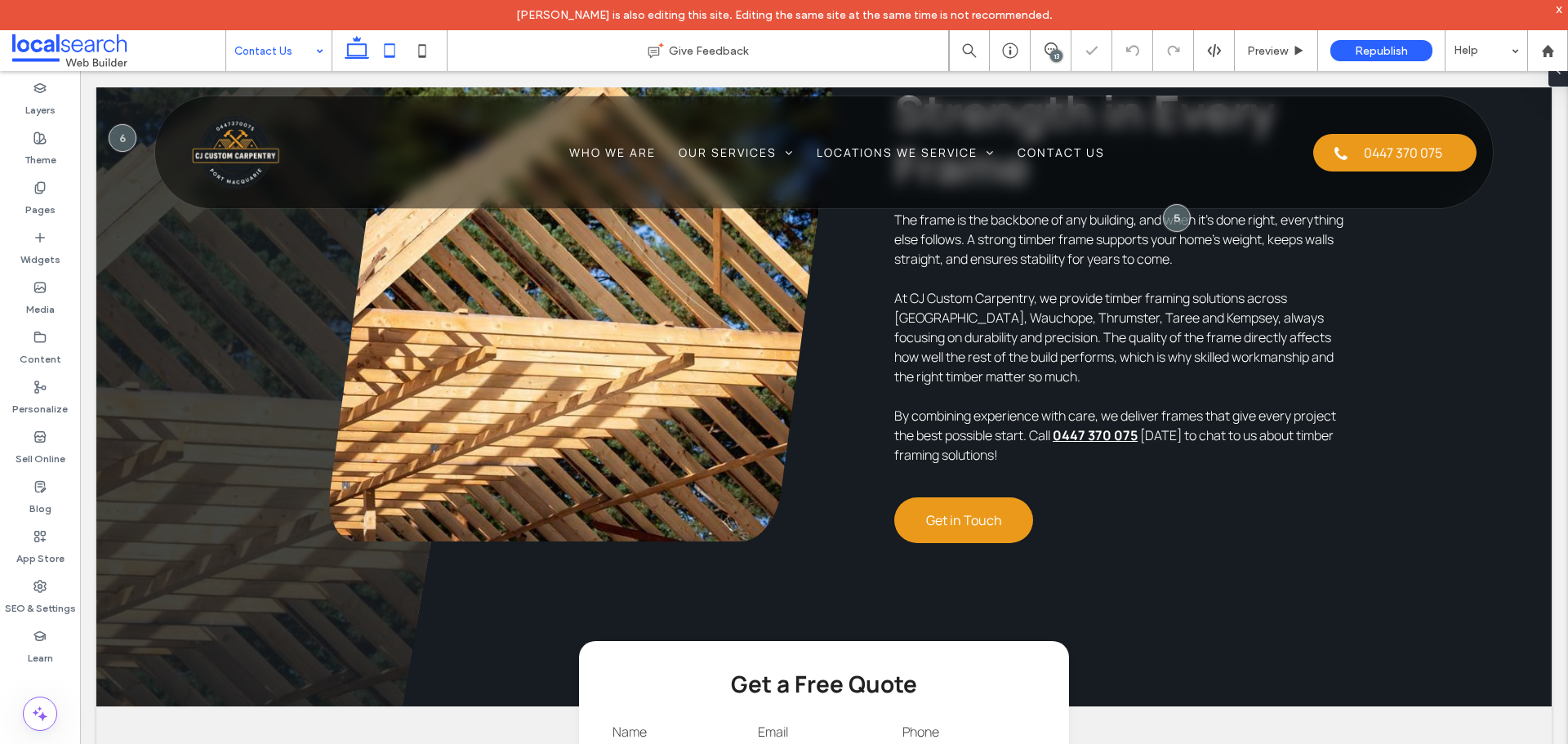
click at [391, 52] on icon at bounding box center [389, 50] width 33 height 33
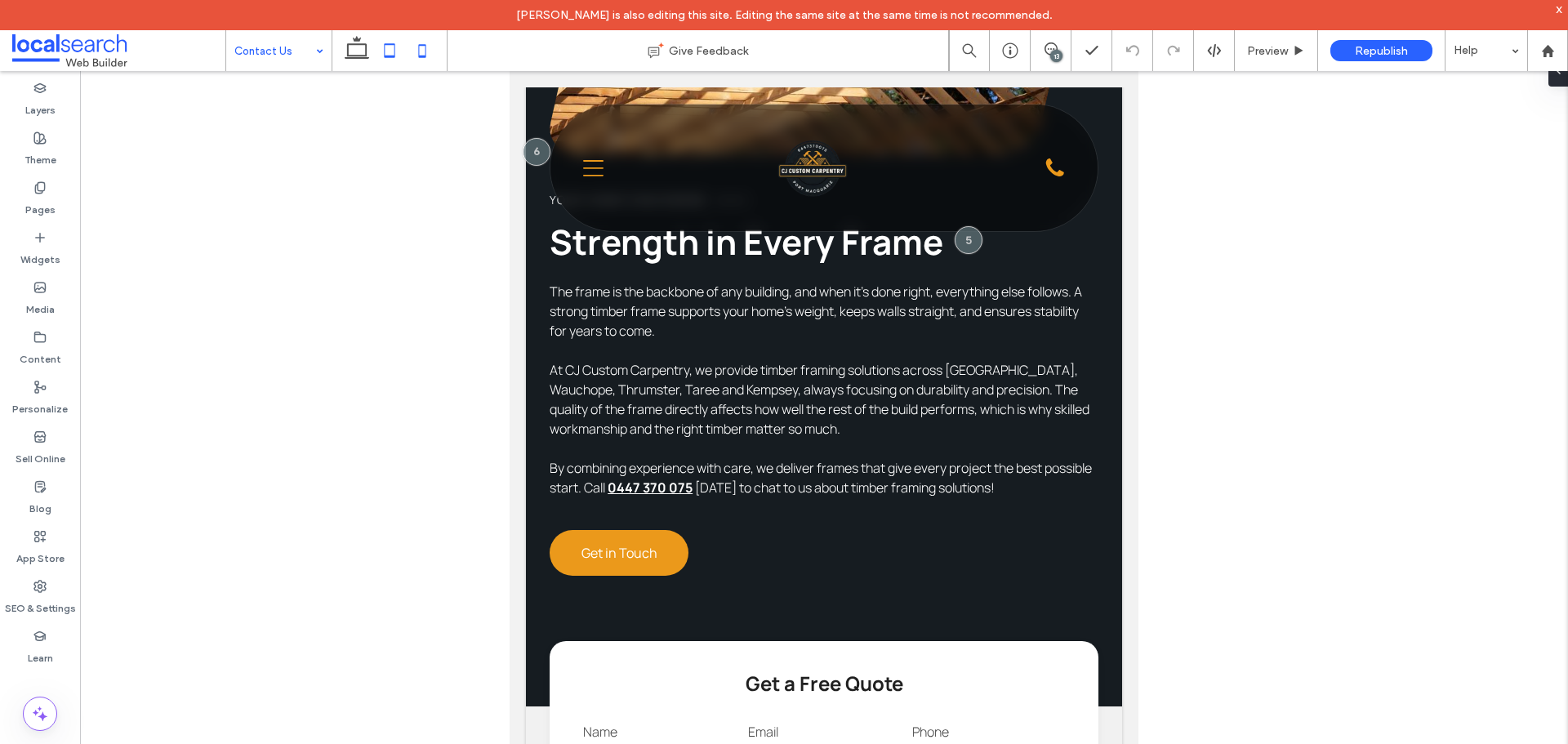
click at [421, 57] on use at bounding box center [422, 50] width 7 height 13
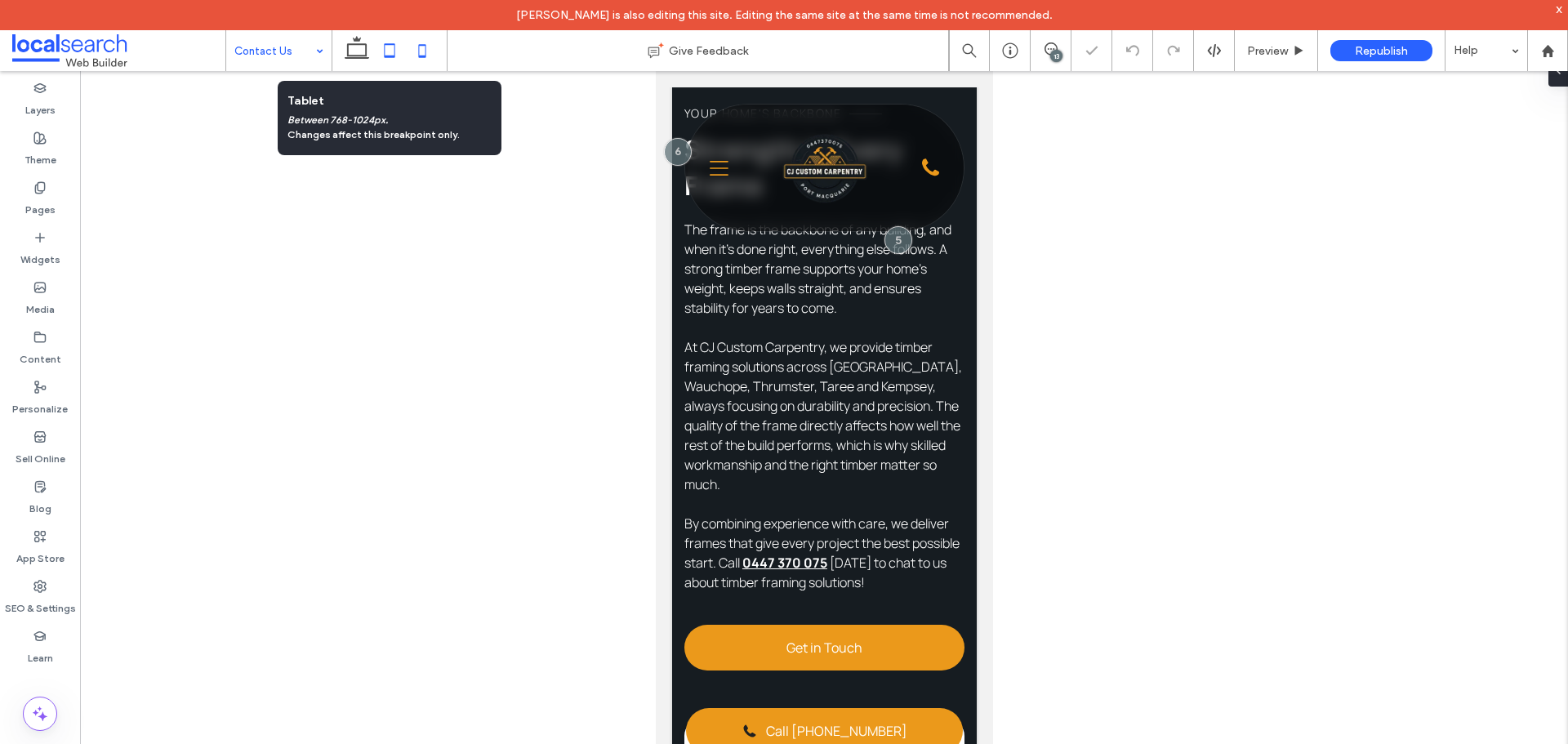
click at [382, 45] on icon at bounding box center [389, 50] width 33 height 33
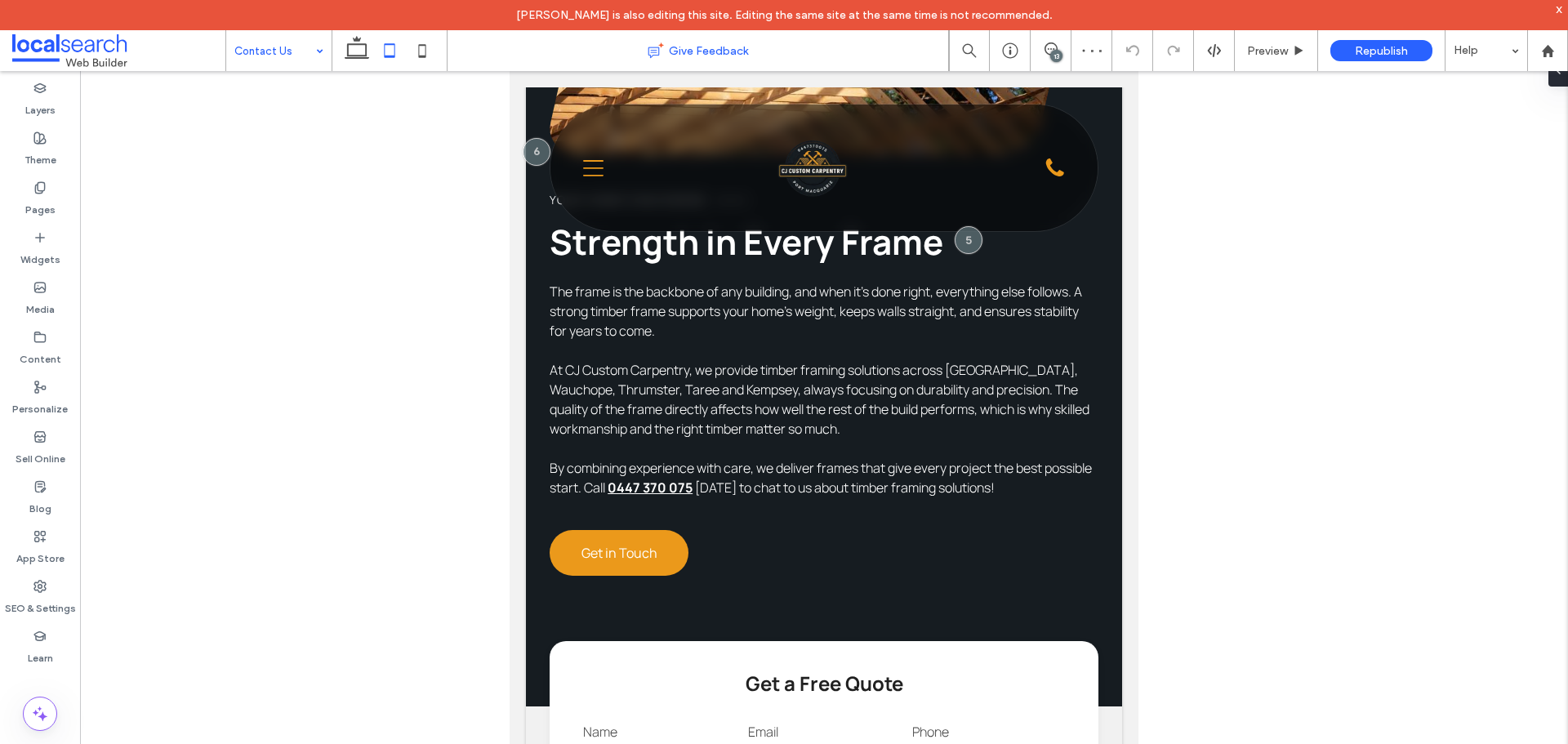
type input "***"
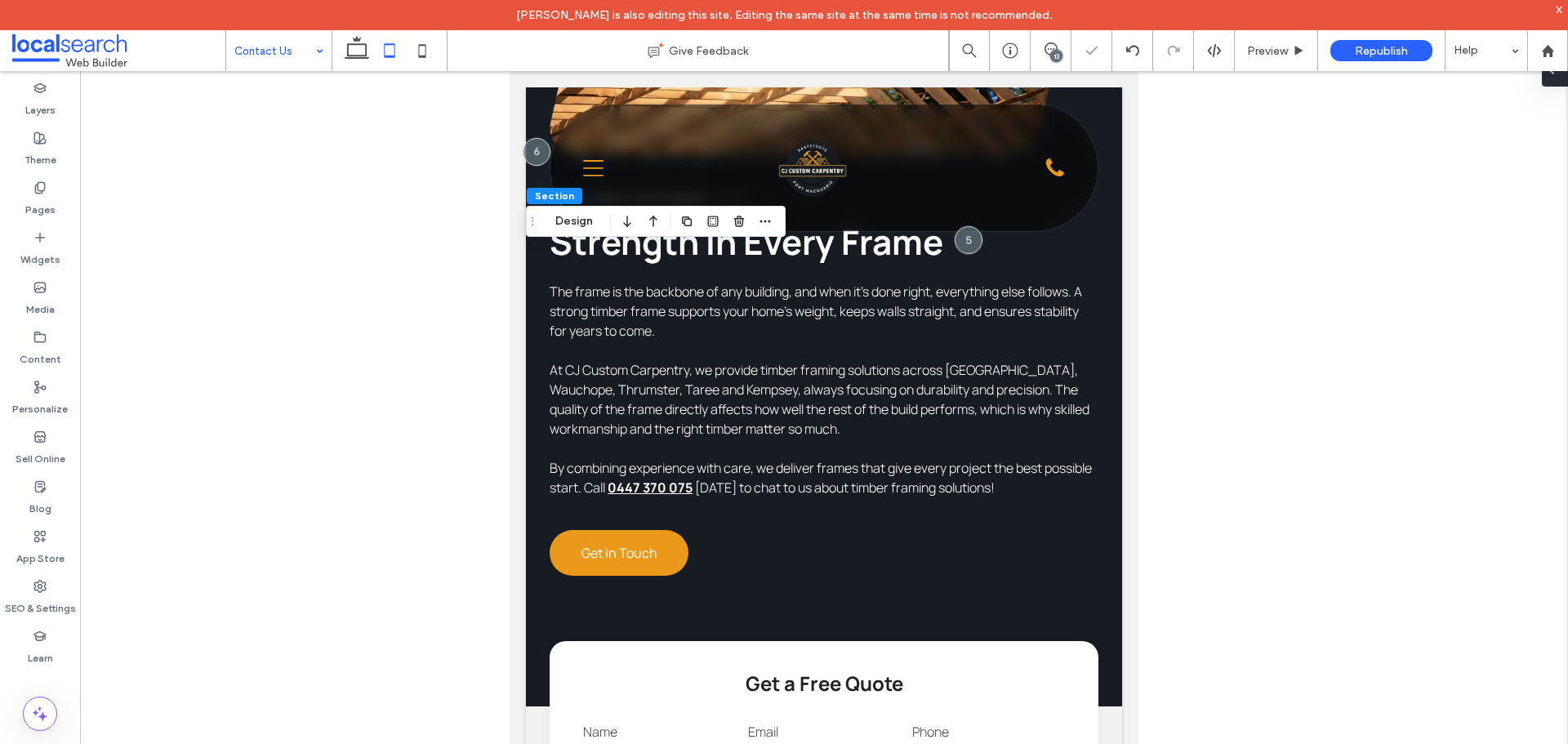
click at [1565, 74] on div at bounding box center [1555, 70] width 26 height 33
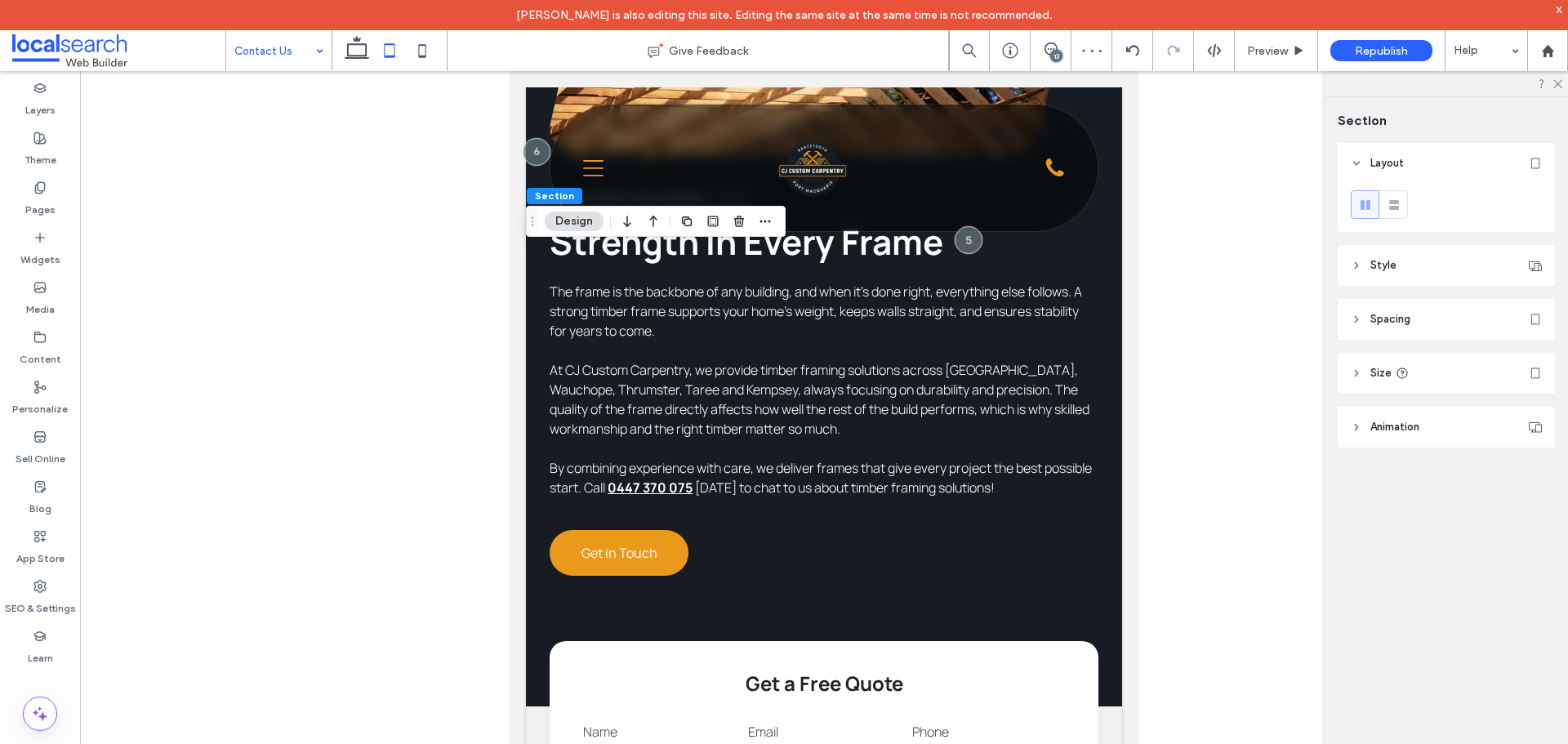
click at [1430, 359] on header "Size" at bounding box center [1446, 373] width 217 height 41
click at [1418, 314] on header "Spacing" at bounding box center [1446, 319] width 217 height 41
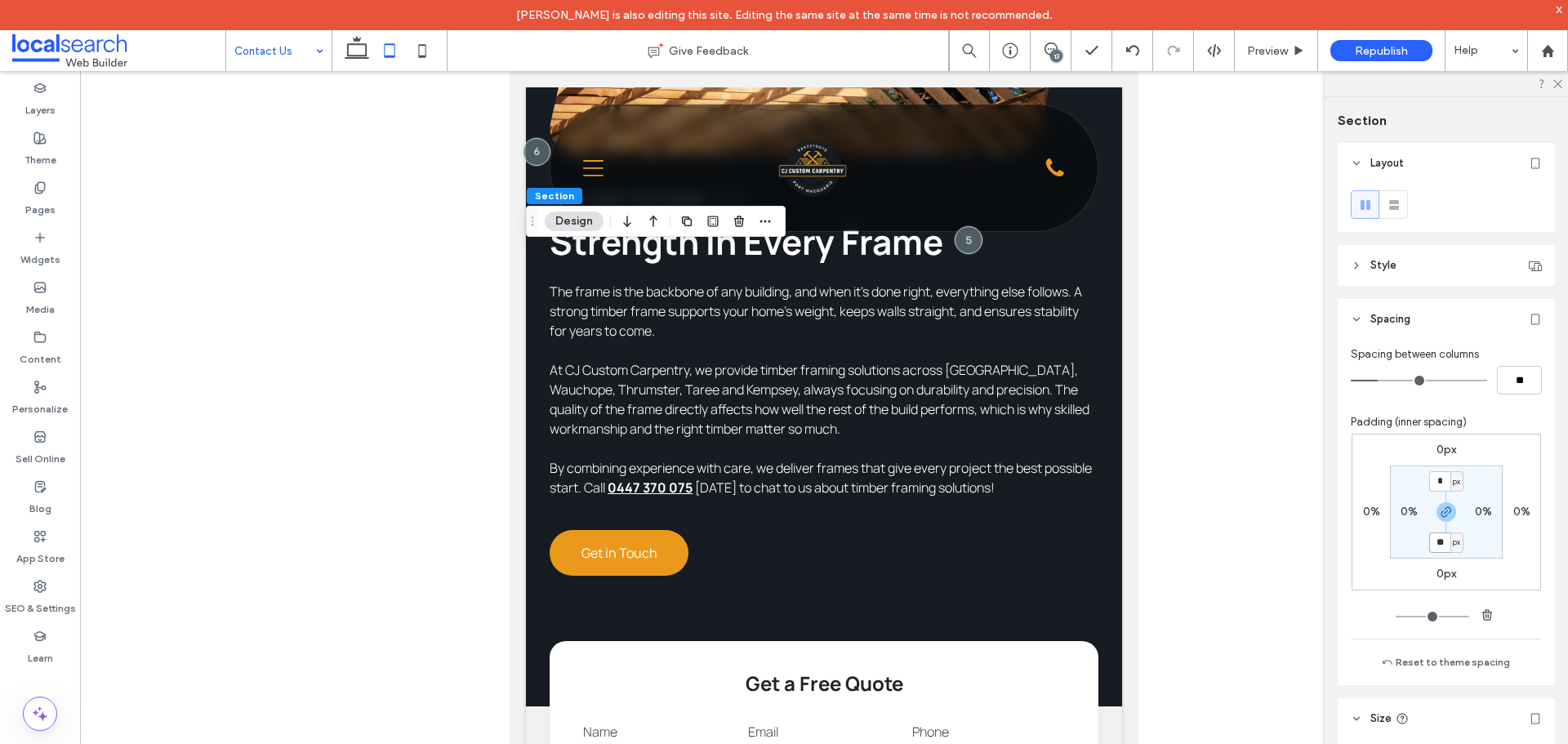
click at [1436, 535] on input "**" at bounding box center [1439, 543] width 21 height 20
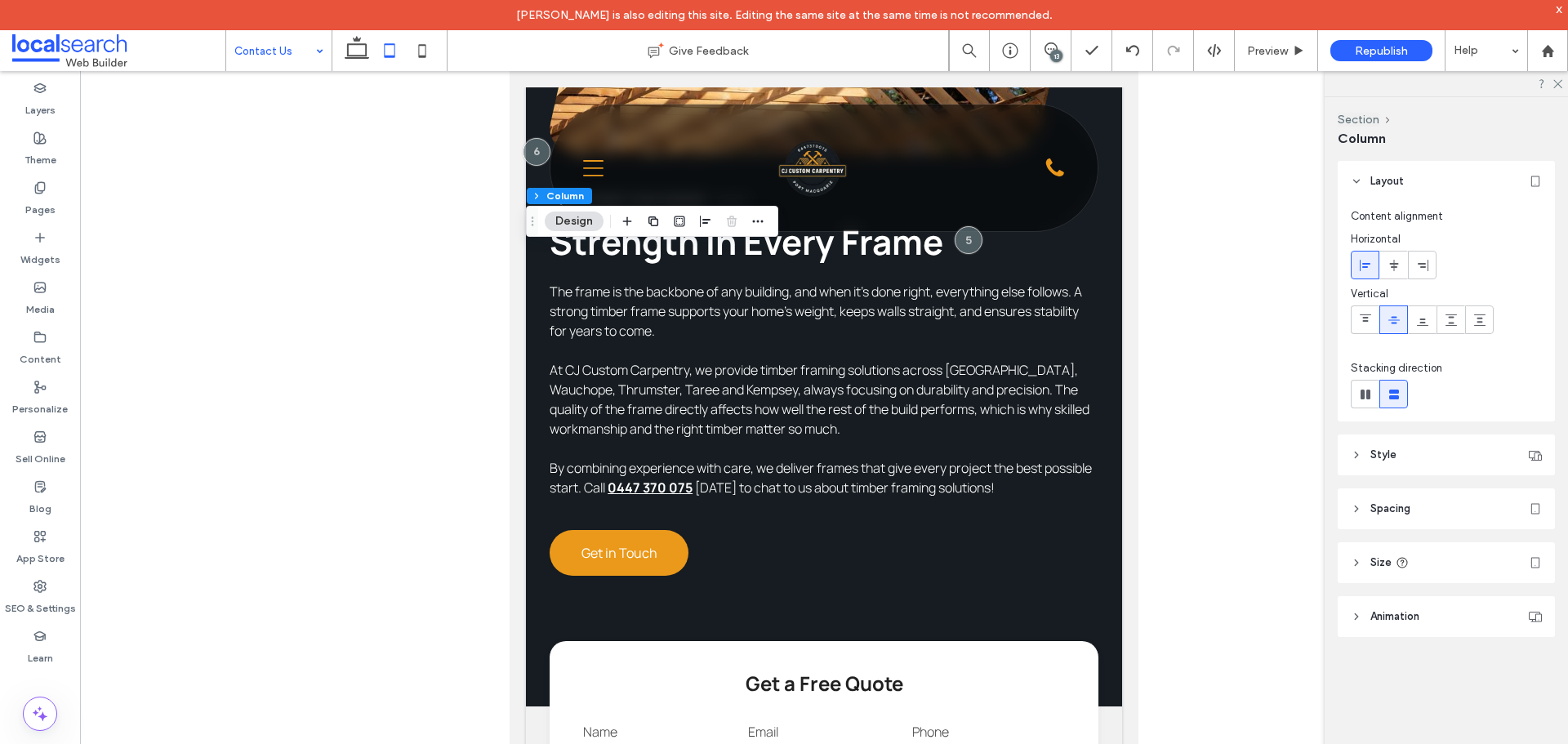
click at [1426, 459] on header "Style" at bounding box center [1446, 455] width 217 height 41
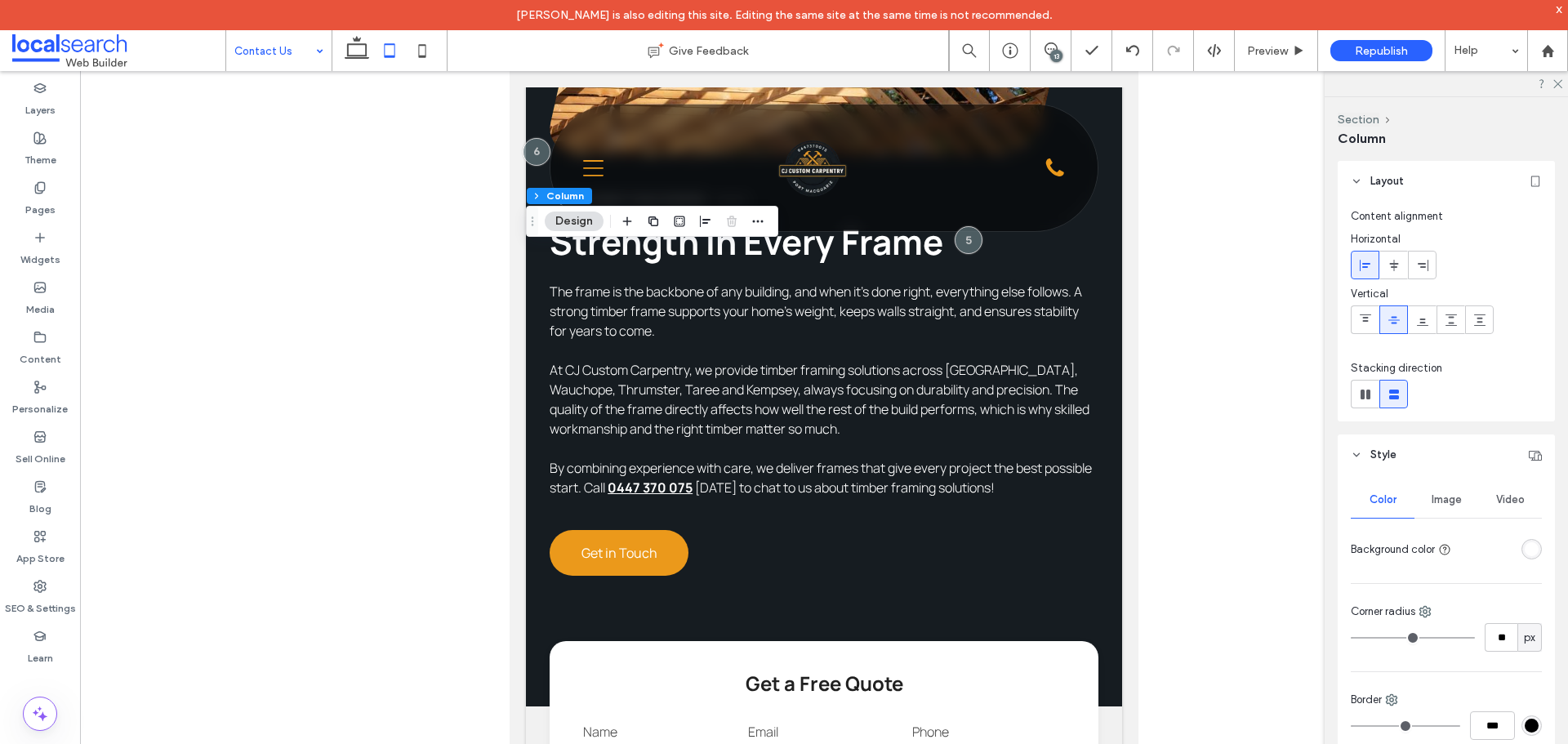
click at [1426, 459] on header "Style" at bounding box center [1446, 455] width 217 height 41
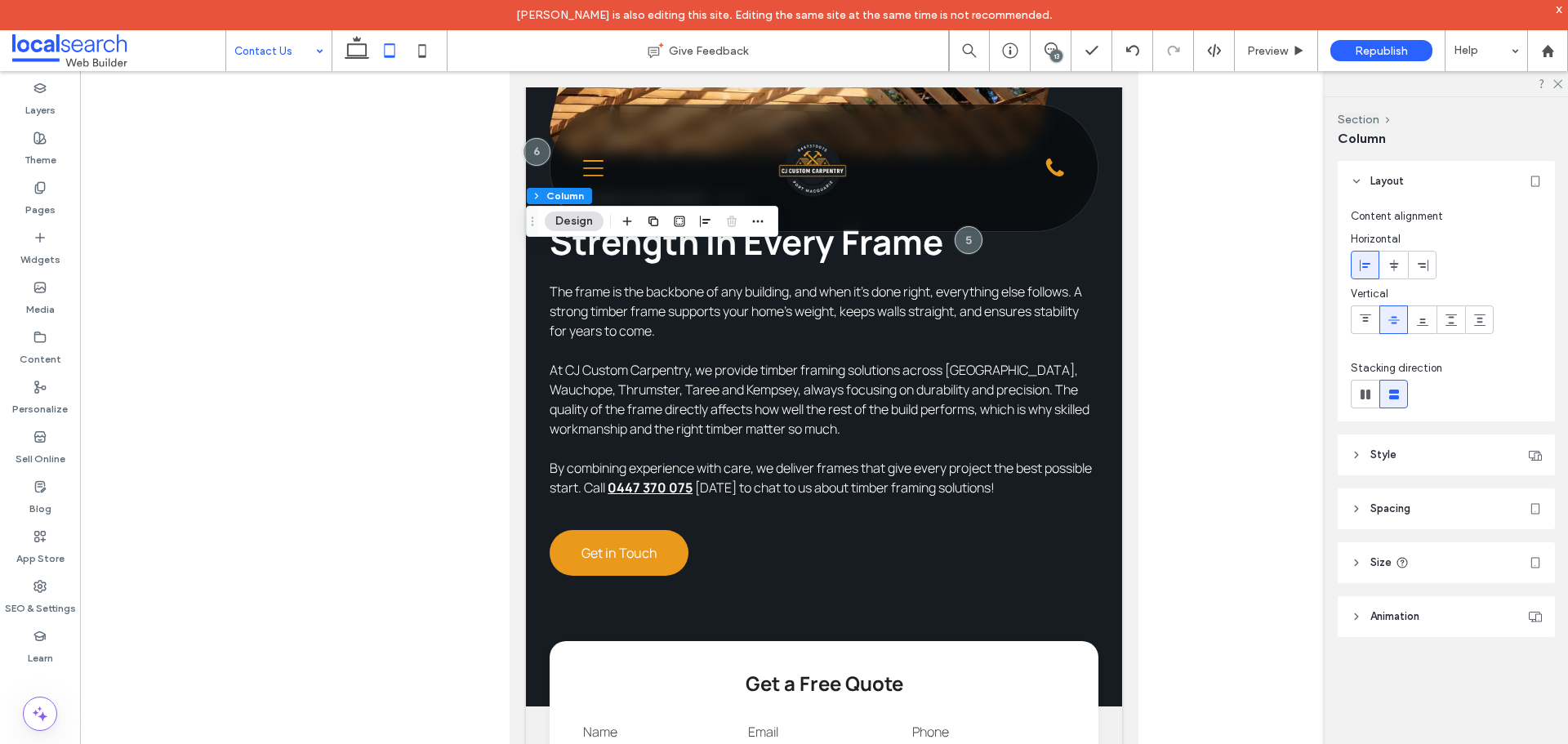
click at [1444, 553] on header "Size" at bounding box center [1446, 562] width 217 height 41
click at [1447, 498] on header "Spacing" at bounding box center [1446, 508] width 217 height 41
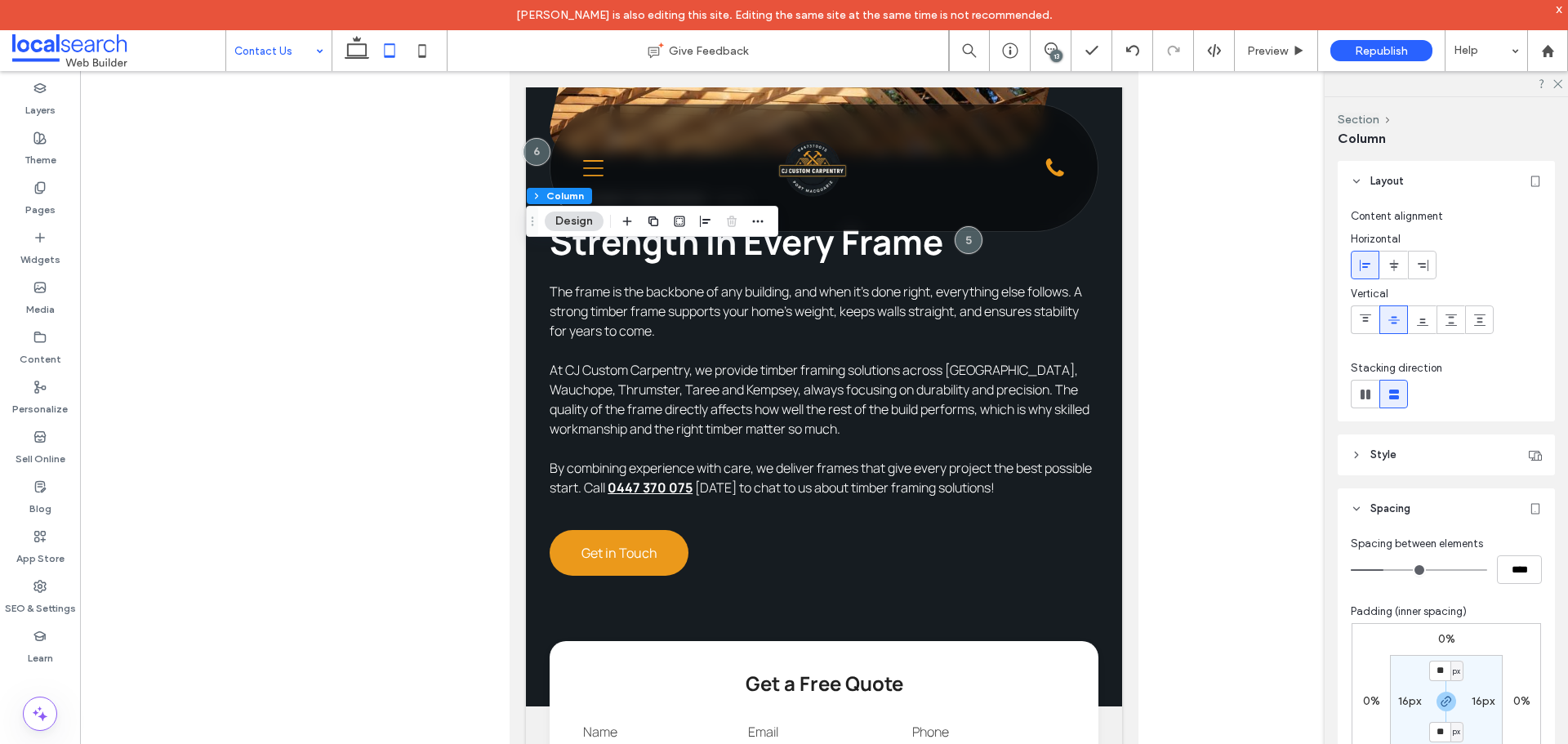
click at [1447, 498] on header "Spacing" at bounding box center [1446, 508] width 217 height 41
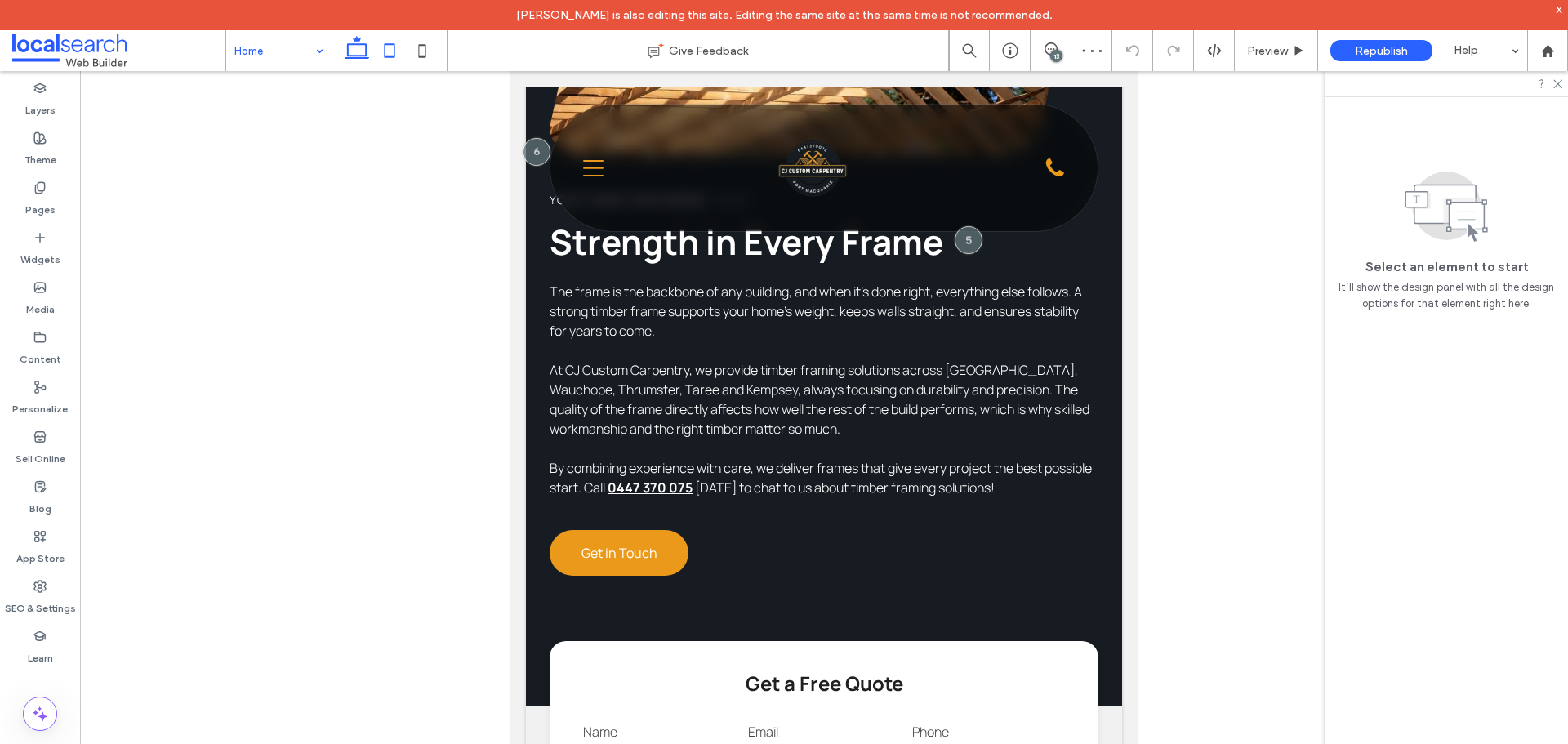
click at [344, 47] on icon at bounding box center [357, 50] width 33 height 33
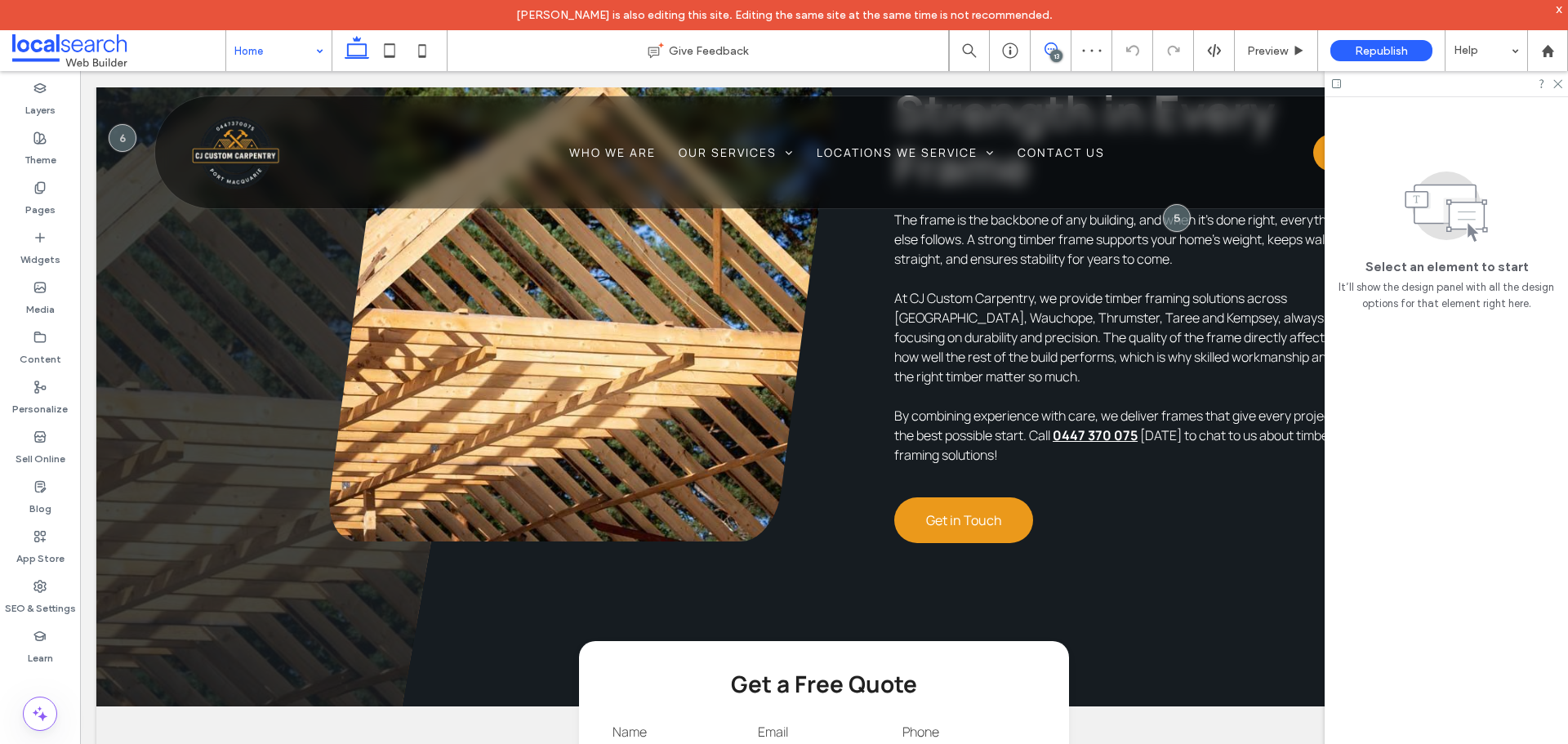
click at [1047, 55] on icon at bounding box center [1051, 48] width 13 height 13
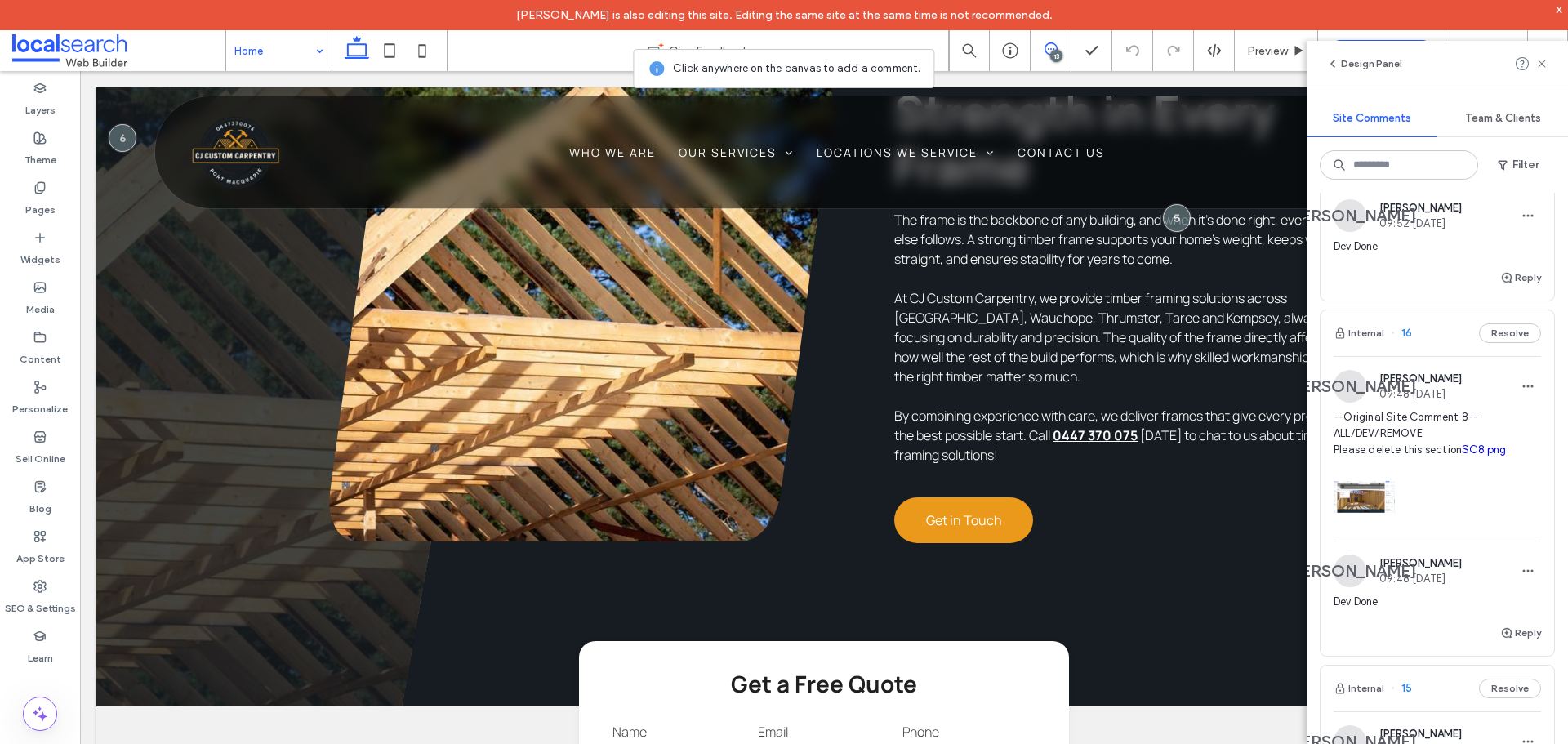
scroll to position [408, 0]
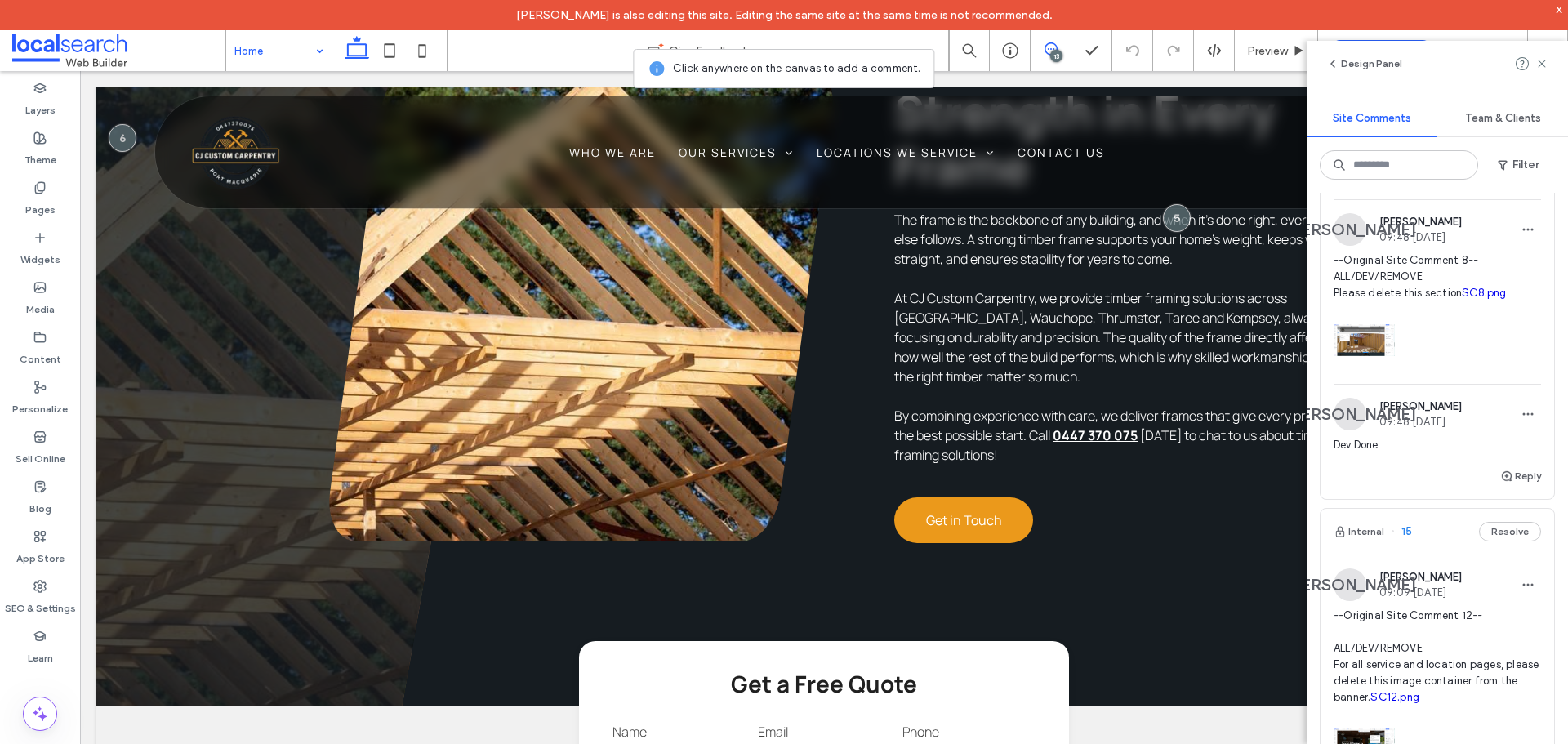
click at [1468, 371] on div at bounding box center [1437, 335] width 207 height 69
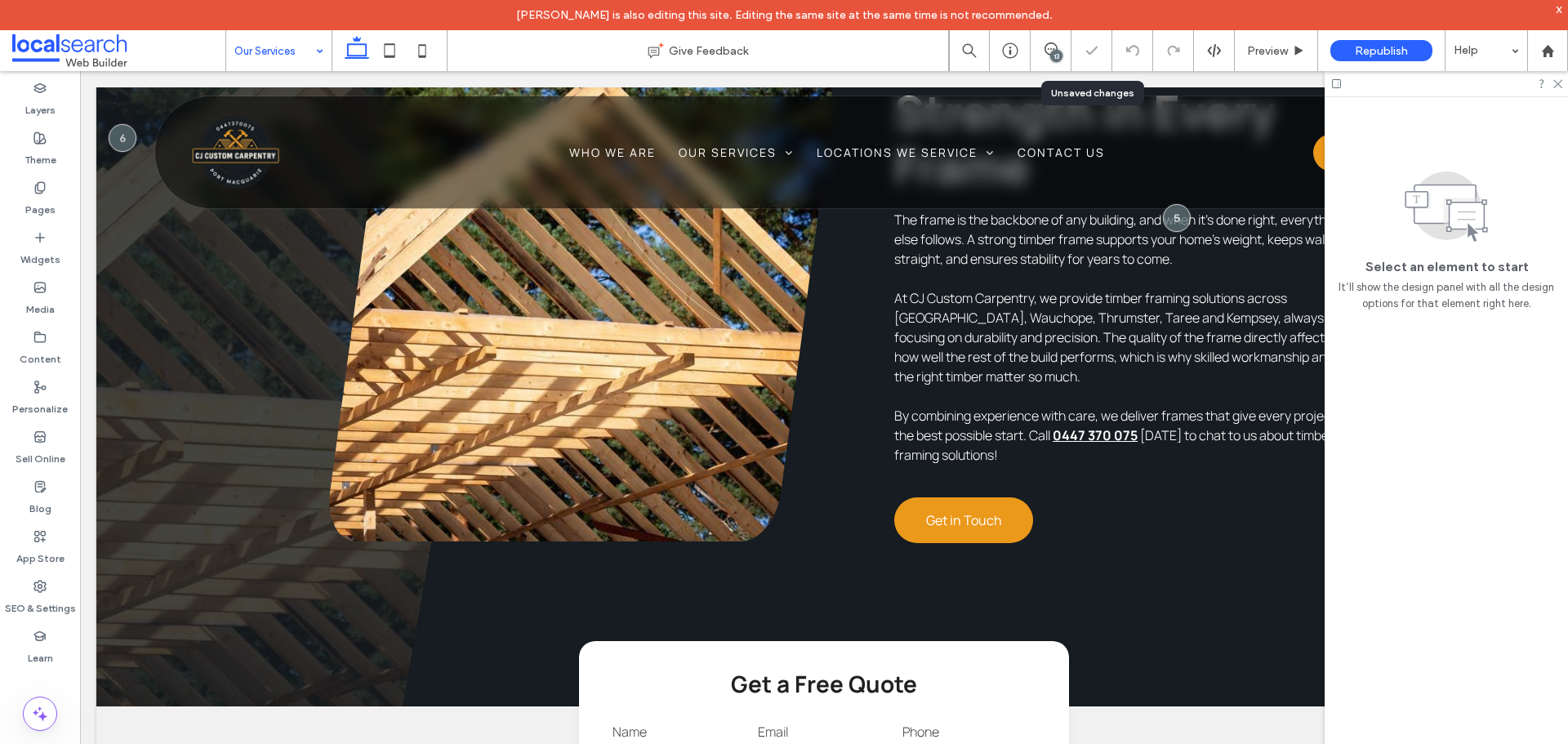
click at [1060, 54] on div "13" at bounding box center [1056, 56] width 12 height 12
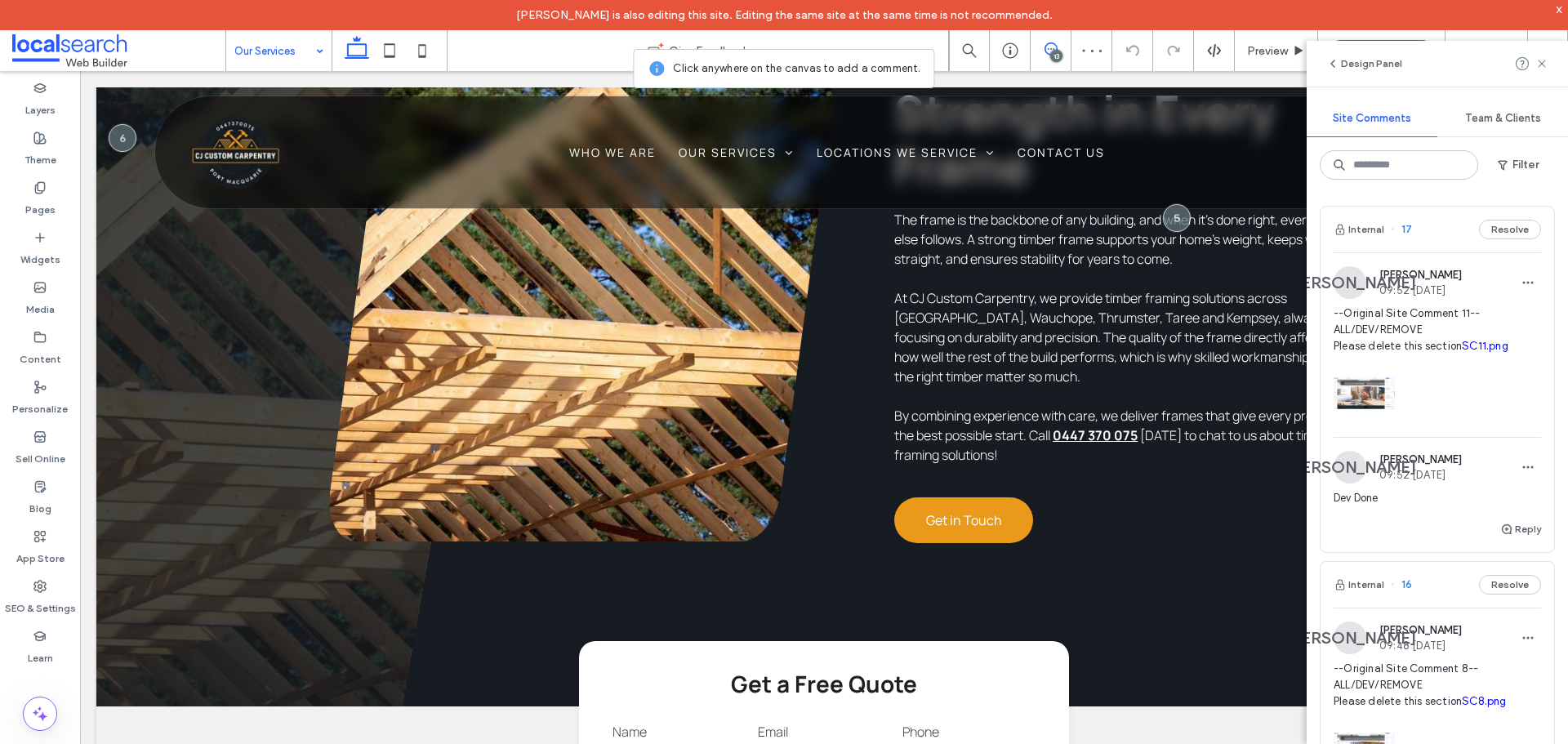
scroll to position [327, 0]
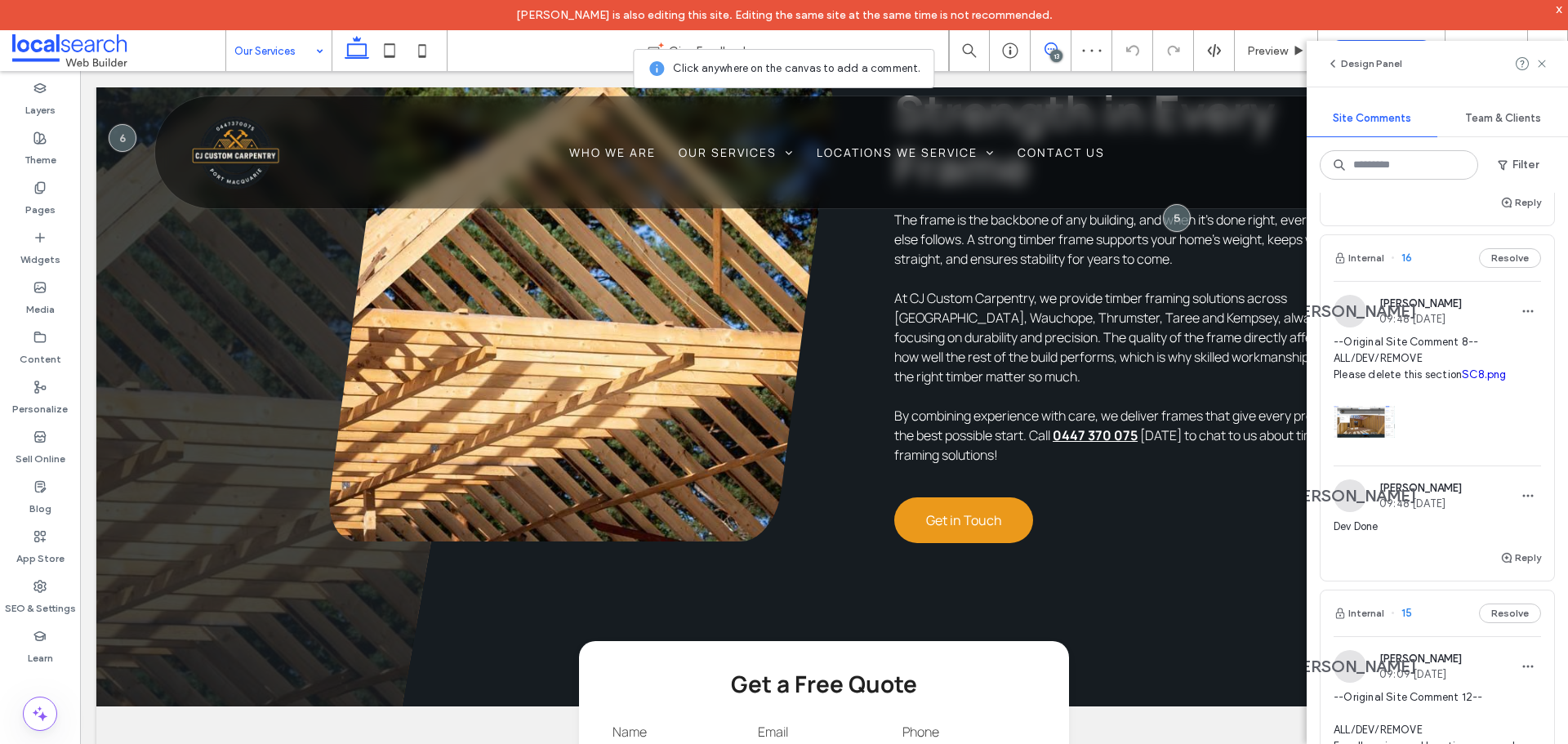
click at [1517, 453] on div at bounding box center [1437, 417] width 207 height 69
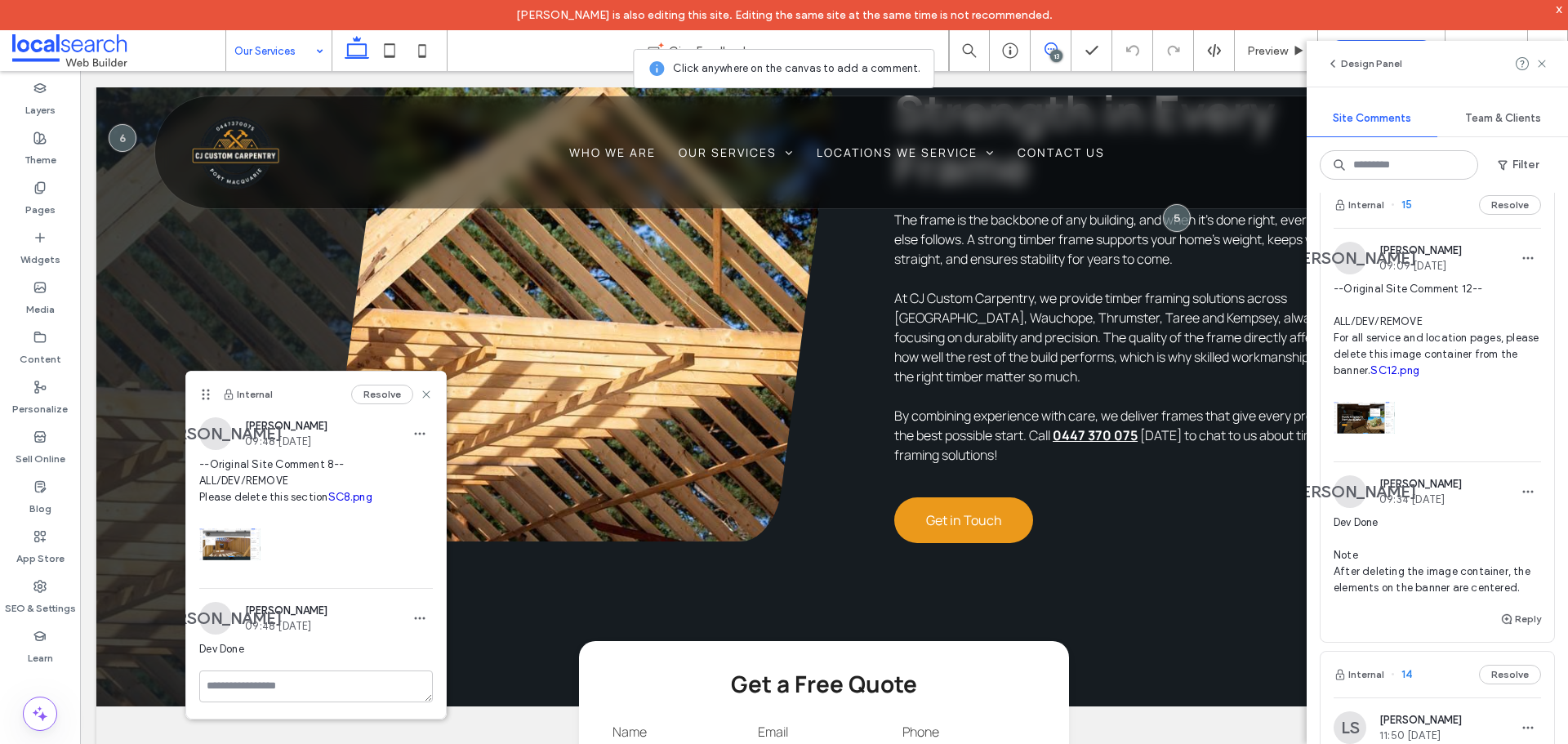
click at [1514, 448] on div at bounding box center [1437, 413] width 207 height 69
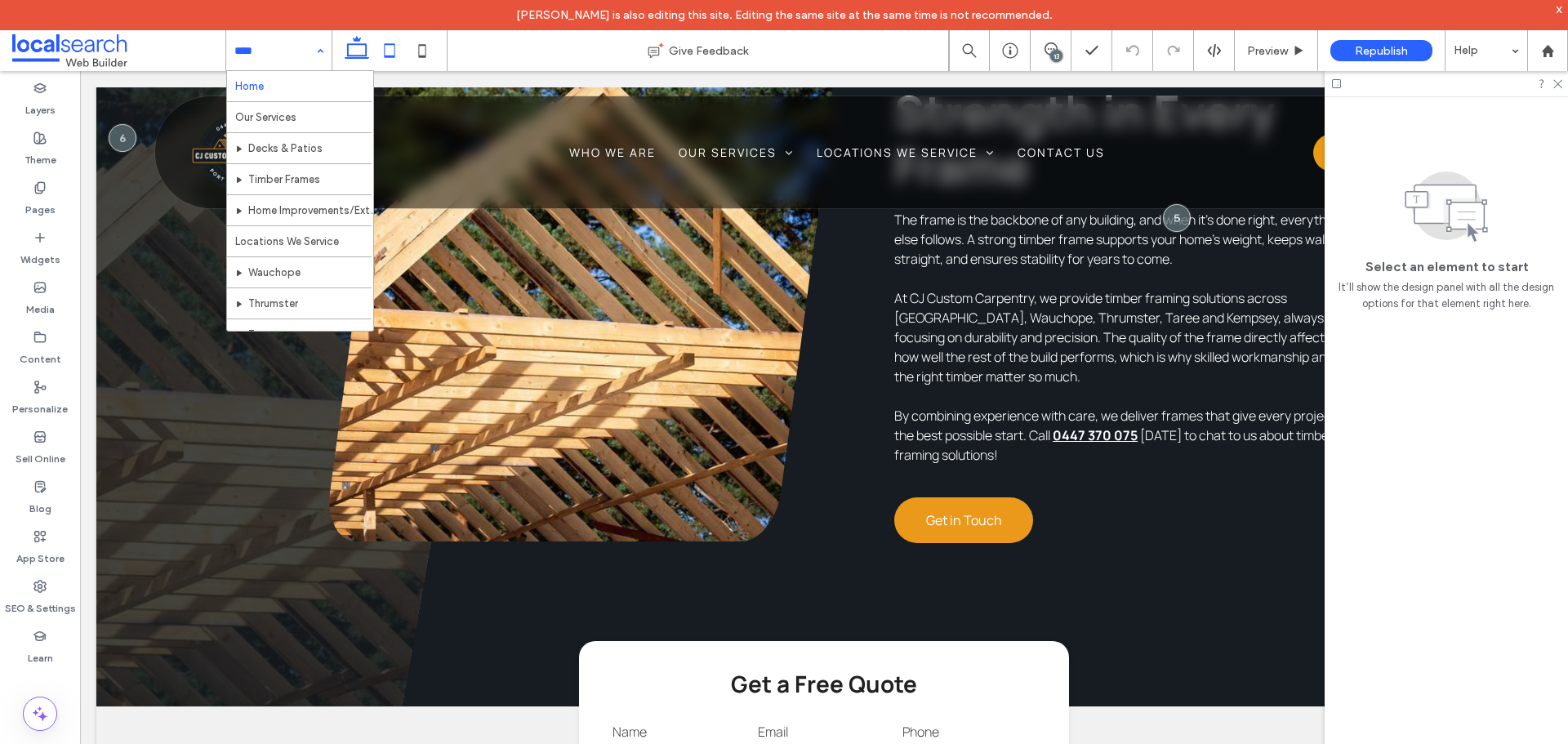
click at [377, 57] on icon at bounding box center [389, 50] width 33 height 33
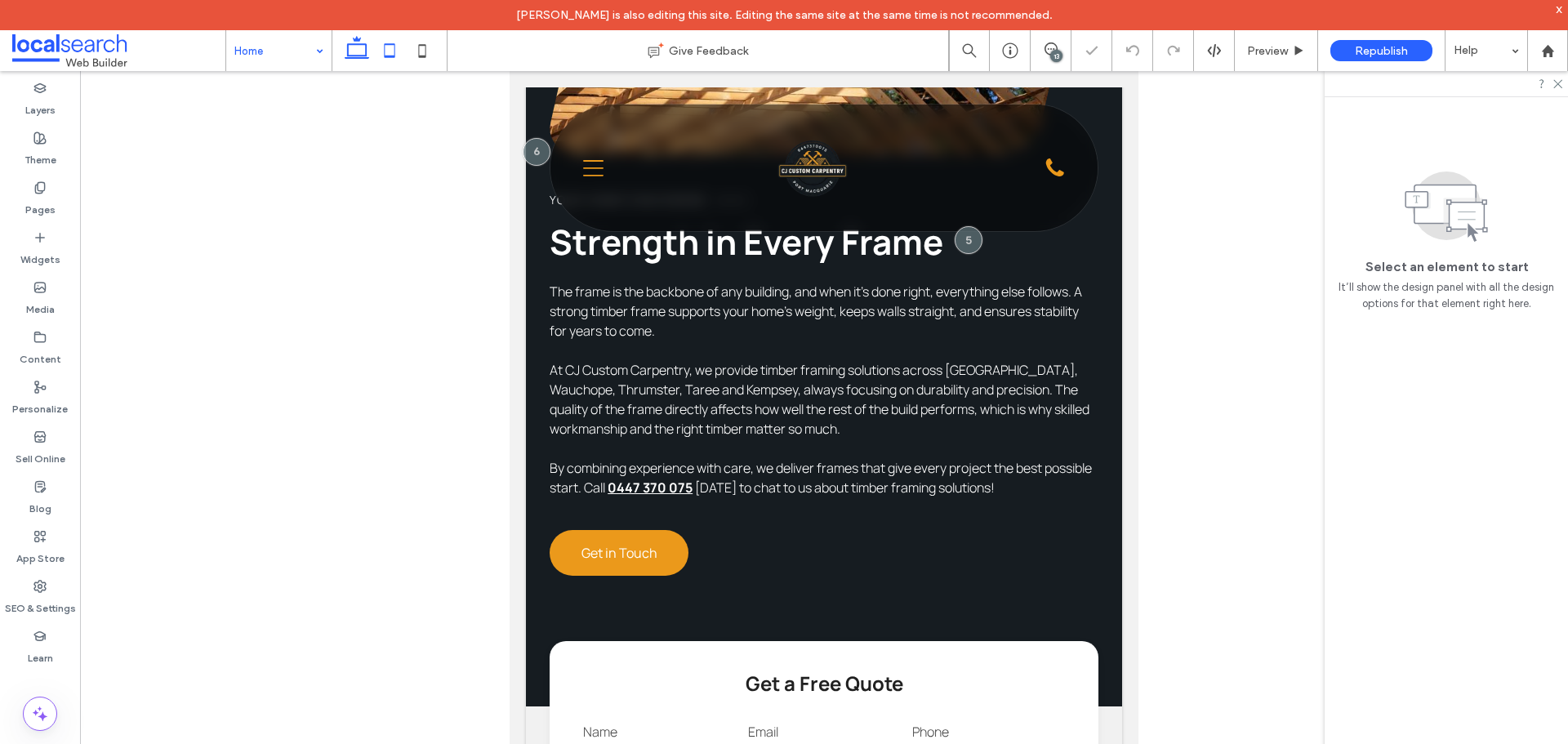
click at [359, 46] on icon at bounding box center [357, 50] width 33 height 33
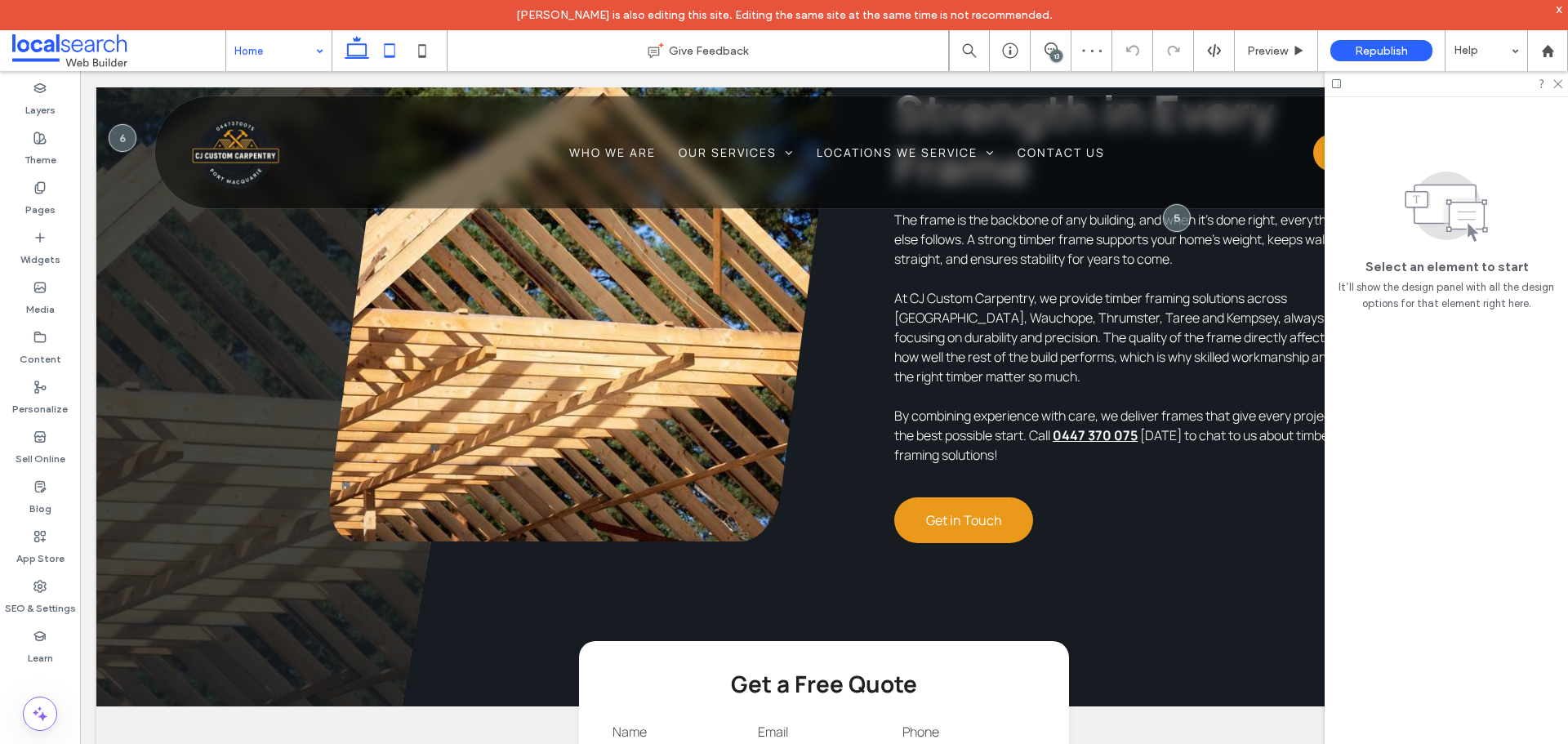
click at [395, 45] on use at bounding box center [390, 50] width 11 height 14
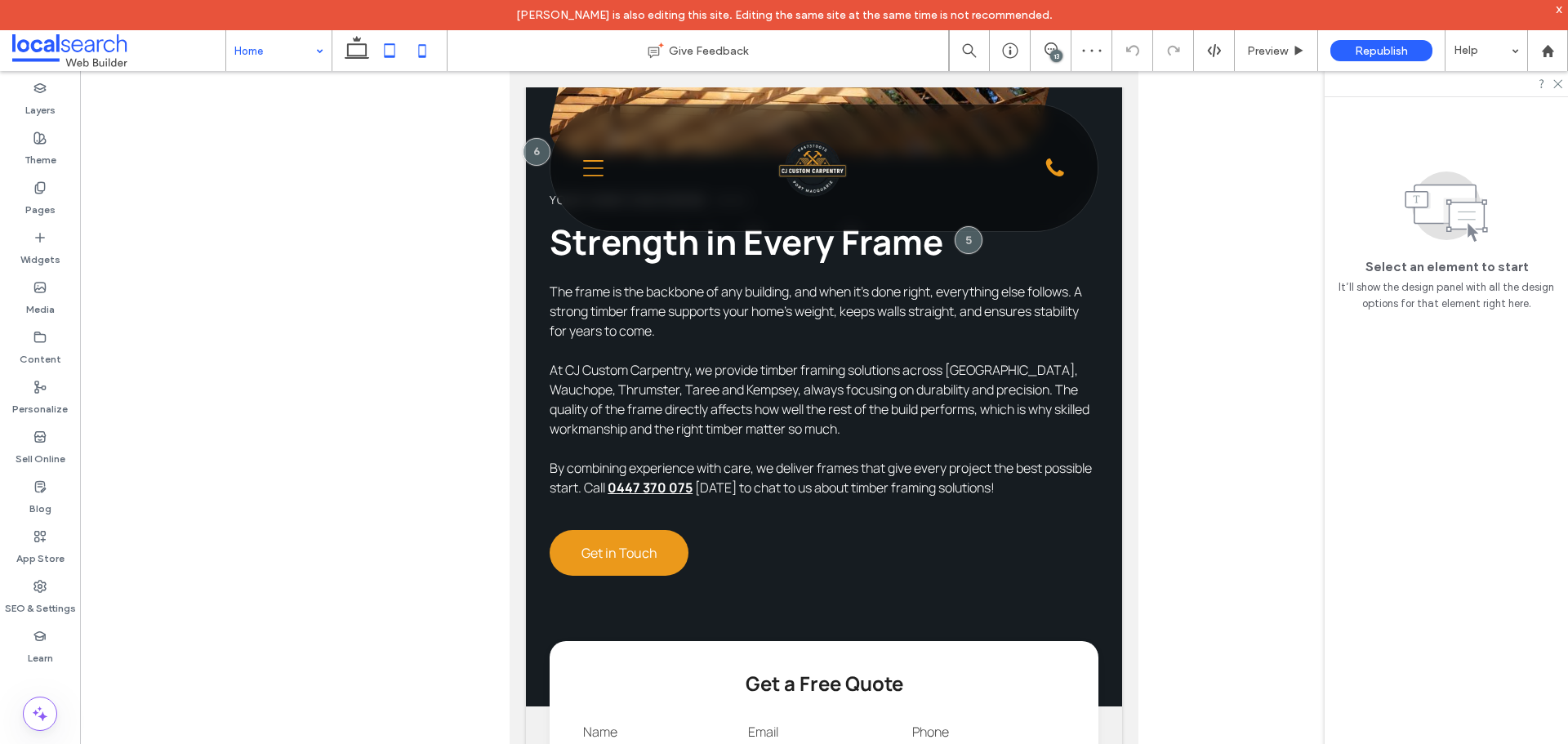
click at [414, 49] on icon at bounding box center [422, 50] width 33 height 33
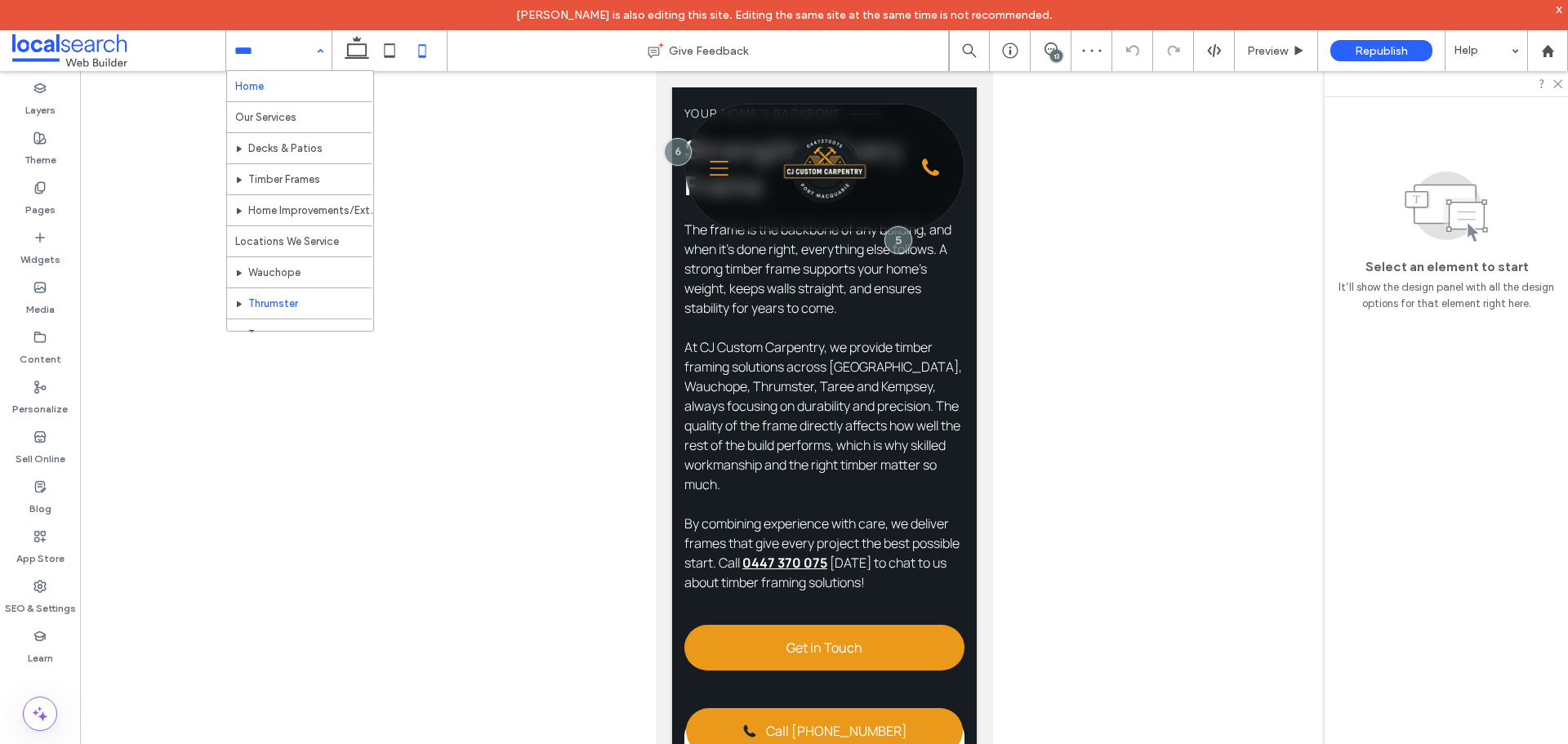
scroll to position [79, 0]
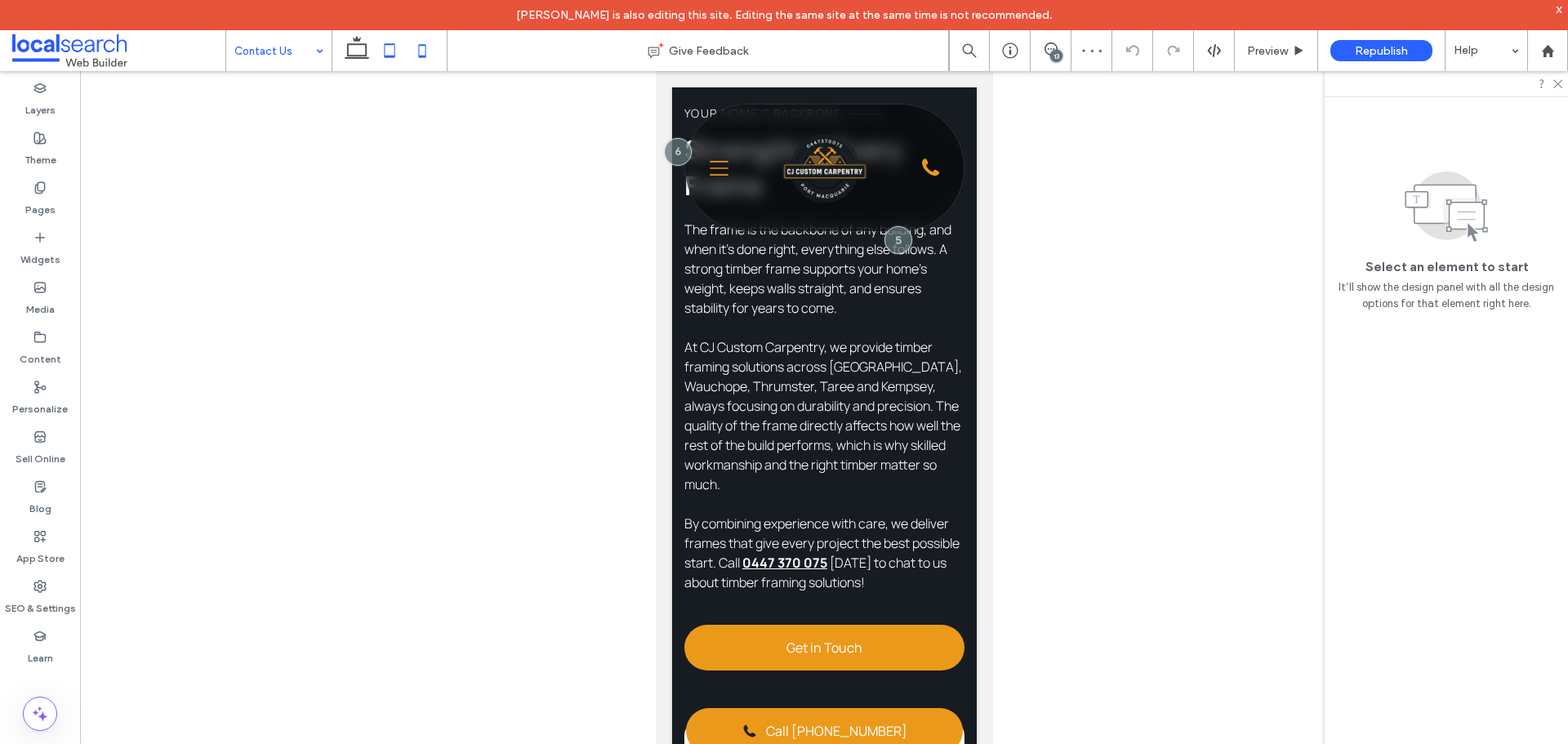
click at [380, 40] on icon at bounding box center [389, 50] width 33 height 33
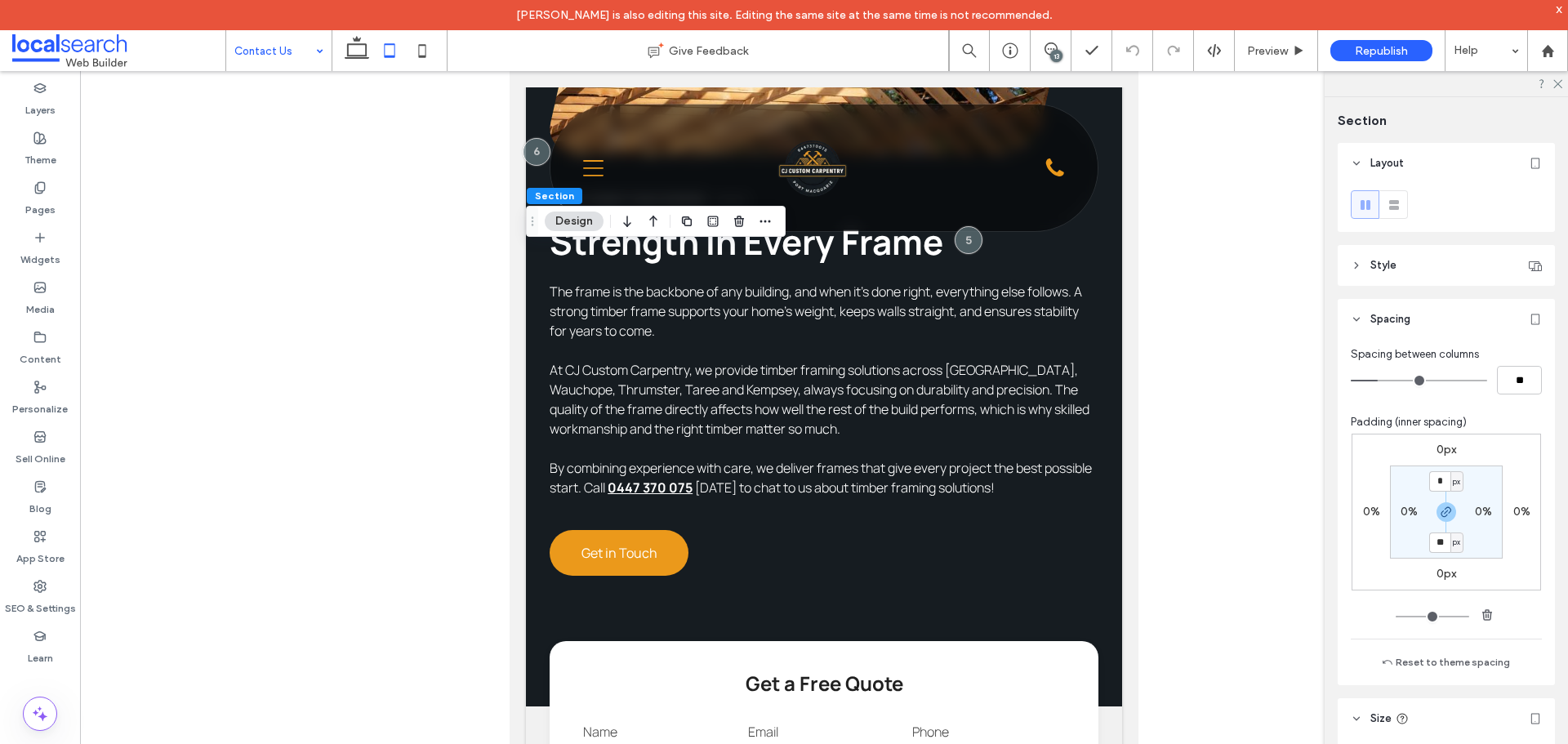
type input "**"
click at [1444, 474] on input "**" at bounding box center [1439, 481] width 21 height 20
click at [1437, 498] on section "** px 0% ** px 0%" at bounding box center [1446, 512] width 113 height 93
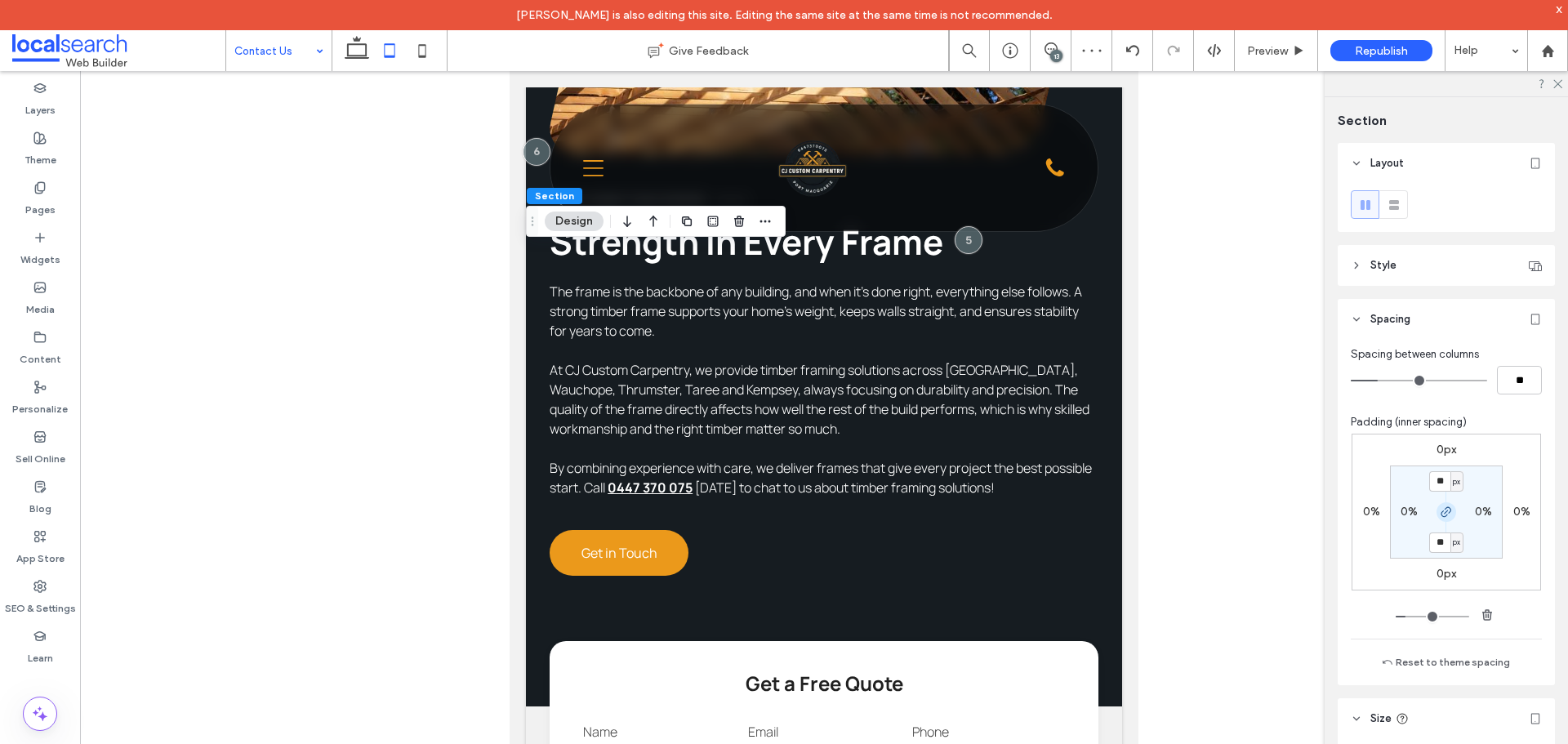
click at [1447, 511] on use "button" at bounding box center [1447, 512] width 10 height 10
click at [1429, 471] on input "**" at bounding box center [1439, 481] width 21 height 20
type input "*"
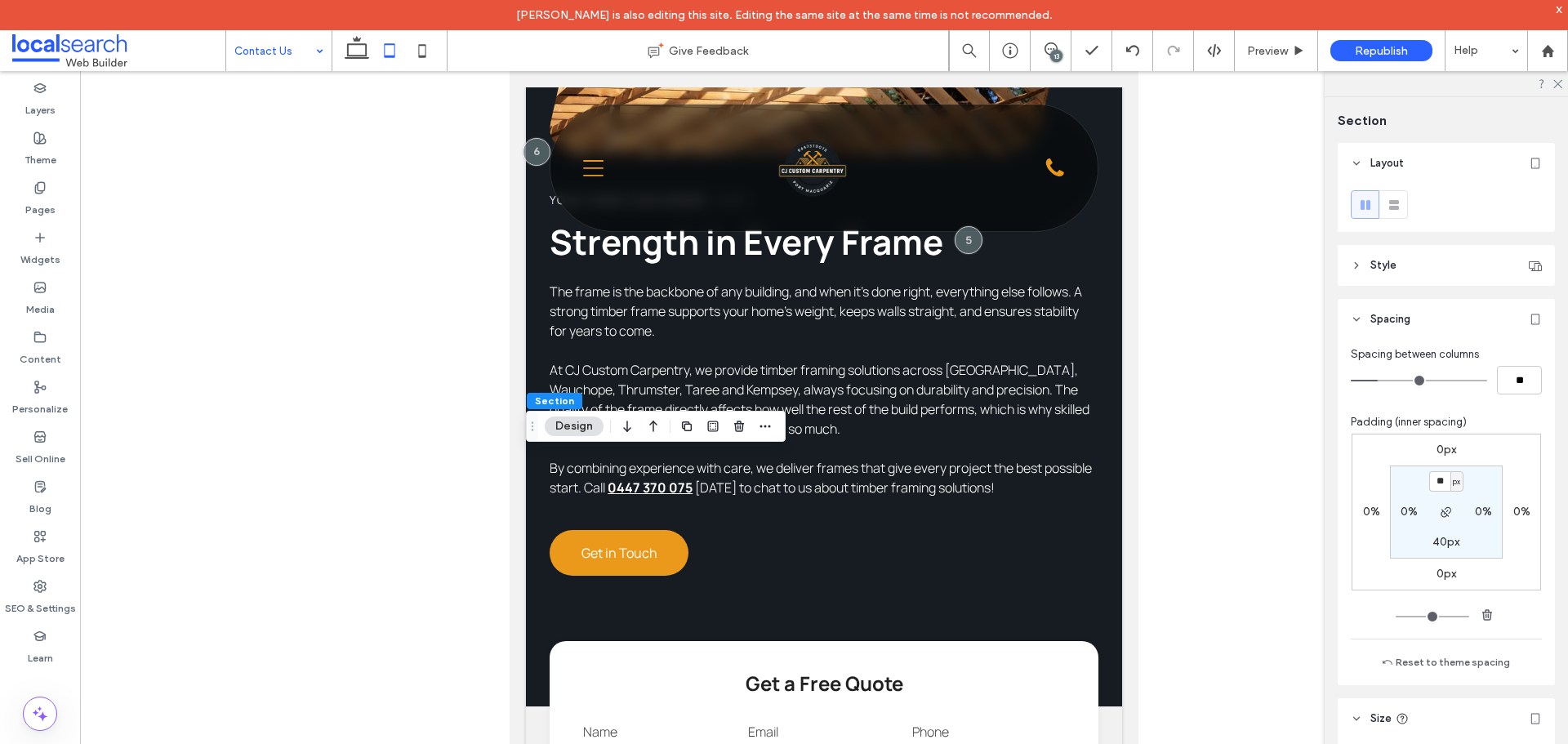
type input "**"
click at [1443, 542] on label "40px" at bounding box center [1446, 542] width 27 height 14
type input "**"
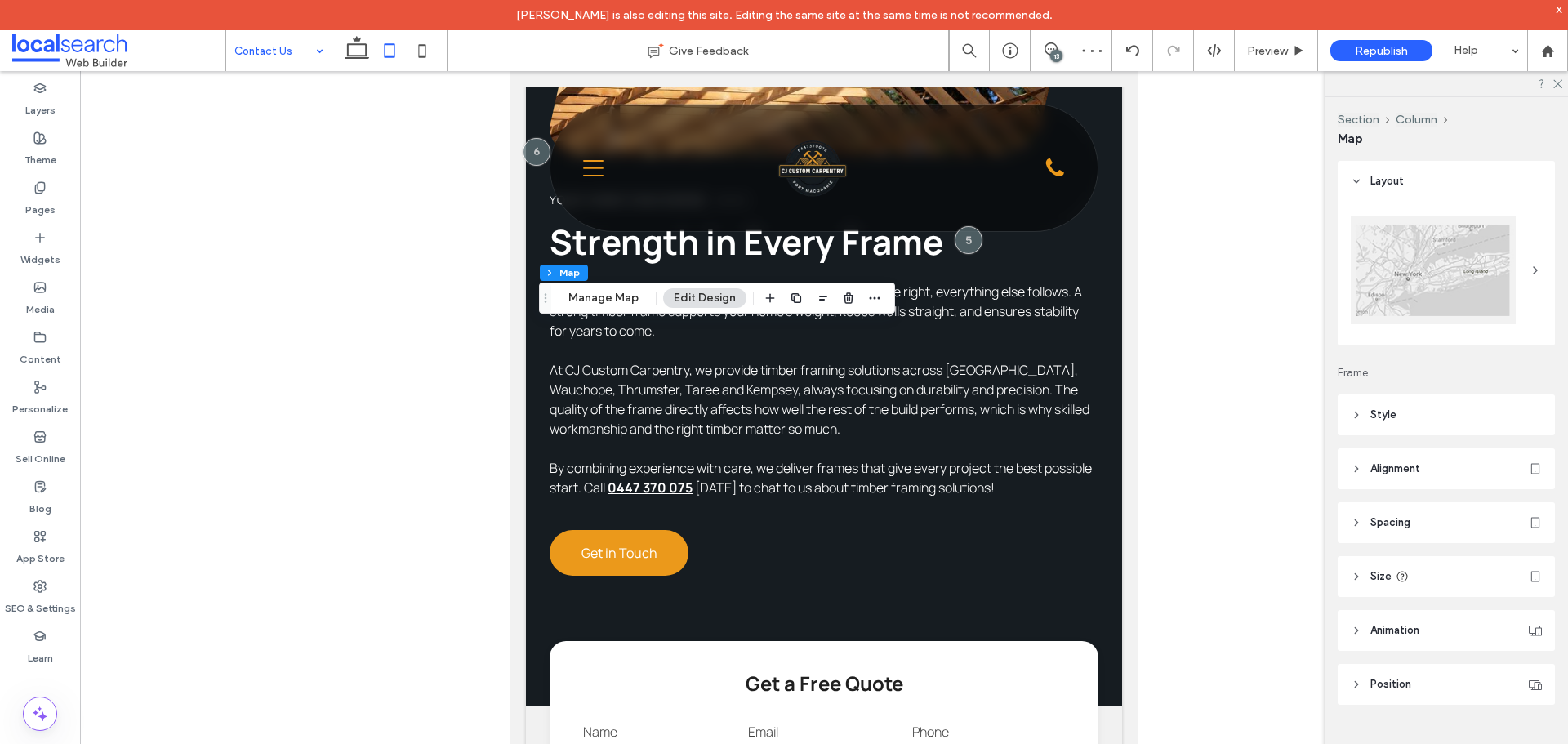
click at [1416, 417] on header "Style" at bounding box center [1446, 415] width 217 height 41
click at [1421, 636] on header "Spacing" at bounding box center [1446, 638] width 217 height 41
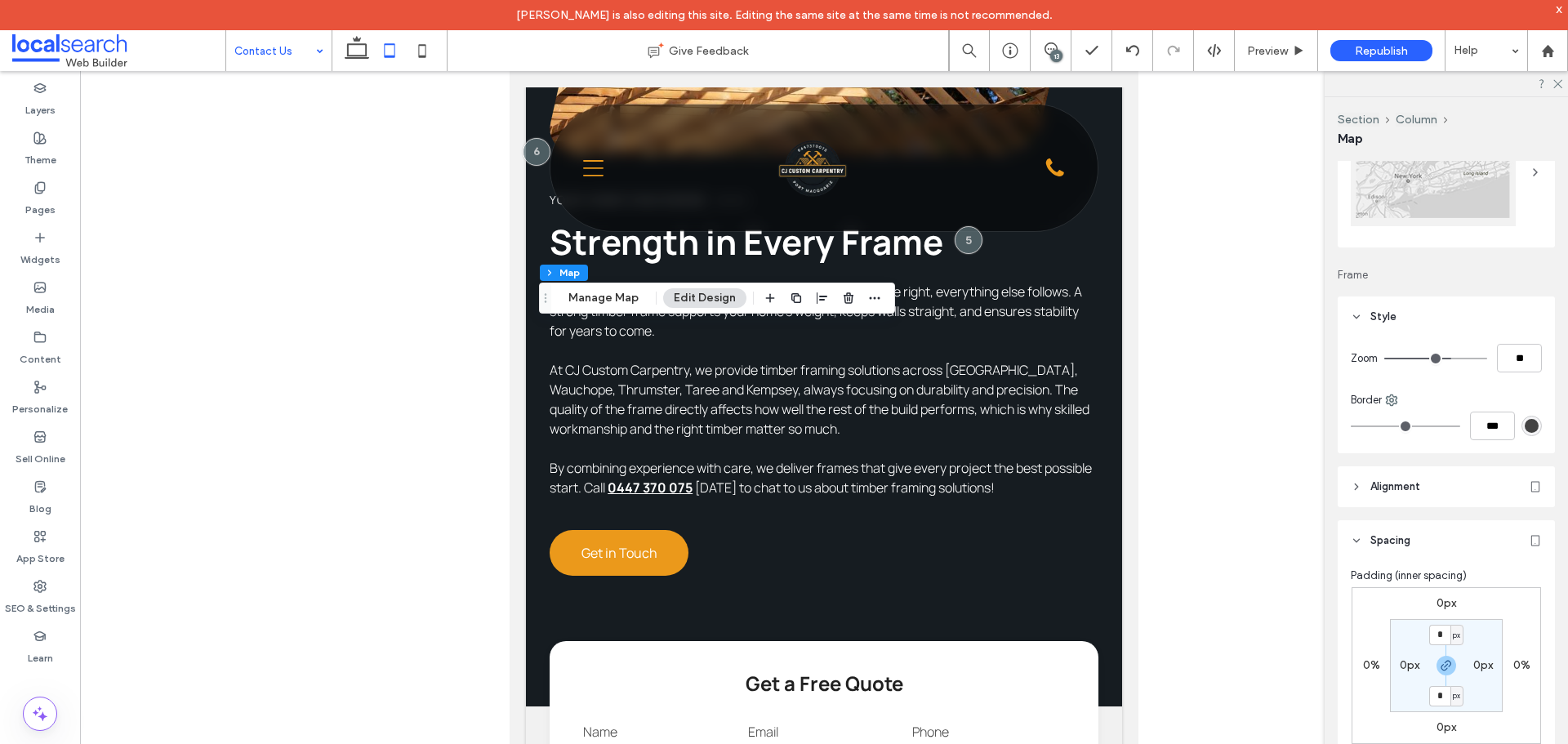
scroll to position [327, 0]
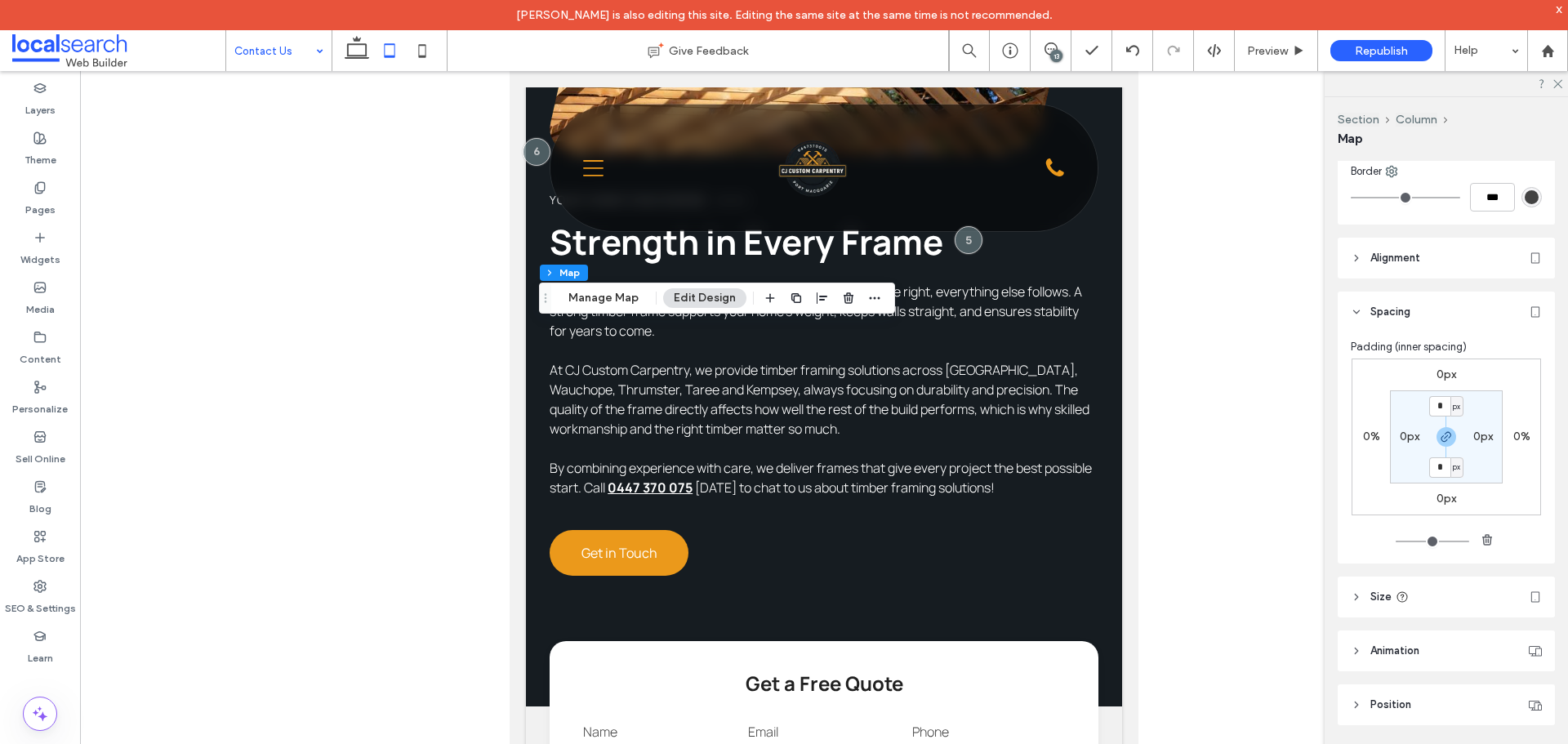
click at [1412, 258] on span "Alignment" at bounding box center [1396, 258] width 50 height 16
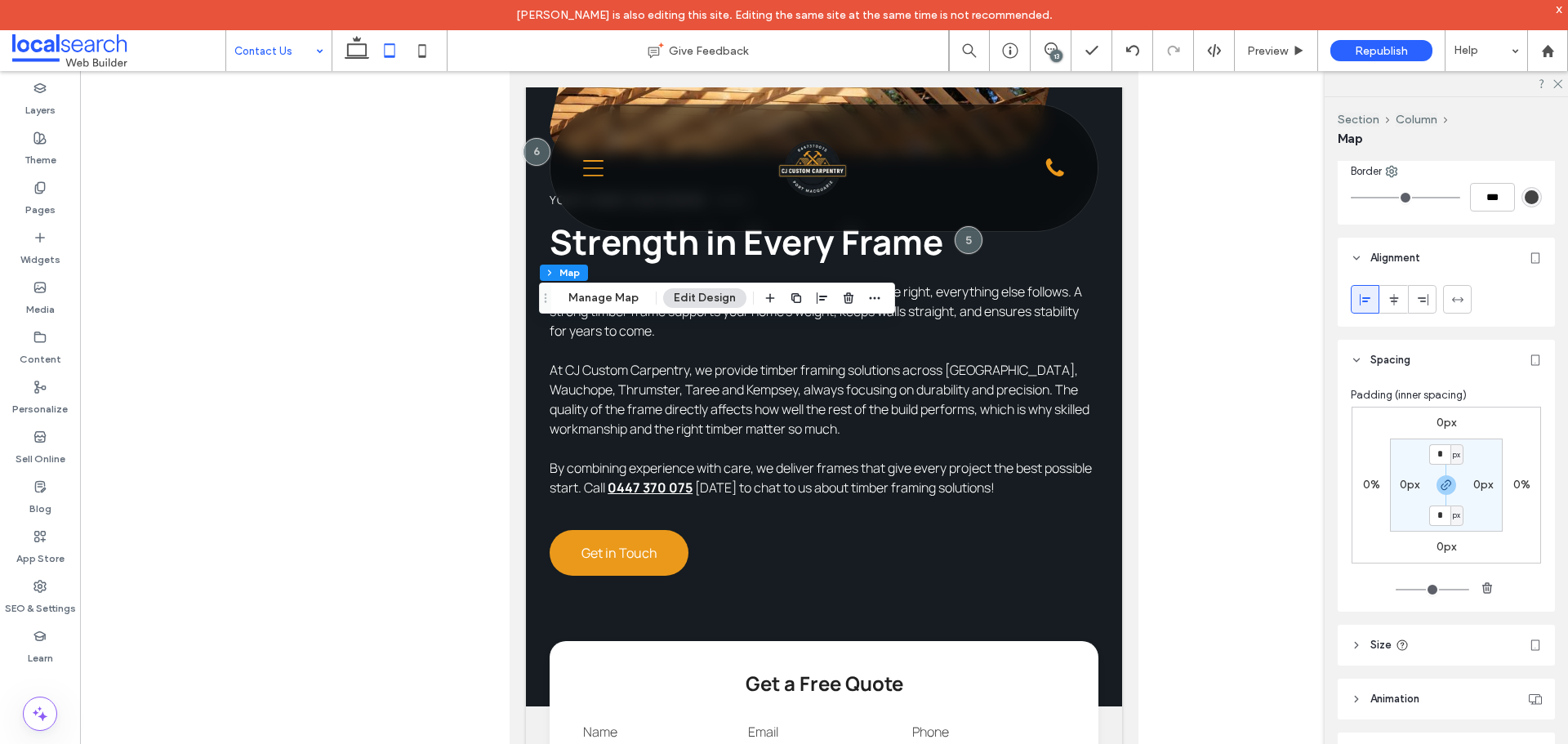
click at [1412, 258] on span "Alignment" at bounding box center [1396, 258] width 50 height 16
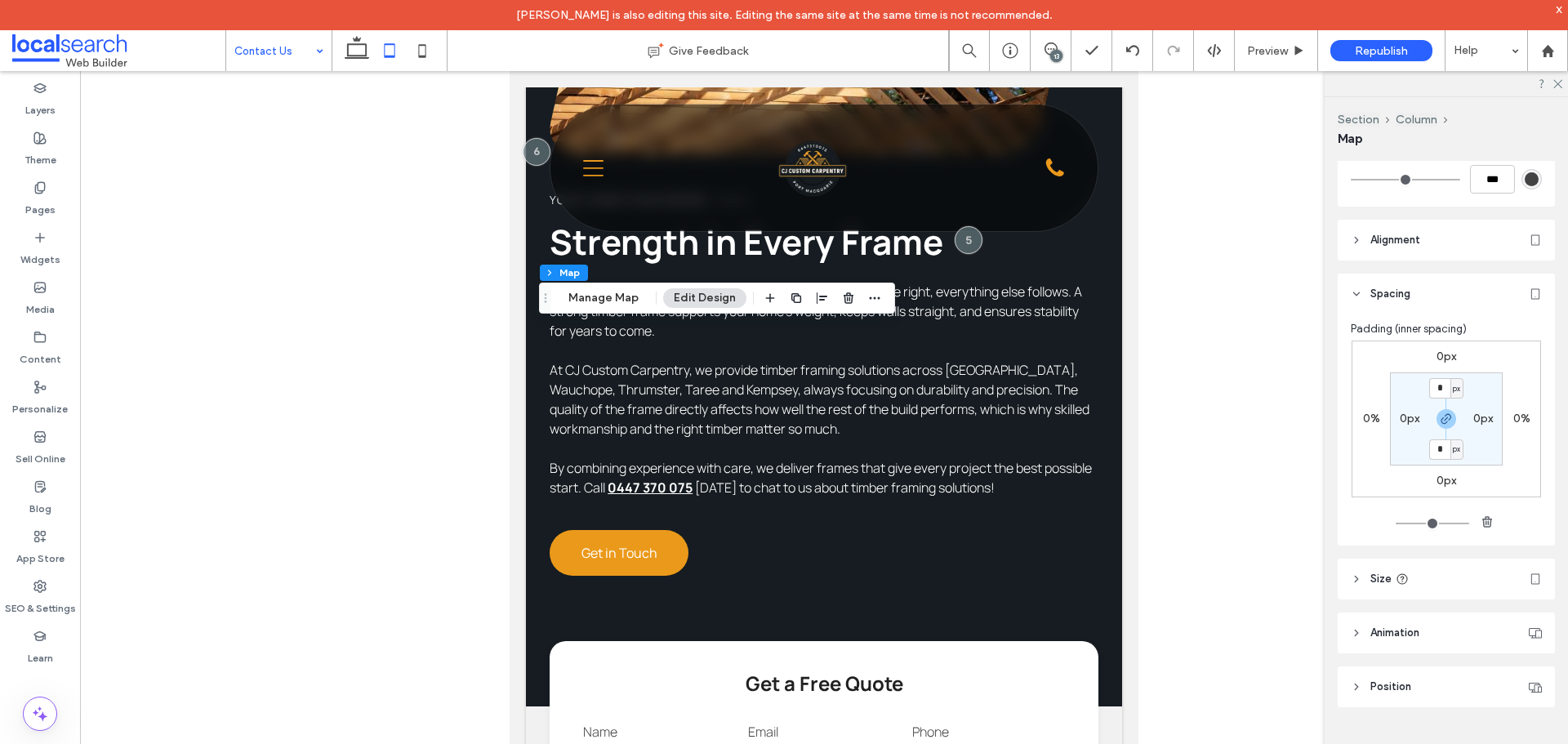
scroll to position [350, 0]
click at [1428, 577] on header "Size" at bounding box center [1446, 574] width 217 height 41
type input "***"
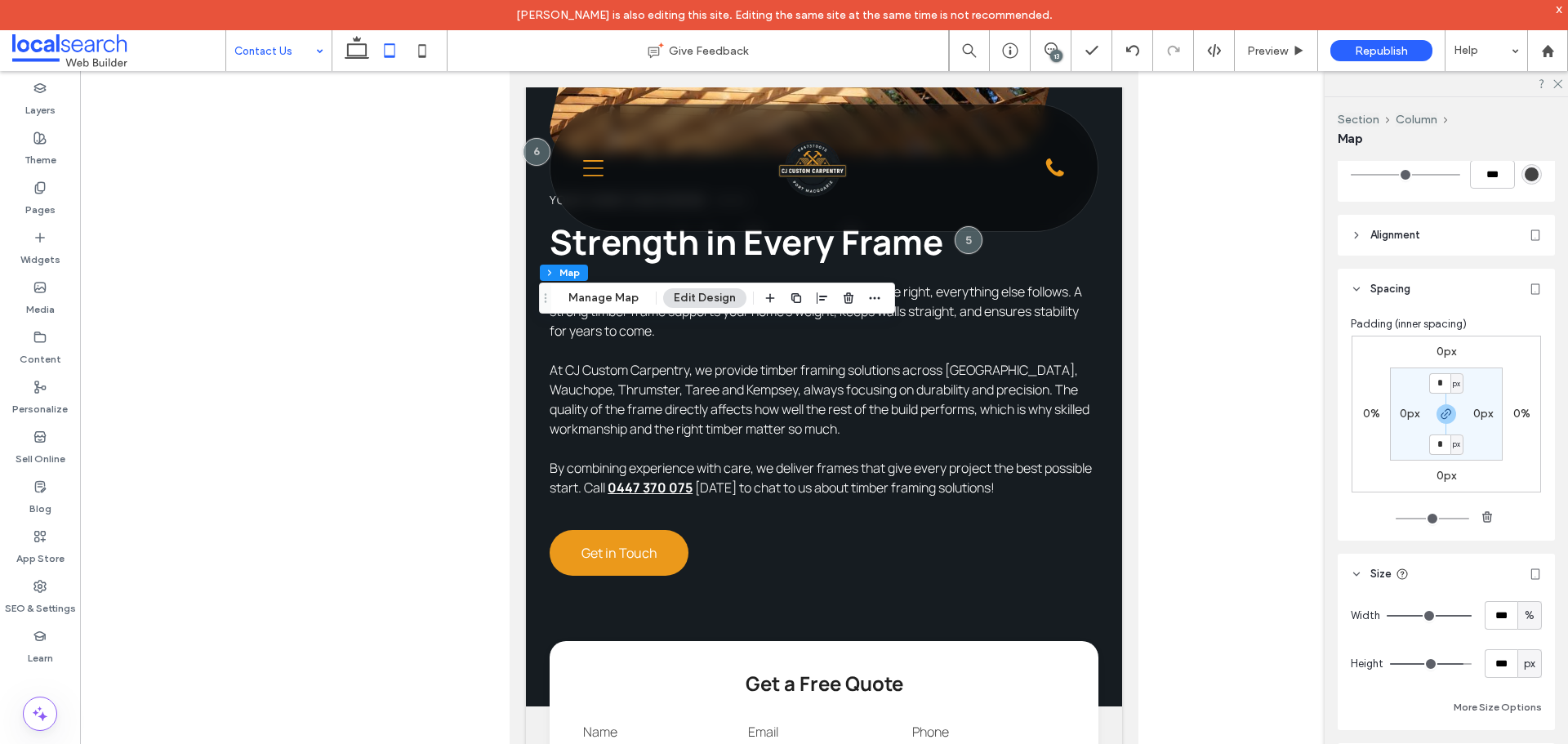
type input "***"
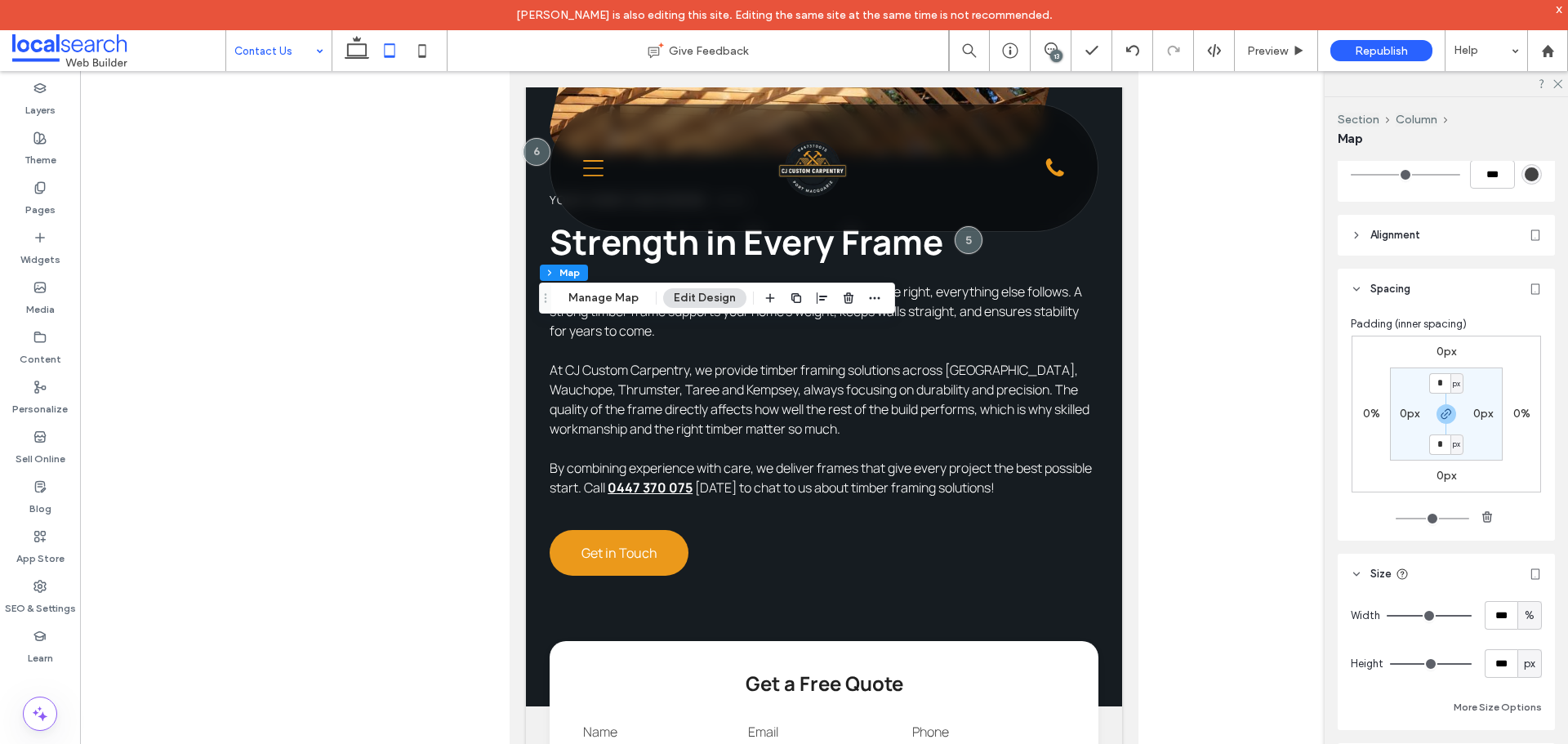
drag, startPoint x: 1455, startPoint y: 663, endPoint x: 1467, endPoint y: 663, distance: 12.3
type input "***"
click at [1467, 663] on input "range" at bounding box center [1431, 664] width 82 height 2
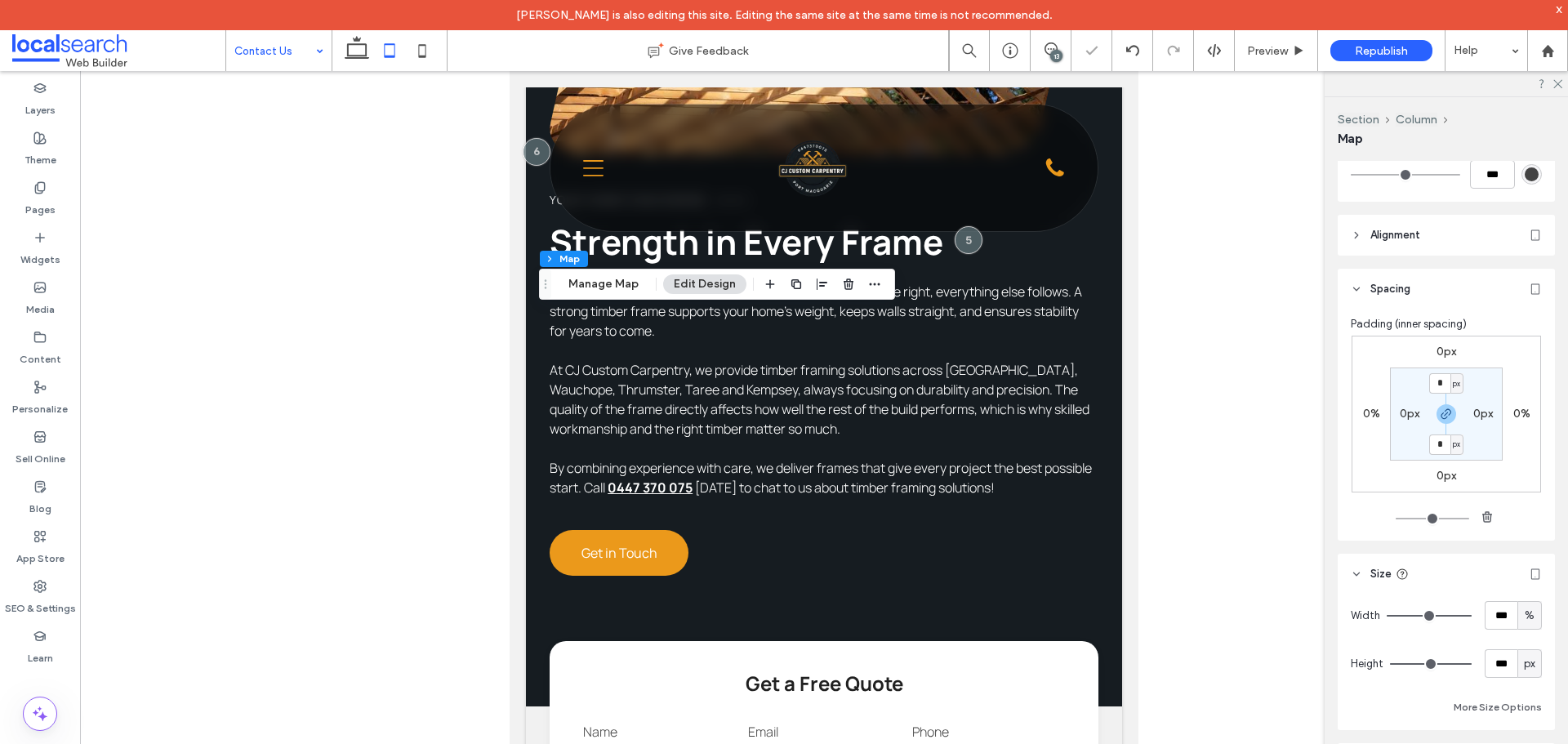
click at [1228, 613] on div at bounding box center [824, 420] width 1488 height 699
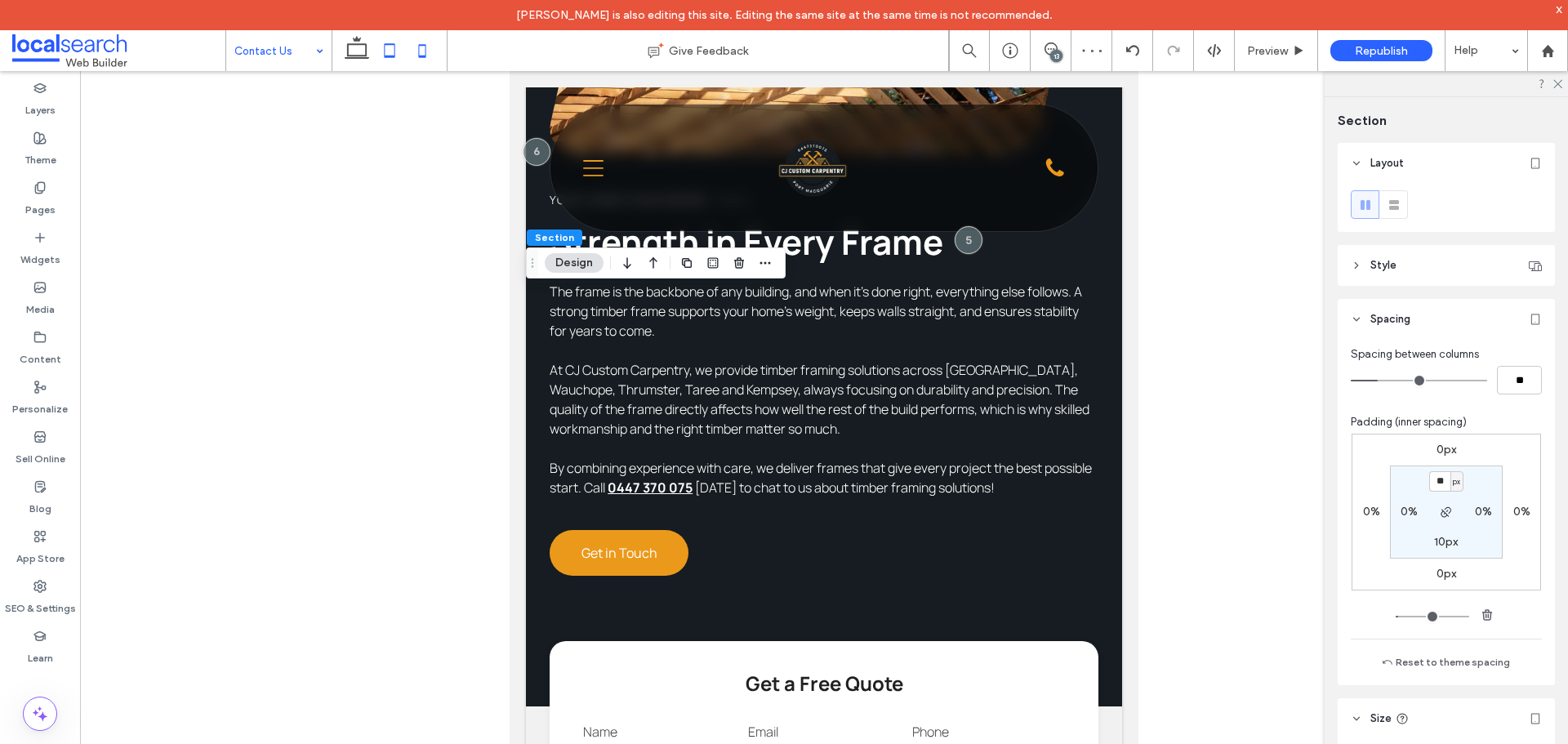
click at [430, 55] on icon at bounding box center [422, 50] width 33 height 33
type input "*"
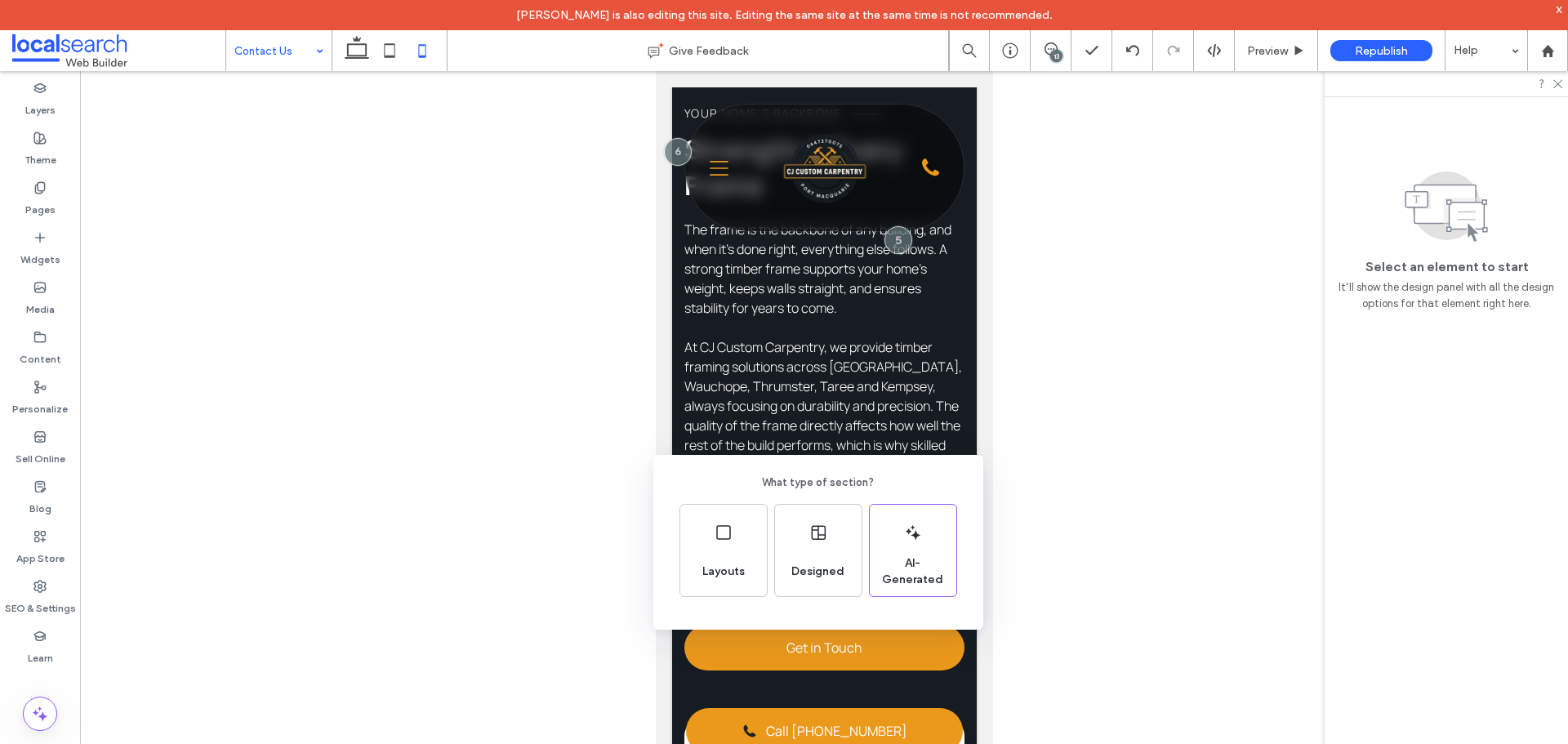
click at [720, 636] on div "What type of section? Layouts Designed AI-Generated" at bounding box center [784, 412] width 1568 height 824
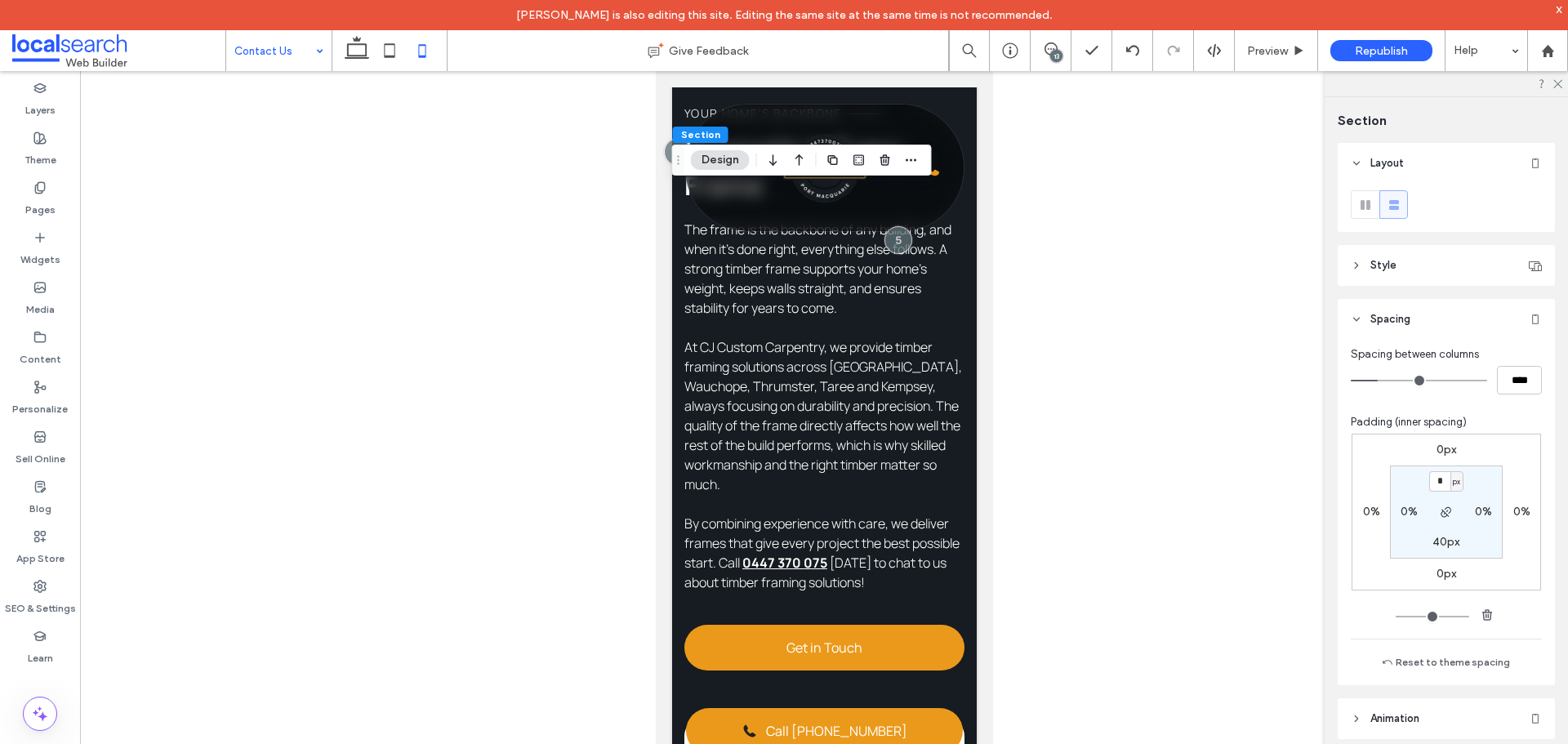
click at [1437, 544] on label "40px" at bounding box center [1446, 542] width 27 height 14
type input "**"
click at [1187, 543] on div at bounding box center [824, 420] width 1488 height 699
click at [398, 53] on icon at bounding box center [389, 50] width 33 height 33
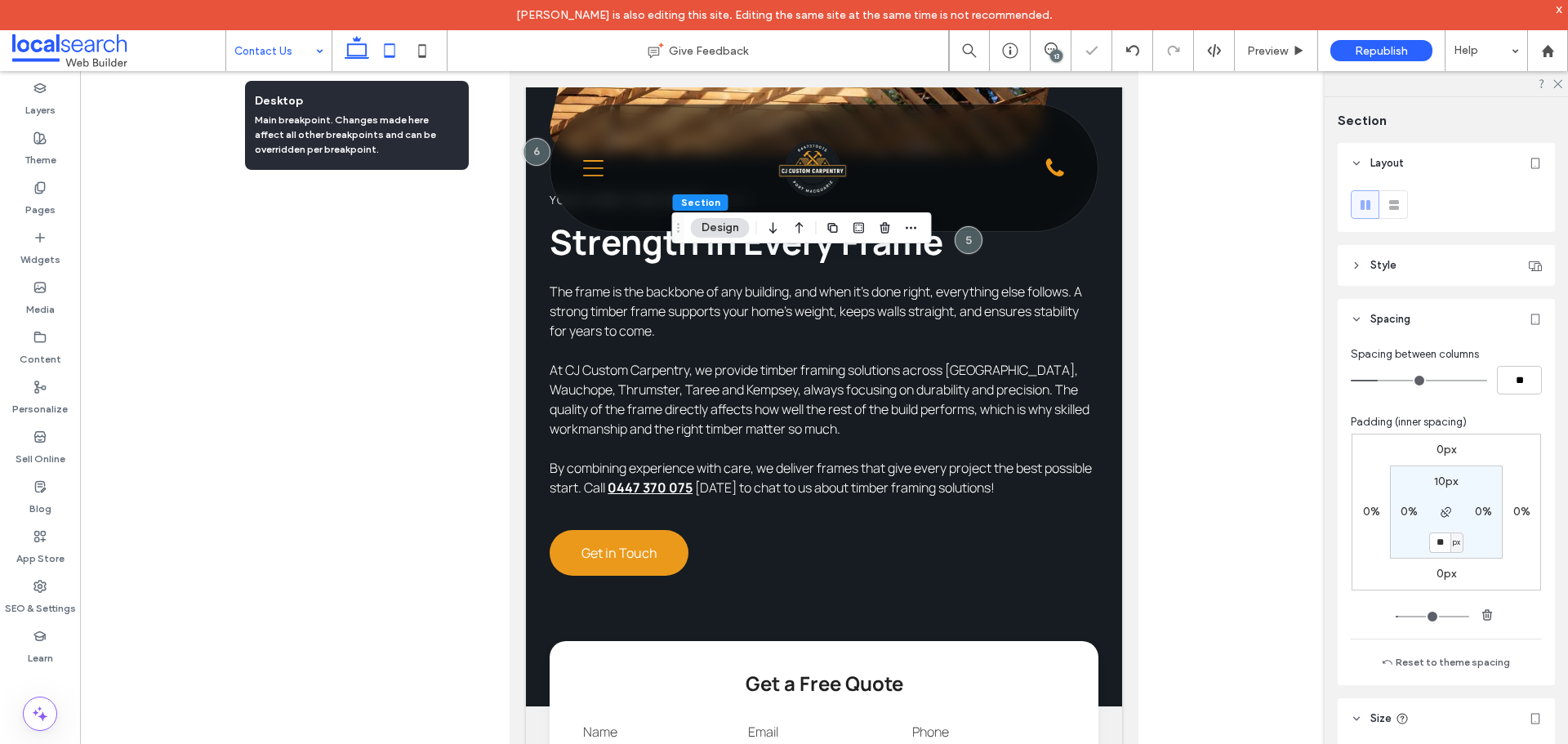
click at [342, 50] on icon at bounding box center [357, 50] width 33 height 33
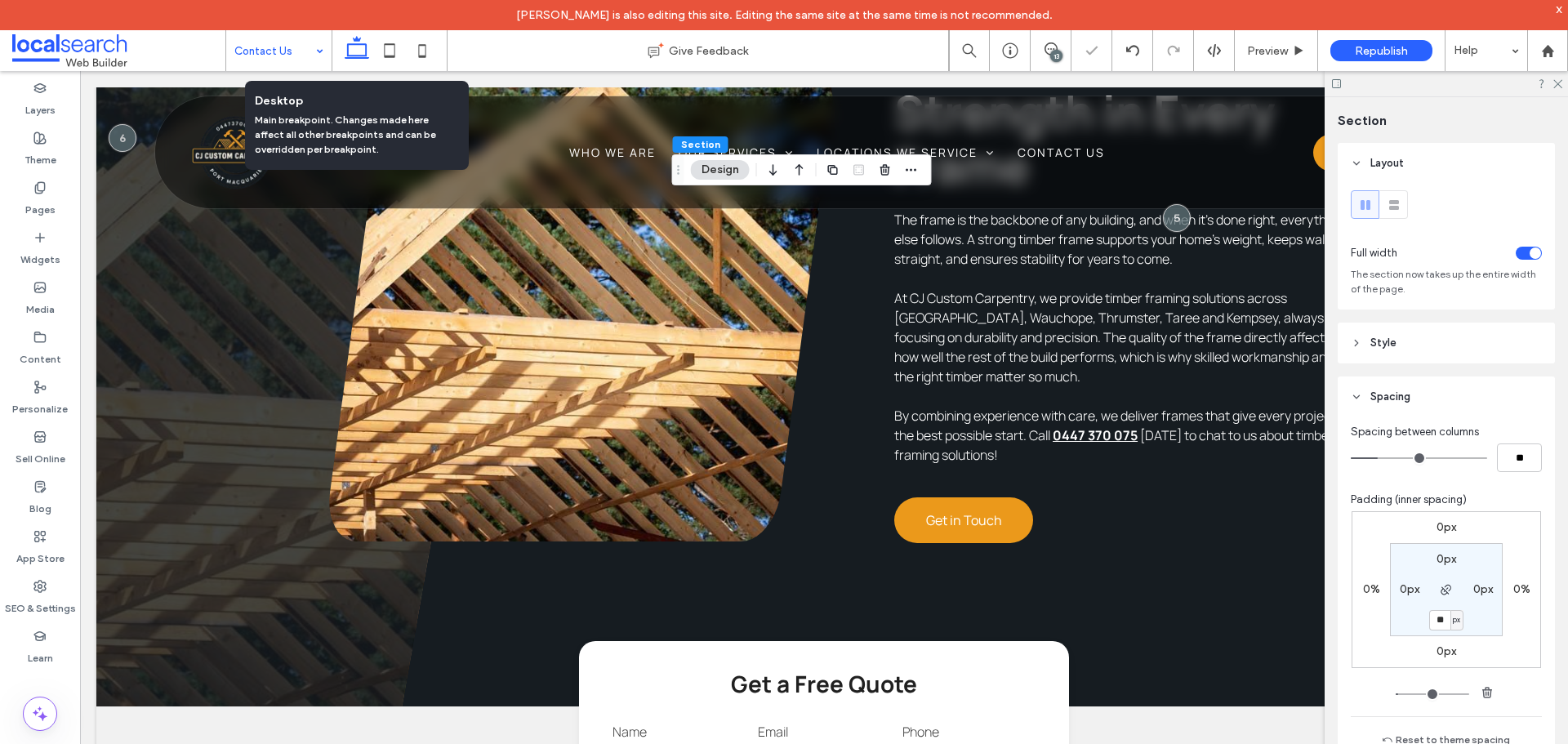
type input "*"
type input "***"
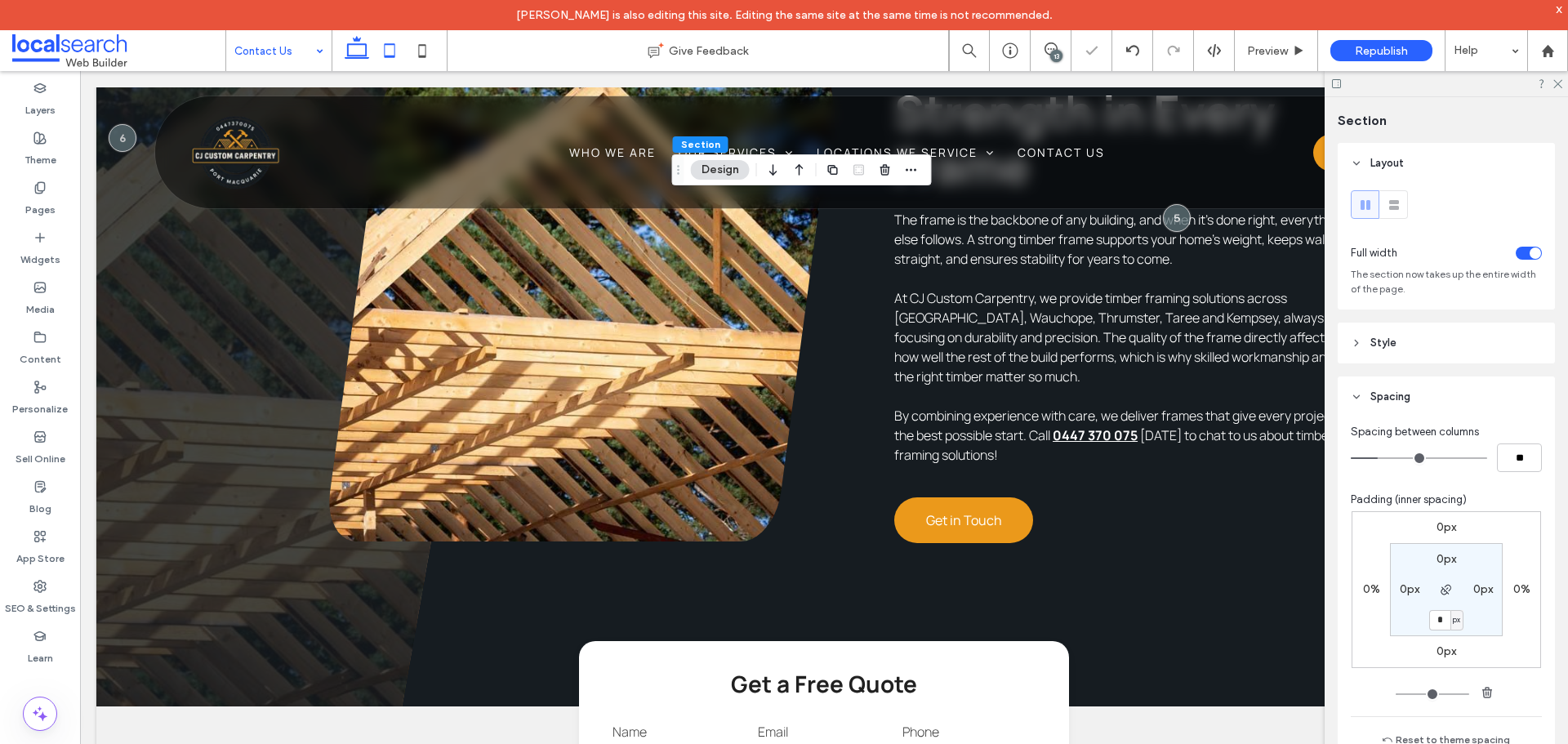
click at [399, 46] on icon at bounding box center [389, 50] width 33 height 33
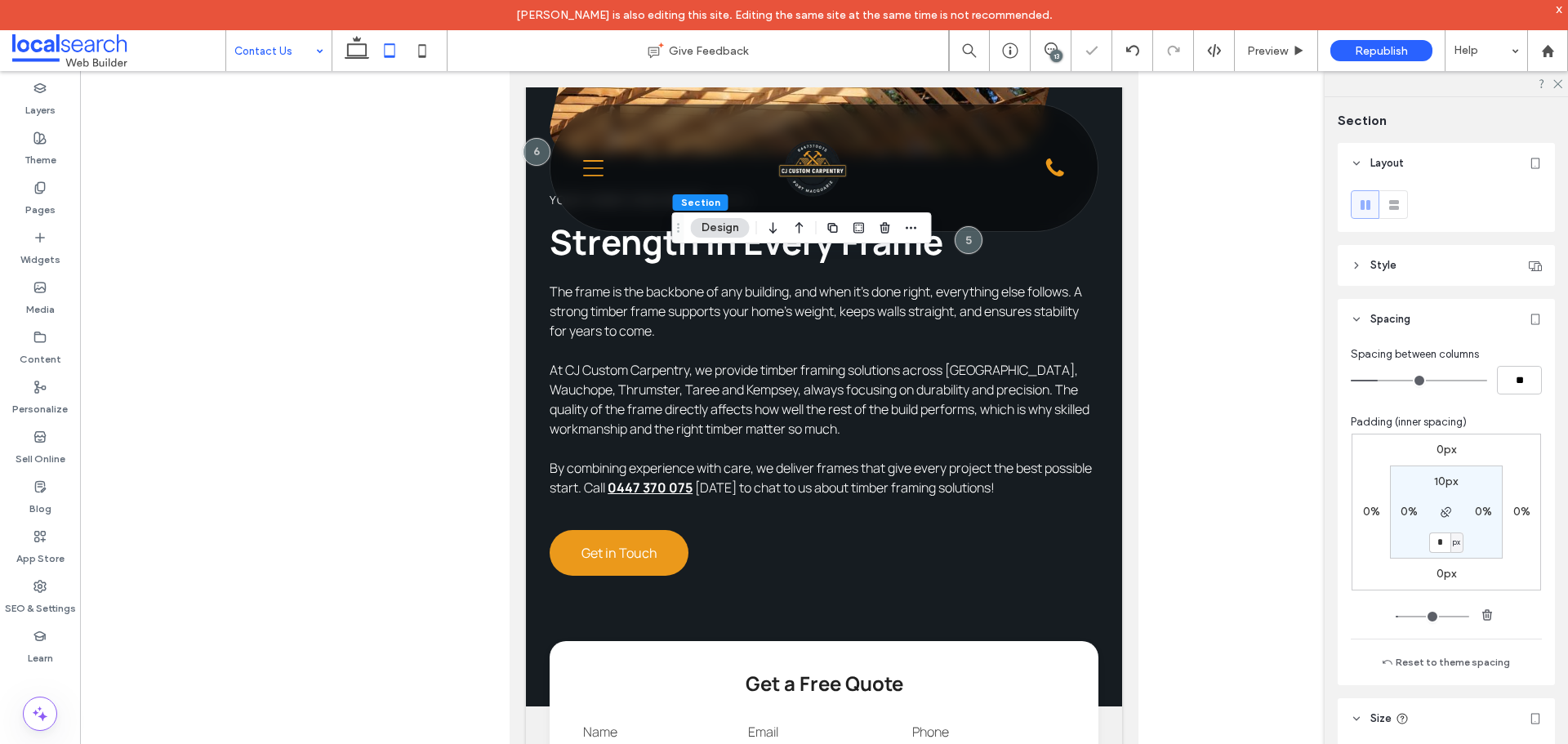
type input "**"
type input "***"
click at [413, 55] on icon at bounding box center [422, 50] width 33 height 33
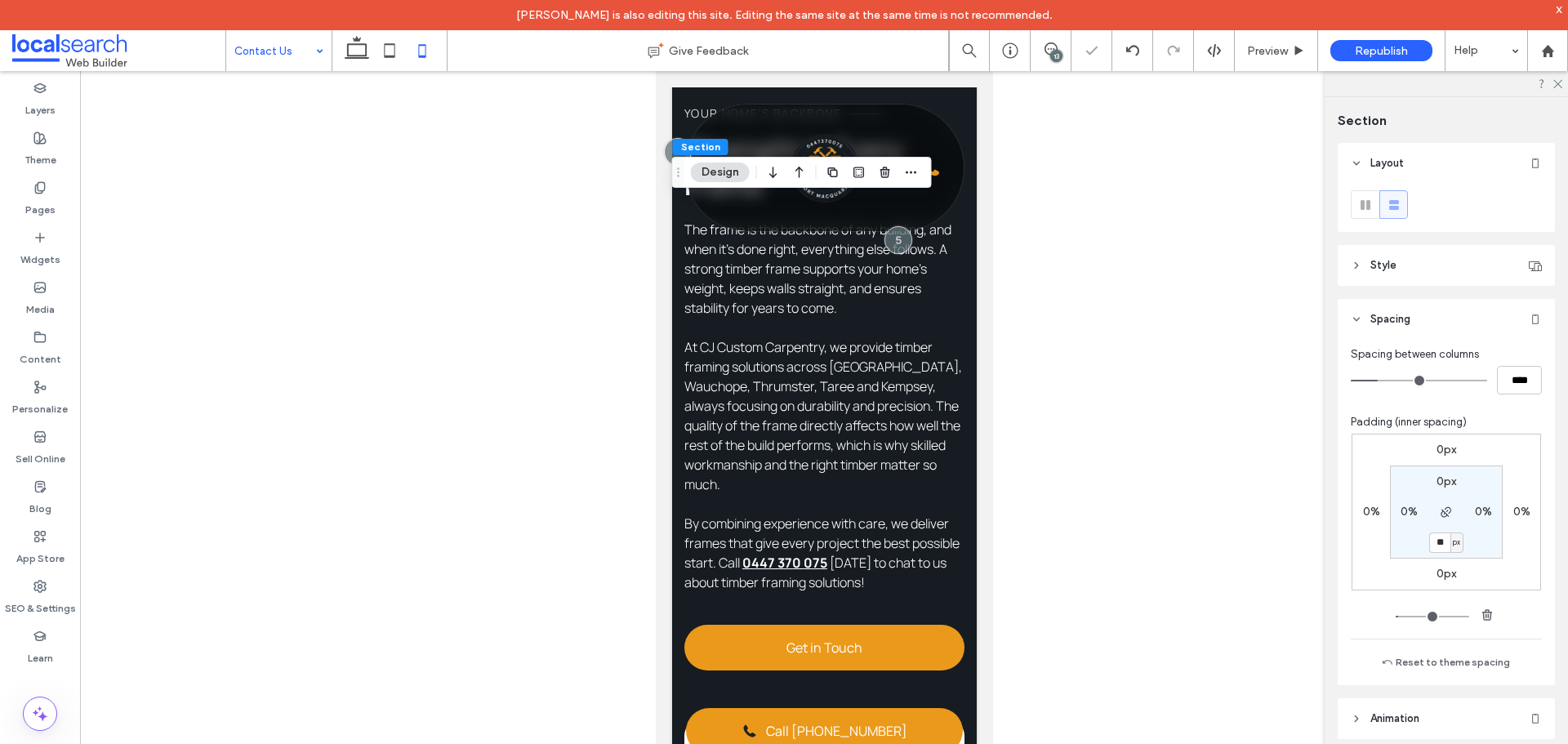
click at [338, 61] on div at bounding box center [390, 50] width 116 height 41
click at [344, 60] on icon at bounding box center [357, 50] width 33 height 33
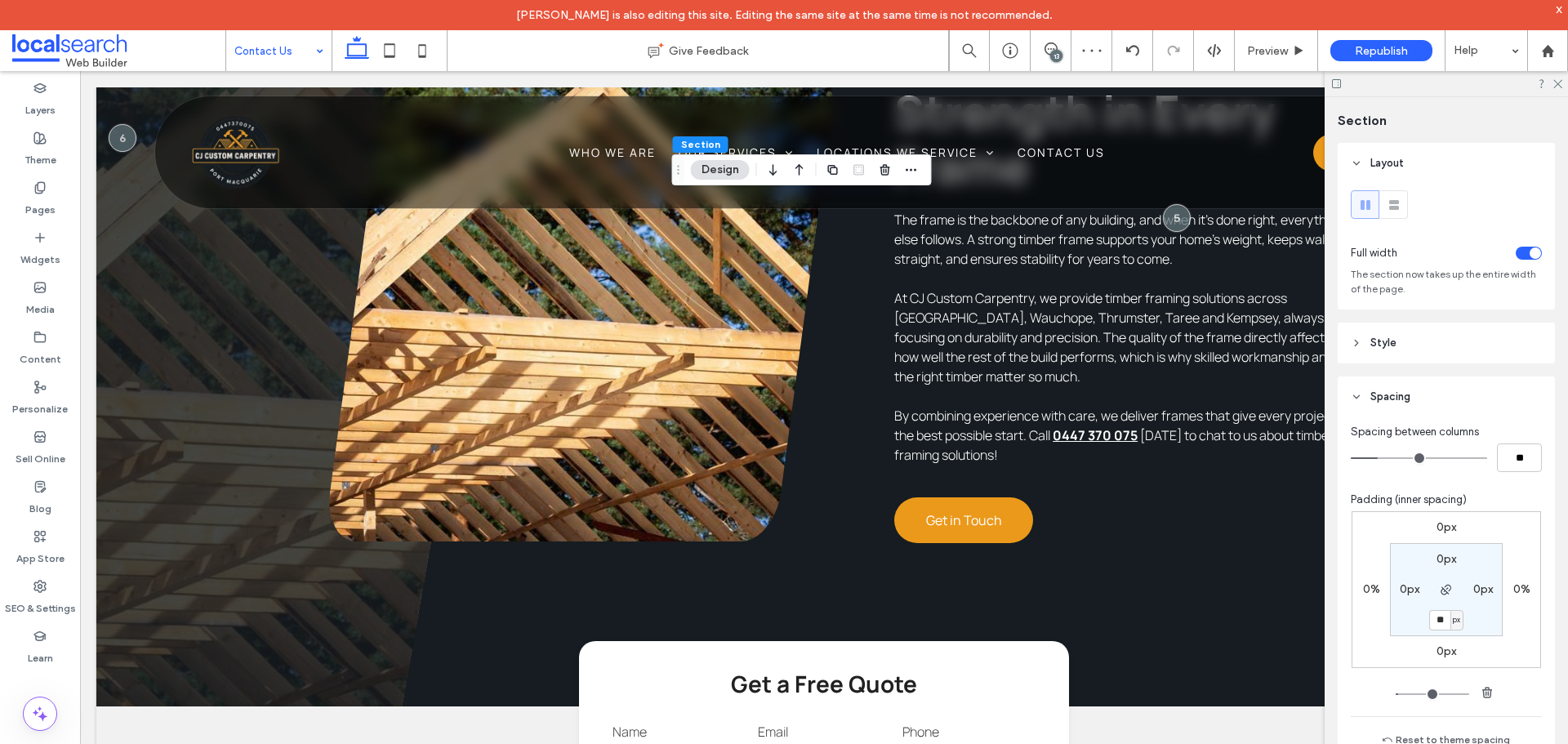
type input "*"
